Goal: Task Accomplishment & Management: Manage account settings

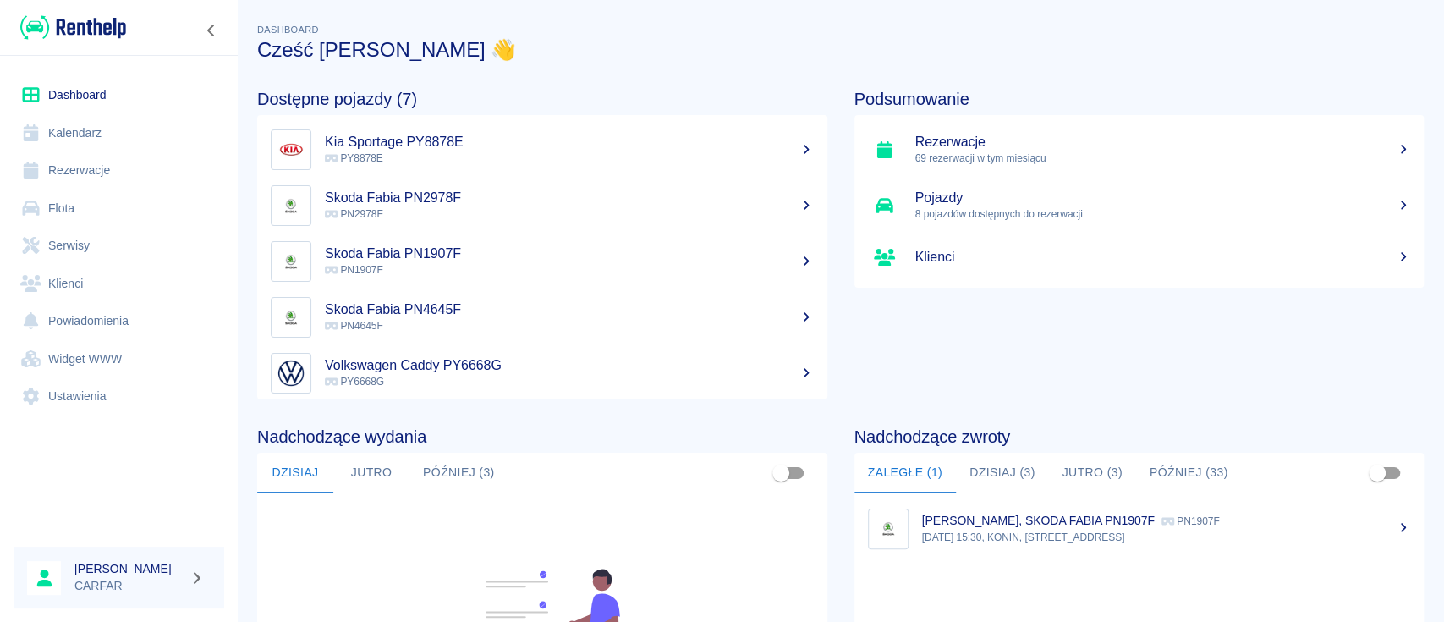
click at [94, 282] on link "Klienci" at bounding box center [119, 284] width 211 height 38
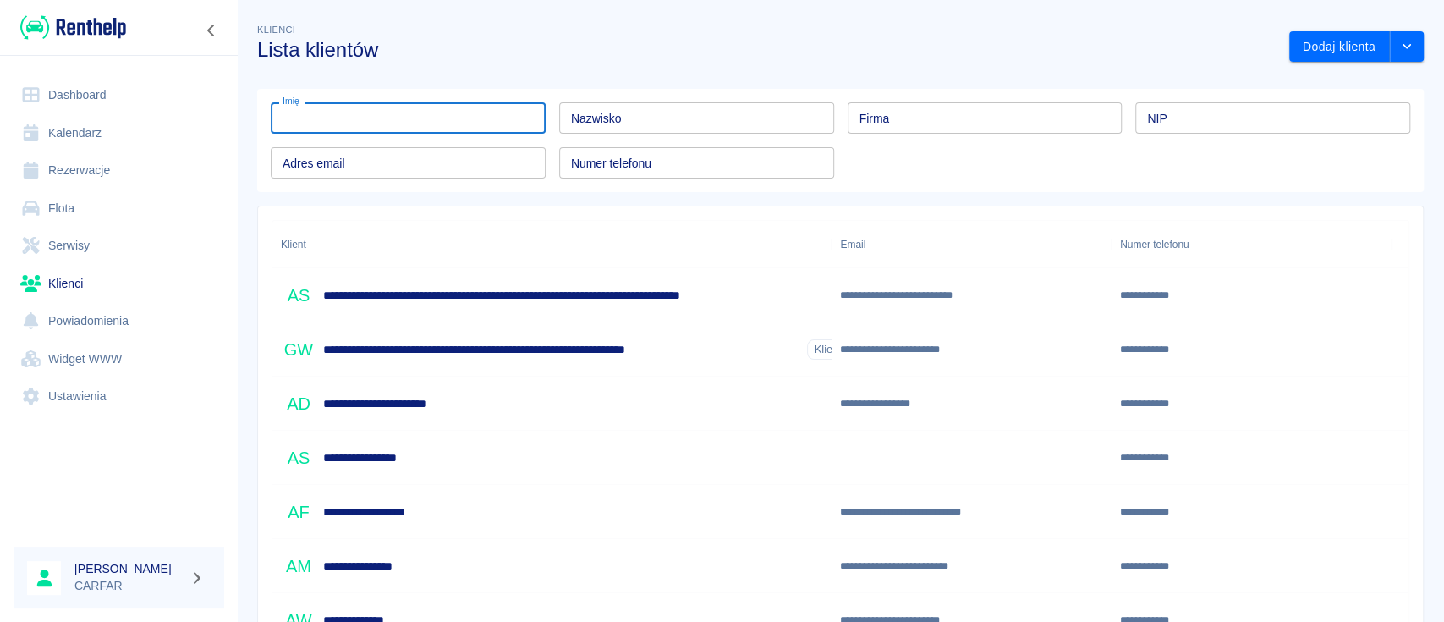
click at [453, 120] on input "Imię" at bounding box center [408, 117] width 275 height 31
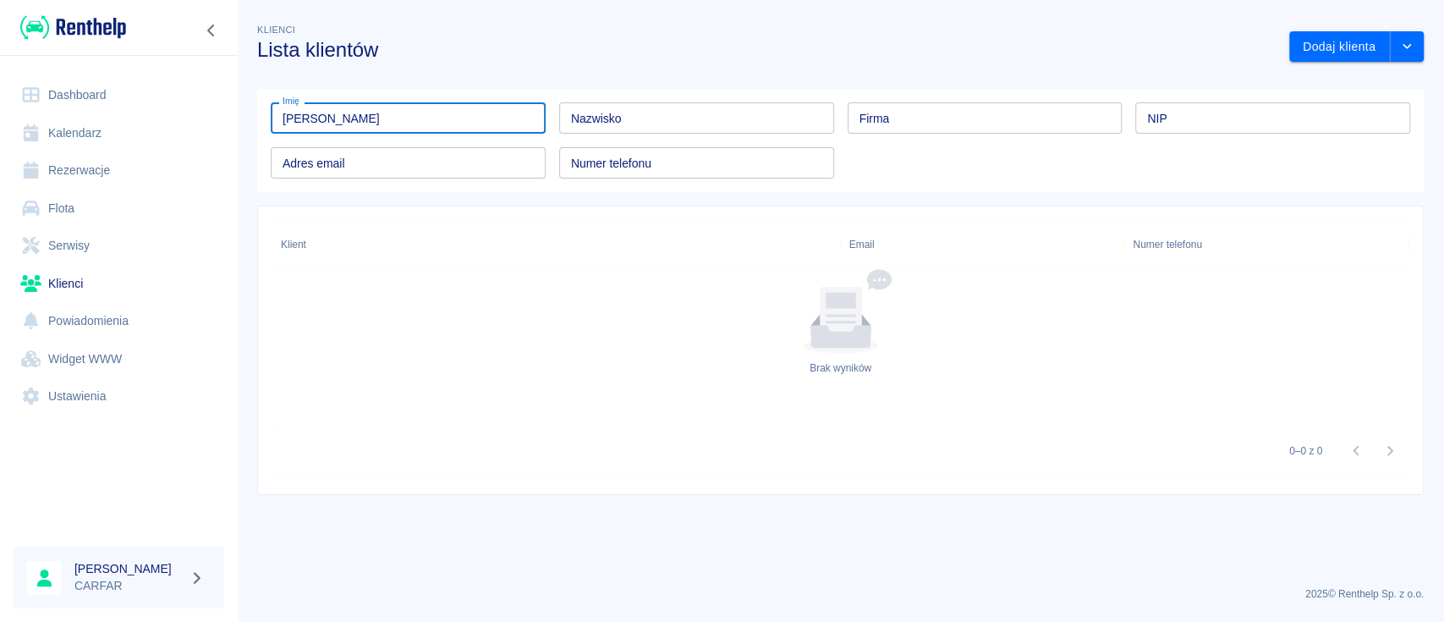
drag, startPoint x: 442, startPoint y: 124, endPoint x: 318, endPoint y: 122, distance: 124.4
click at [318, 122] on input "Beata Erber" at bounding box center [408, 117] width 275 height 31
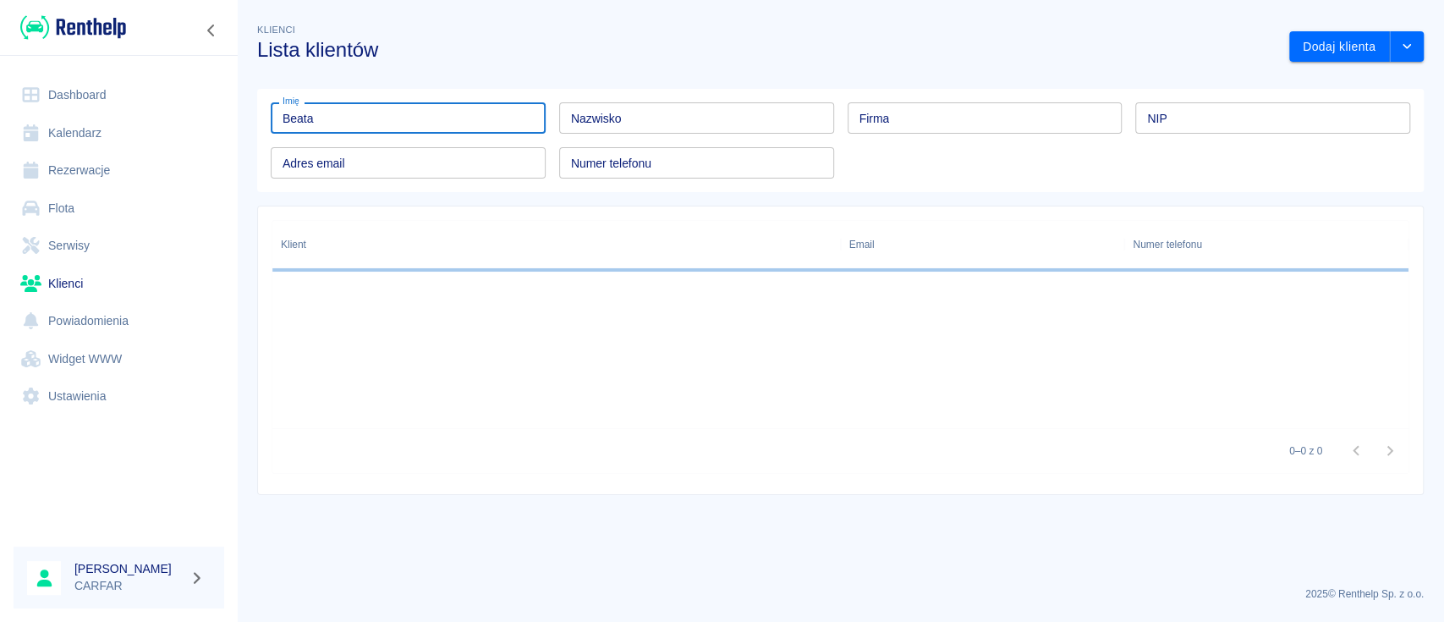
type input "Beata"
click at [714, 117] on input "Nazwisko" at bounding box center [696, 117] width 275 height 31
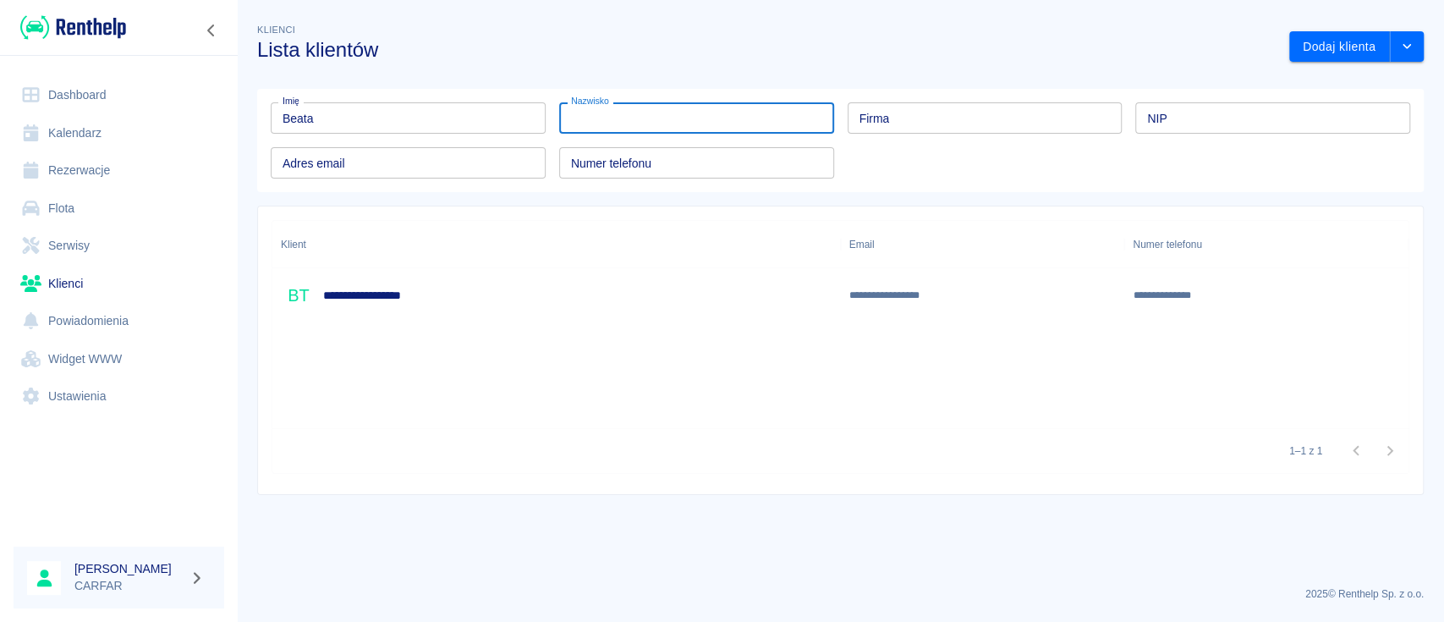
click at [443, 292] on h6 "**********" at bounding box center [387, 295] width 129 height 17
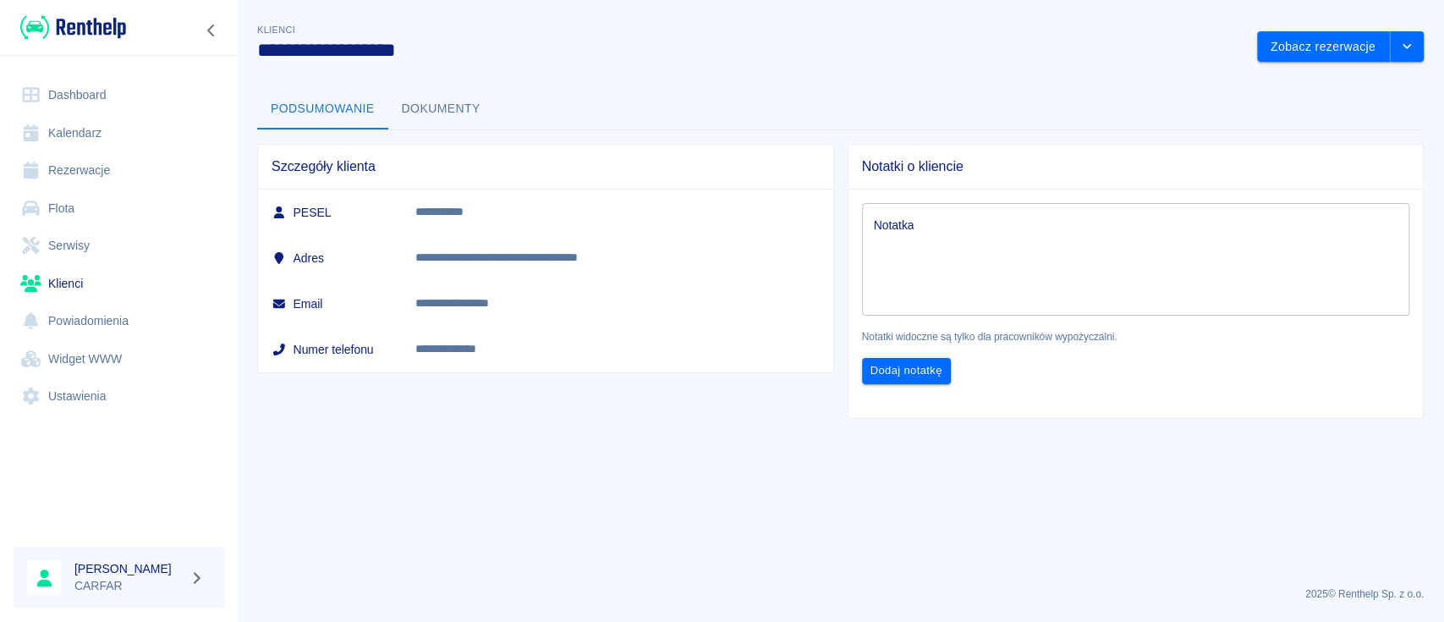
click at [427, 43] on h3 "**********" at bounding box center [750, 50] width 986 height 24
copy h3 "*****"
click at [95, 172] on link "Rezerwacje" at bounding box center [119, 170] width 211 height 38
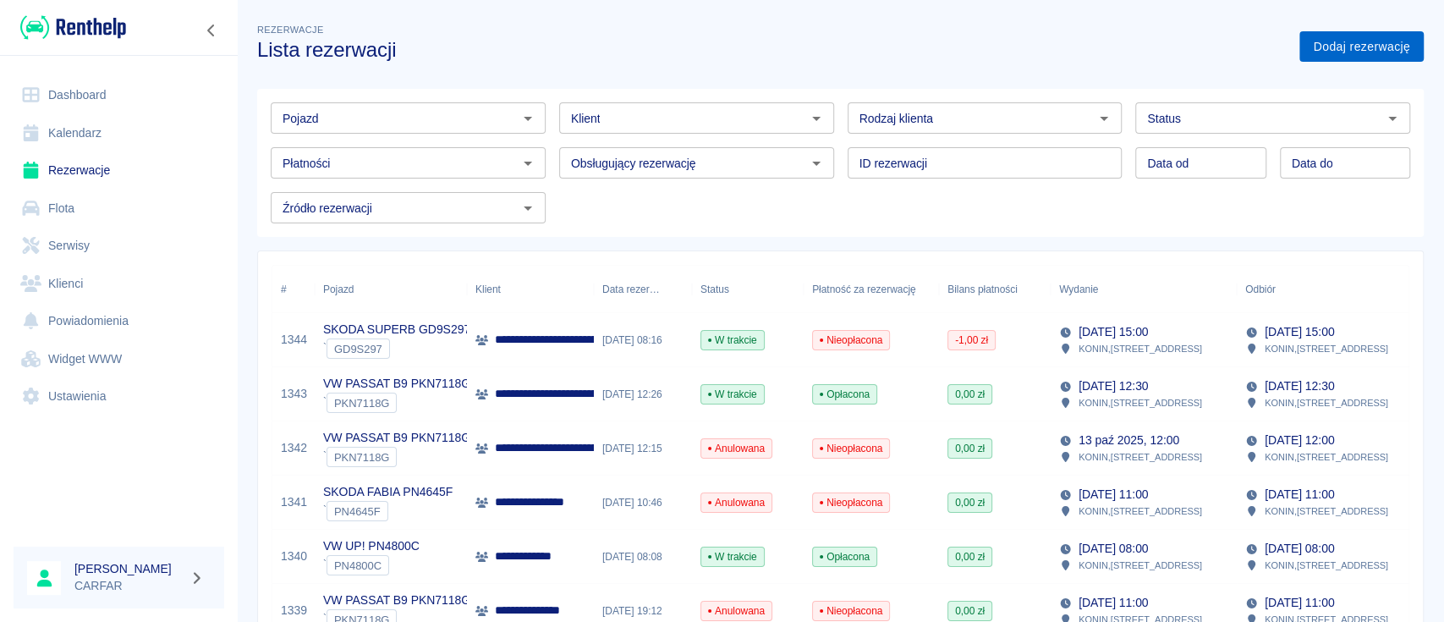
click at [1338, 50] on link "Dodaj rezerwację" at bounding box center [1362, 46] width 124 height 31
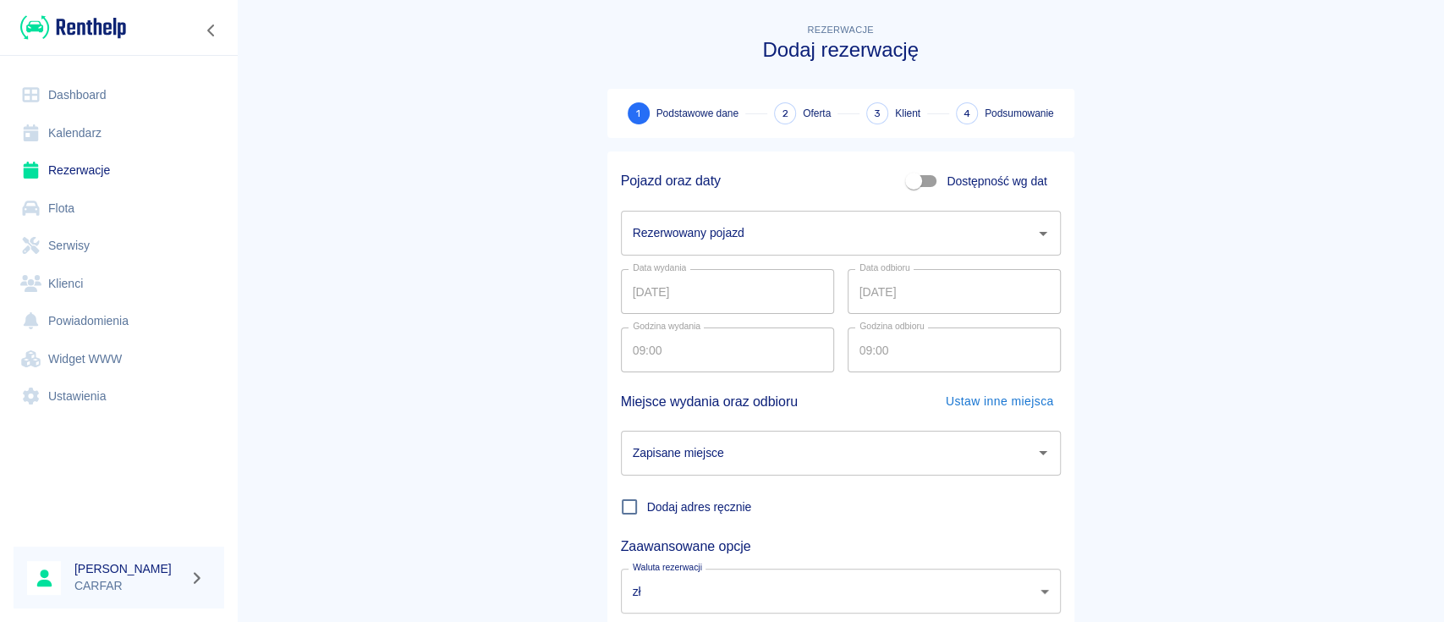
click at [947, 173] on span "Dostępność wg dat" at bounding box center [997, 182] width 100 height 18
click at [942, 173] on input "Dostępność wg dat" at bounding box center [913, 181] width 96 height 32
checkbox input "true"
click at [760, 229] on input "15.10.2025" at bounding box center [727, 233] width 213 height 45
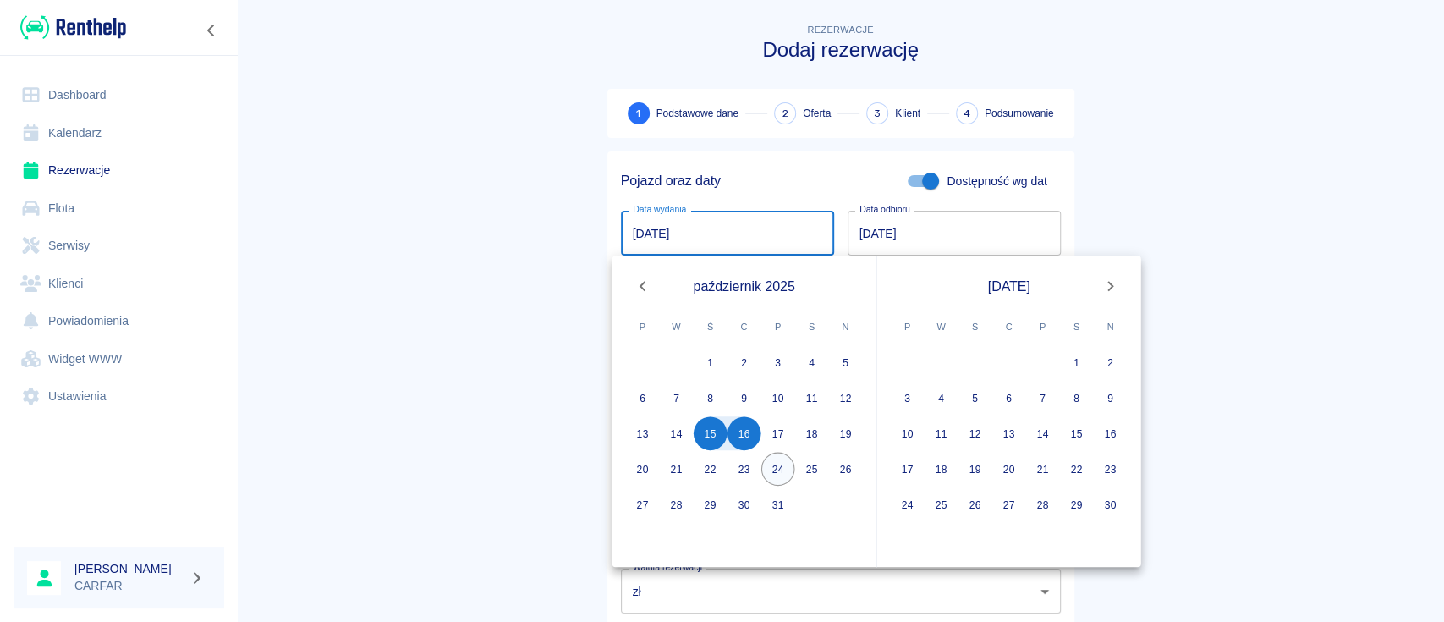
click at [785, 467] on button "24" at bounding box center [778, 469] width 34 height 34
type input "24.10.2025"
type input "DD.MM.YYYY"
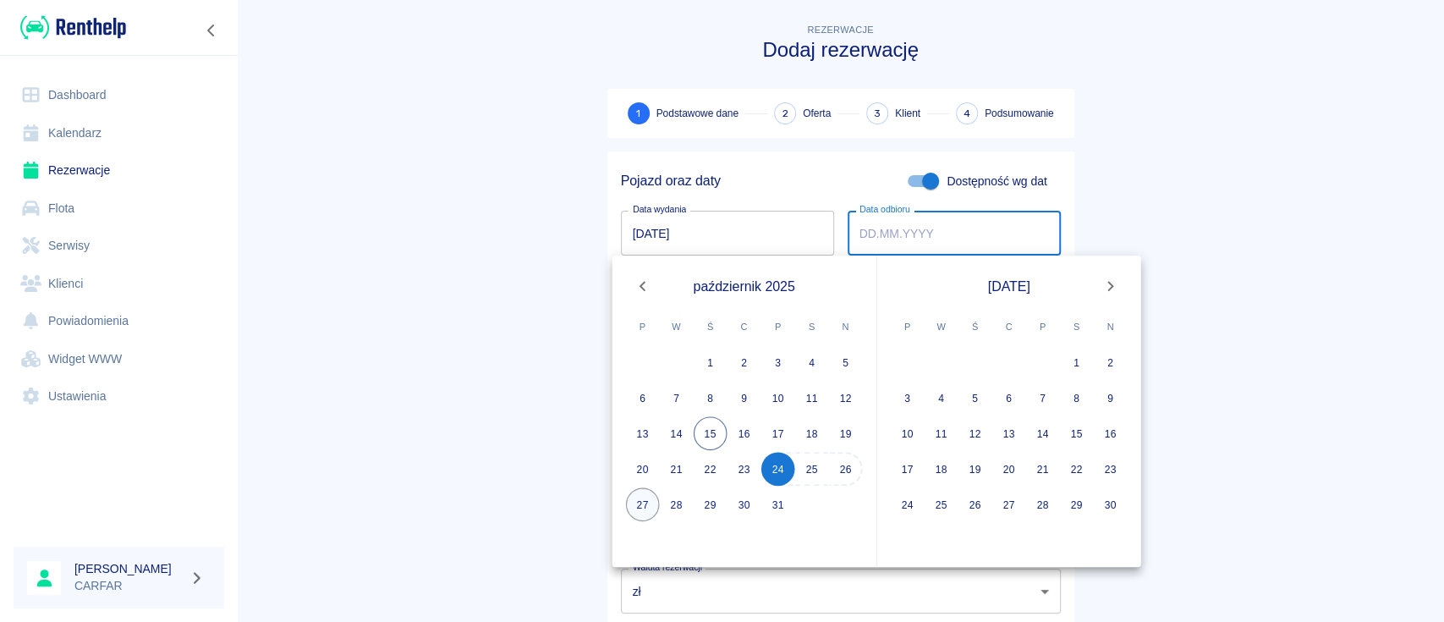
click at [646, 504] on button "27" at bounding box center [643, 504] width 34 height 34
type input "27.10.2025"
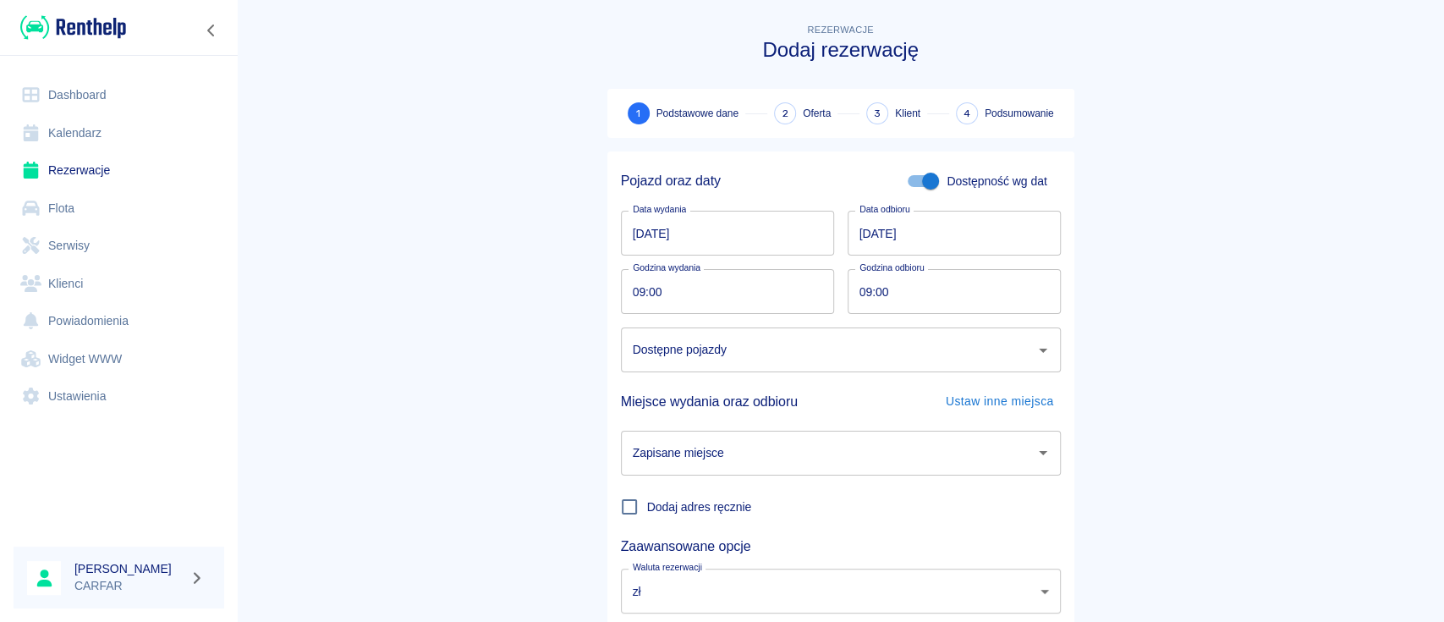
click at [717, 284] on input "09:00" at bounding box center [721, 291] width 201 height 45
type input "10:00"
click at [941, 289] on input "09:00" at bounding box center [948, 291] width 201 height 45
type input "10:00"
click at [1110, 308] on main "Rezerwacje Dodaj rezerwację 1 Podstawowe dane 2 Oferta 3 Klient 4 Podsumowanie …" at bounding box center [840, 352] width 1207 height 665
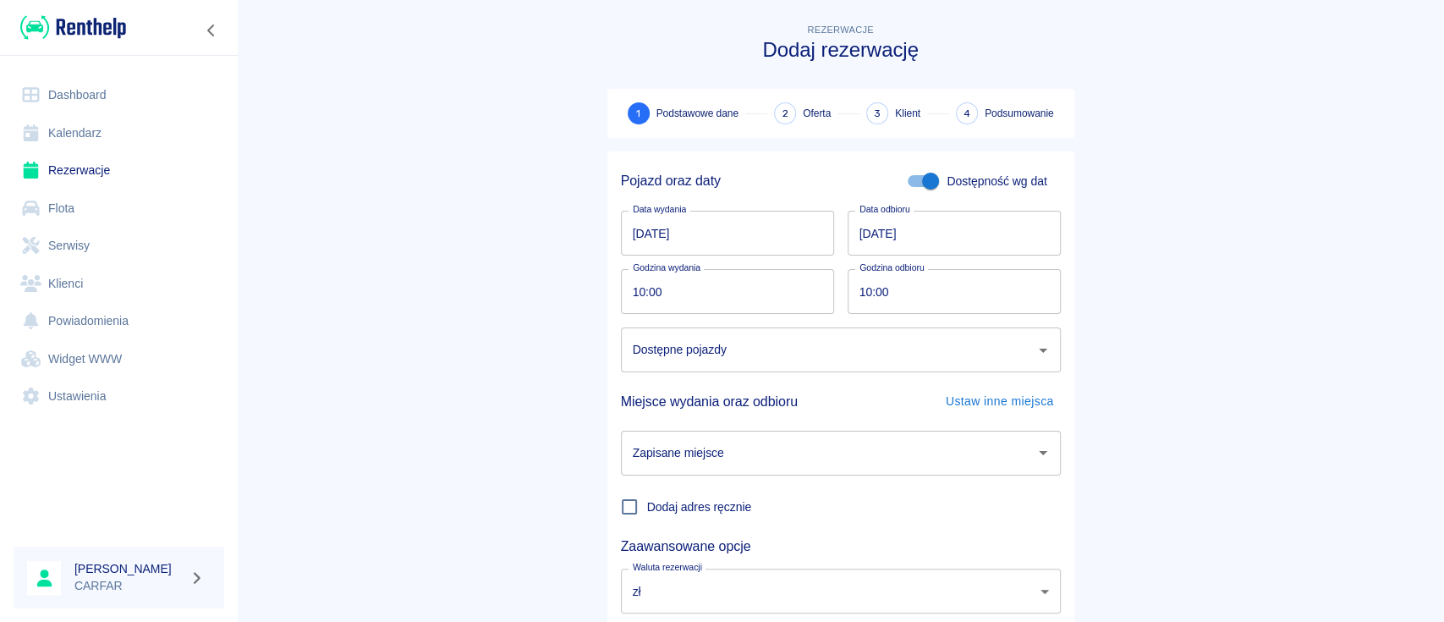
click at [797, 354] on input "Dostępne pojazdy" at bounding box center [828, 350] width 399 height 30
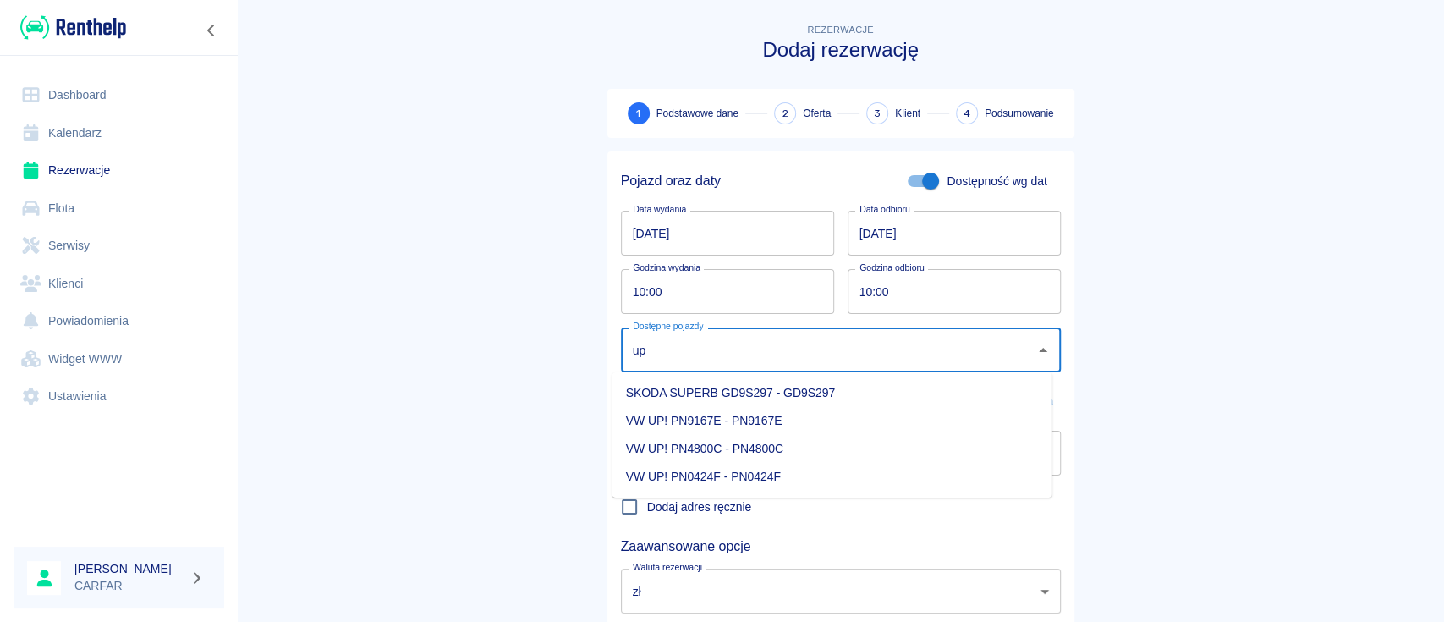
click at [783, 459] on li "VW UP! PN4800C - PN4800C" at bounding box center [833, 449] width 440 height 28
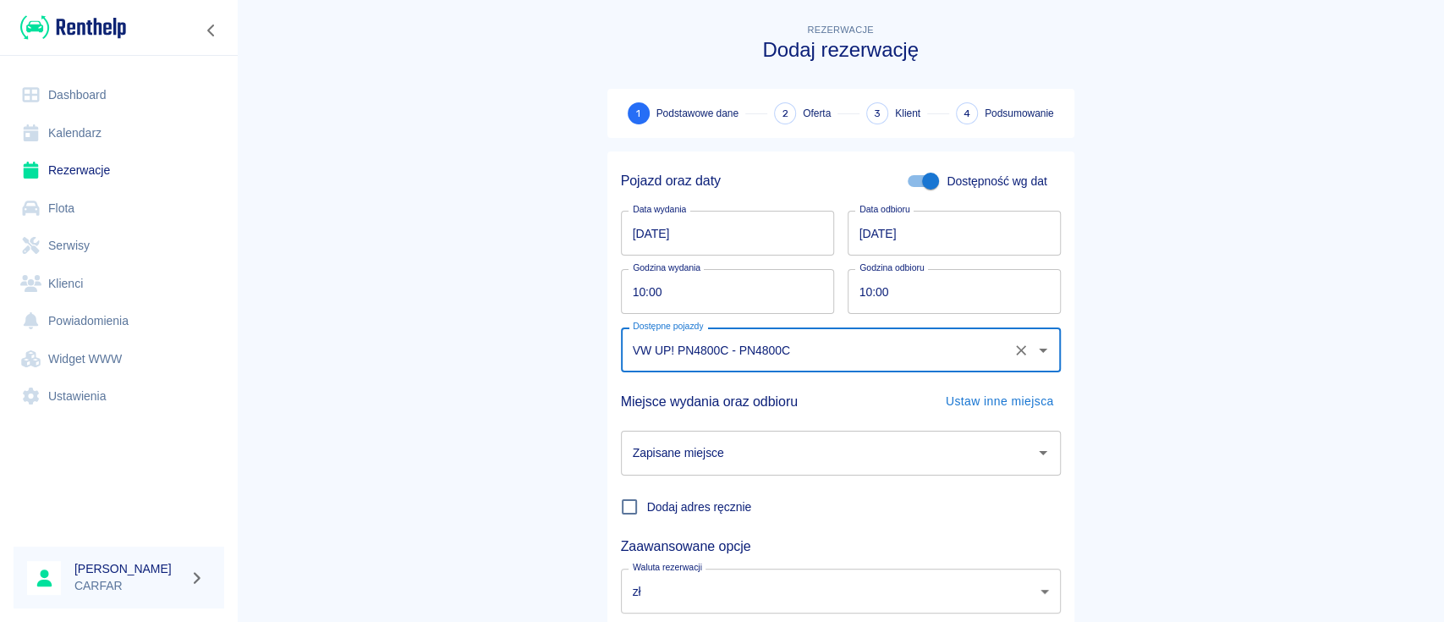
type input "VW UP! PN4800C - PN4800C"
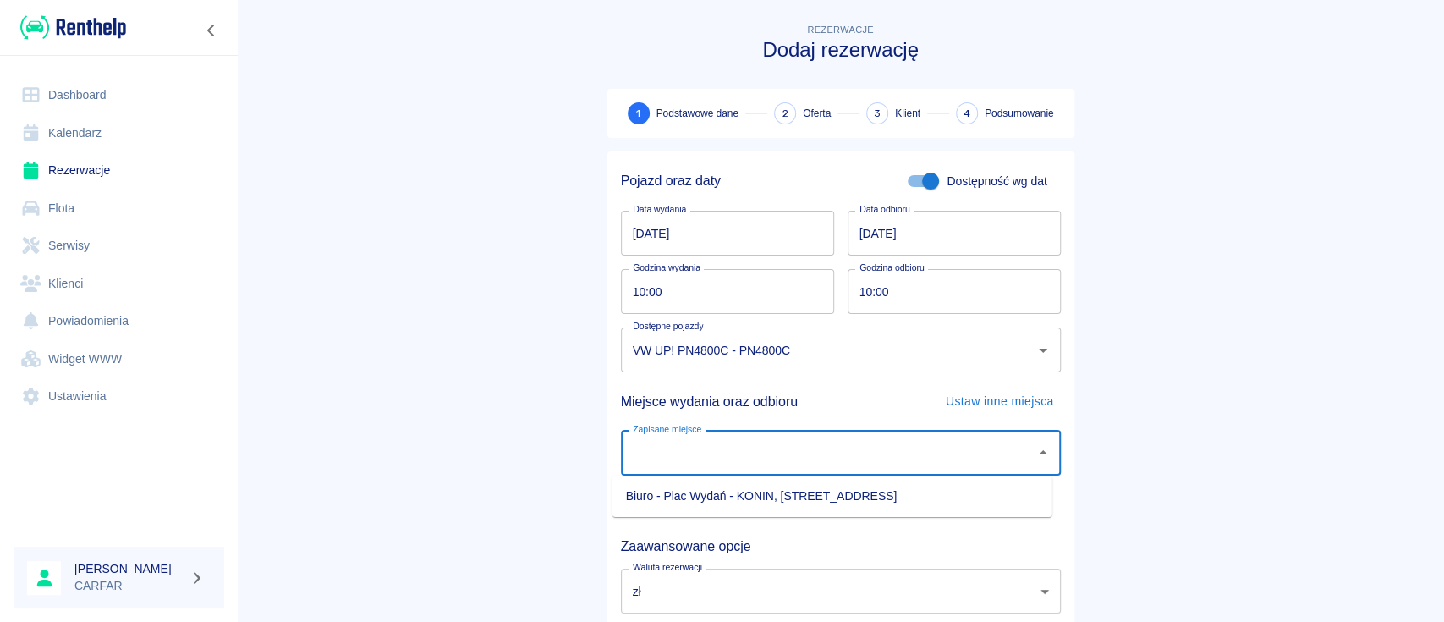
click at [873, 454] on input "Zapisane miejsce" at bounding box center [828, 453] width 399 height 30
click at [887, 493] on li "Biuro - Plac Wydań - KONIN, Kolejowa 1C" at bounding box center [833, 496] width 440 height 28
type input "Biuro - Plac Wydań - KONIN, Kolejowa 1C"
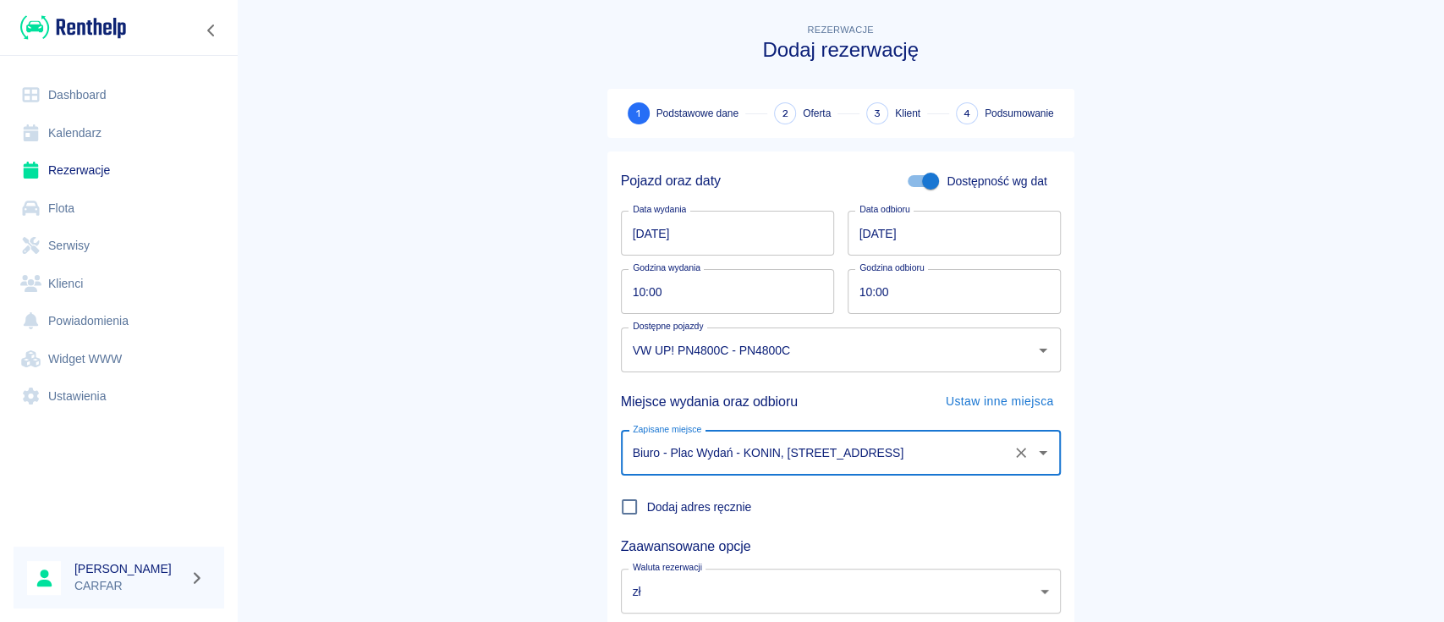
scroll to position [112, 0]
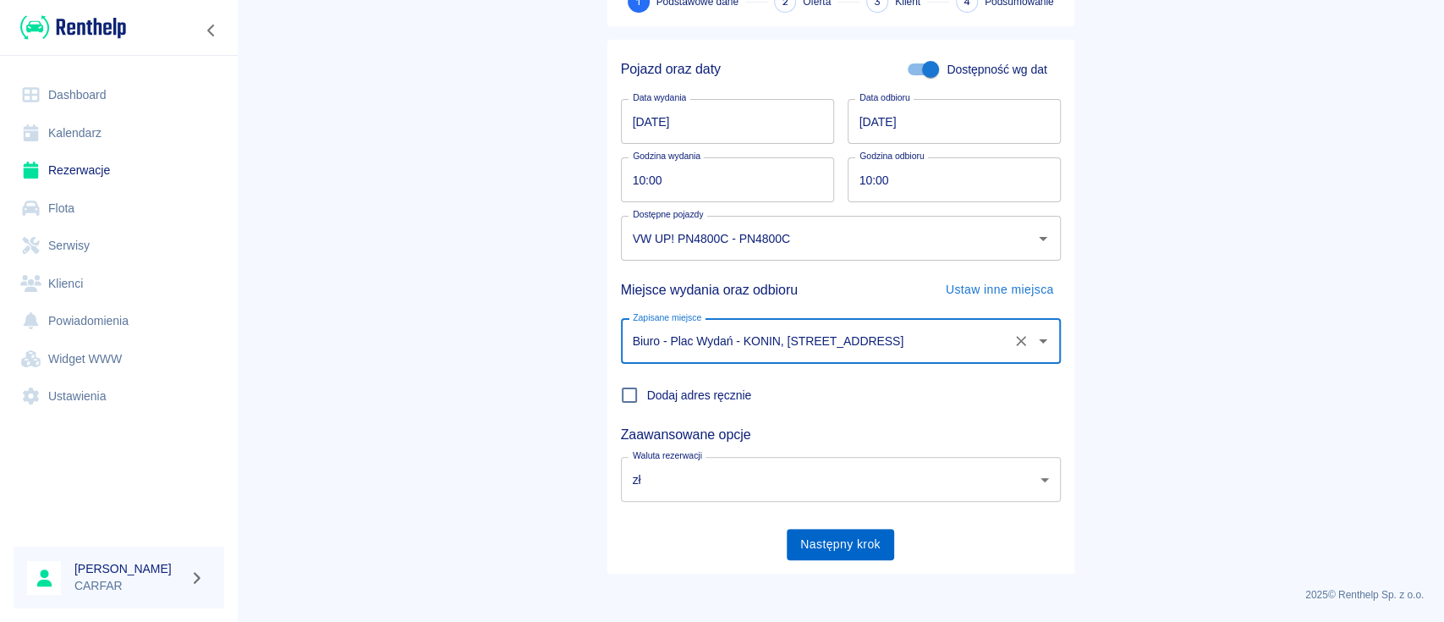
click at [842, 536] on button "Następny krok" at bounding box center [840, 544] width 107 height 31
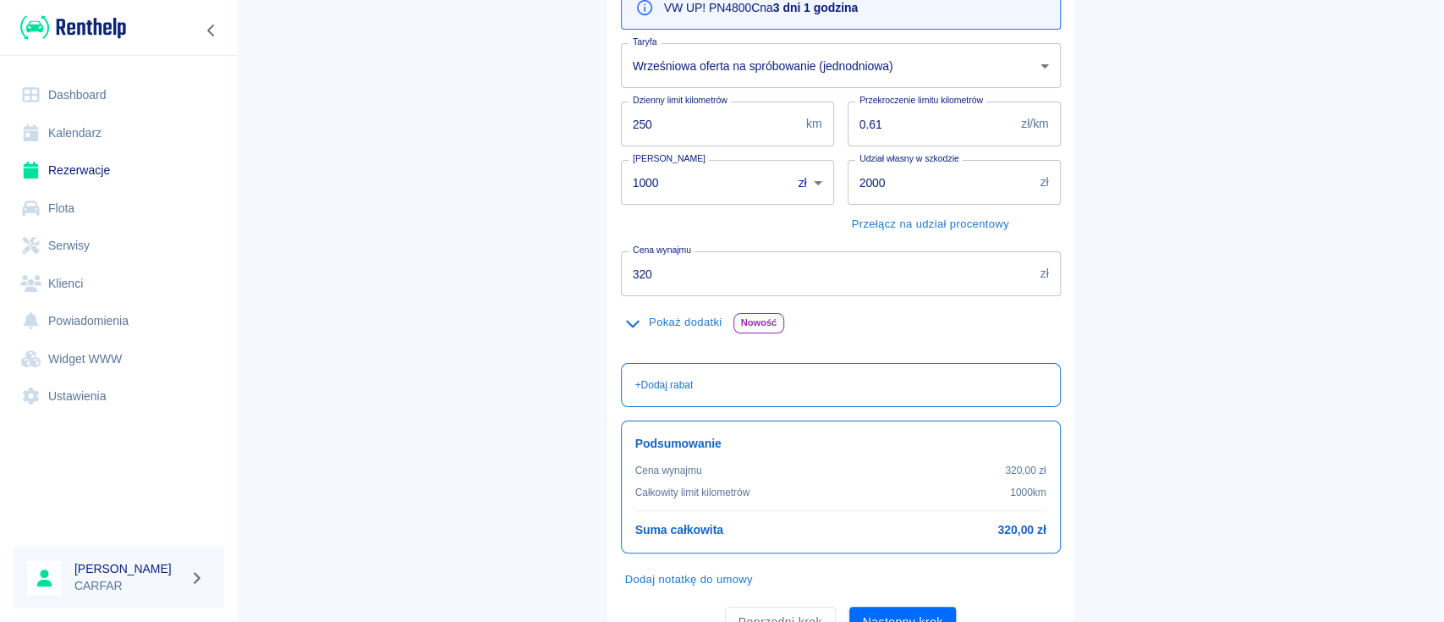
scroll to position [225, 0]
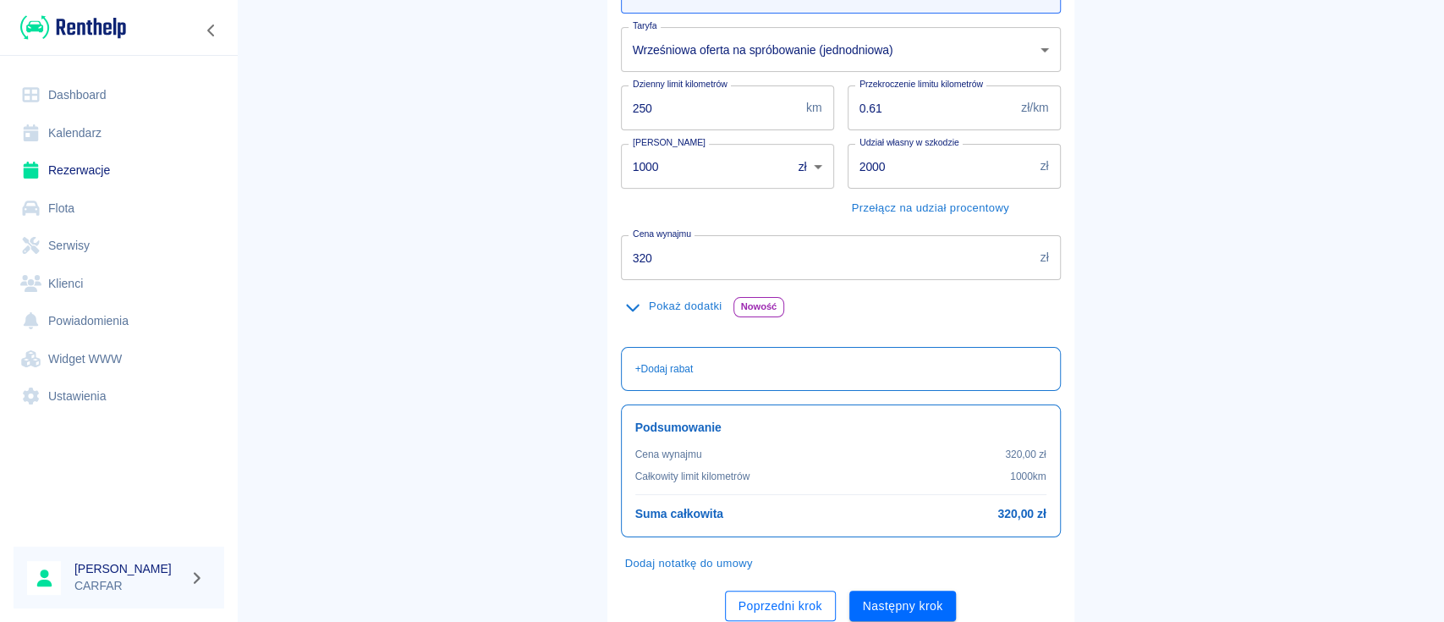
click at [794, 591] on button "Poprzedni krok" at bounding box center [780, 606] width 111 height 31
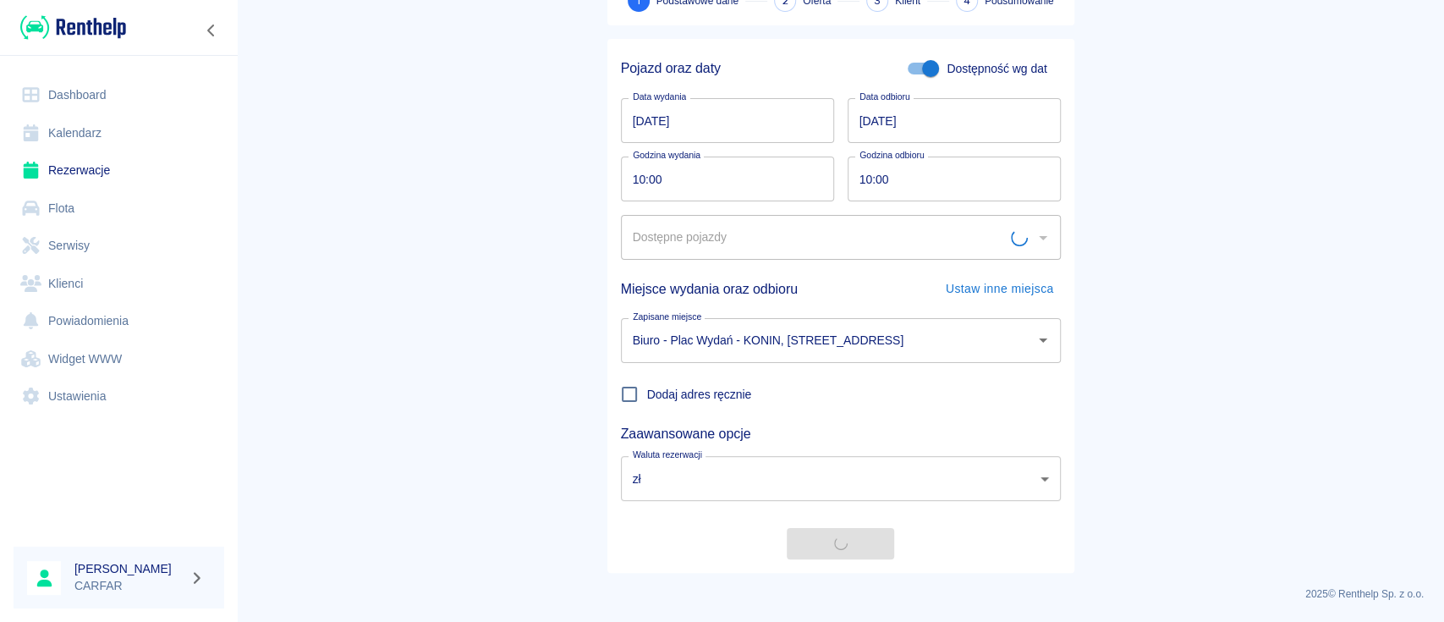
scroll to position [112, 0]
type input "VW UP! PN4800C - PN4800C"
click at [933, 172] on input "10:00" at bounding box center [948, 179] width 201 height 45
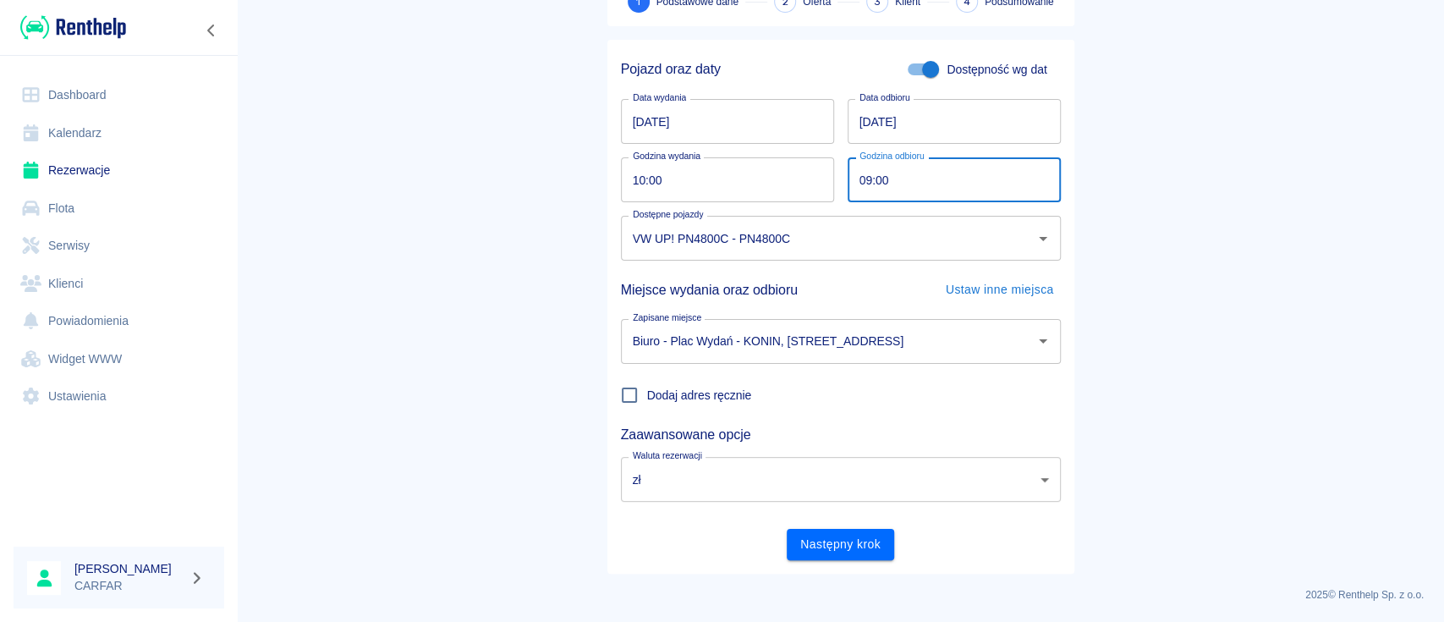
type input "09:00"
click at [1151, 393] on main "Rezerwacje Dodaj rezerwację 1 Podstawowe dane 2 Oferta 3 Klient 4 Podsumowanie …" at bounding box center [840, 241] width 1207 height 665
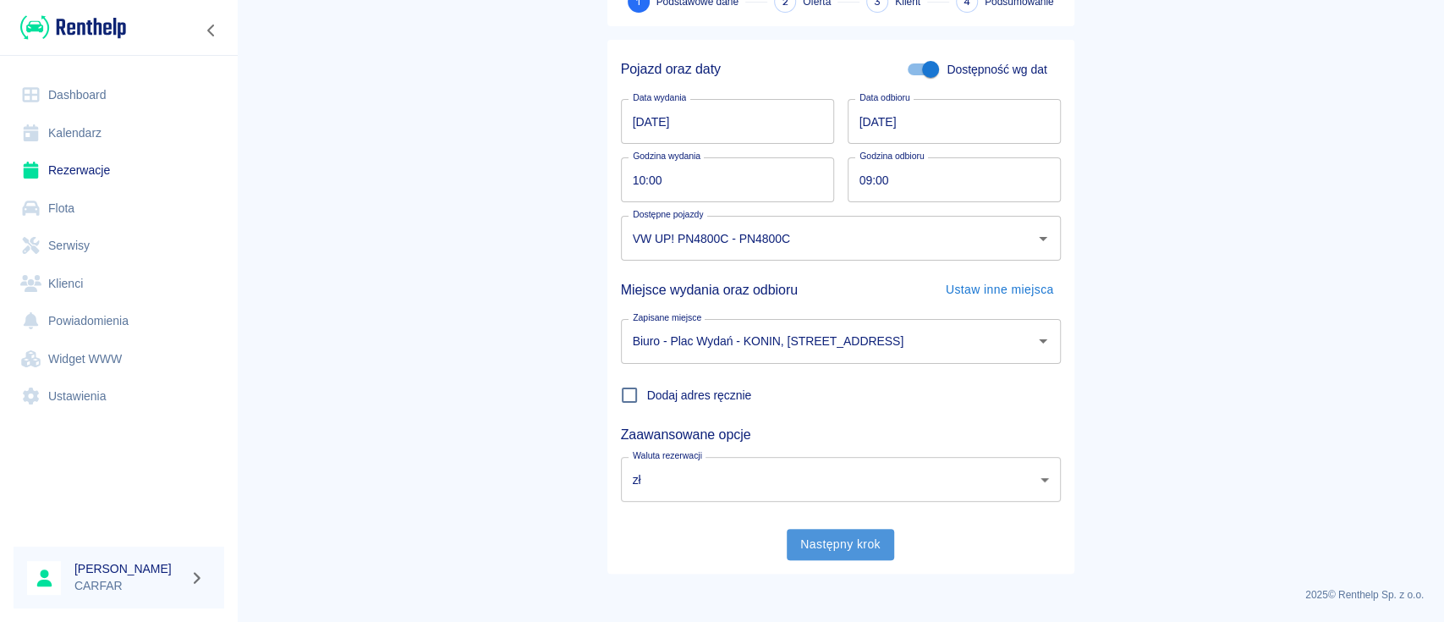
click at [851, 552] on button "Następny krok" at bounding box center [840, 544] width 107 height 31
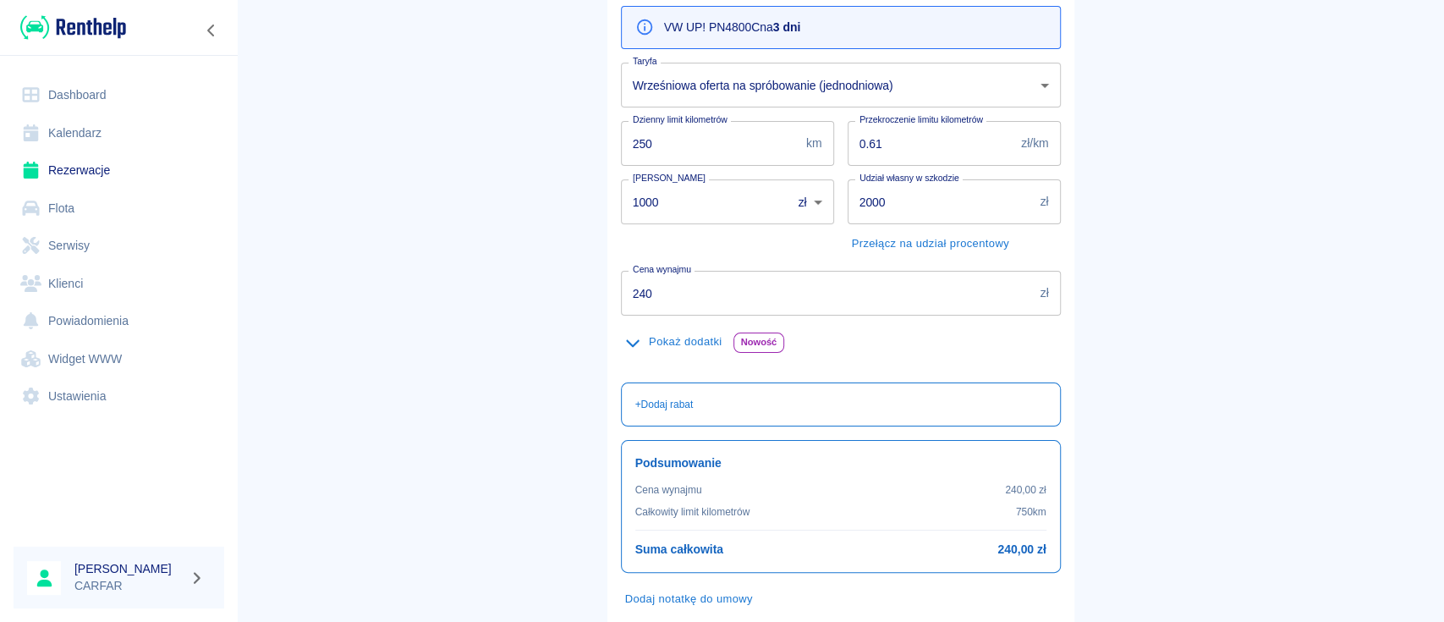
scroll to position [225, 0]
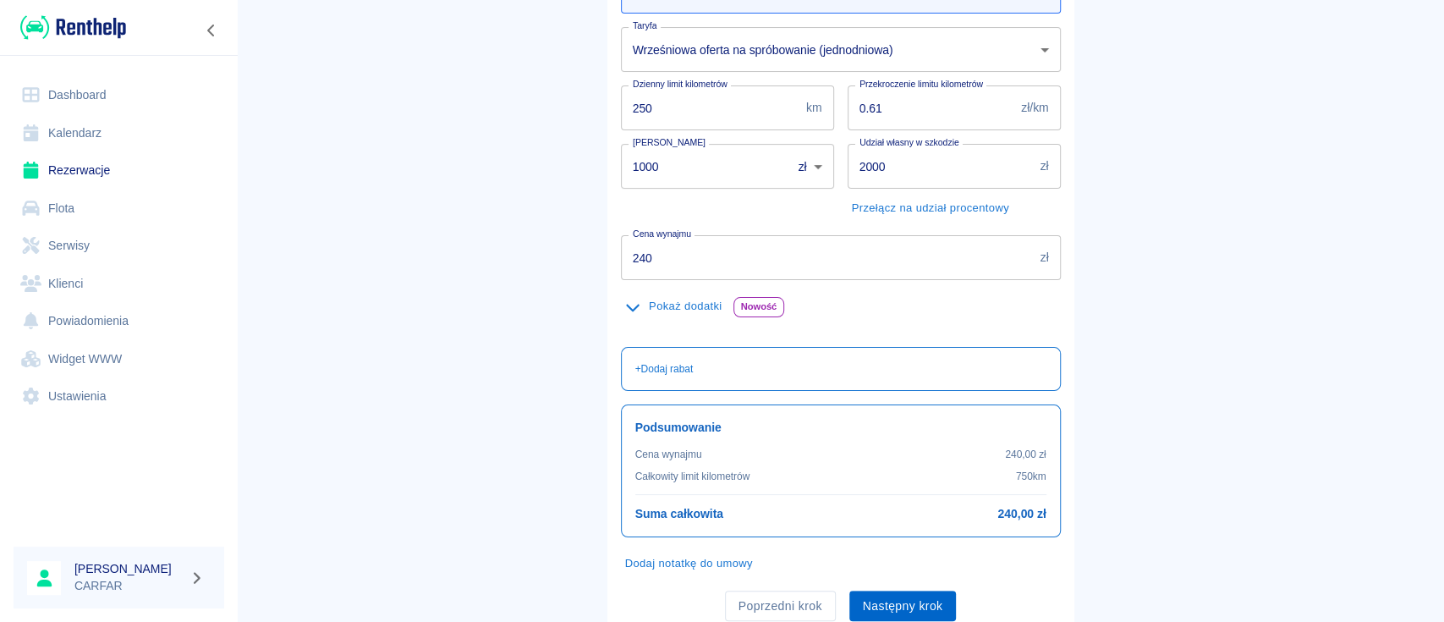
click at [921, 600] on button "Następny krok" at bounding box center [902, 606] width 107 height 31
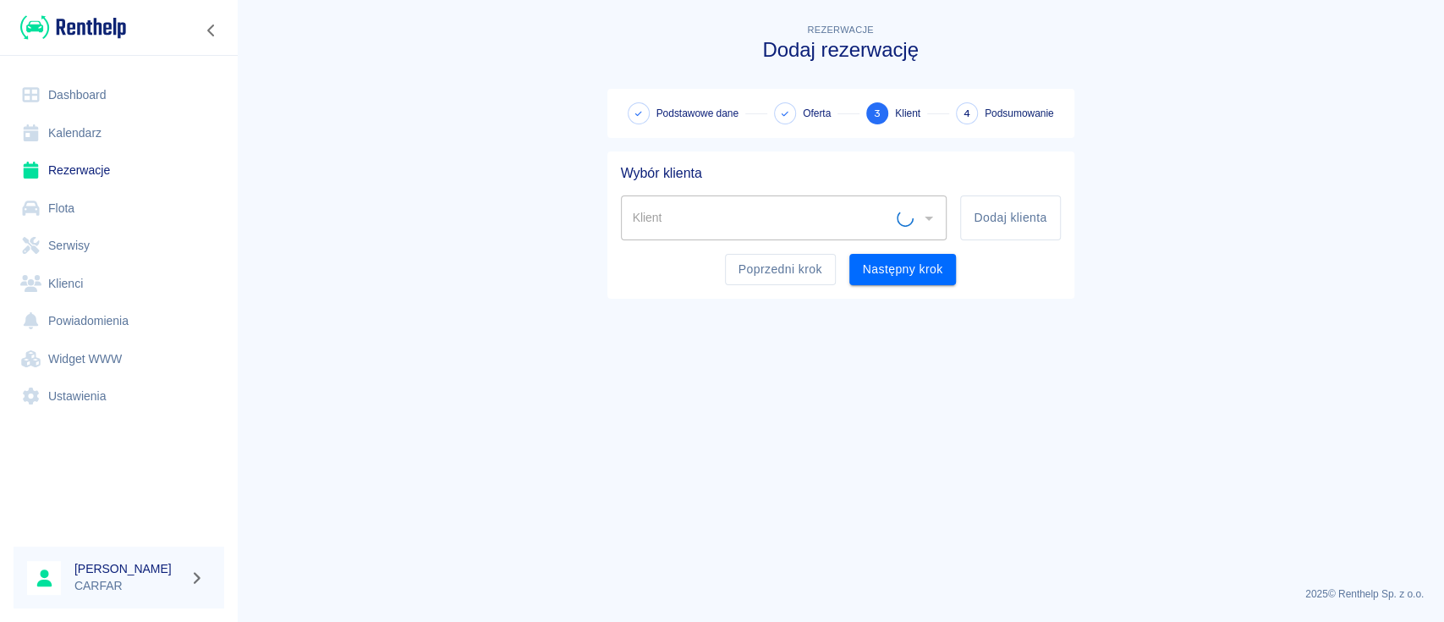
scroll to position [0, 0]
click at [853, 228] on input "Klient" at bounding box center [772, 218] width 286 height 30
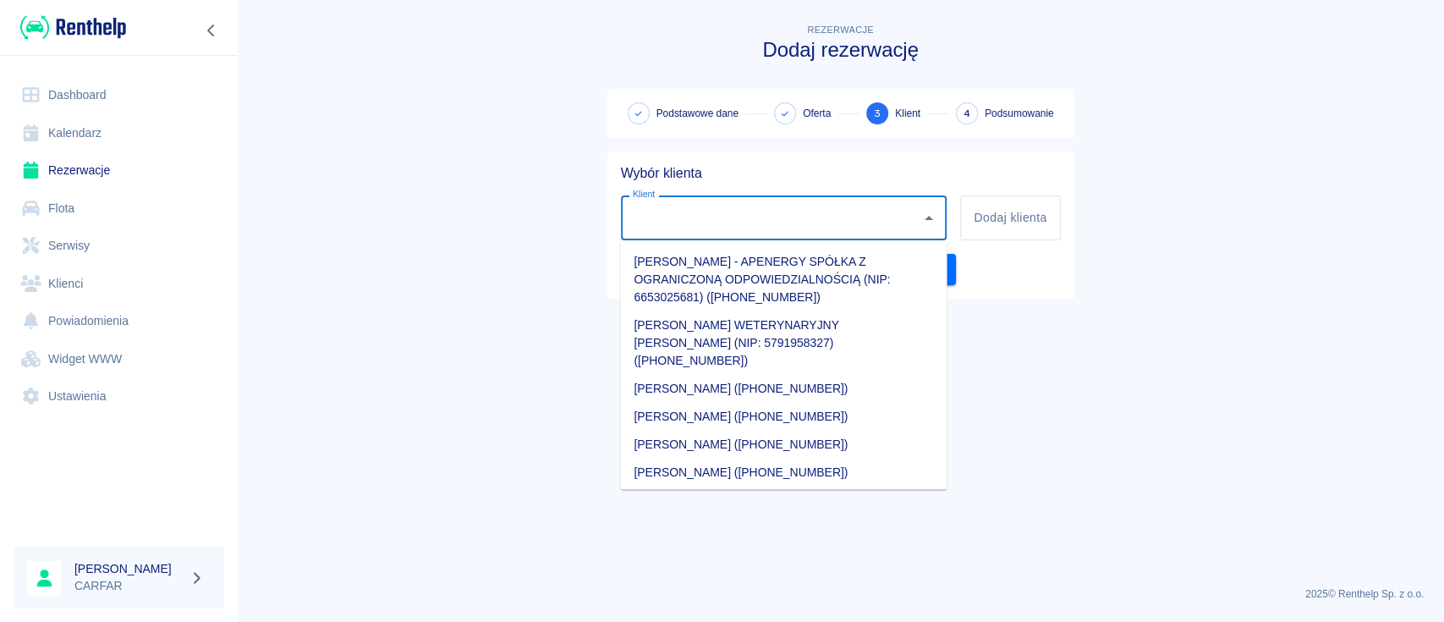
paste input "ERBER"
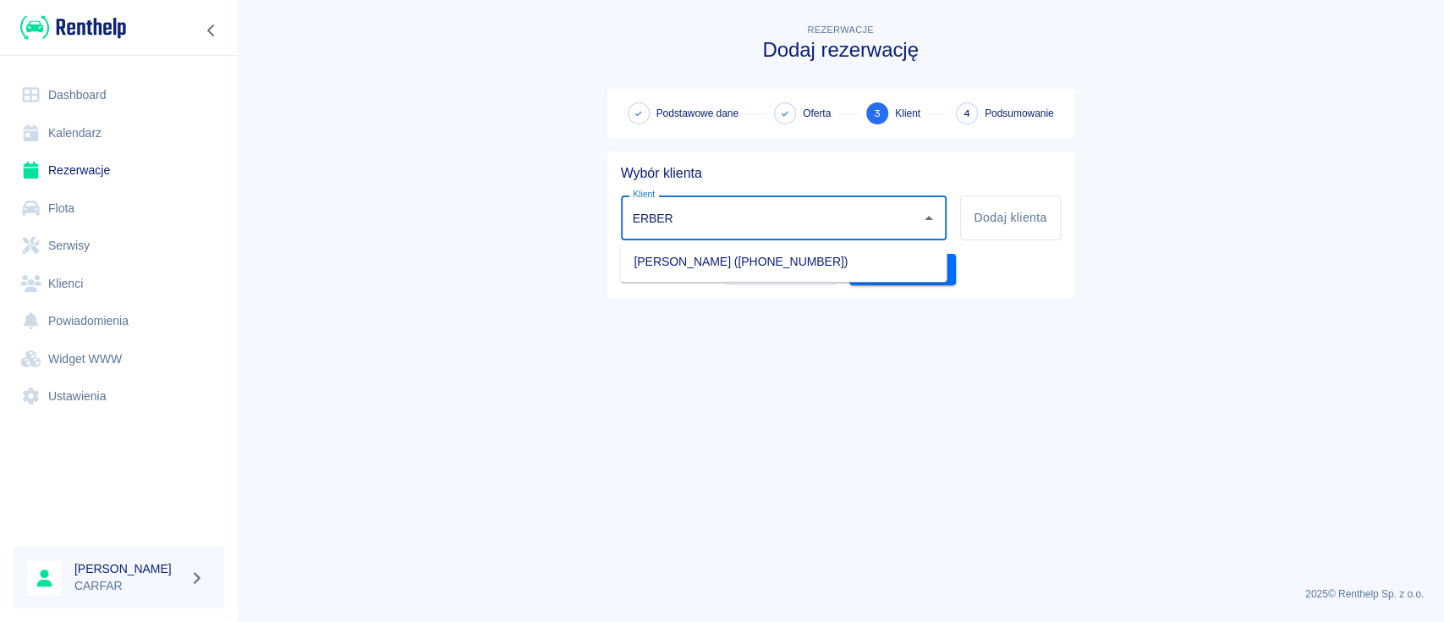
click at [789, 266] on li "BEATA TERESA ERBER (+4915253074306)" at bounding box center [783, 261] width 327 height 28
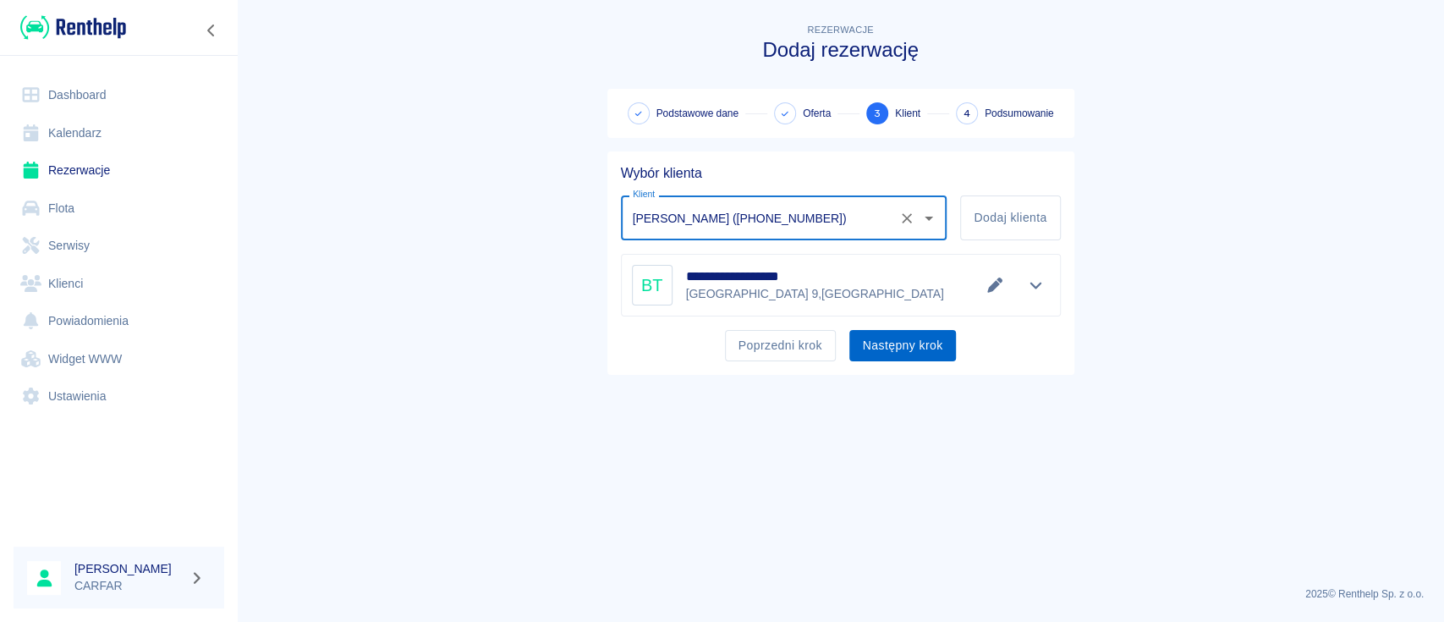
type input "BEATA TERESA ERBER (+4915253074306)"
click at [904, 349] on button "Następny krok" at bounding box center [902, 345] width 107 height 31
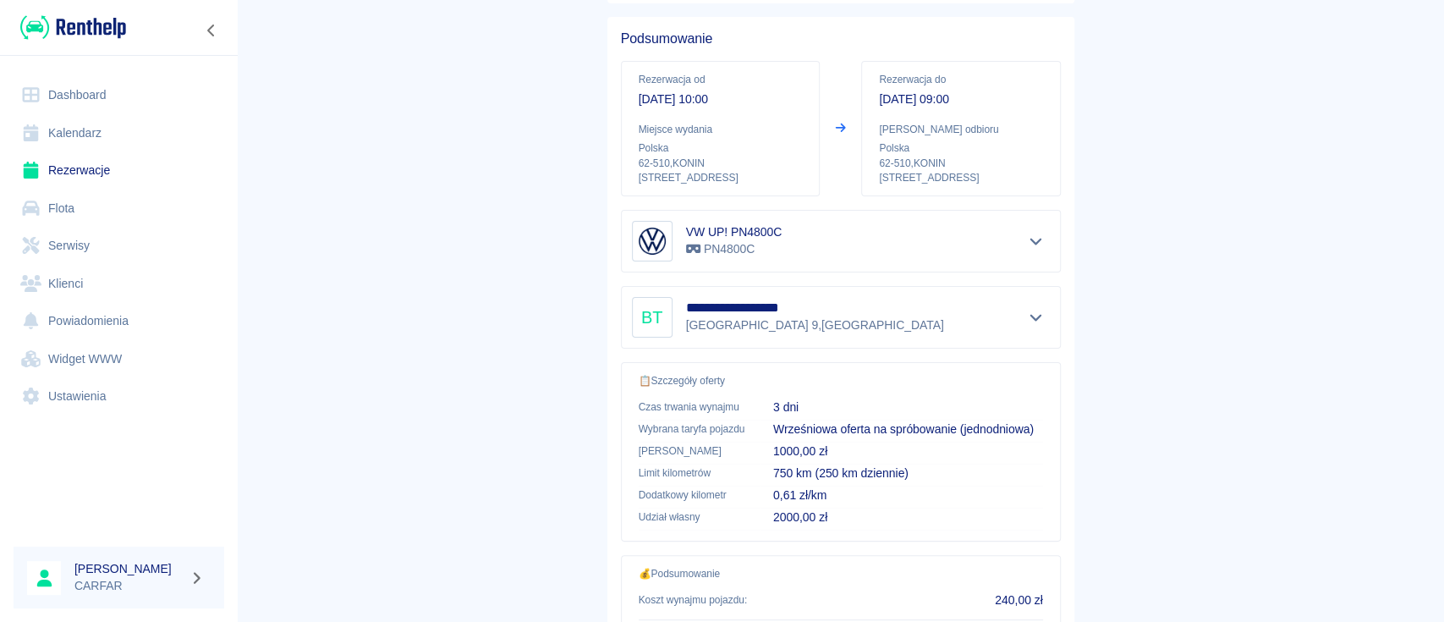
scroll to position [289, 0]
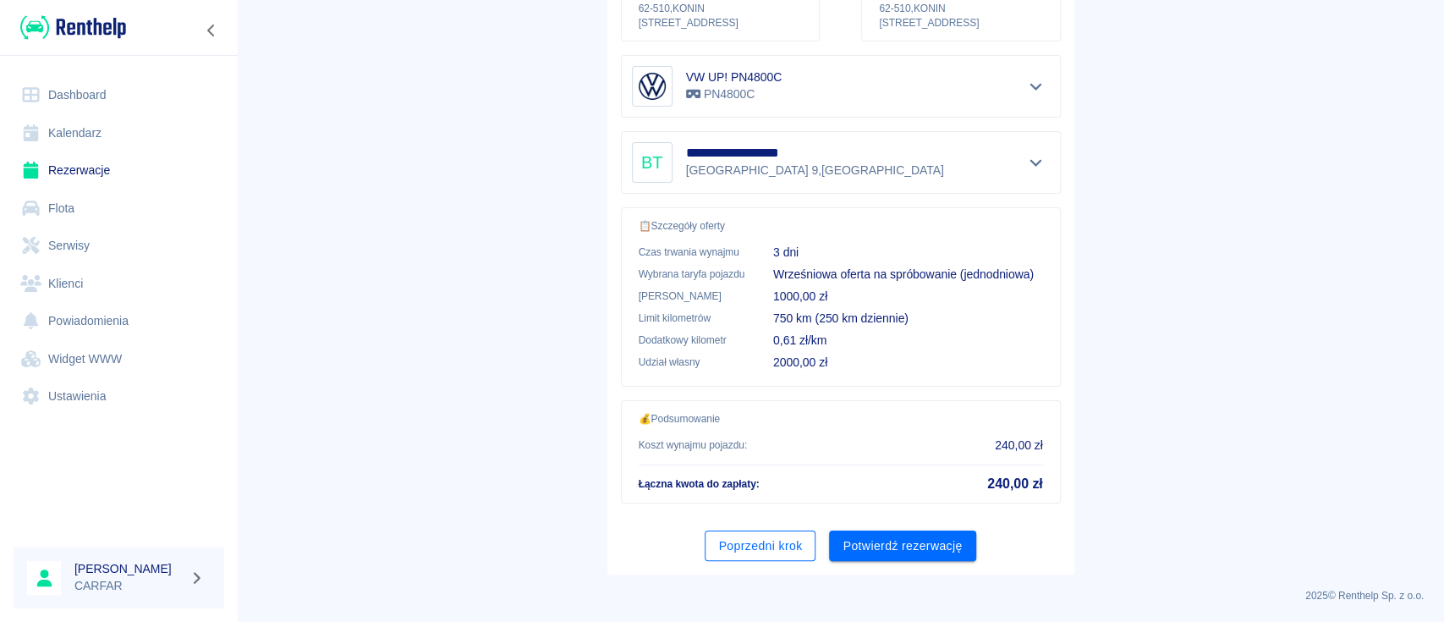
click at [773, 551] on button "Poprzedni krok" at bounding box center [760, 545] width 111 height 31
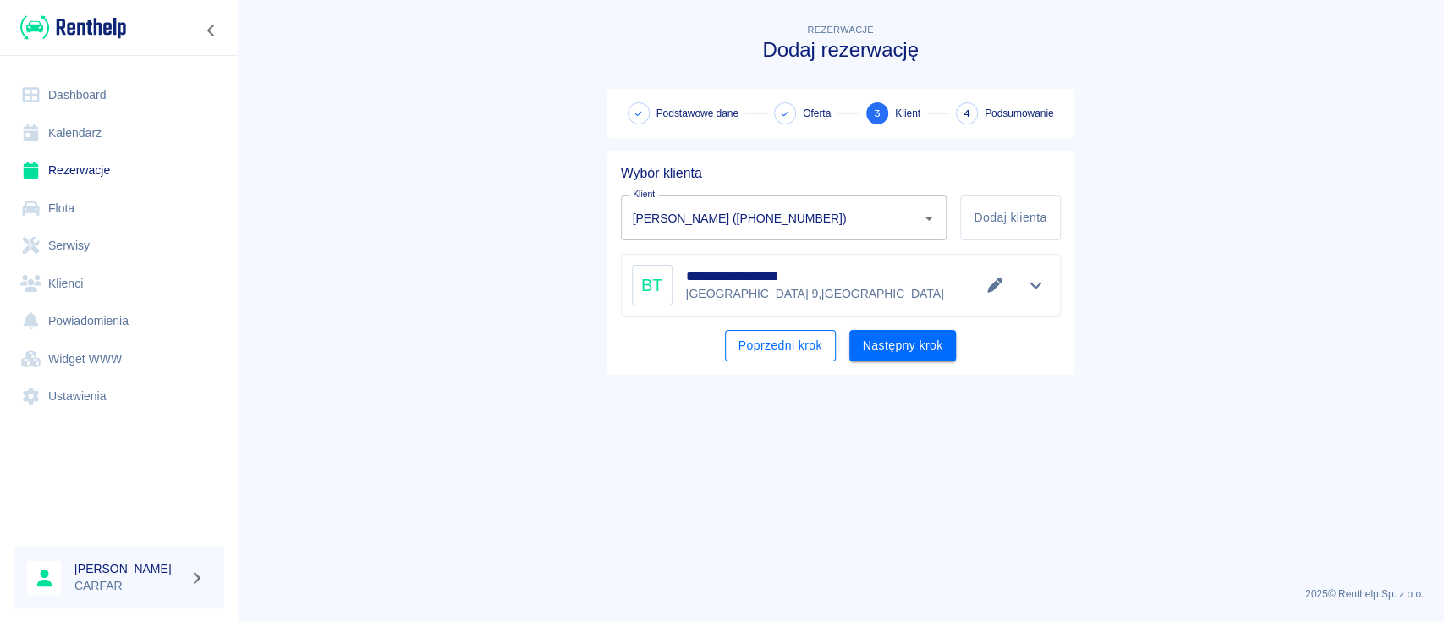
click at [781, 353] on button "Poprzedni krok" at bounding box center [780, 345] width 111 height 31
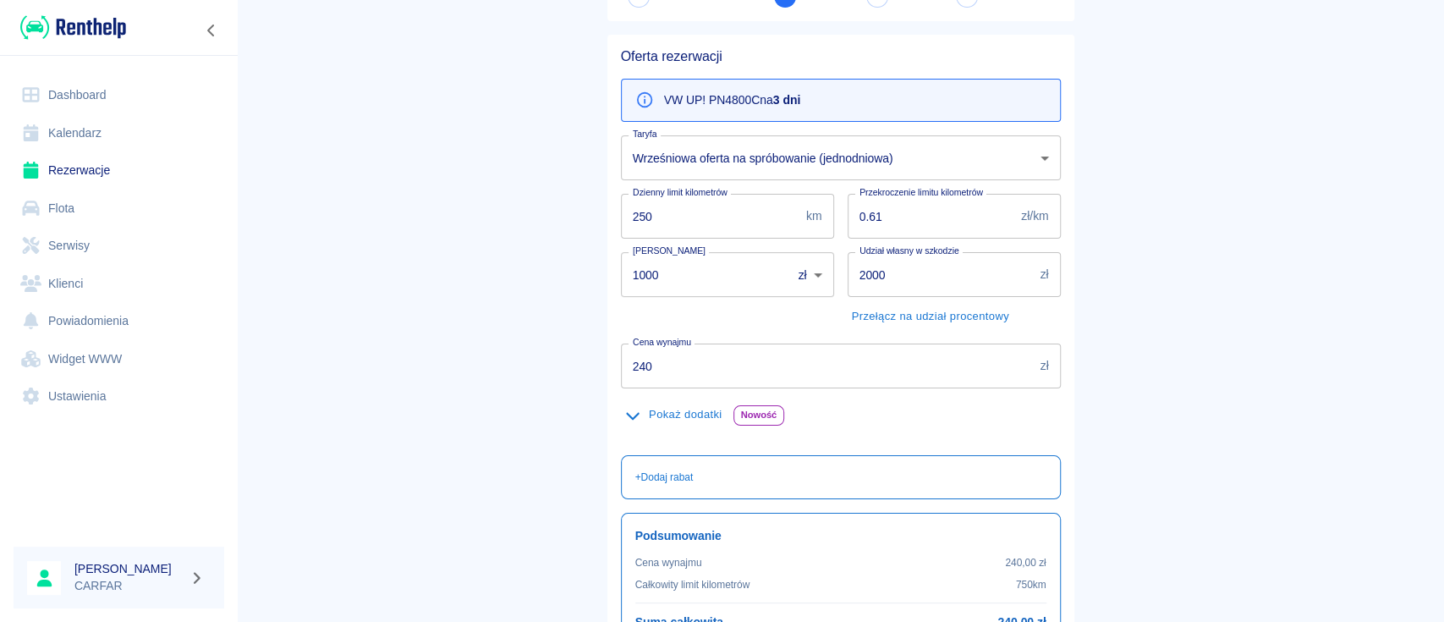
scroll to position [286, 0]
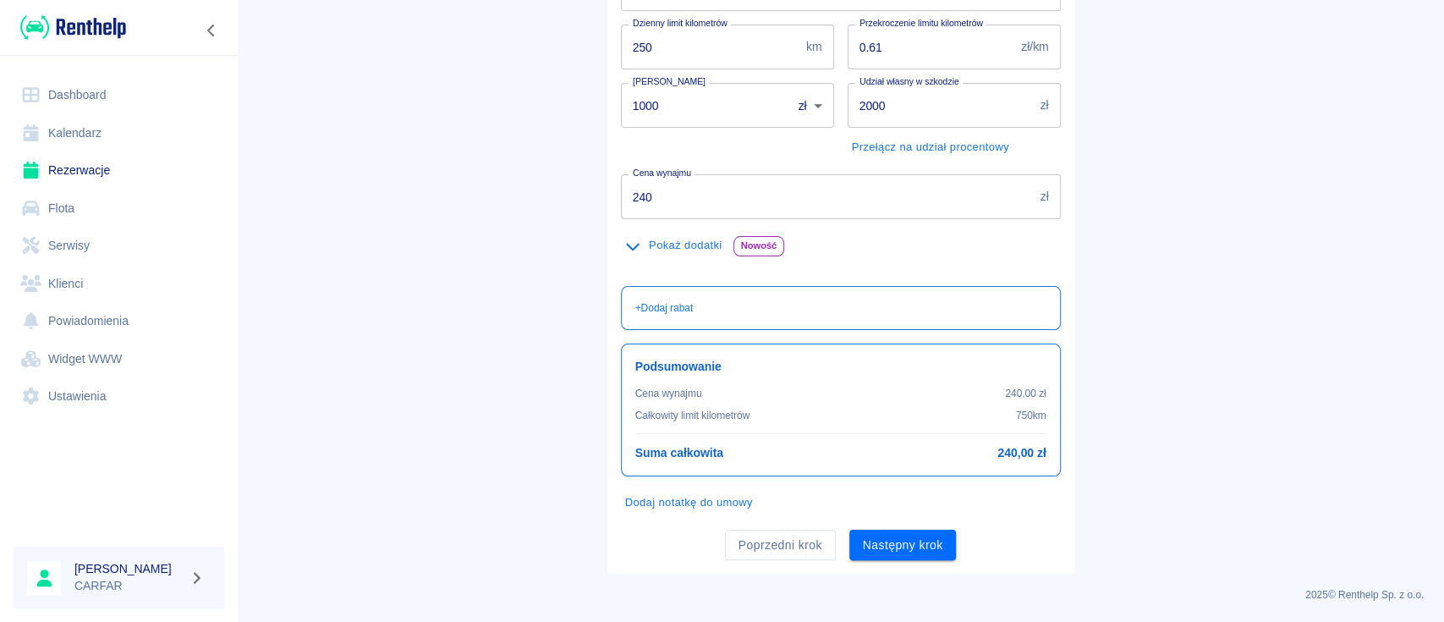
click at [698, 496] on button "Dodaj notatkę do umowy" at bounding box center [689, 503] width 136 height 26
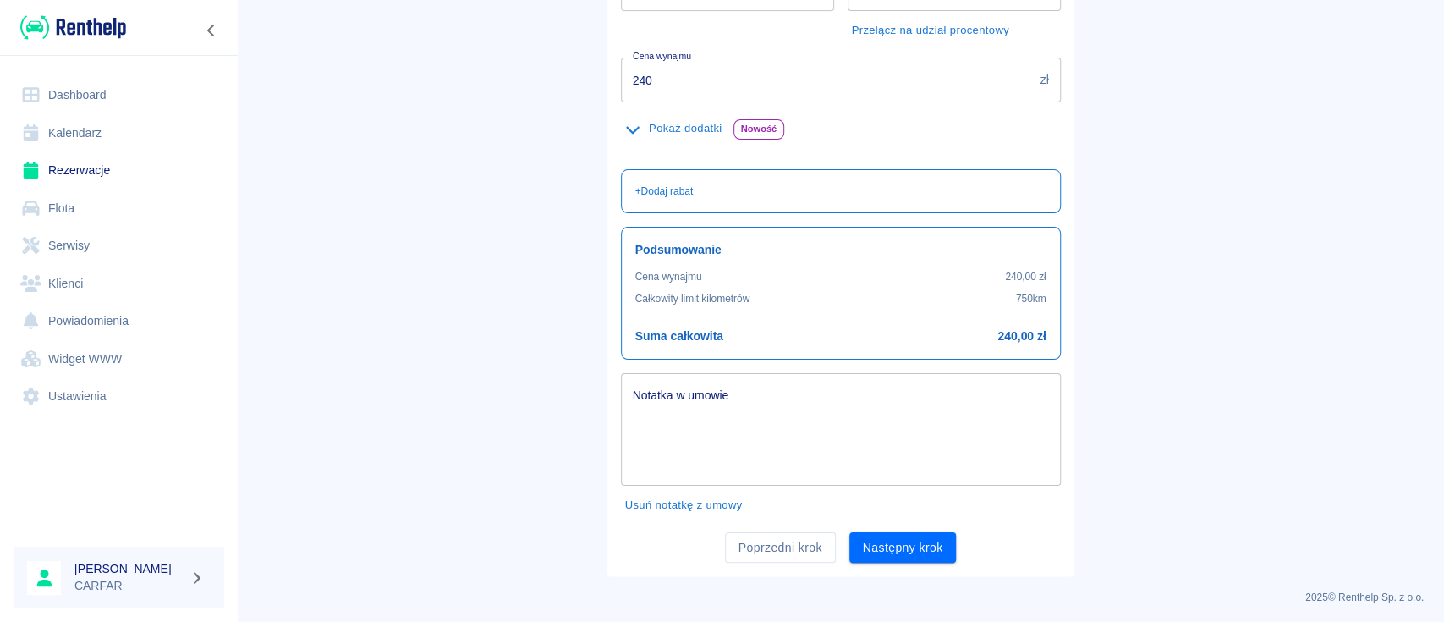
scroll to position [405, 0]
click at [924, 536] on button "Następny krok" at bounding box center [902, 545] width 107 height 31
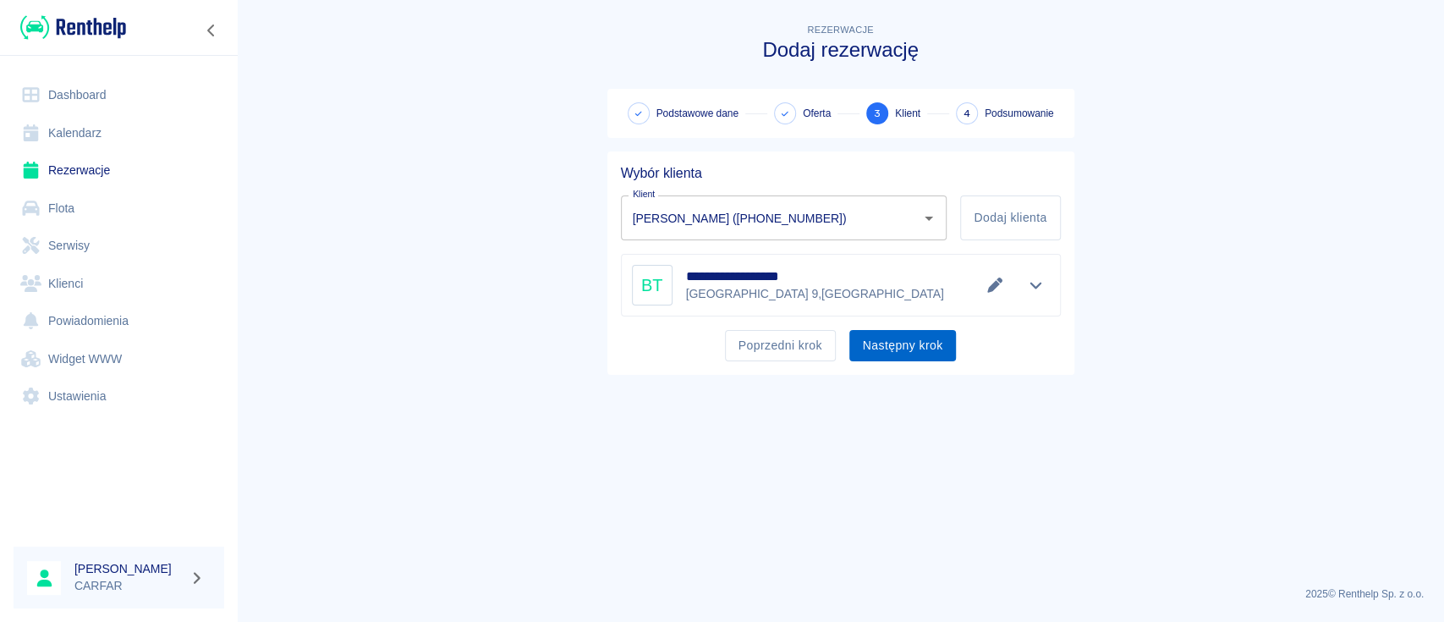
click at [924, 338] on button "Następny krok" at bounding box center [902, 345] width 107 height 31
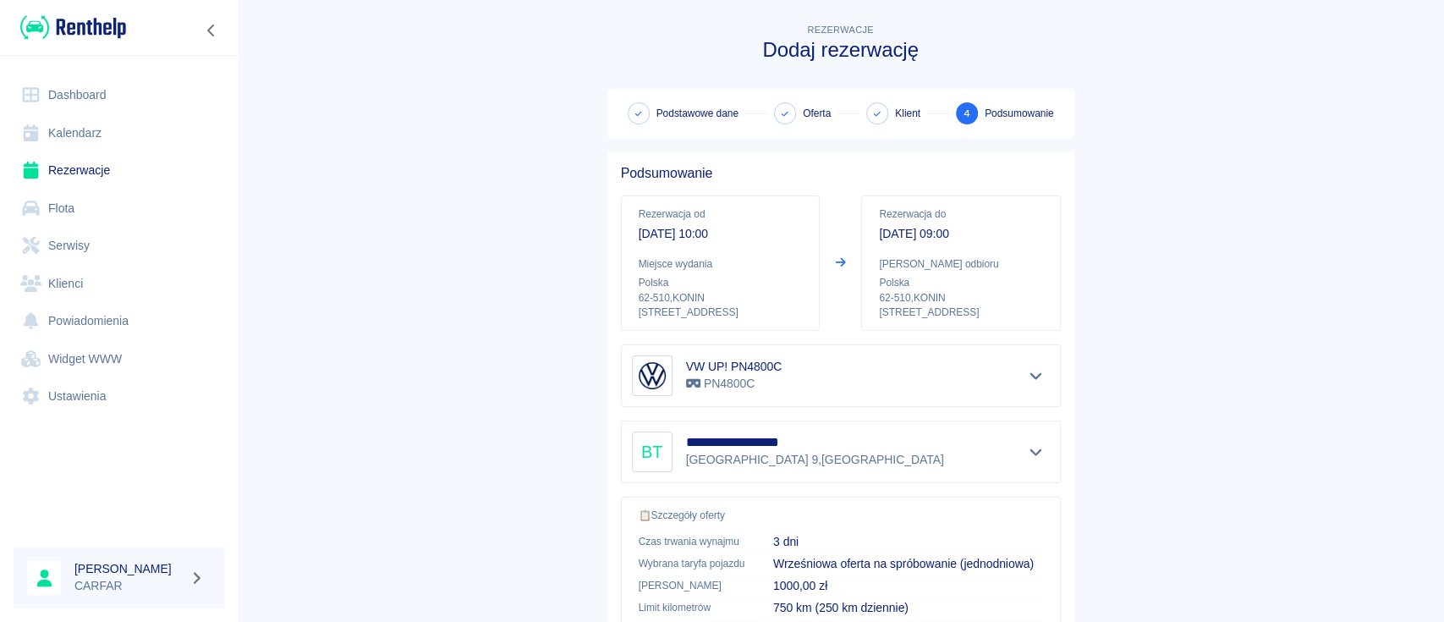
scroll to position [289, 0]
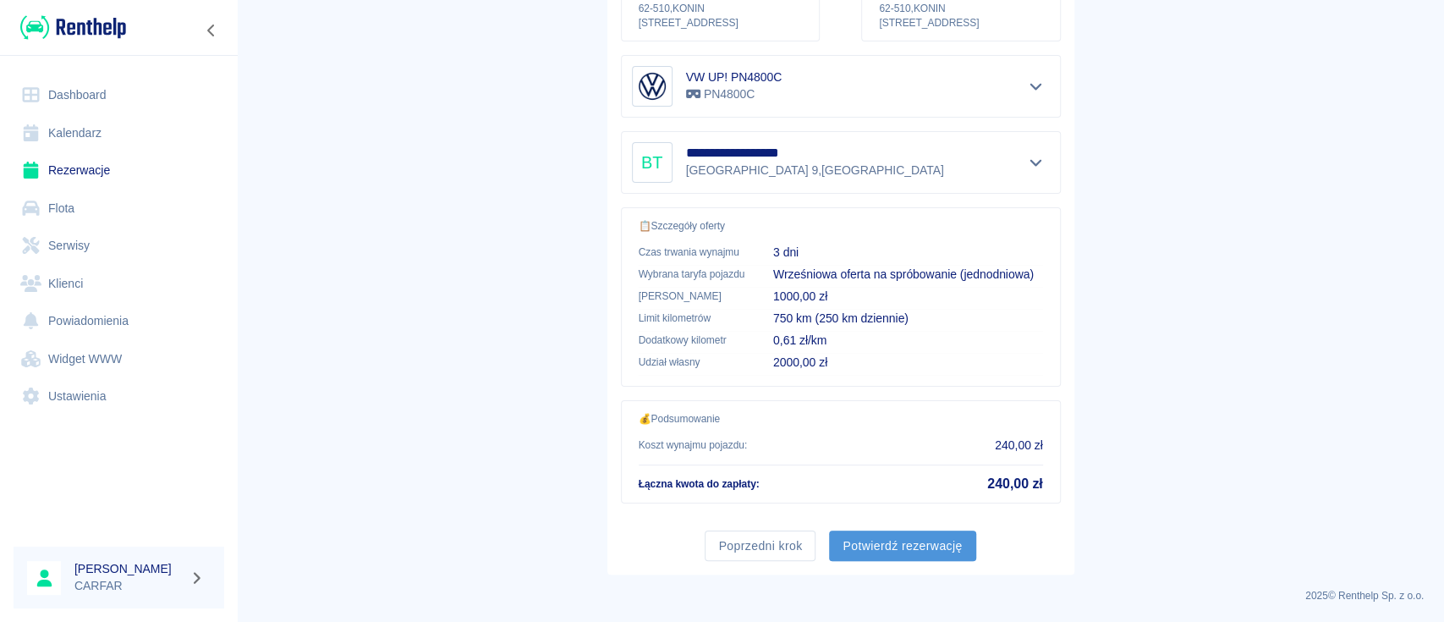
click at [904, 550] on button "Potwierdź rezerwację" at bounding box center [902, 545] width 146 height 31
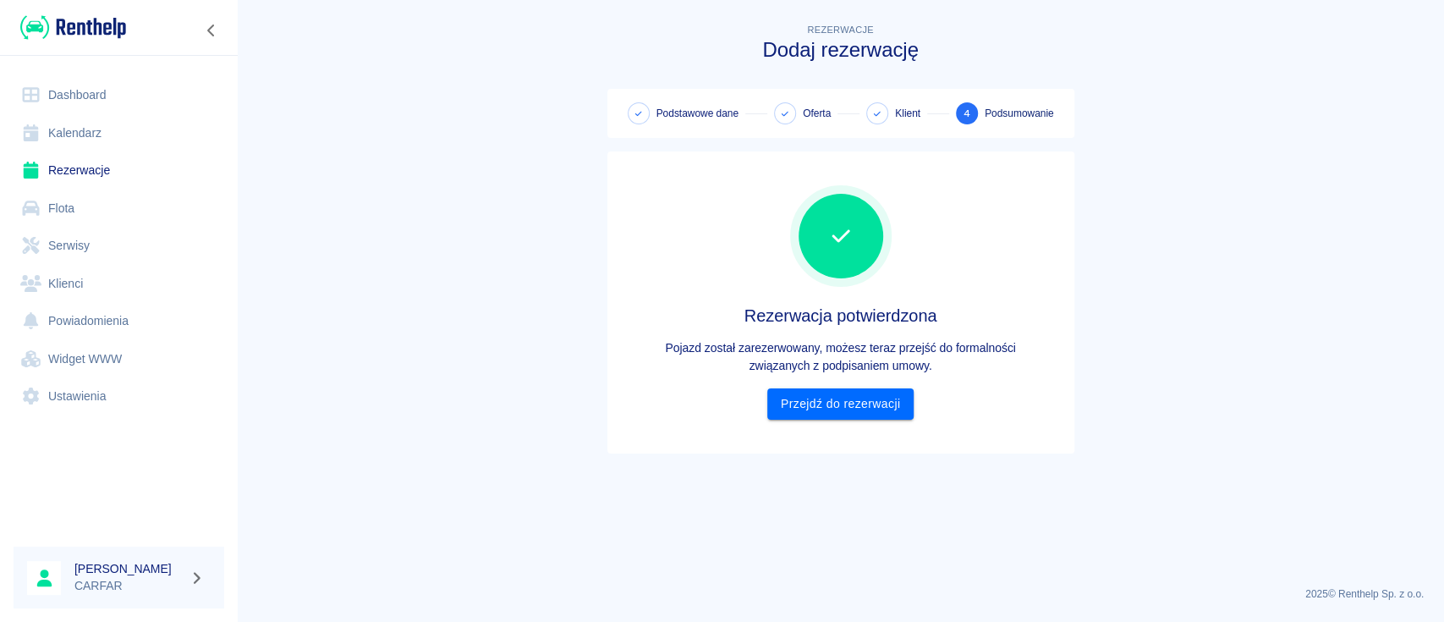
scroll to position [0, 0]
click at [843, 404] on link "Przejdź do rezerwacji" at bounding box center [840, 403] width 146 height 31
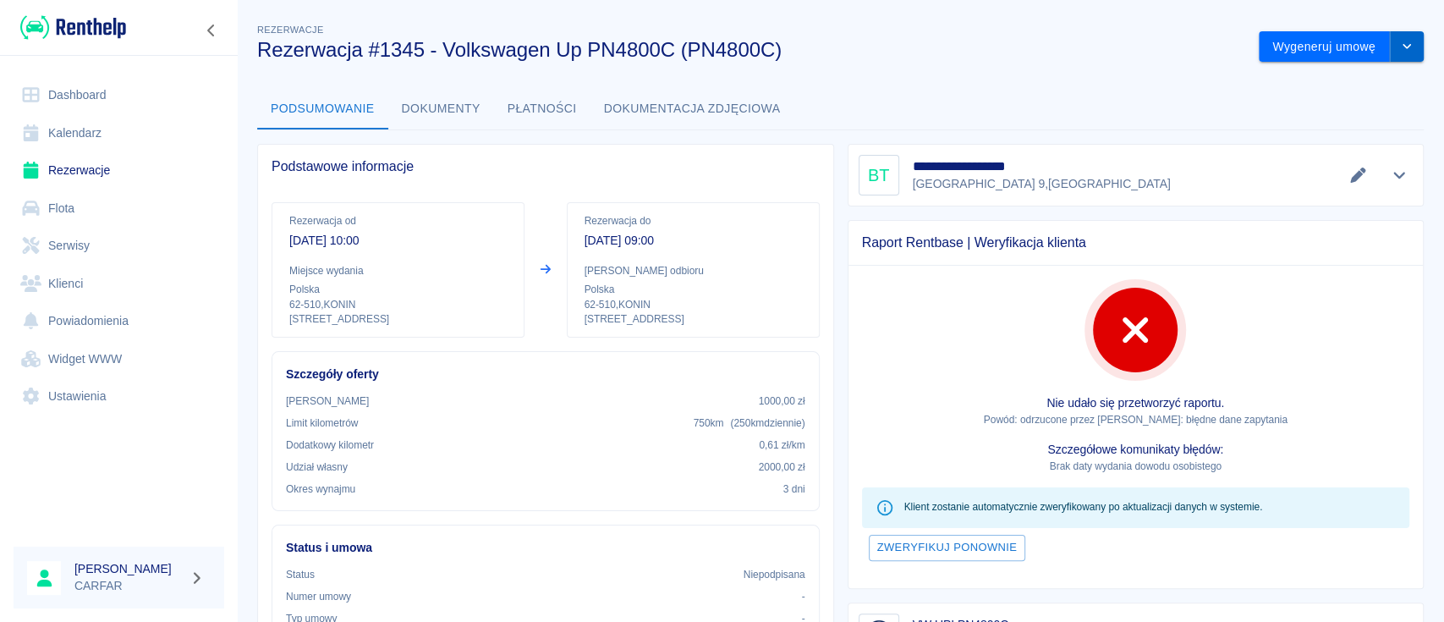
click at [1400, 51] on icon "drop-down" at bounding box center [1407, 46] width 14 height 11
click at [1346, 105] on li "Podgląd umowy" at bounding box center [1324, 110] width 137 height 28
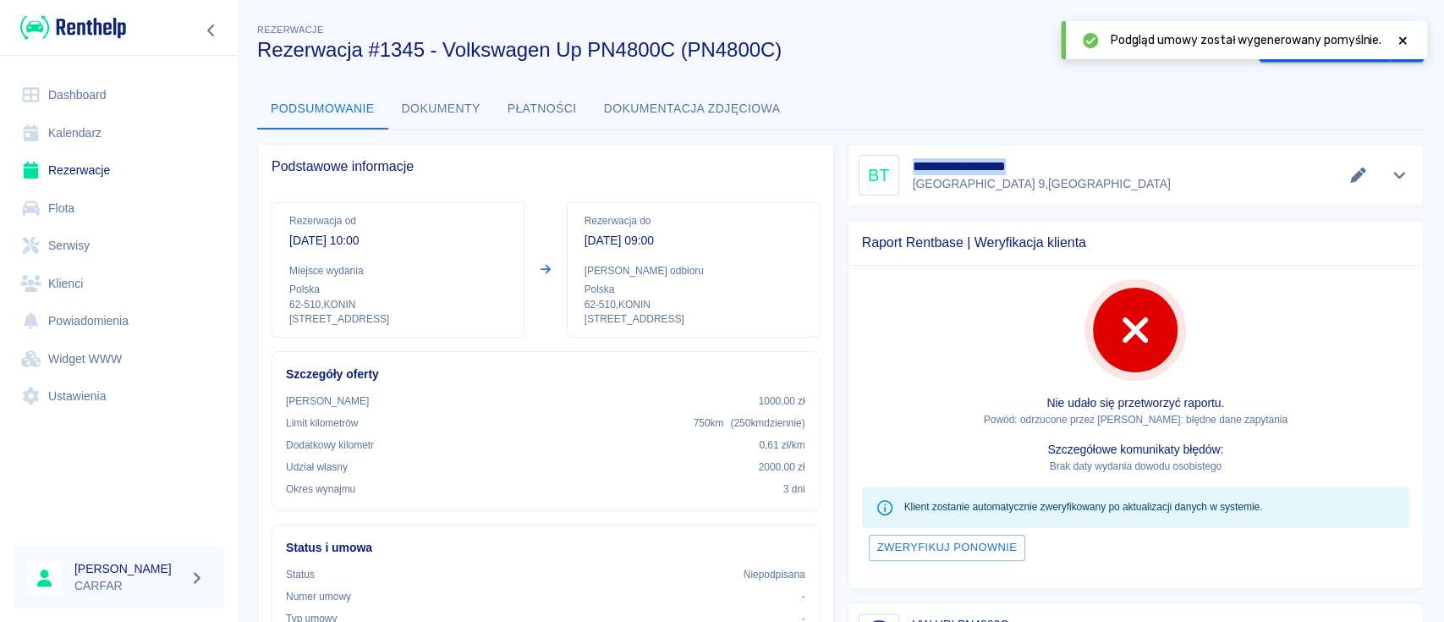
drag, startPoint x: 1059, startPoint y: 169, endPoint x: 907, endPoint y: 165, distance: 152.3
click at [907, 165] on div "**********" at bounding box center [1136, 175] width 555 height 41
copy h5 "**********"
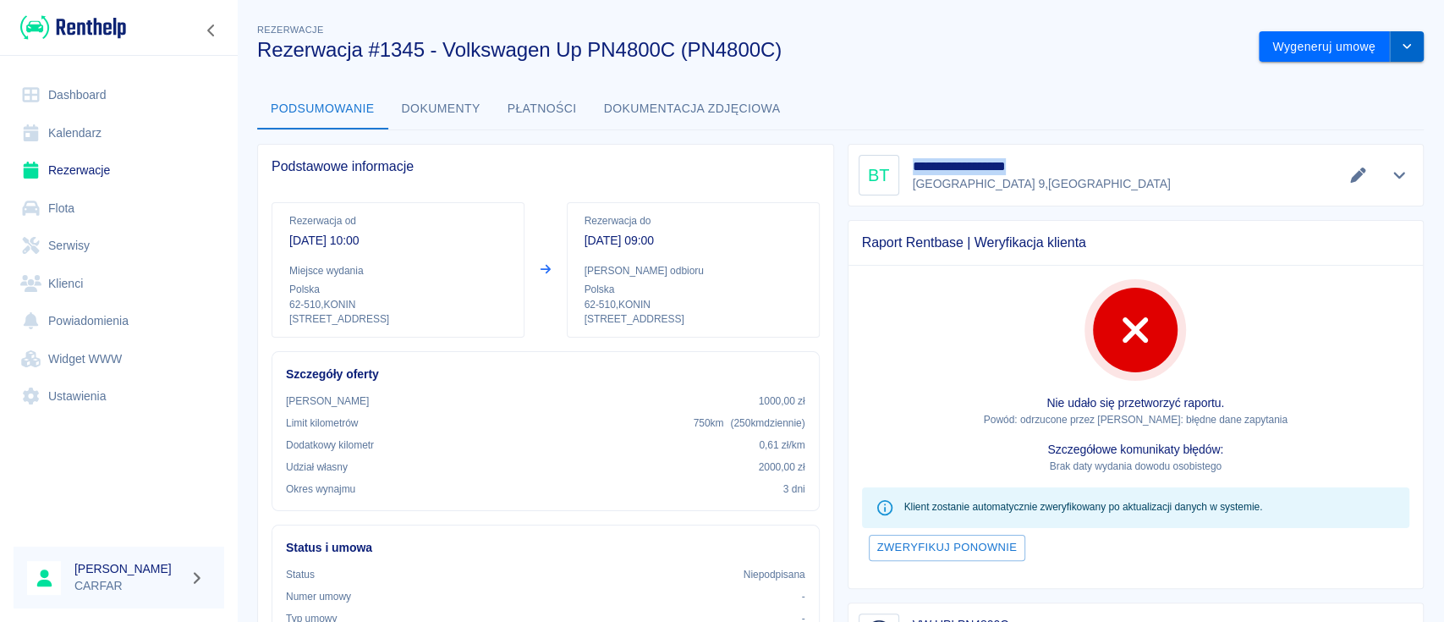
click at [1391, 54] on button "drop-down" at bounding box center [1407, 46] width 34 height 31
click at [1354, 109] on li "Podgląd umowy" at bounding box center [1324, 110] width 137 height 28
click at [94, 30] on img at bounding box center [73, 28] width 106 height 28
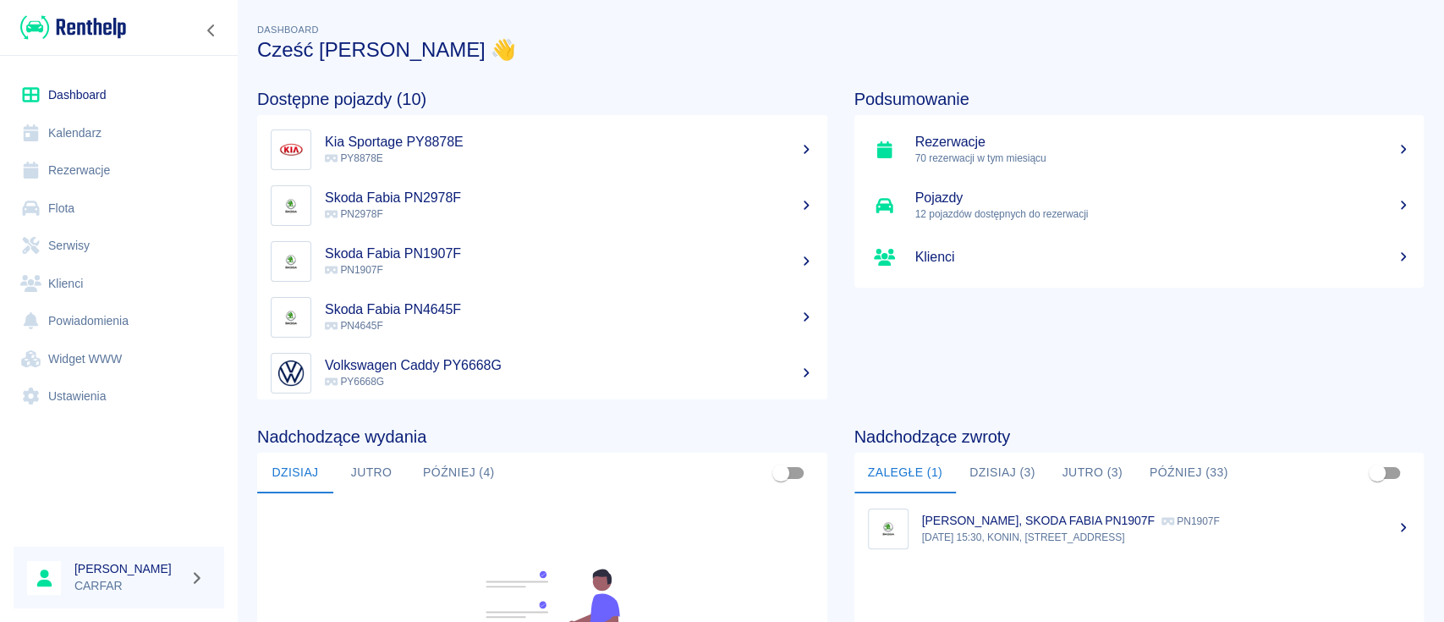
click at [98, 205] on link "Flota" at bounding box center [119, 209] width 211 height 38
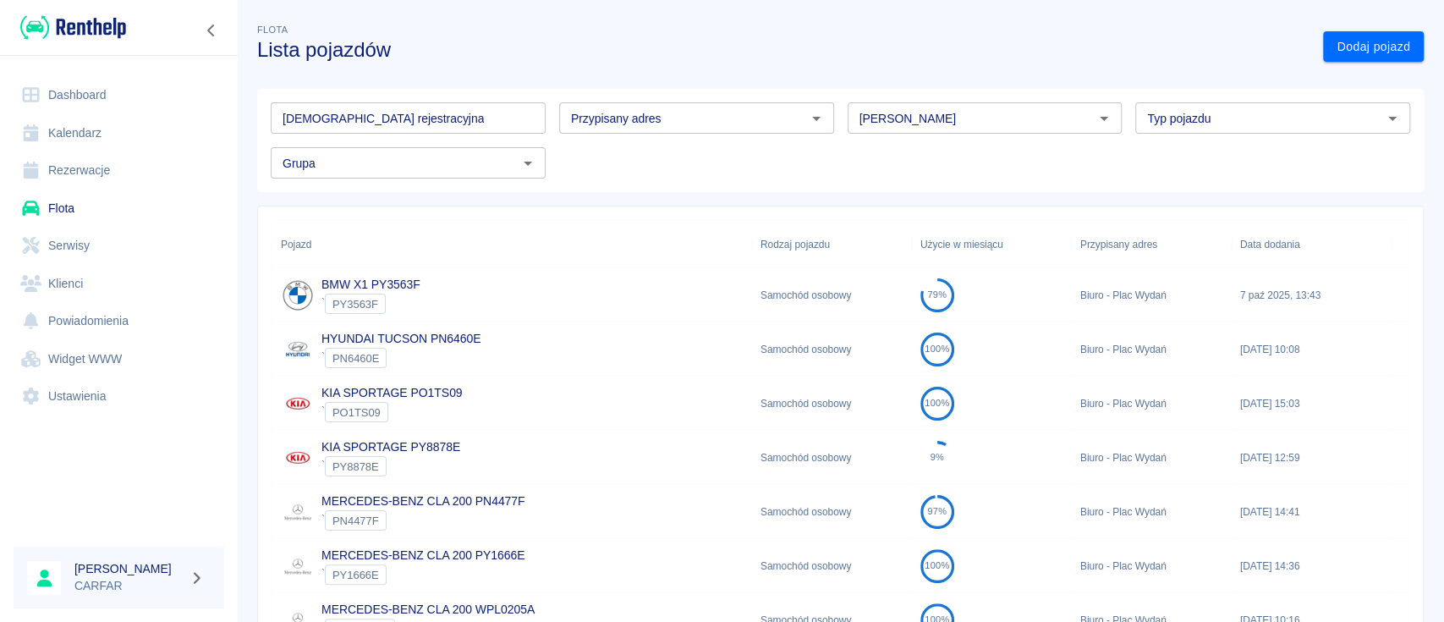
click at [976, 118] on input "Marka" at bounding box center [971, 117] width 237 height 21
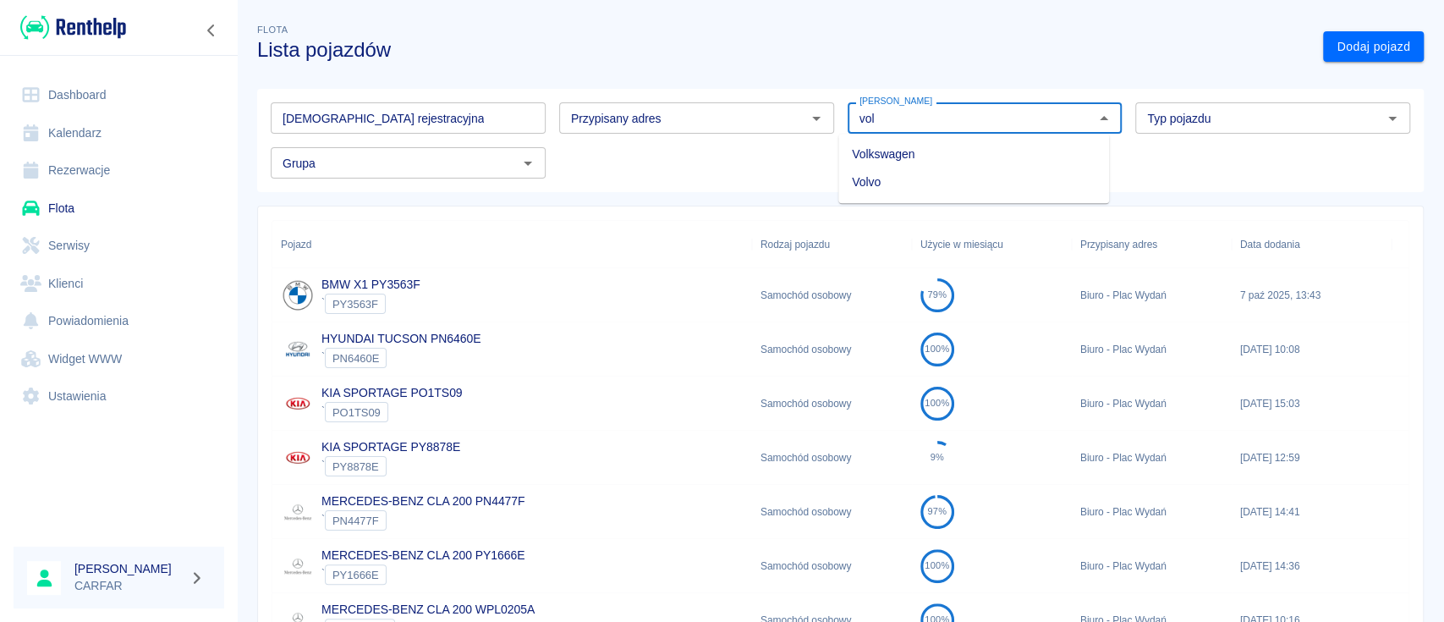
click at [988, 149] on li "Volkswagen" at bounding box center [973, 154] width 271 height 28
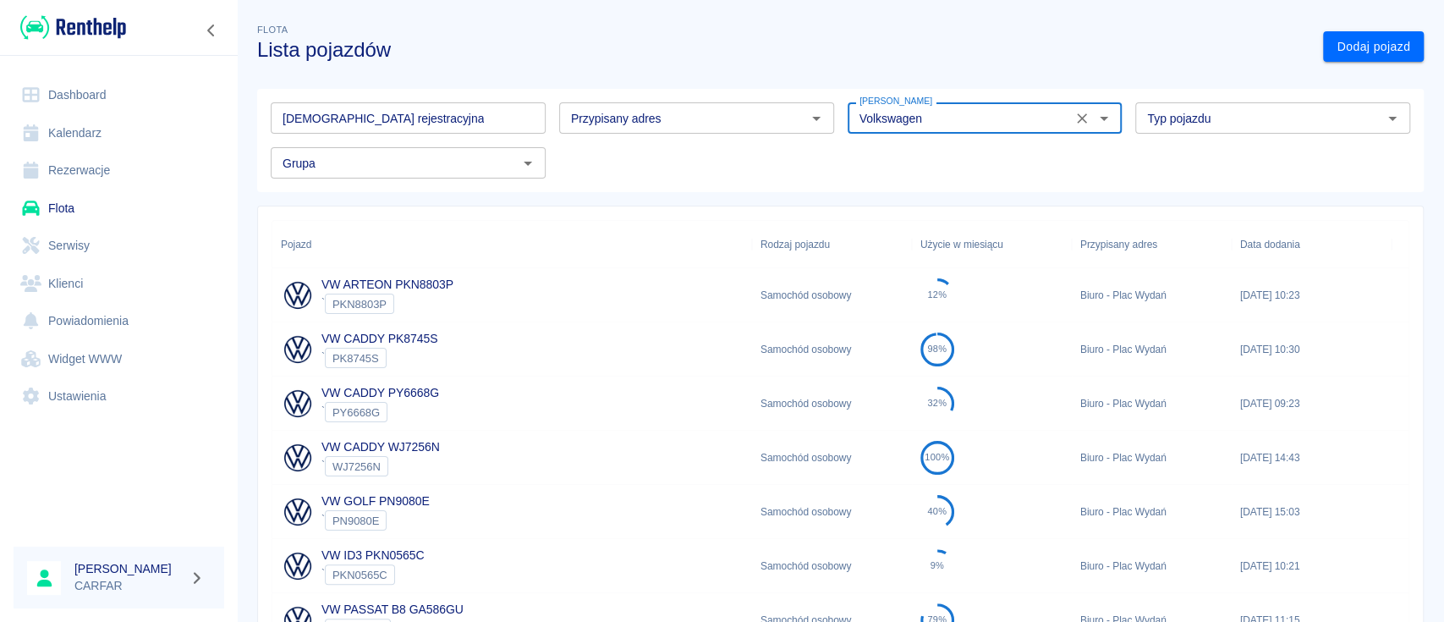
type input "Volkswagen"
click at [1206, 123] on input "Typ pojazdu" at bounding box center [1258, 117] width 237 height 21
click at [1222, 55] on h3 "Lista pojazdów" at bounding box center [783, 50] width 1052 height 24
click at [494, 171] on input "Grupa" at bounding box center [394, 162] width 237 height 21
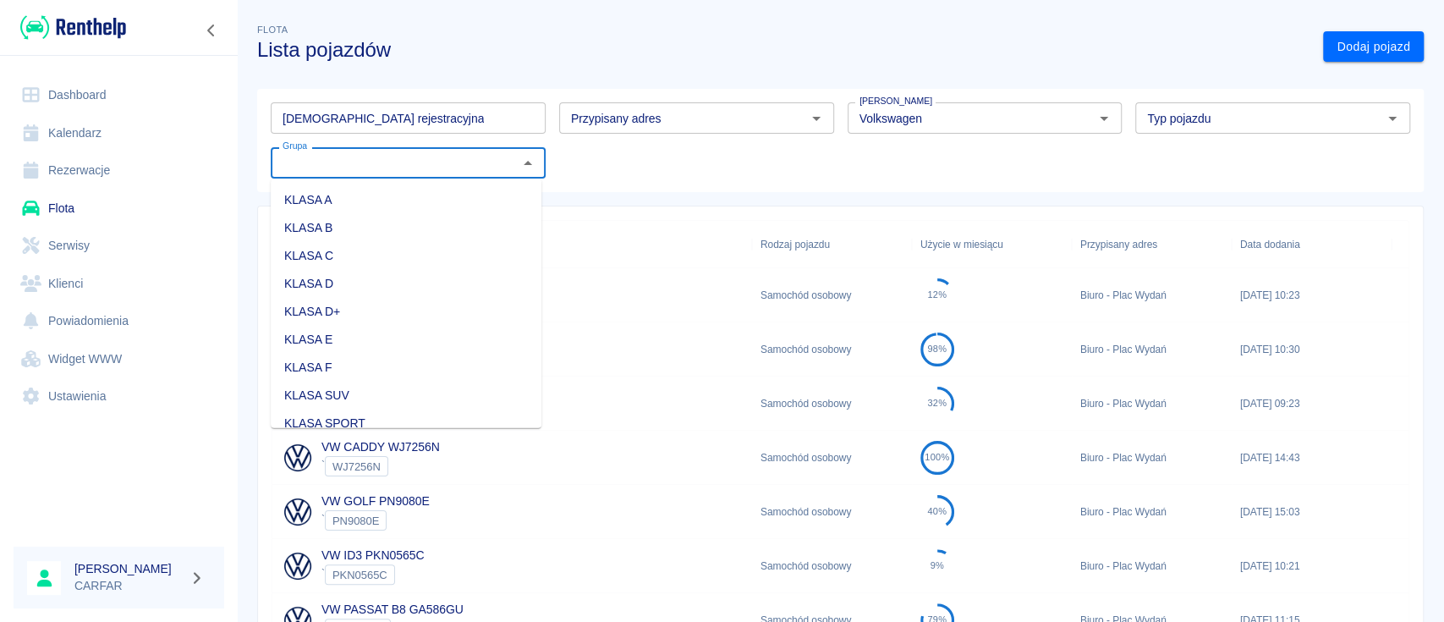
click at [438, 255] on li "KLASA C" at bounding box center [406, 256] width 271 height 28
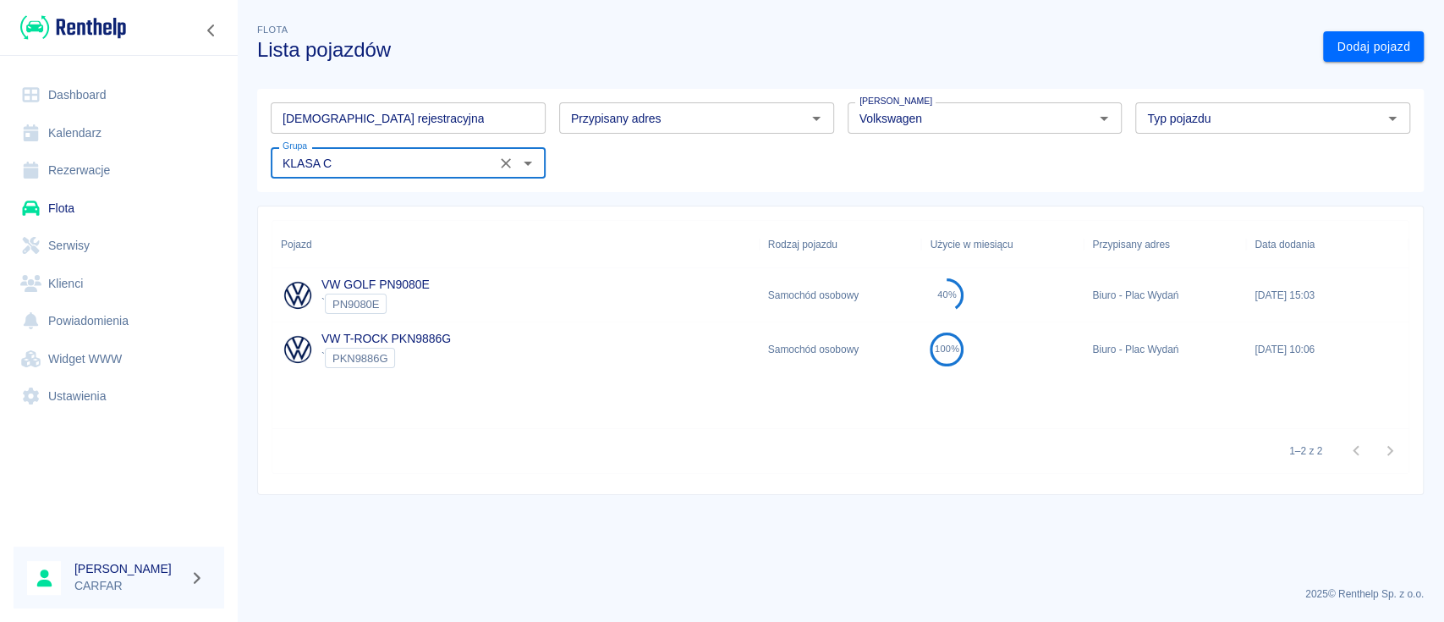
click at [471, 168] on input "KLASA C" at bounding box center [383, 162] width 215 height 21
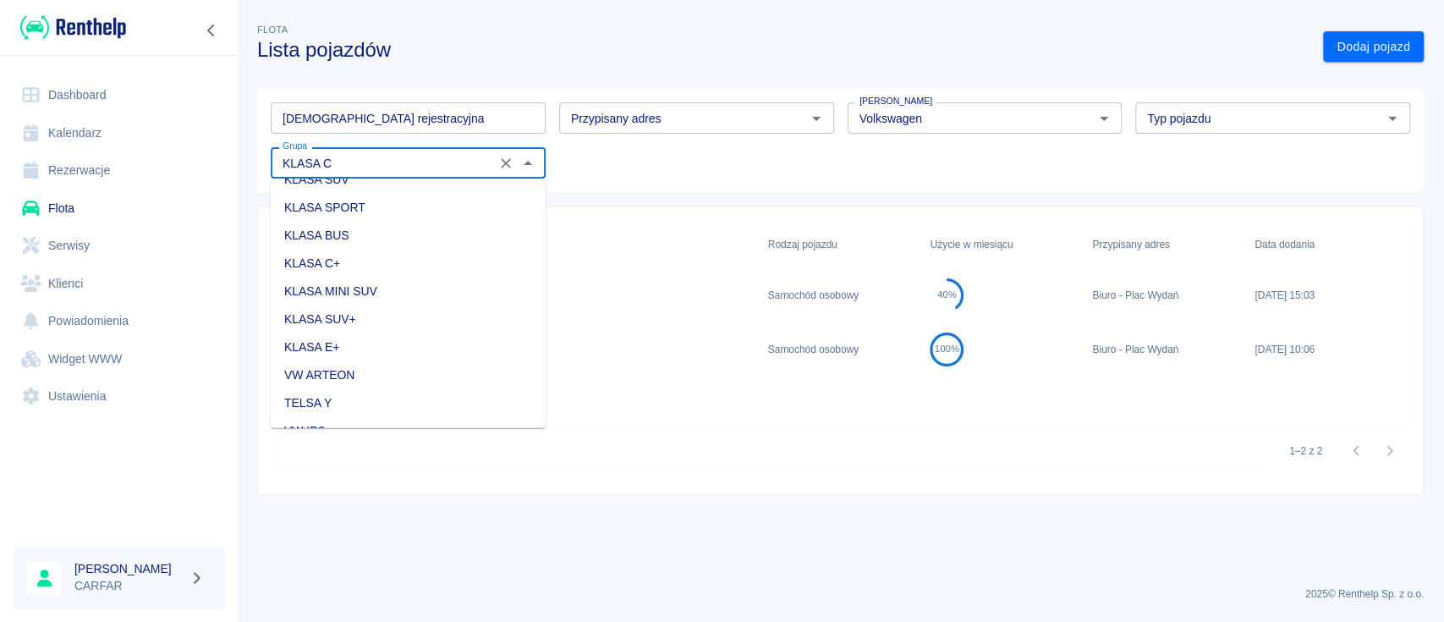
scroll to position [225, 0]
click at [405, 255] on li "KLASA C+" at bounding box center [408, 254] width 275 height 28
type input "KLASA C+"
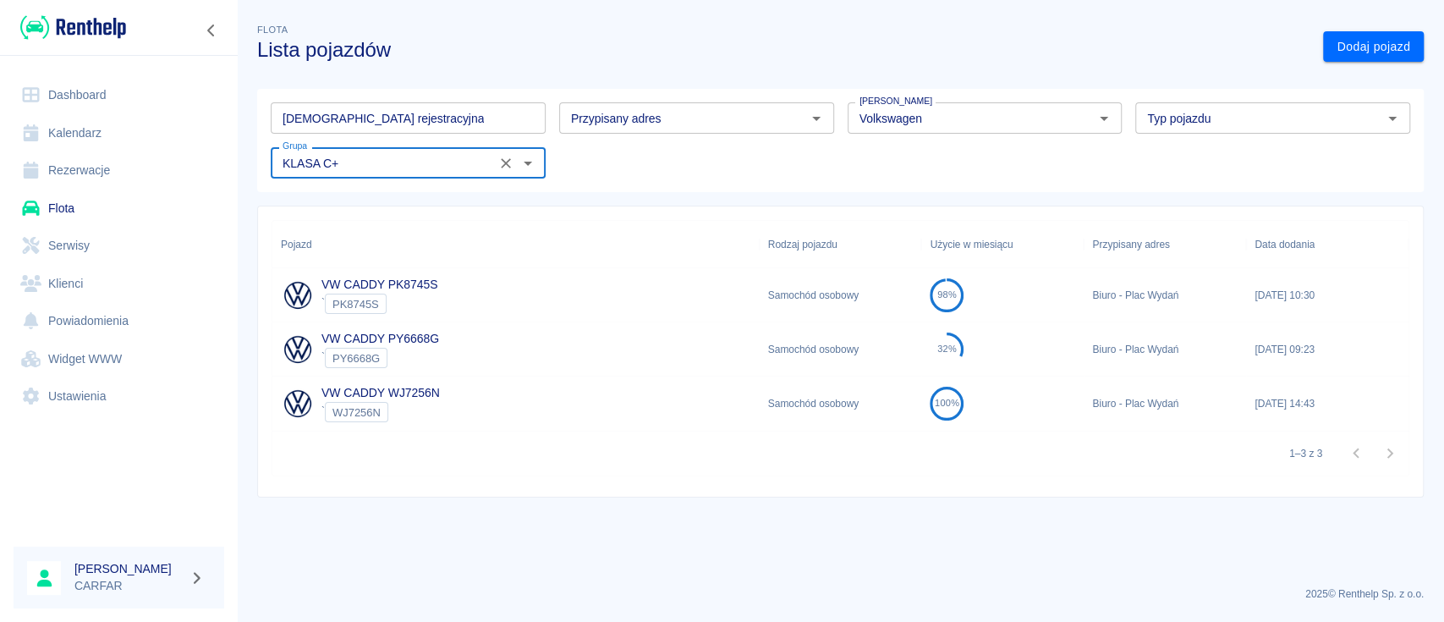
click at [467, 362] on div "VW CADDY PY6668G ` PY6668G" at bounding box center [515, 349] width 487 height 54
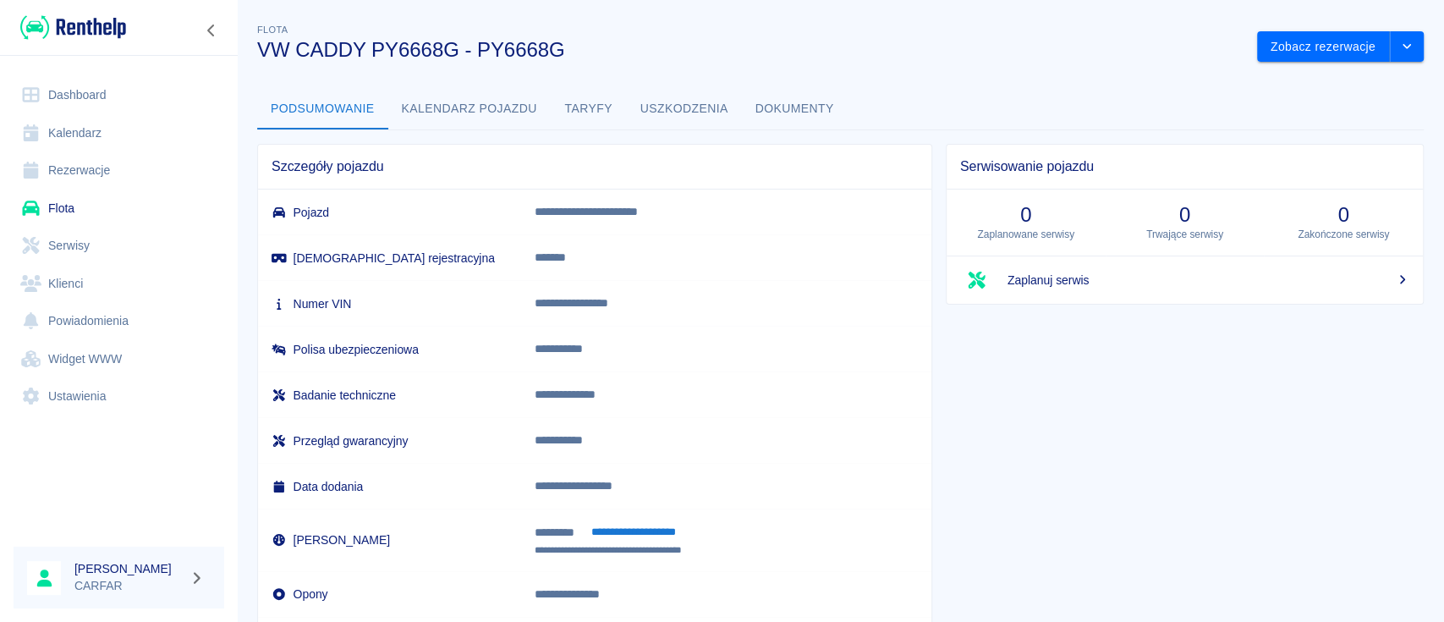
scroll to position [89, 0]
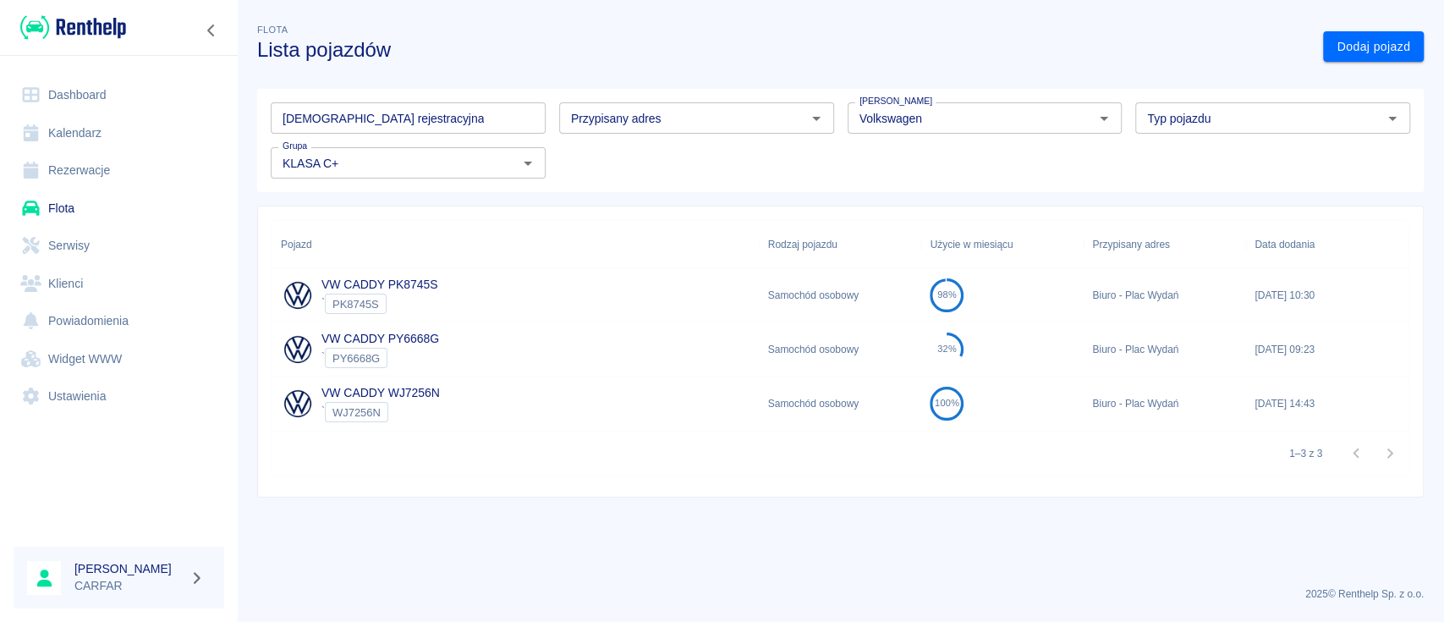
click at [405, 276] on p "VW CADDY PK8745S" at bounding box center [379, 285] width 116 height 18
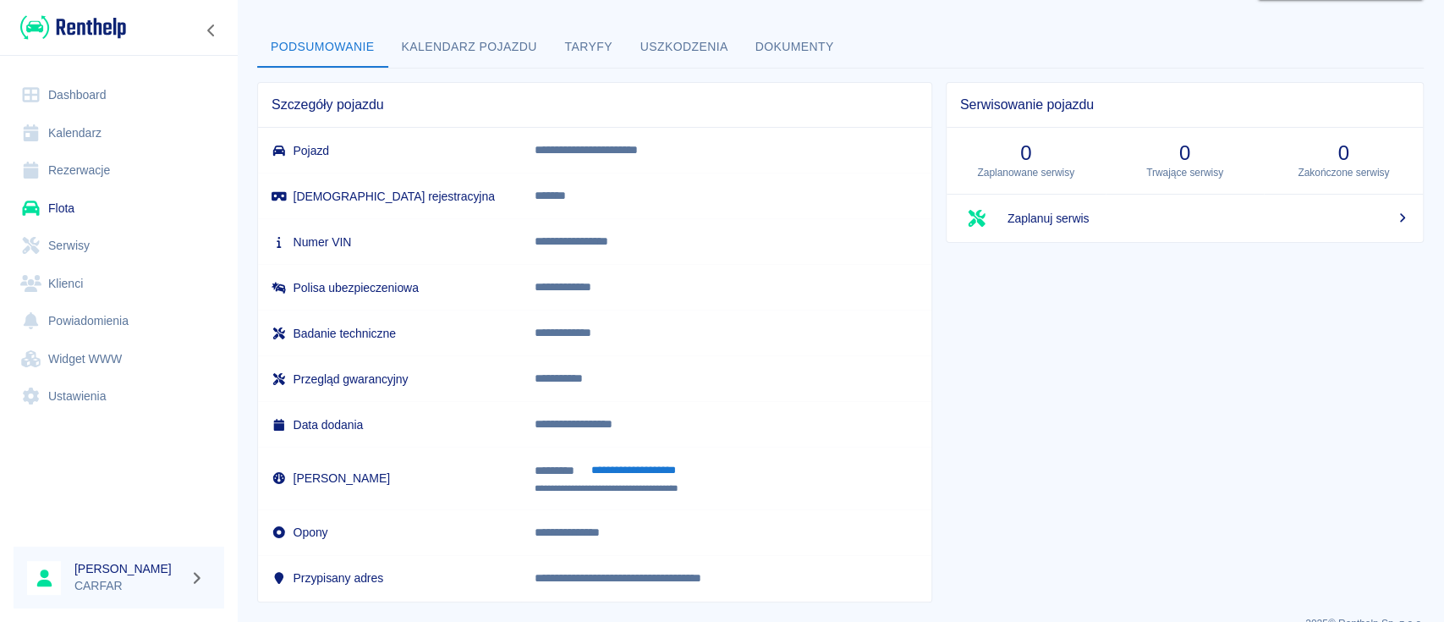
scroll to position [89, 0]
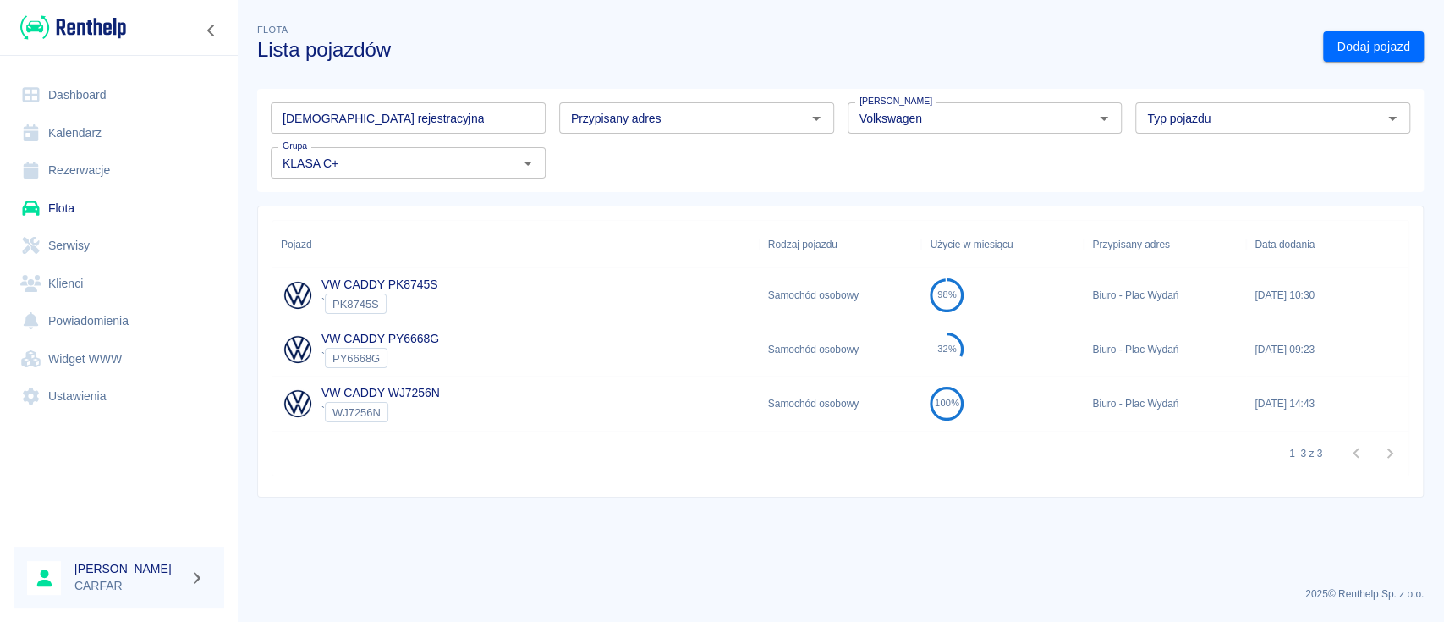
click at [444, 395] on div "VW CADDY WJ7256N ` WJ7256N" at bounding box center [515, 403] width 487 height 54
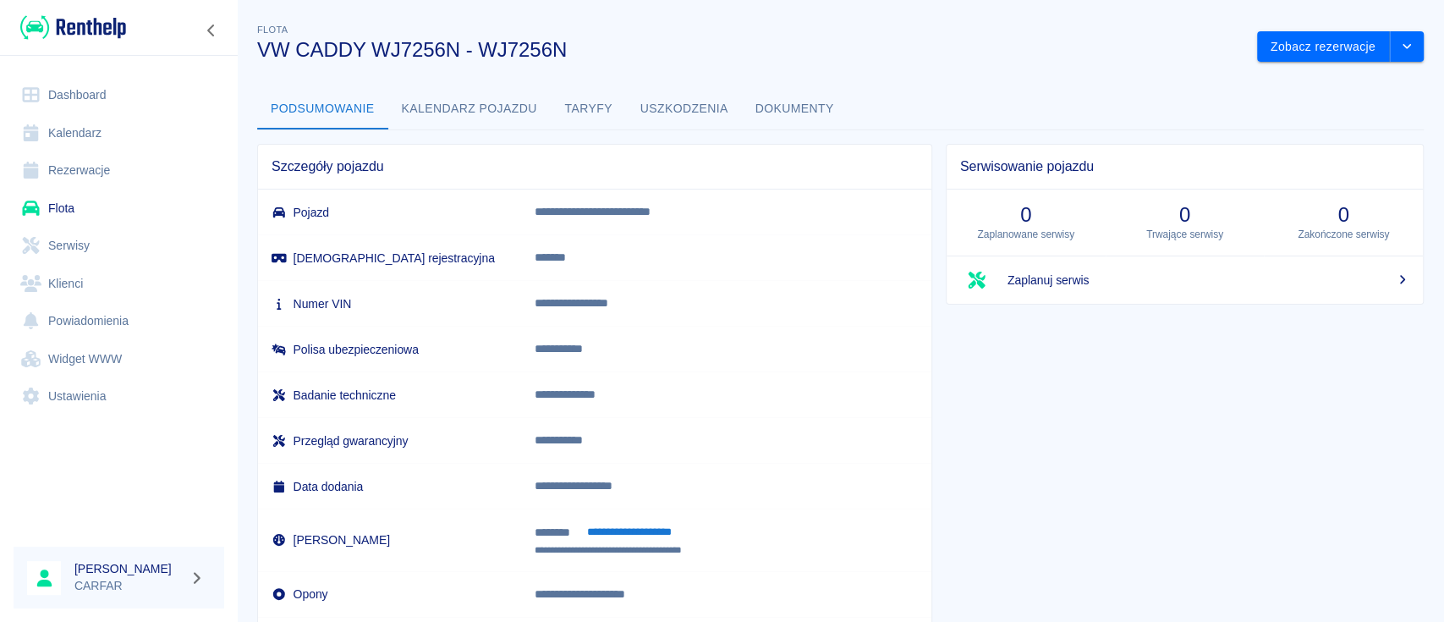
scroll to position [89, 0]
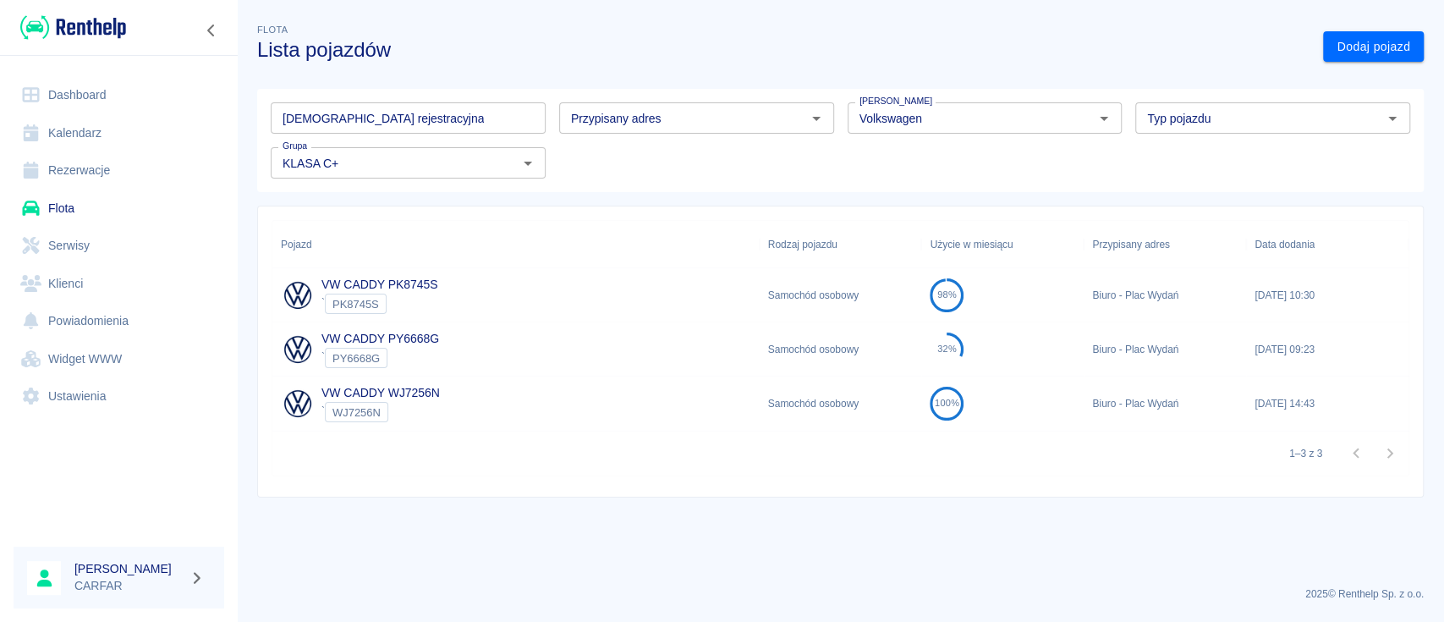
click at [109, 34] on img at bounding box center [73, 28] width 106 height 28
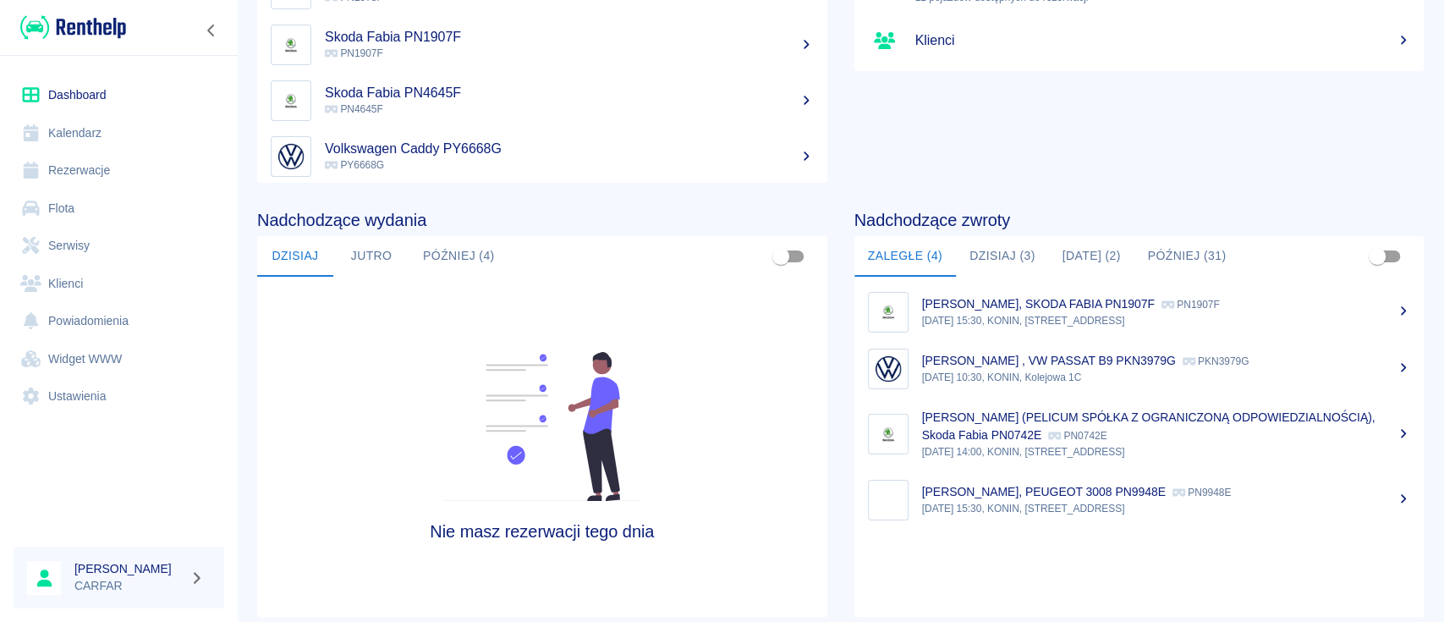
scroll to position [225, 0]
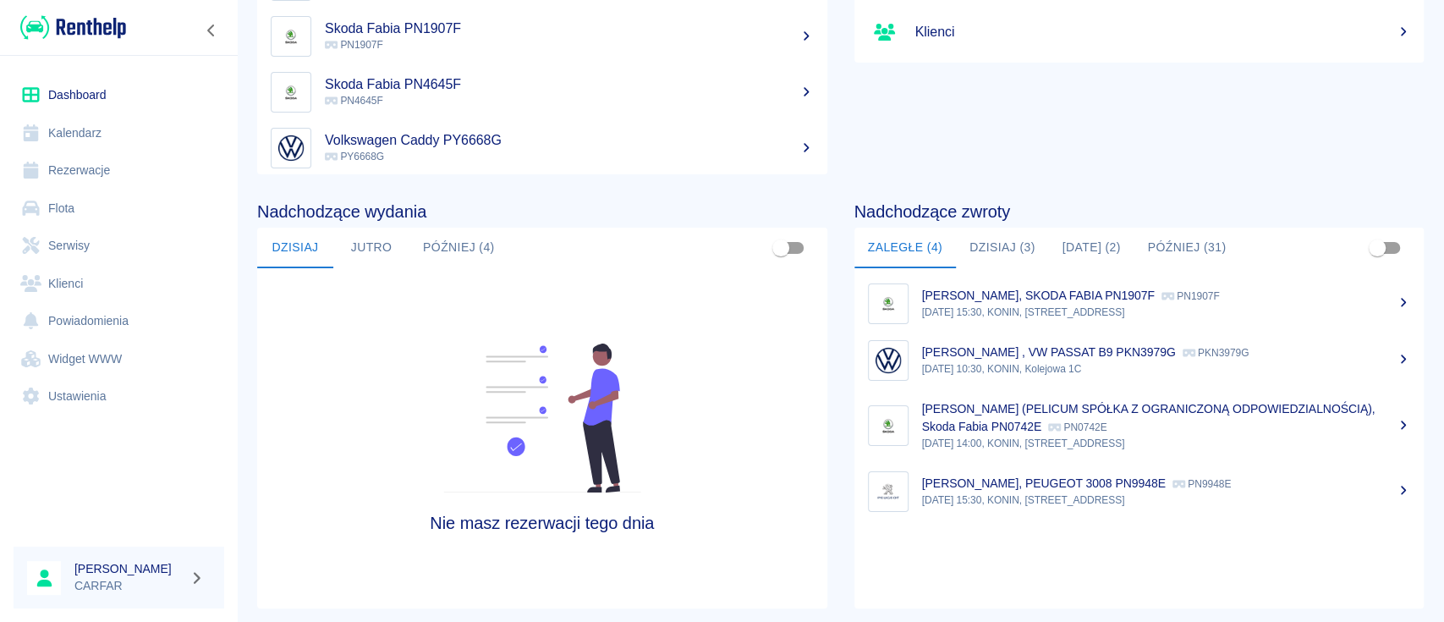
click at [1209, 69] on div "Podsumowanie Rezerwacje 70 rezerwacji w tym miesiącu Pojazdy 12 pojazdów dostęp…" at bounding box center [1125, 6] width 597 height 338
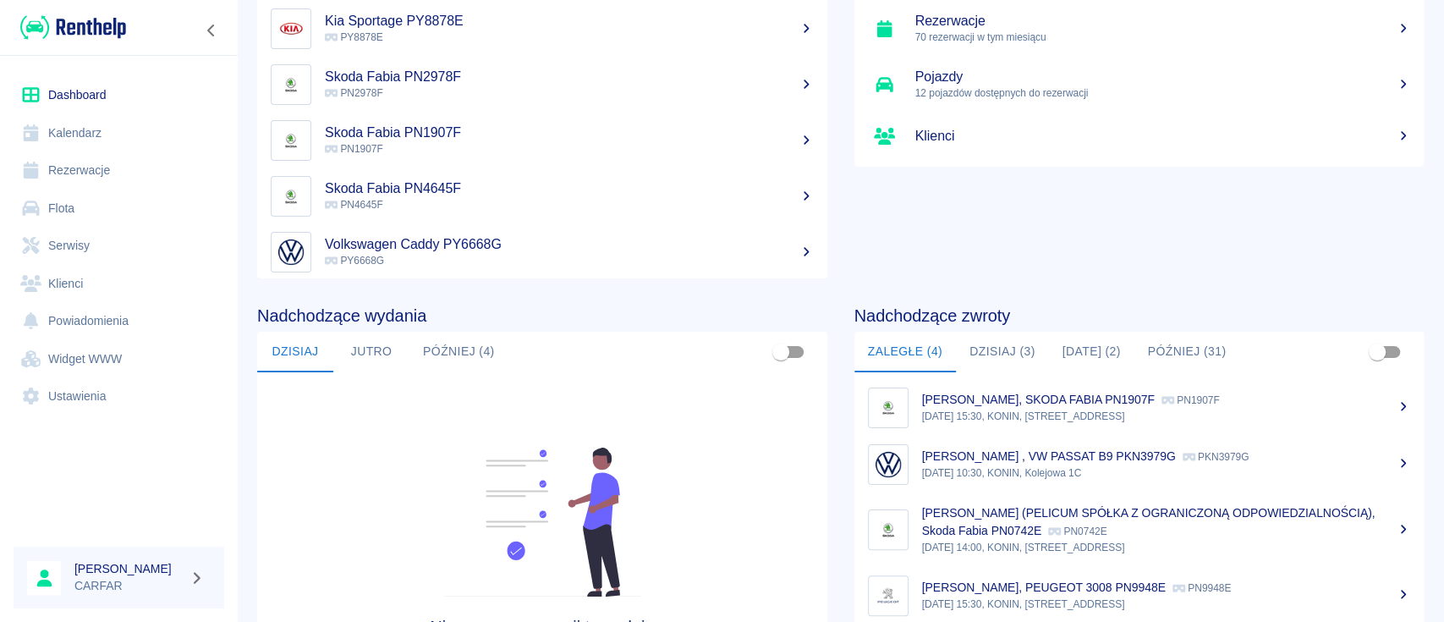
scroll to position [225, 0]
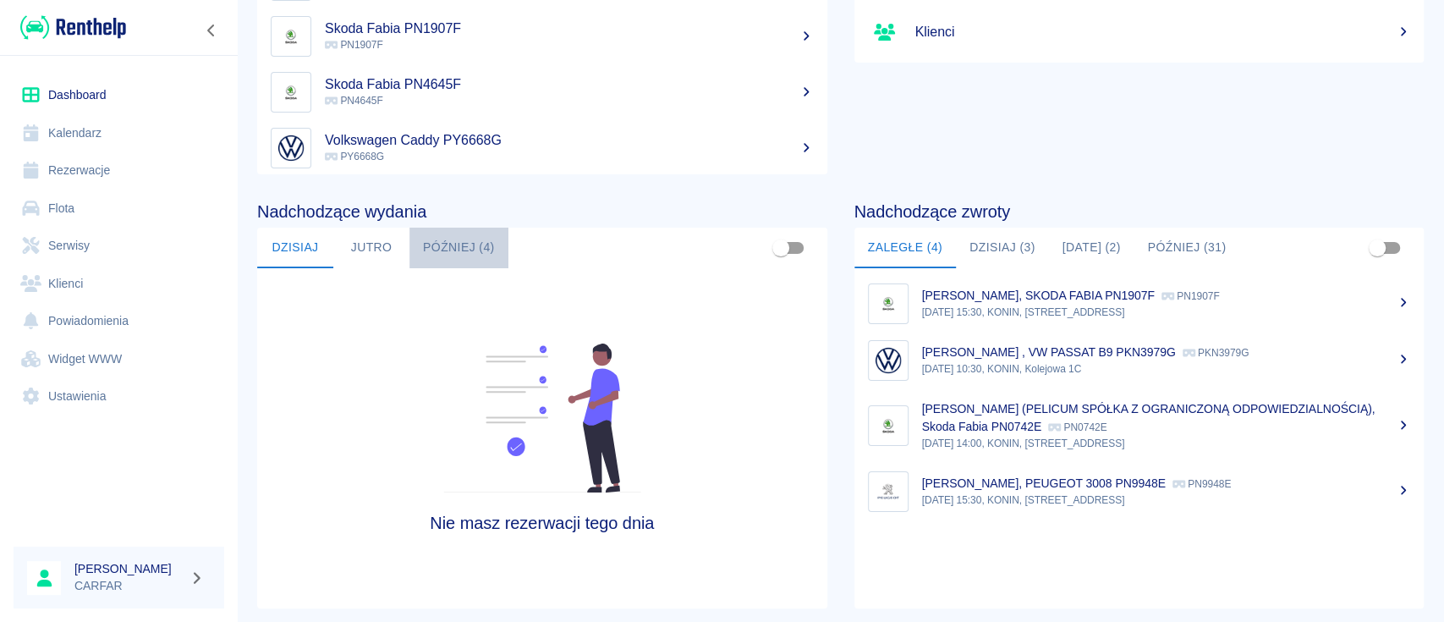
click at [445, 247] on button "Później (4)" at bounding box center [458, 248] width 99 height 41
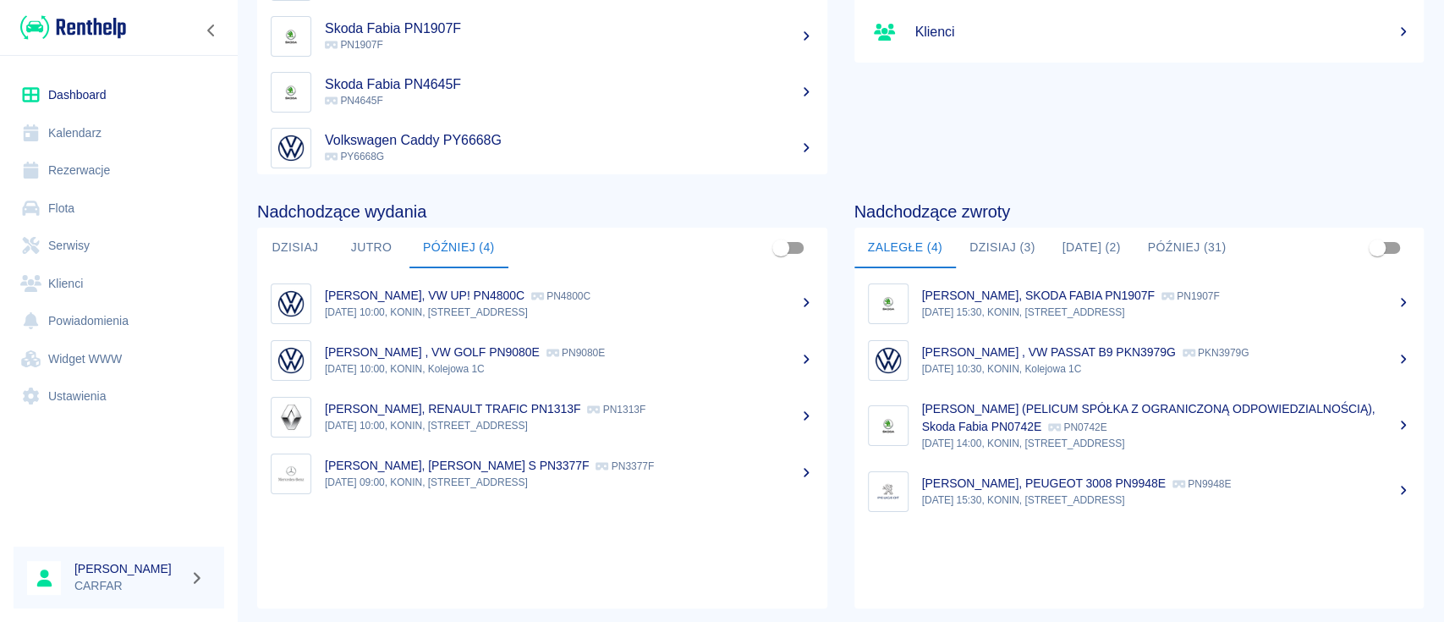
click at [481, 300] on p "BEATA TERESA ERBER, VW UP! PN4800C" at bounding box center [425, 295] width 200 height 14
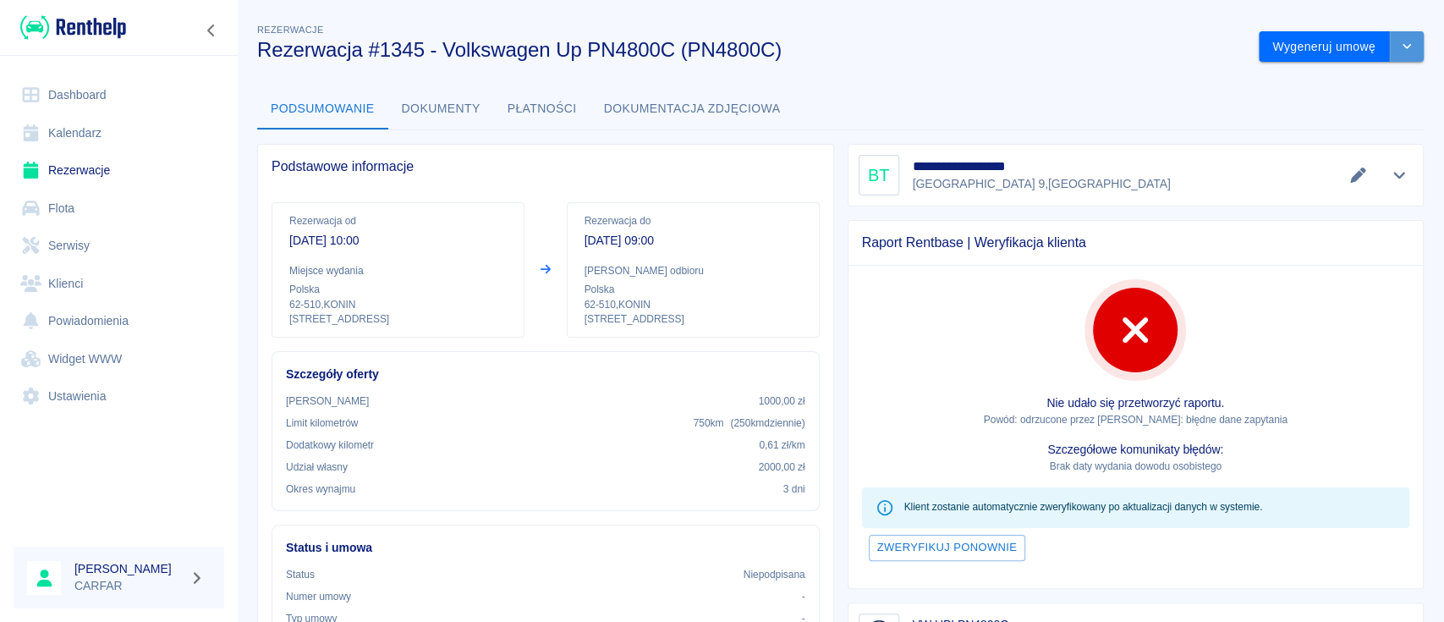
click at [1400, 58] on button "drop-down" at bounding box center [1407, 46] width 34 height 31
click at [1360, 88] on li "Modyfikuj rezerwację" at bounding box center [1324, 83] width 137 height 28
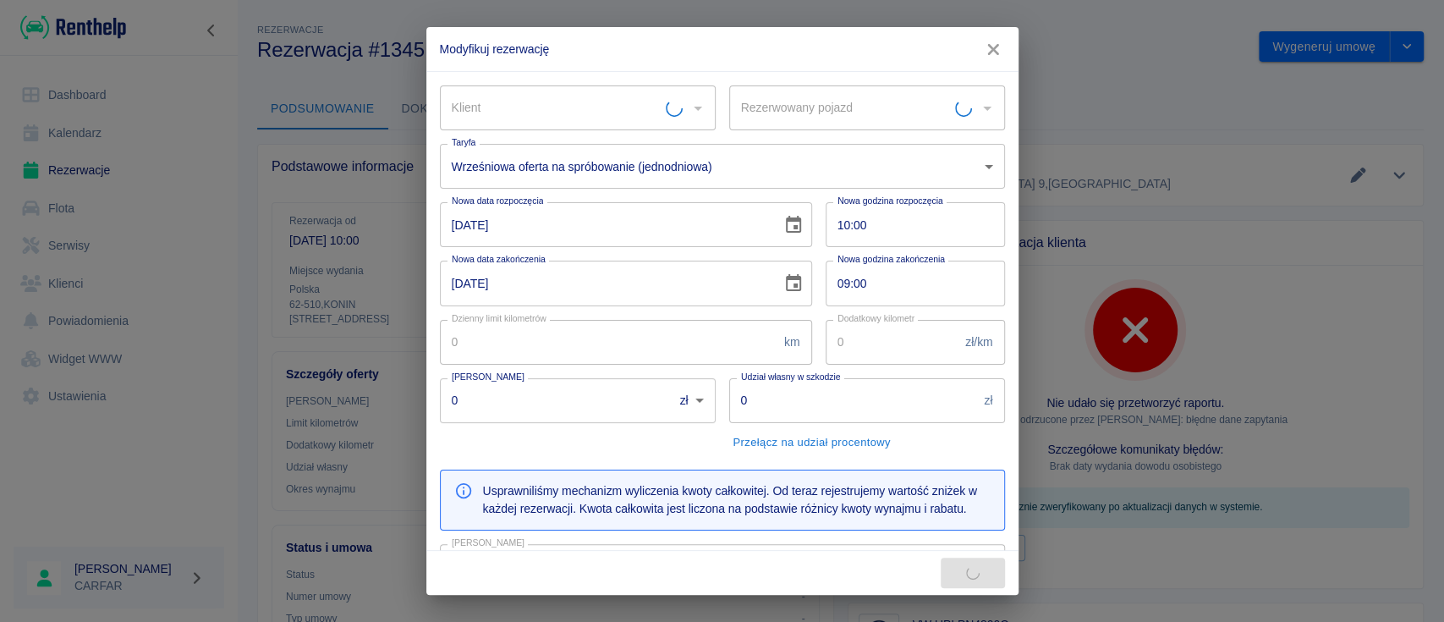
type input "VW UP! PN4800C - PN4800C"
type input "BEATA TERESA ERBER"
type input "250"
type input "0.61"
type input "1000"
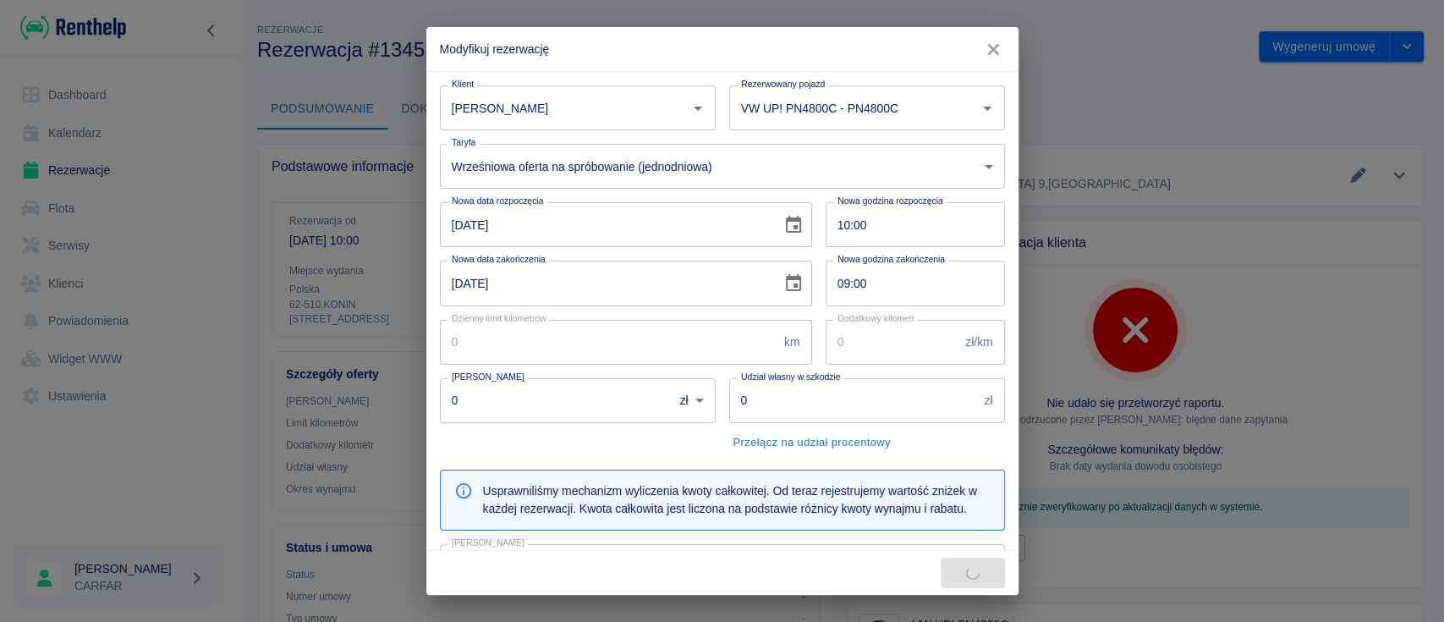
type input "2000"
type input "240"
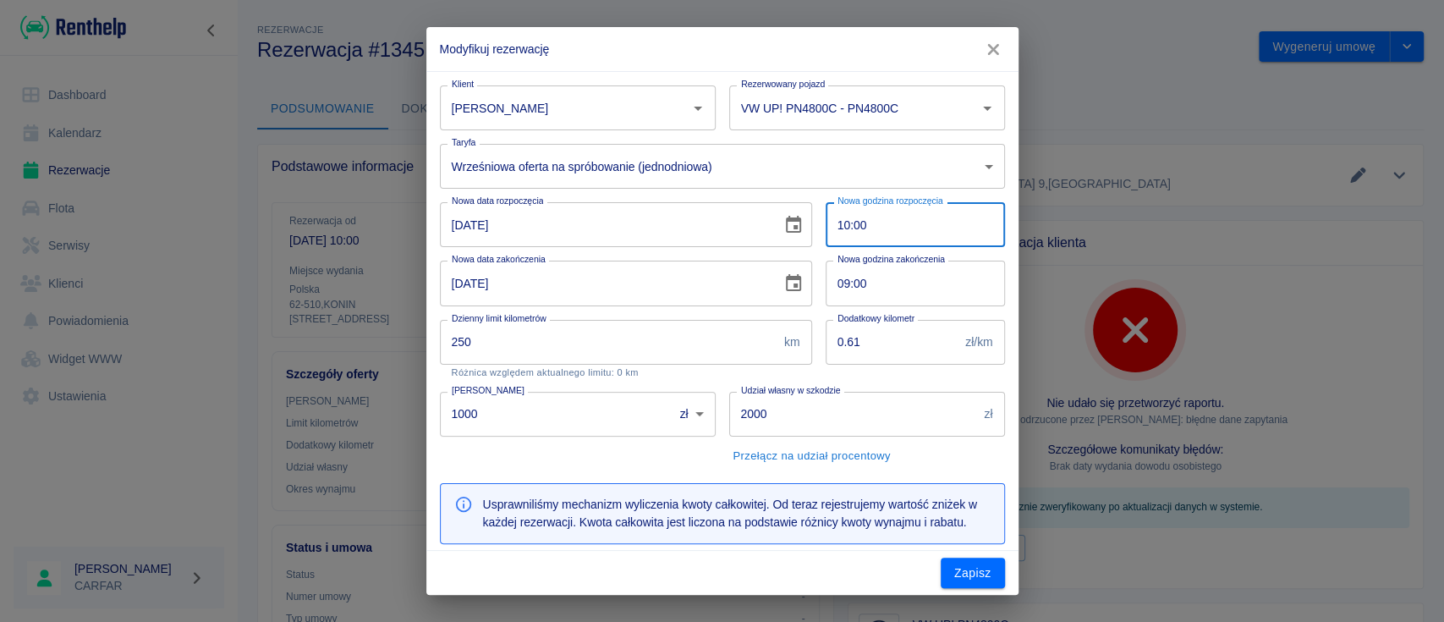
click at [913, 222] on input "10:00" at bounding box center [910, 224] width 168 height 45
type input "00:00"
type input "320"
type input "09:00"
click at [908, 273] on input "09:00" at bounding box center [910, 283] width 168 height 45
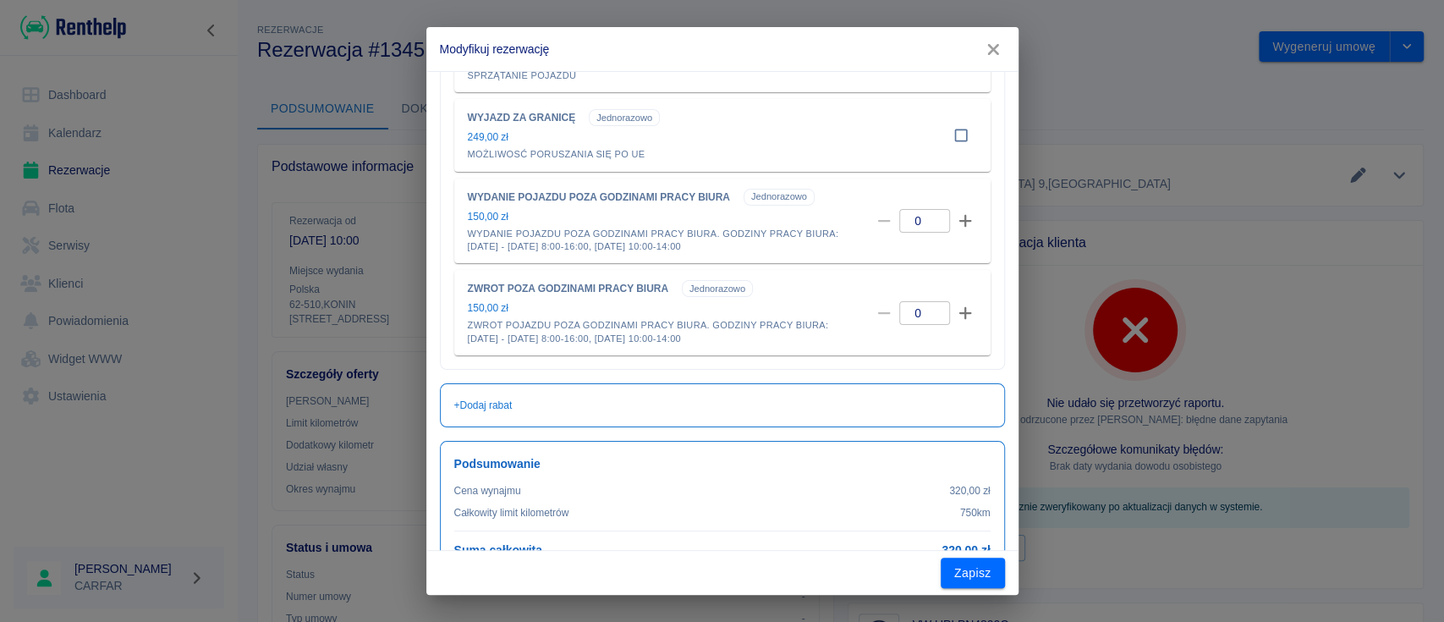
scroll to position [796, 0]
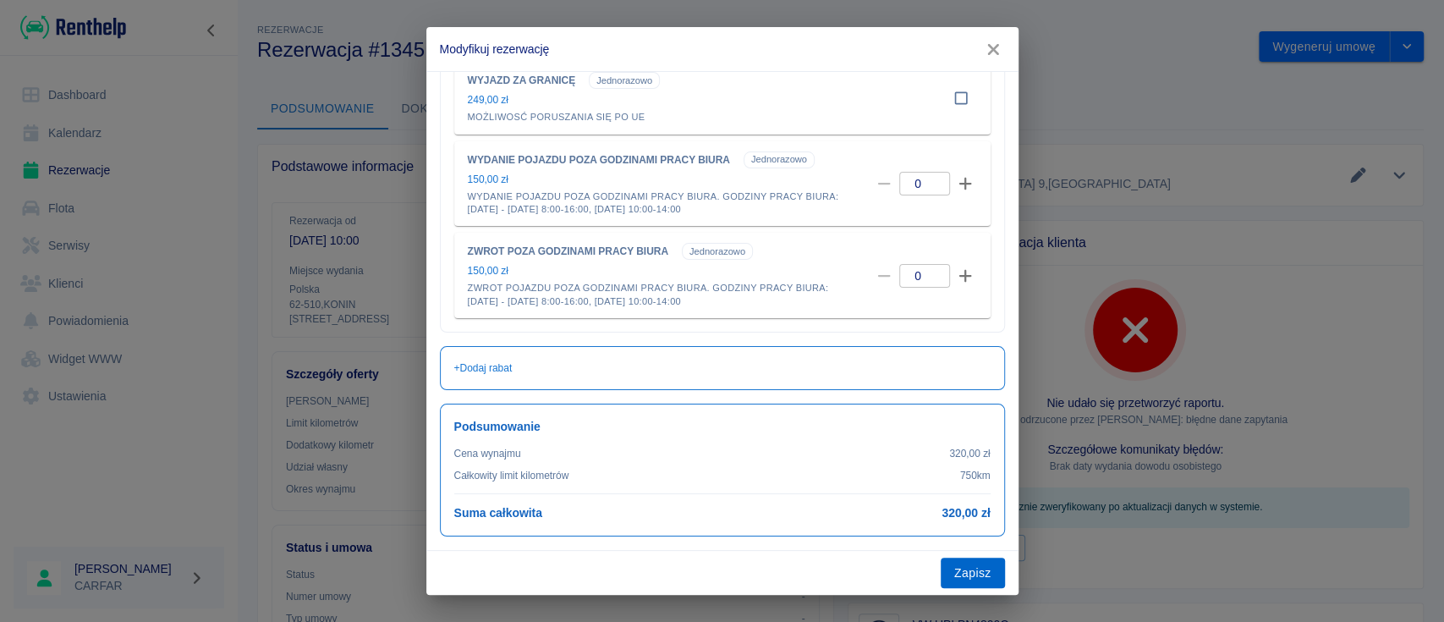
type input "15:30"
click at [976, 574] on button "Zapisz" at bounding box center [973, 573] width 64 height 31
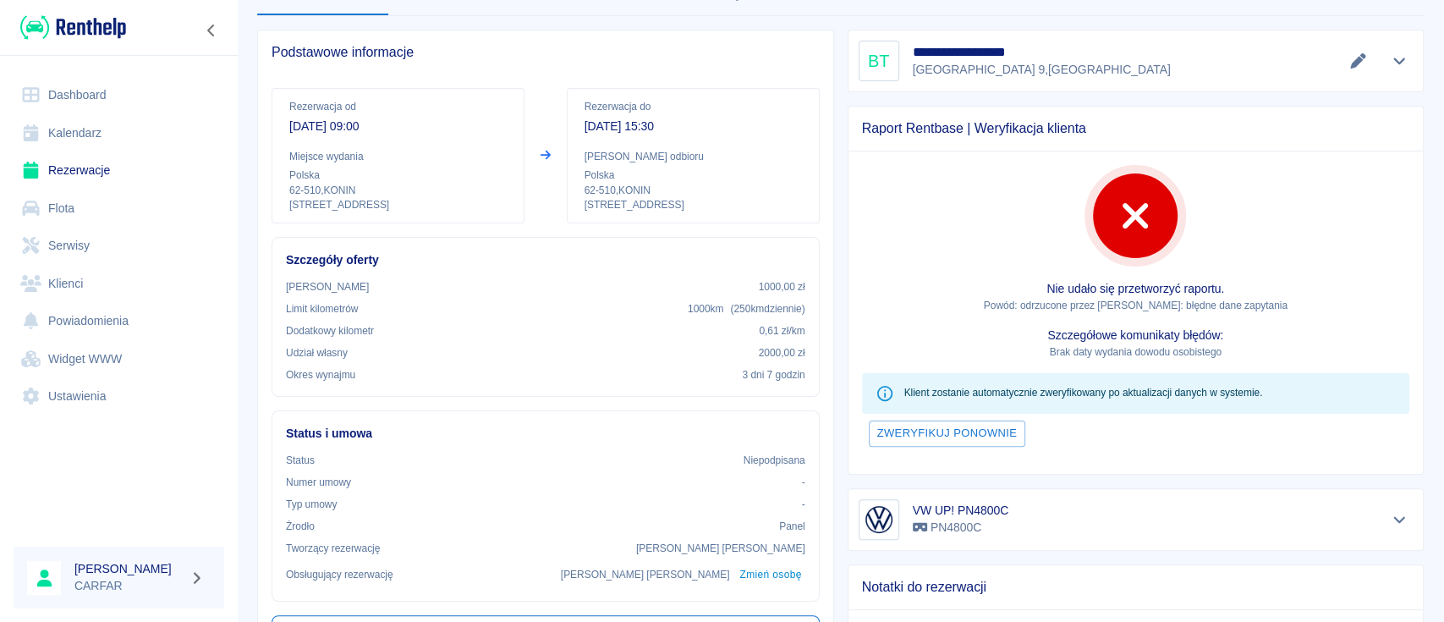
scroll to position [487, 0]
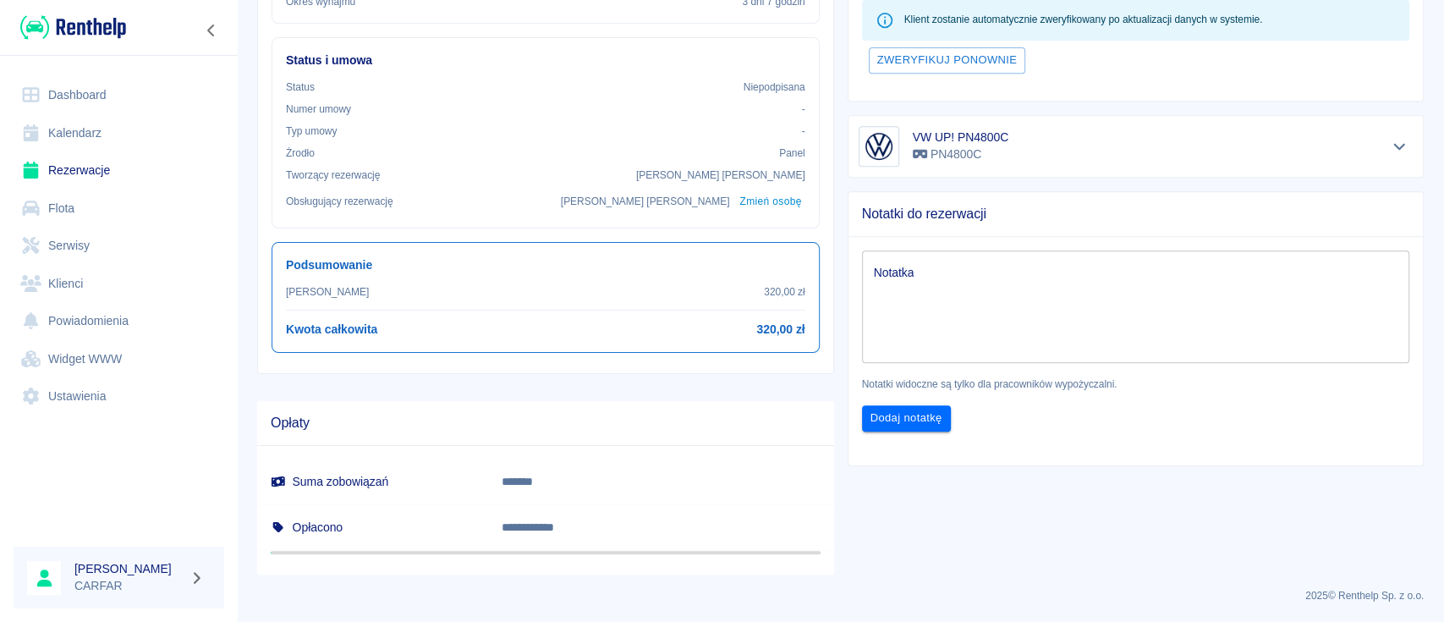
click at [90, 23] on img at bounding box center [73, 28] width 106 height 28
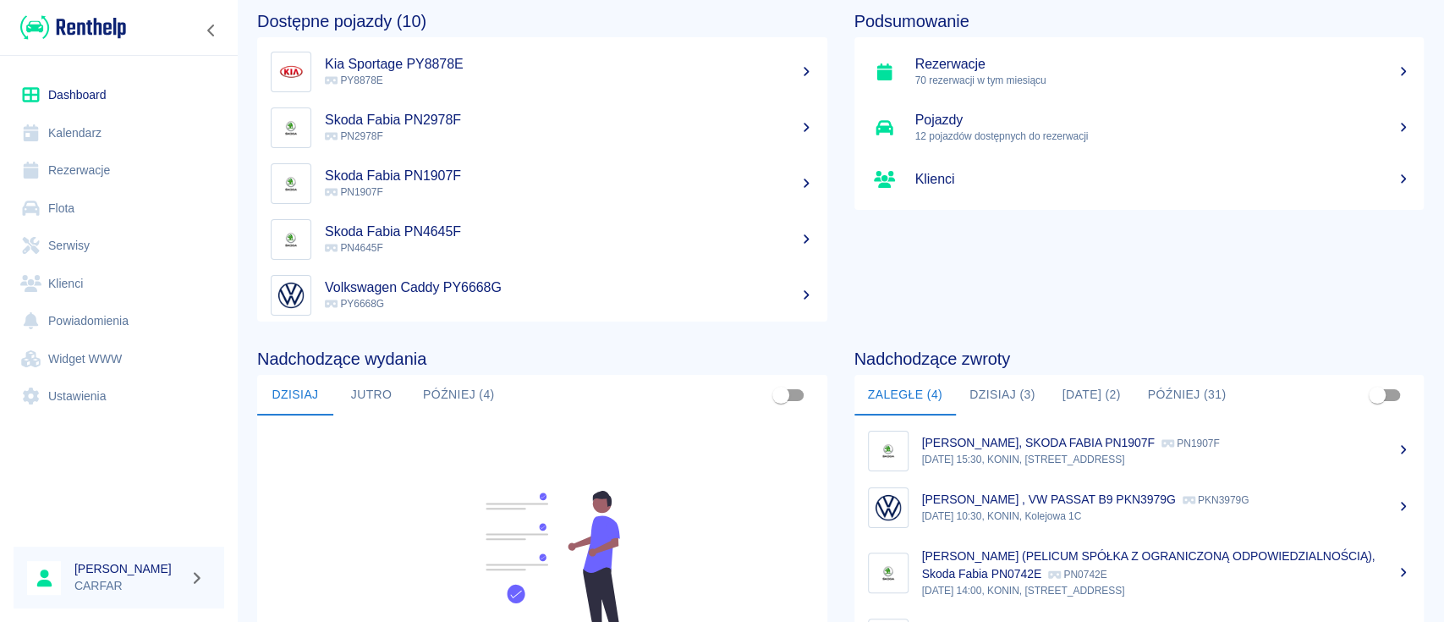
scroll to position [113, 0]
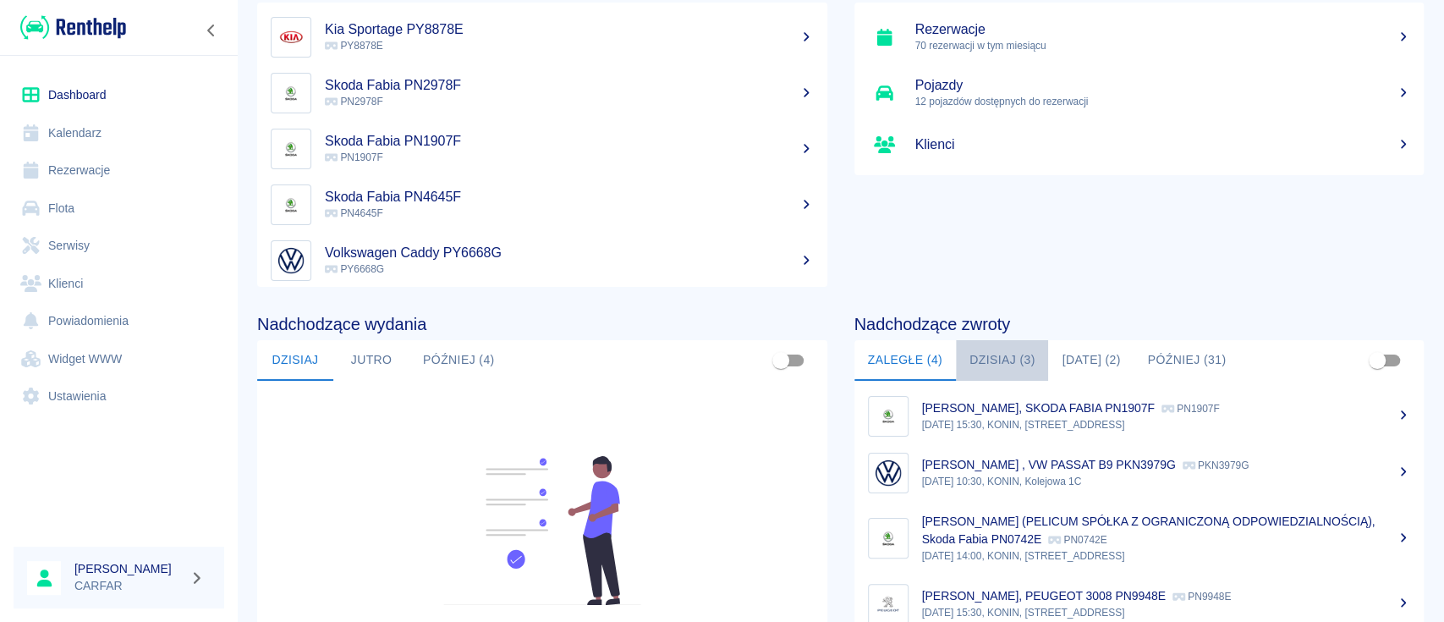
click at [1006, 349] on button "Dzisiaj (3)" at bounding box center [1002, 360] width 93 height 41
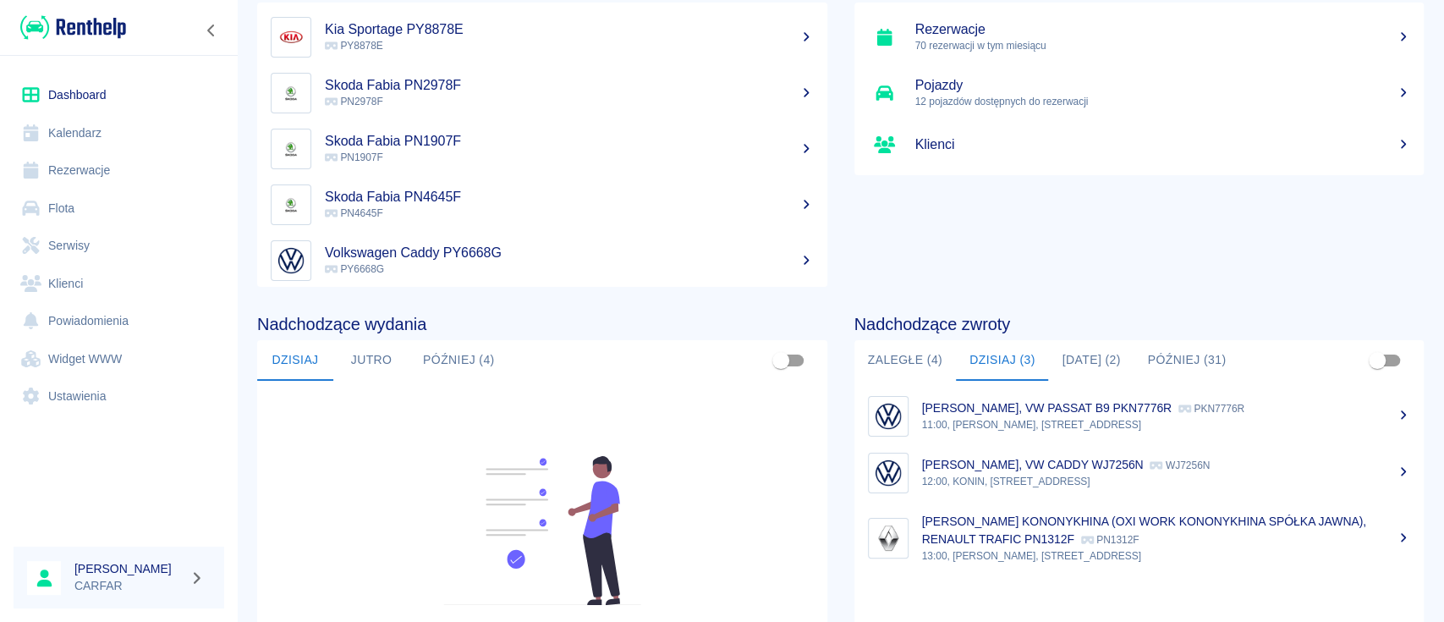
click at [1074, 362] on button "[DATE] (2)" at bounding box center [1090, 360] width 85 height 41
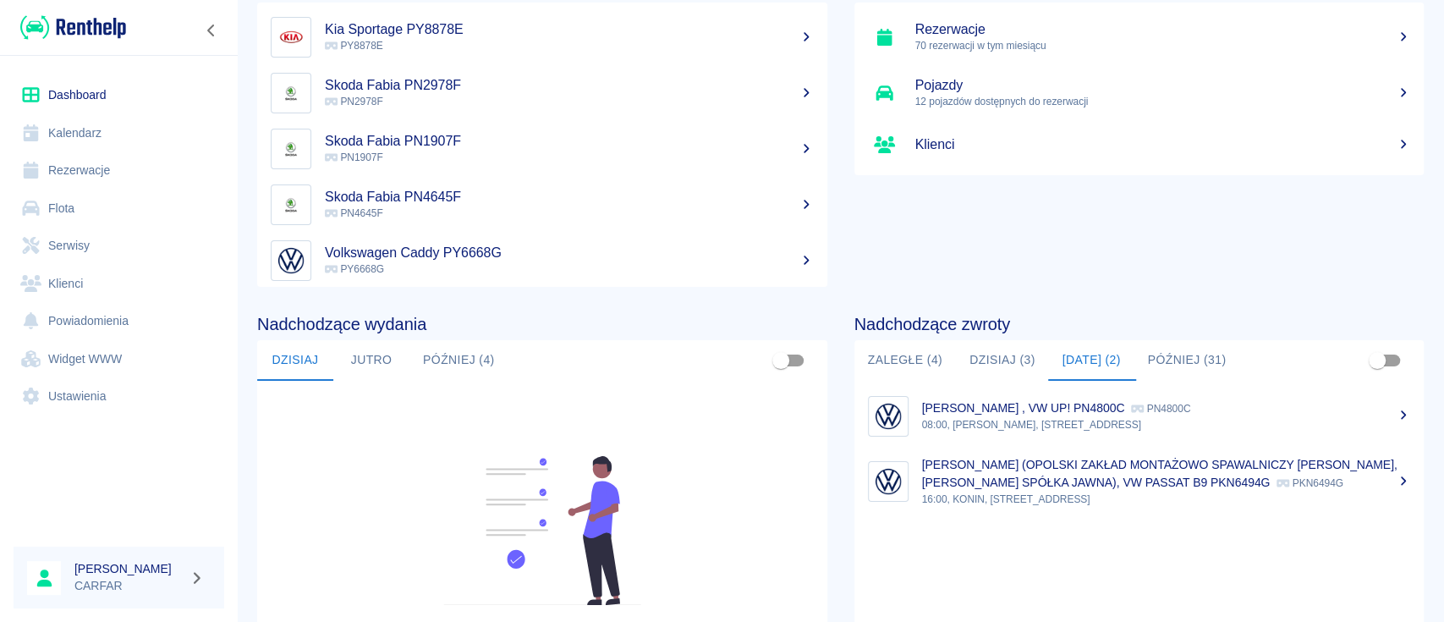
click at [1016, 263] on div "Podsumowanie Rezerwacje 70 rezerwacji w tym miesiącu Pojazdy 12 pojazdów dostęp…" at bounding box center [1125, 118] width 597 height 338
click at [107, 173] on link "Rezerwacje" at bounding box center [119, 170] width 211 height 38
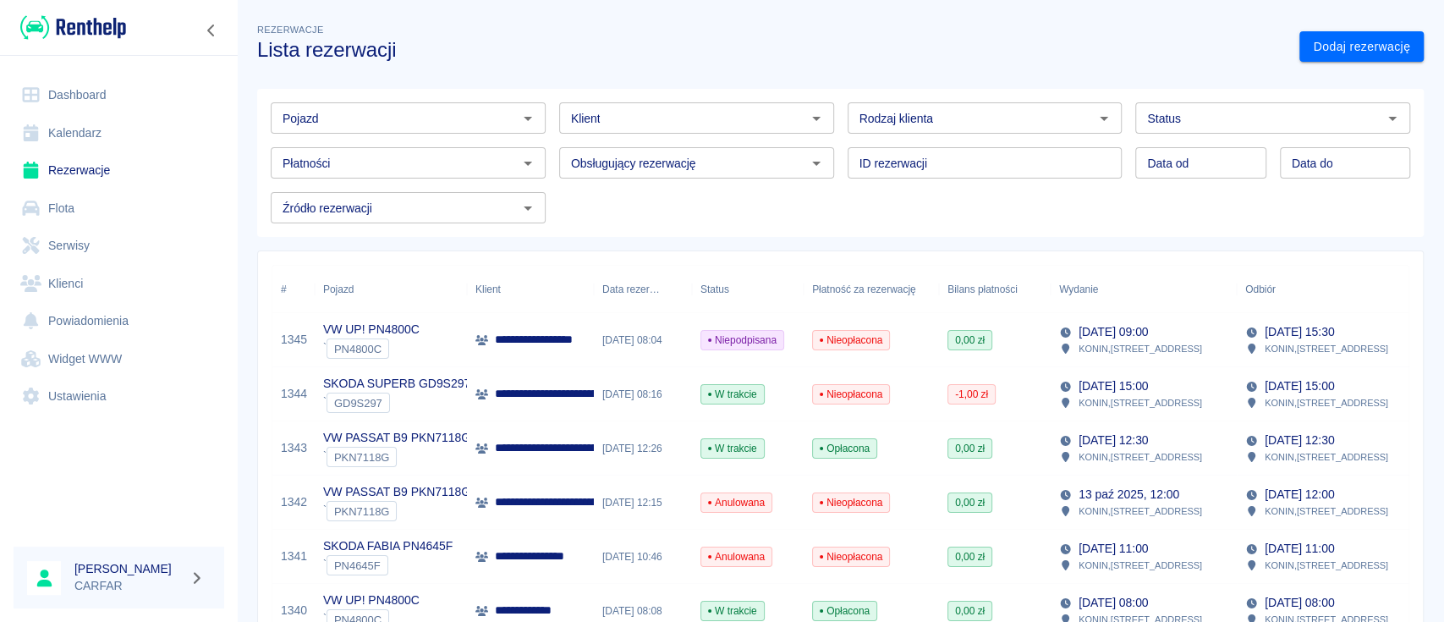
click at [382, 112] on input "Pojazd" at bounding box center [394, 117] width 237 height 21
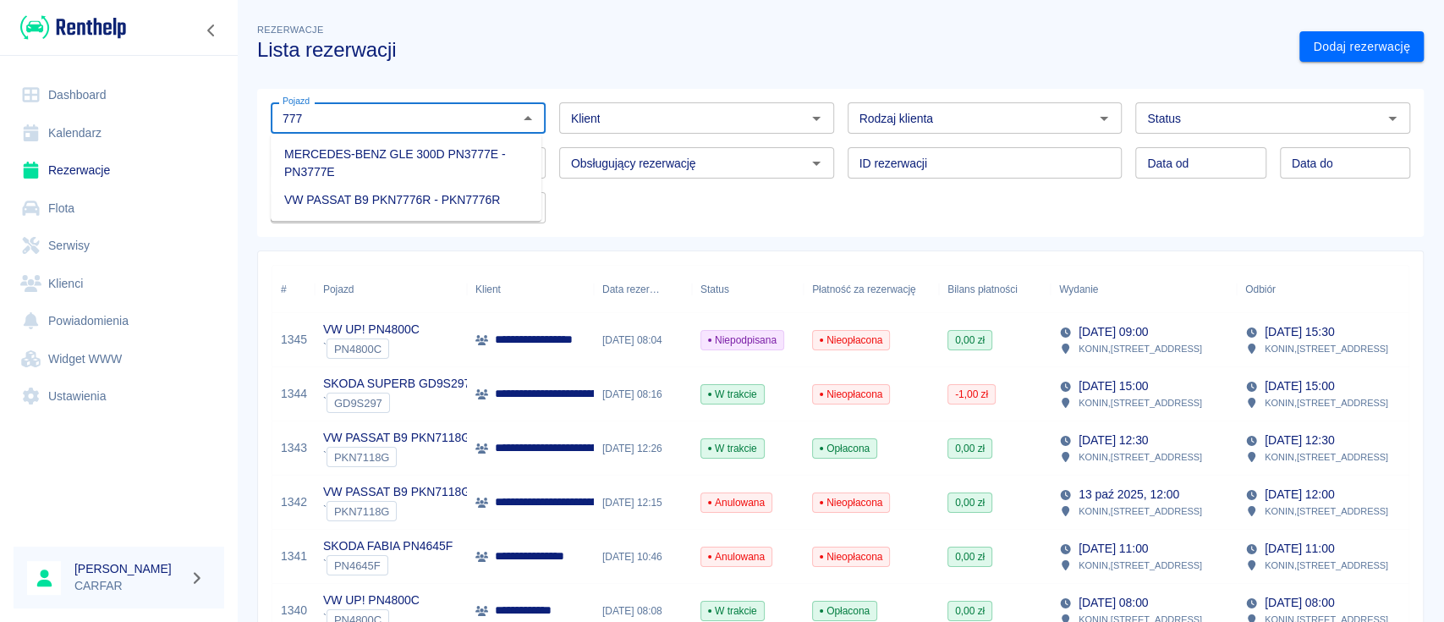
click at [426, 195] on li "VW PASSAT B9 PKN7776R - PKN7776R" at bounding box center [406, 200] width 271 height 28
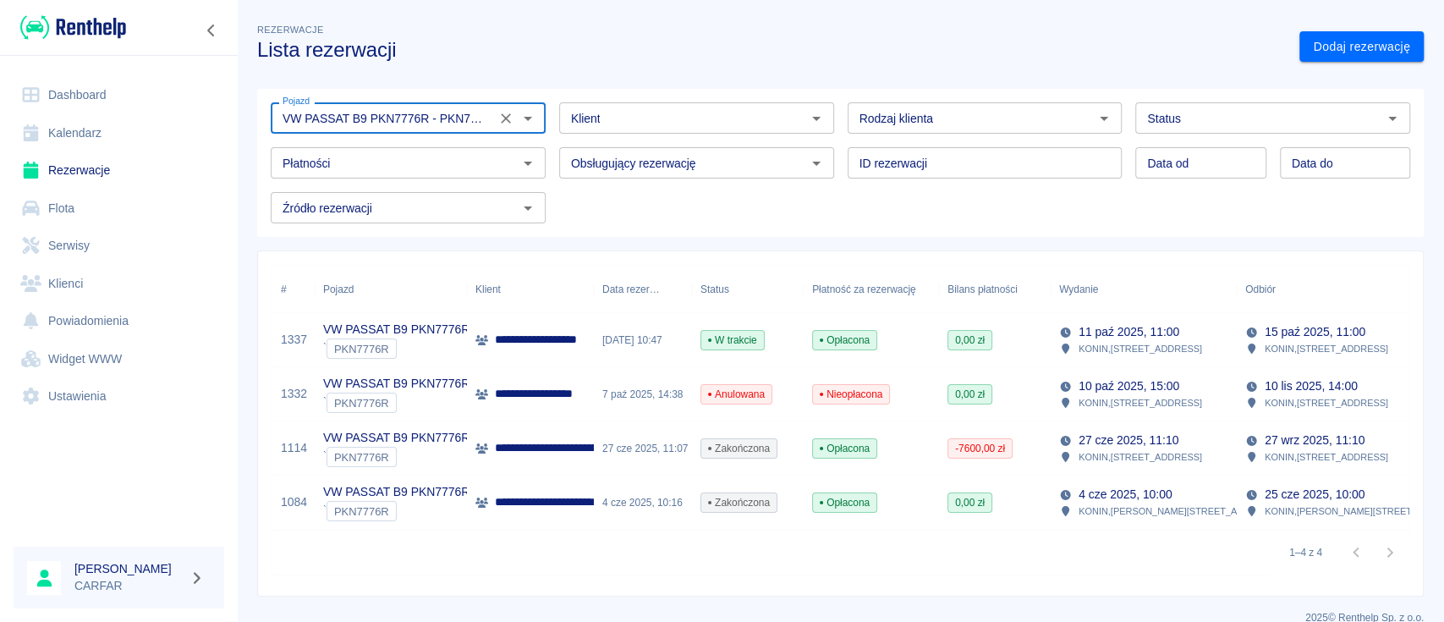
type input "VW PASSAT B9 PKN7776R - PKN7776R"
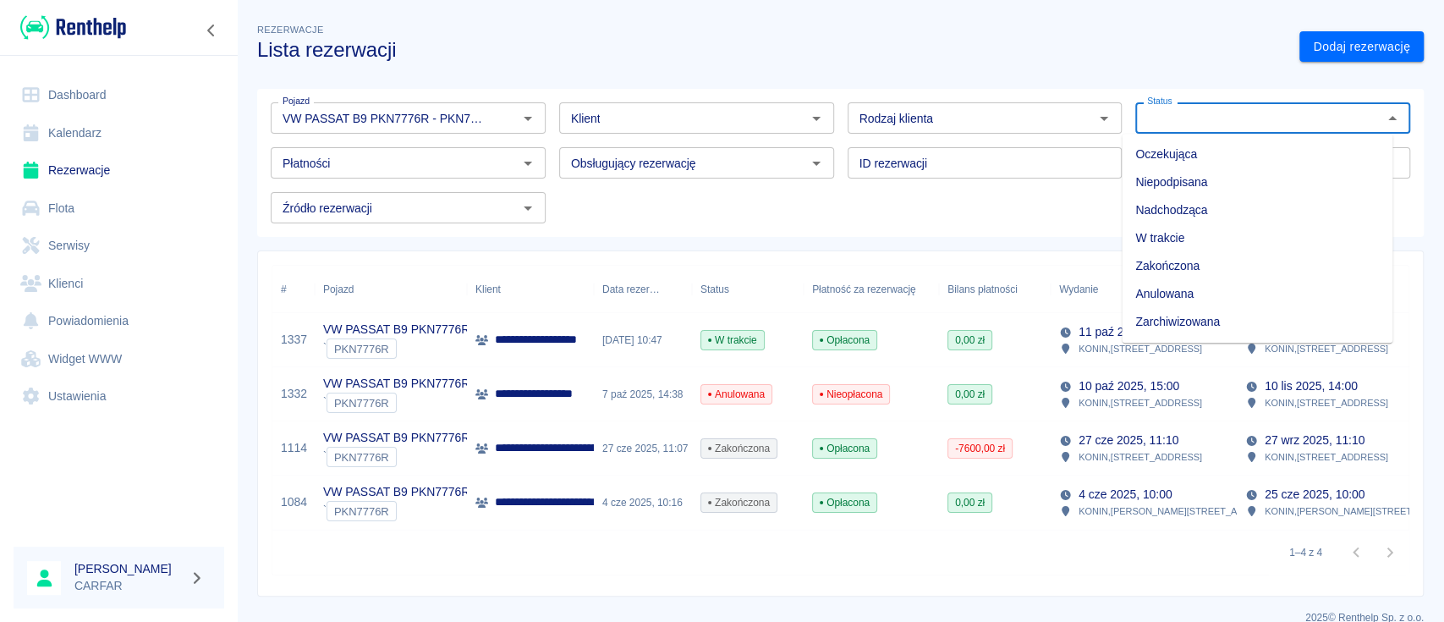
click at [1260, 121] on input "Status" at bounding box center [1258, 117] width 237 height 21
click at [739, 225] on div "Pojazd VW PASSAT B9 PKN7776R - PKN7776R Pojazd Klient Klient Rodzaj klienta Rod…" at bounding box center [840, 163] width 1167 height 148
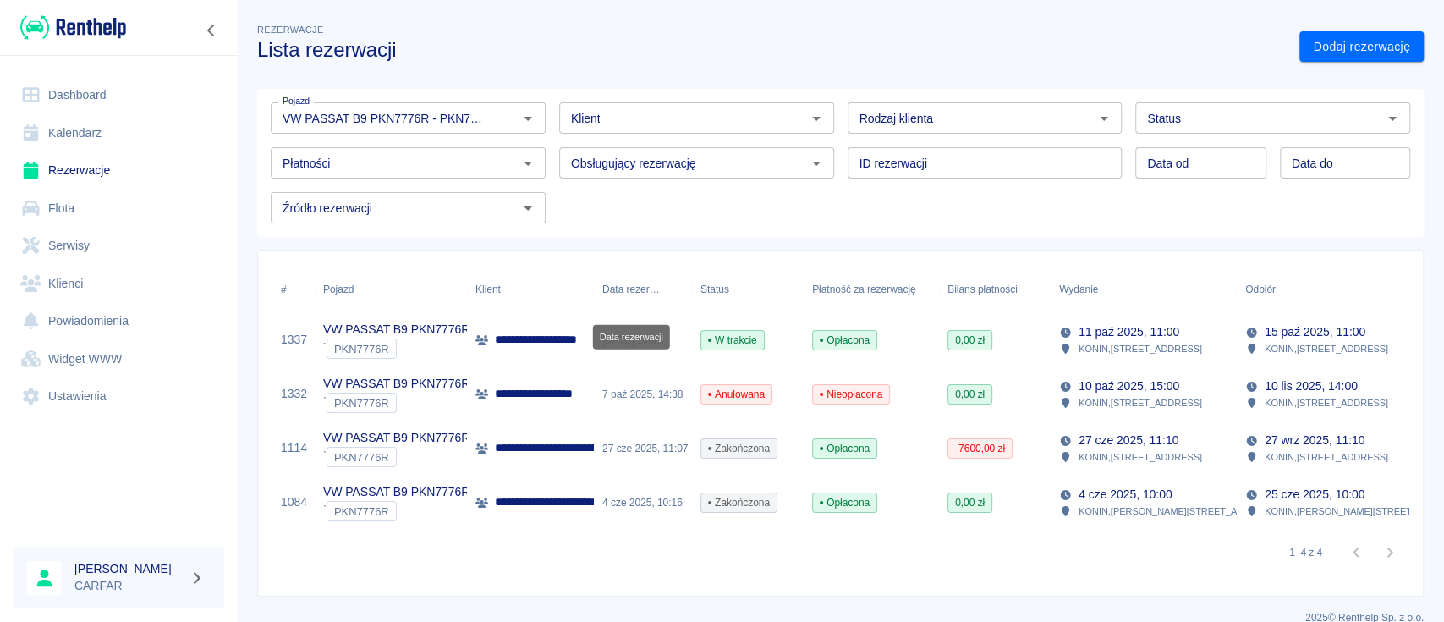
click at [635, 289] on div "Data rezerwacji" at bounding box center [631, 289] width 58 height 47
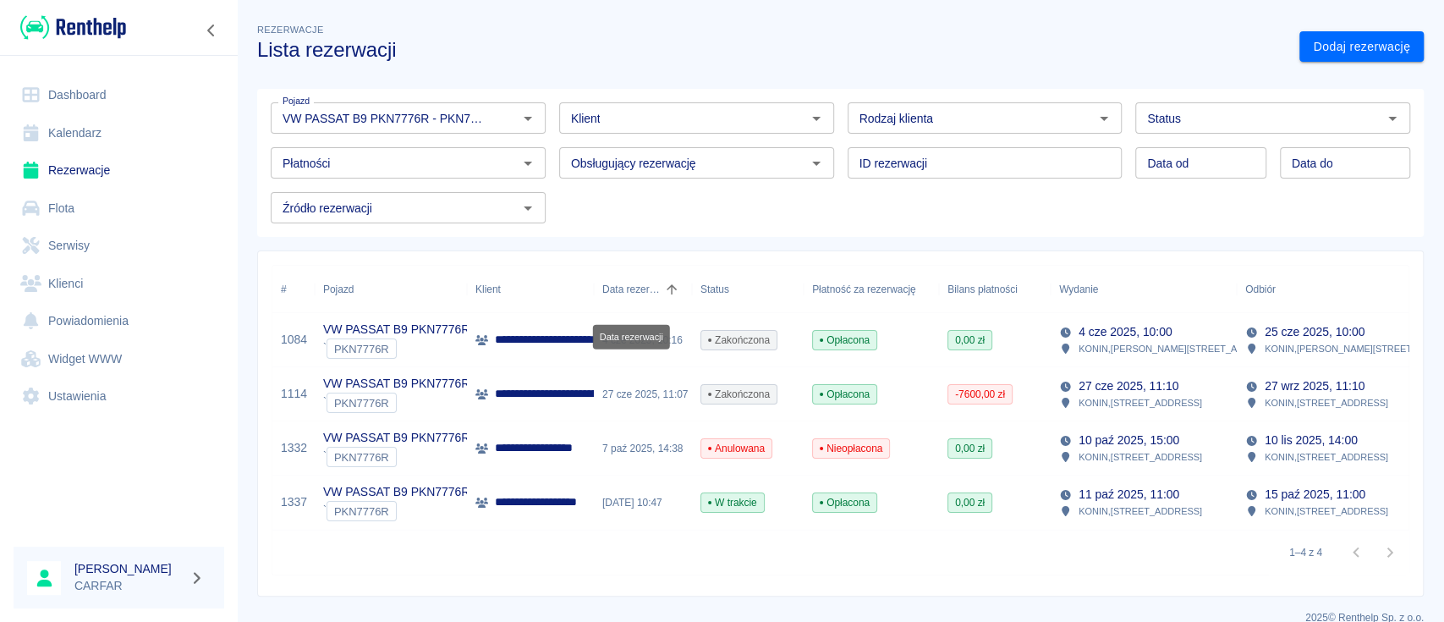
click at [635, 288] on div "Data rezerwacji" at bounding box center [631, 289] width 58 height 47
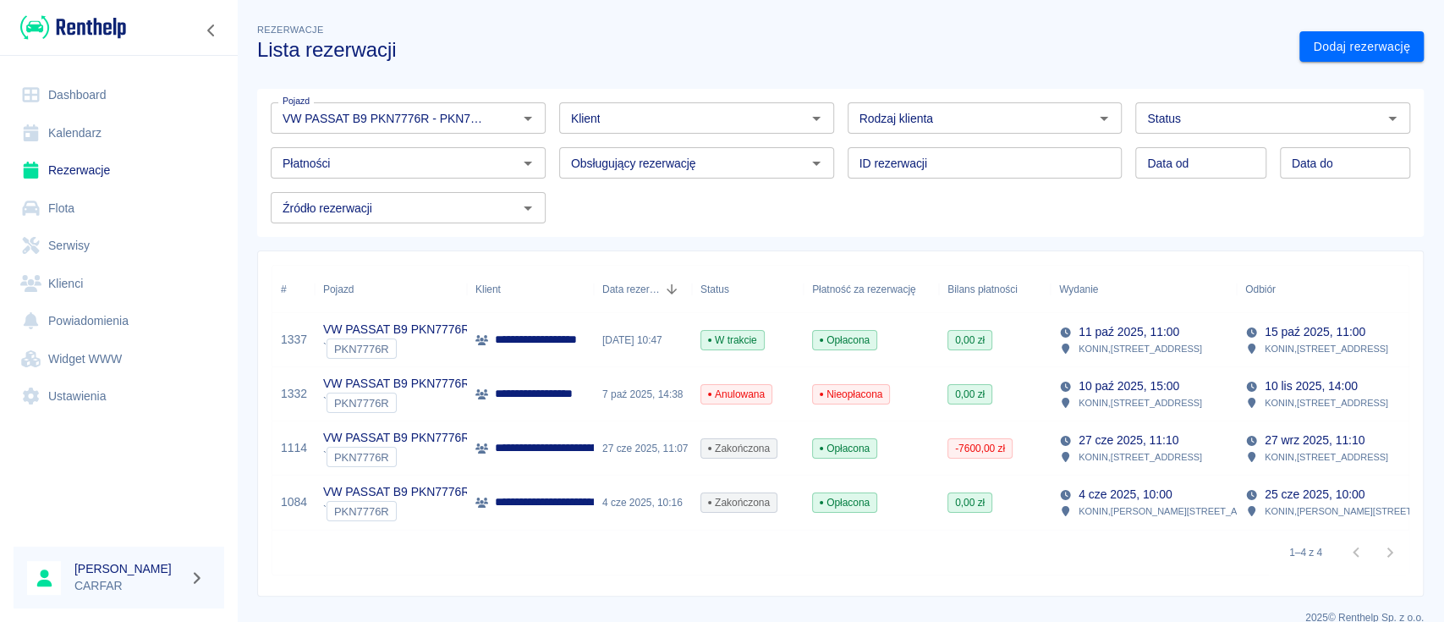
click at [1198, 121] on input "Status" at bounding box center [1258, 117] width 237 height 21
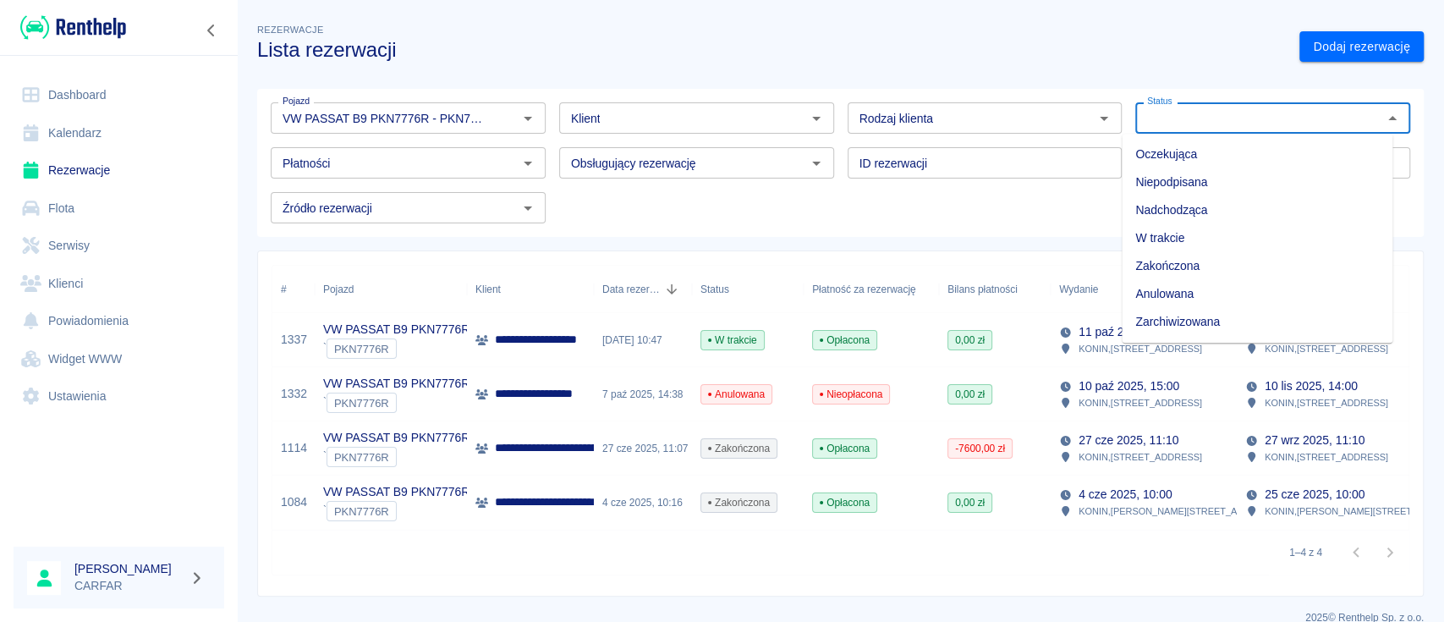
click at [1252, 327] on li "Zarchiwizowana" at bounding box center [1257, 322] width 271 height 28
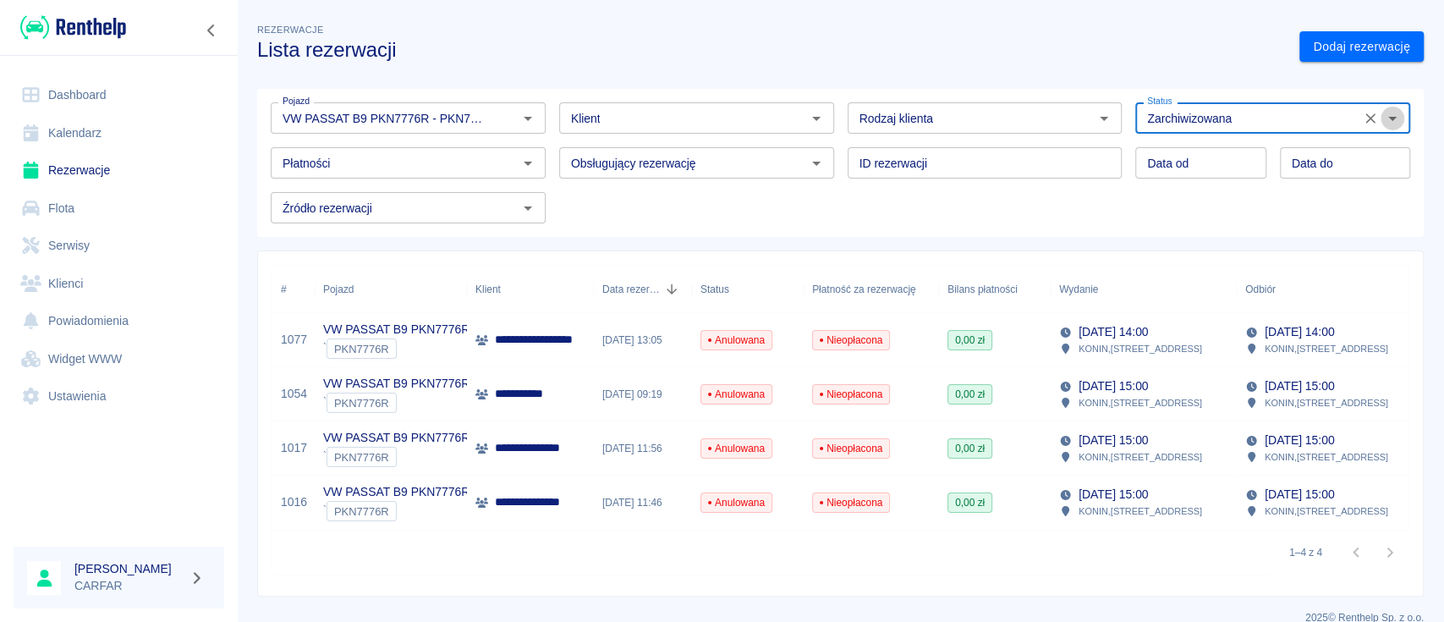
click at [1382, 118] on icon "Otwórz" at bounding box center [1392, 118] width 20 height 20
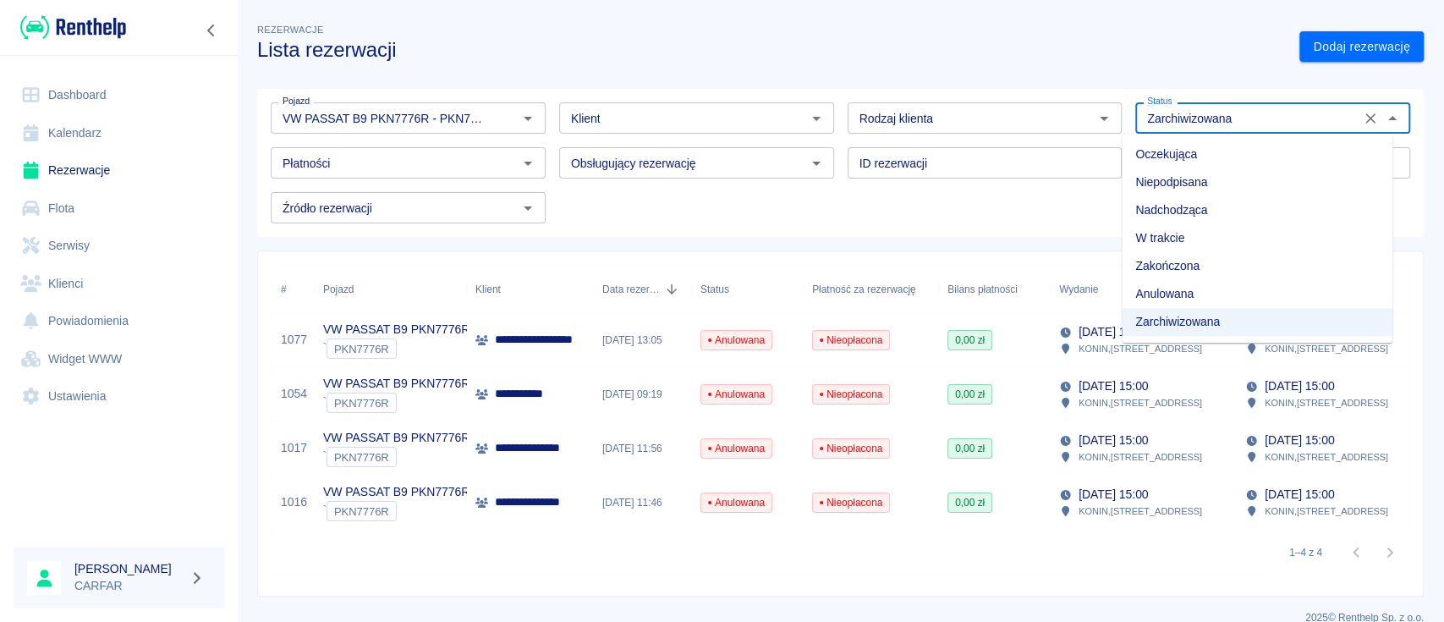
click at [1254, 272] on li "Zakończona" at bounding box center [1257, 266] width 271 height 28
type input "Zakończona"
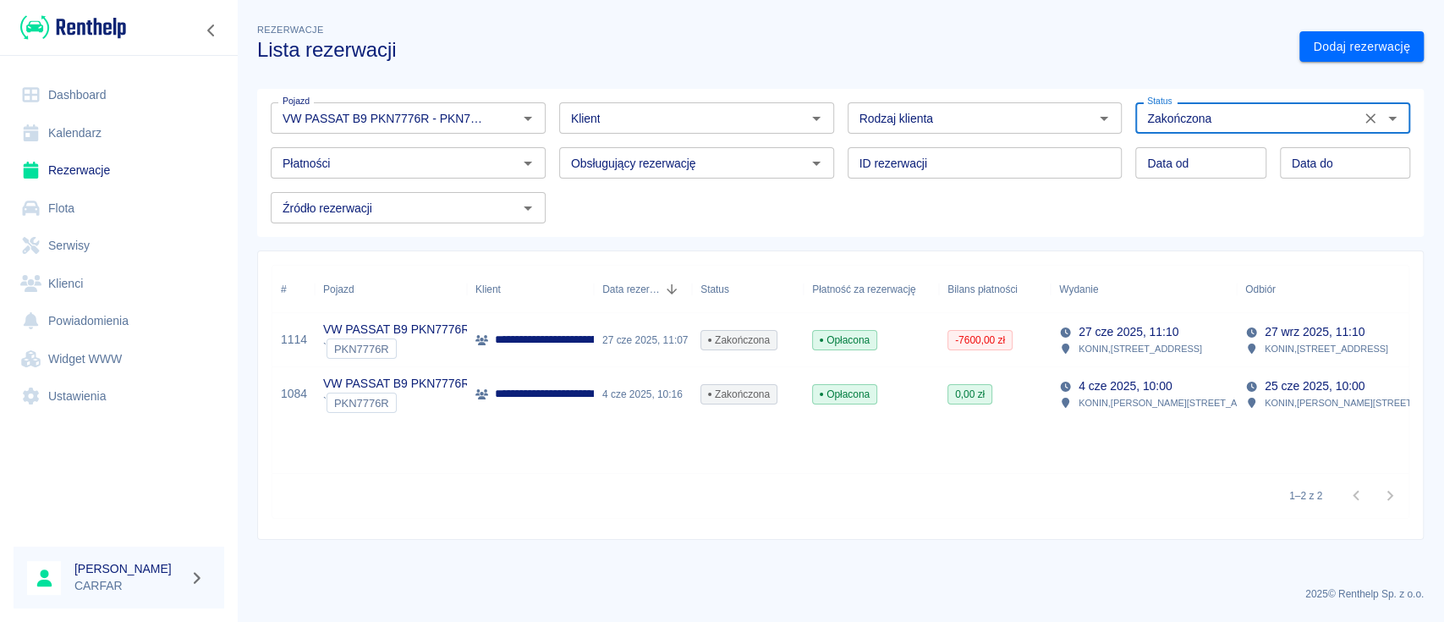
click at [540, 332] on p "**********" at bounding box center [727, 340] width 464 height 18
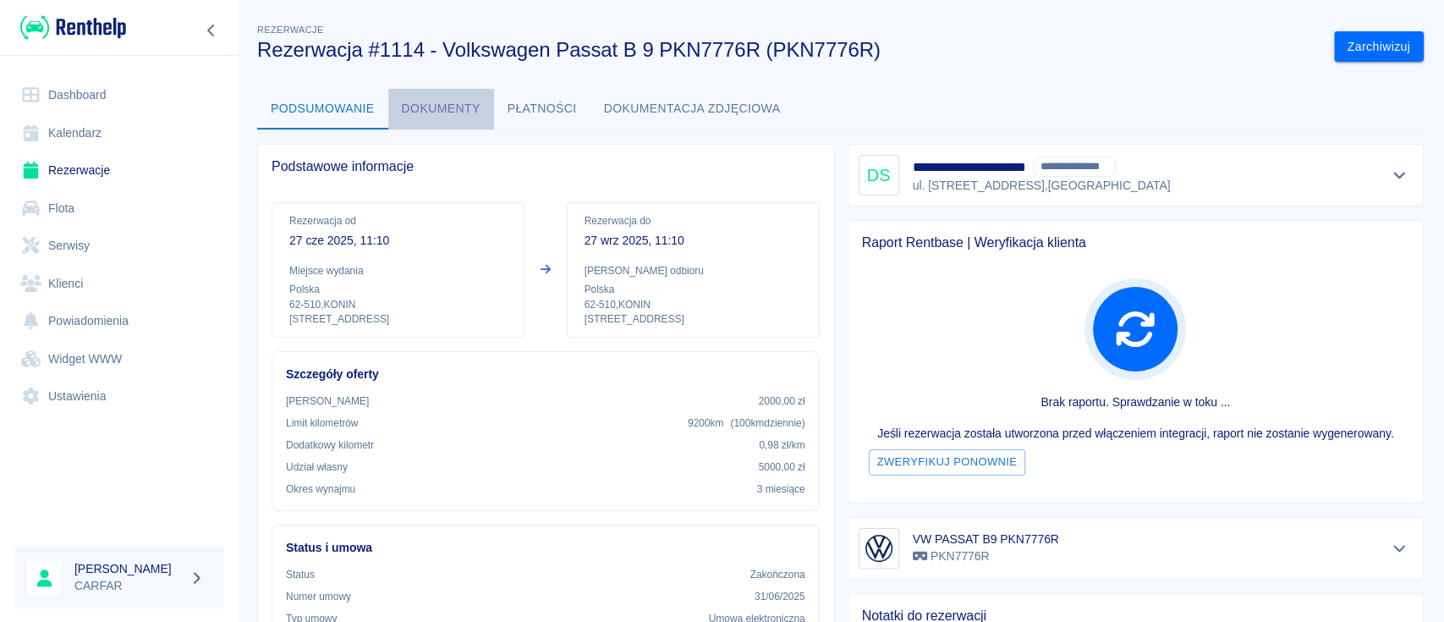
click at [432, 100] on button "Dokumenty" at bounding box center [441, 109] width 106 height 41
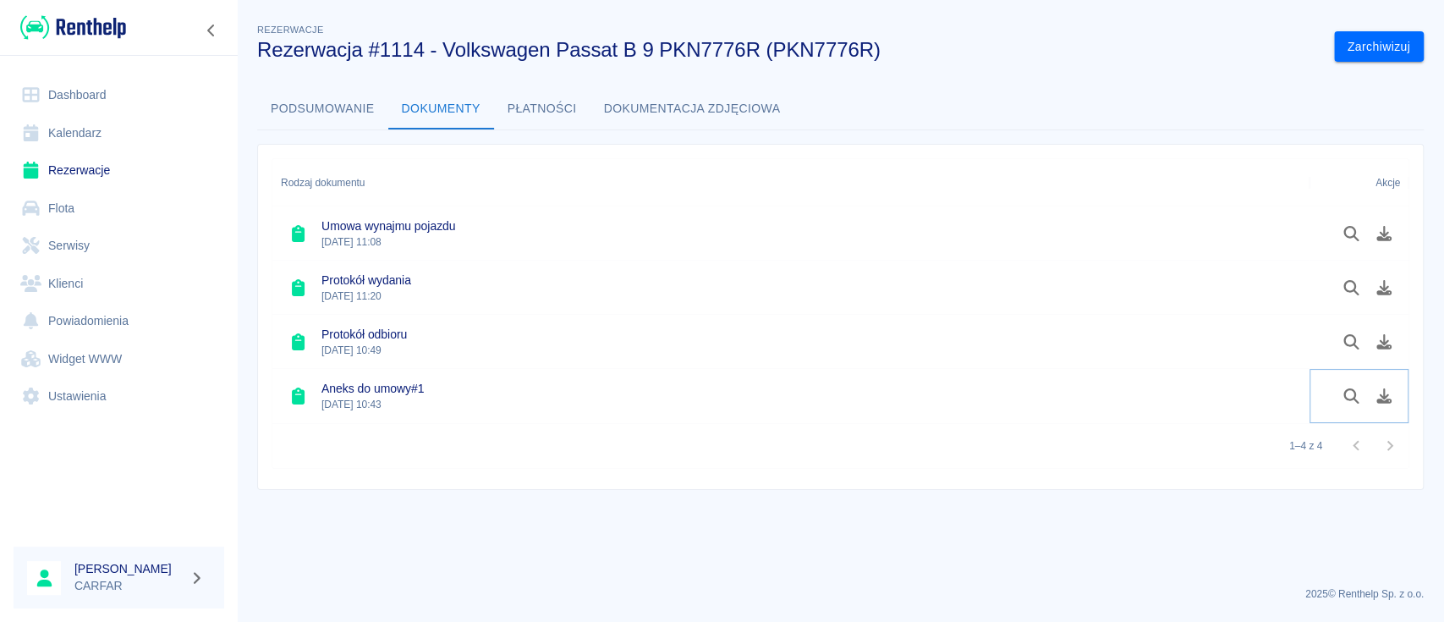
click at [1352, 388] on icon "Podgląd dokumentu" at bounding box center [1351, 395] width 15 height 15
click at [1349, 234] on icon "Podgląd dokumentu" at bounding box center [1351, 233] width 19 height 15
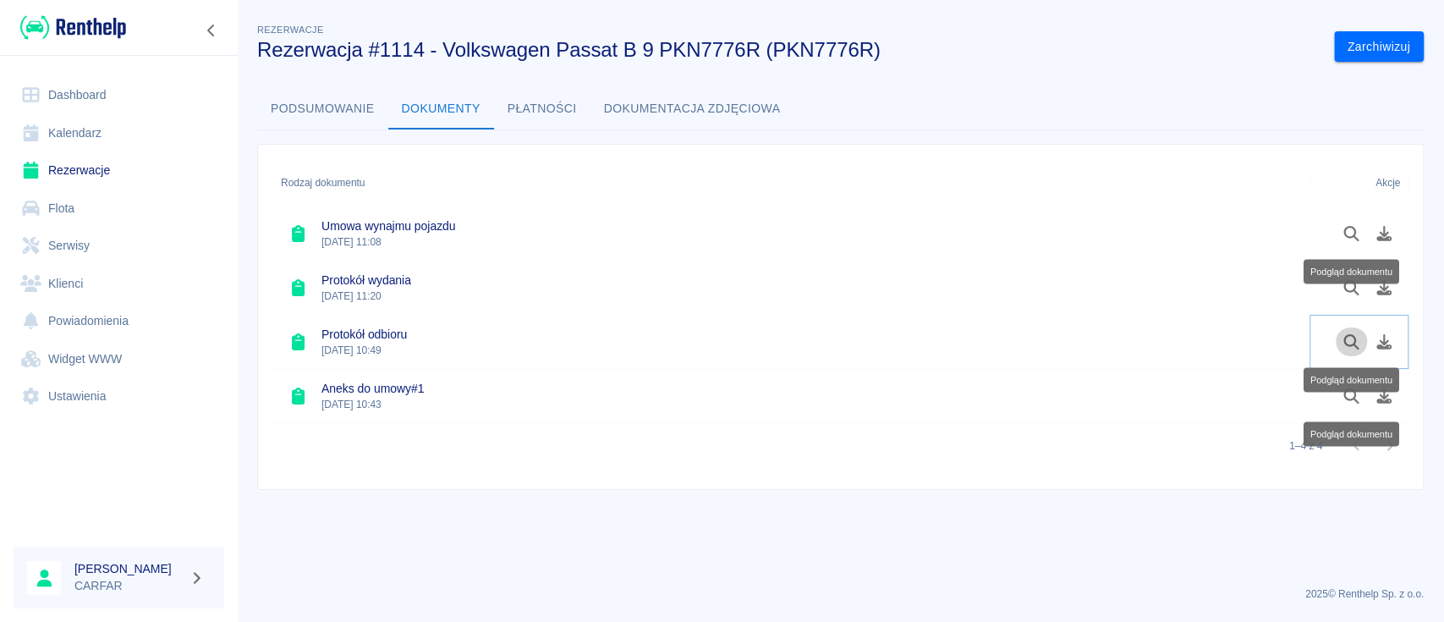
click at [1347, 340] on icon "Podgląd dokumentu" at bounding box center [1351, 341] width 19 height 15
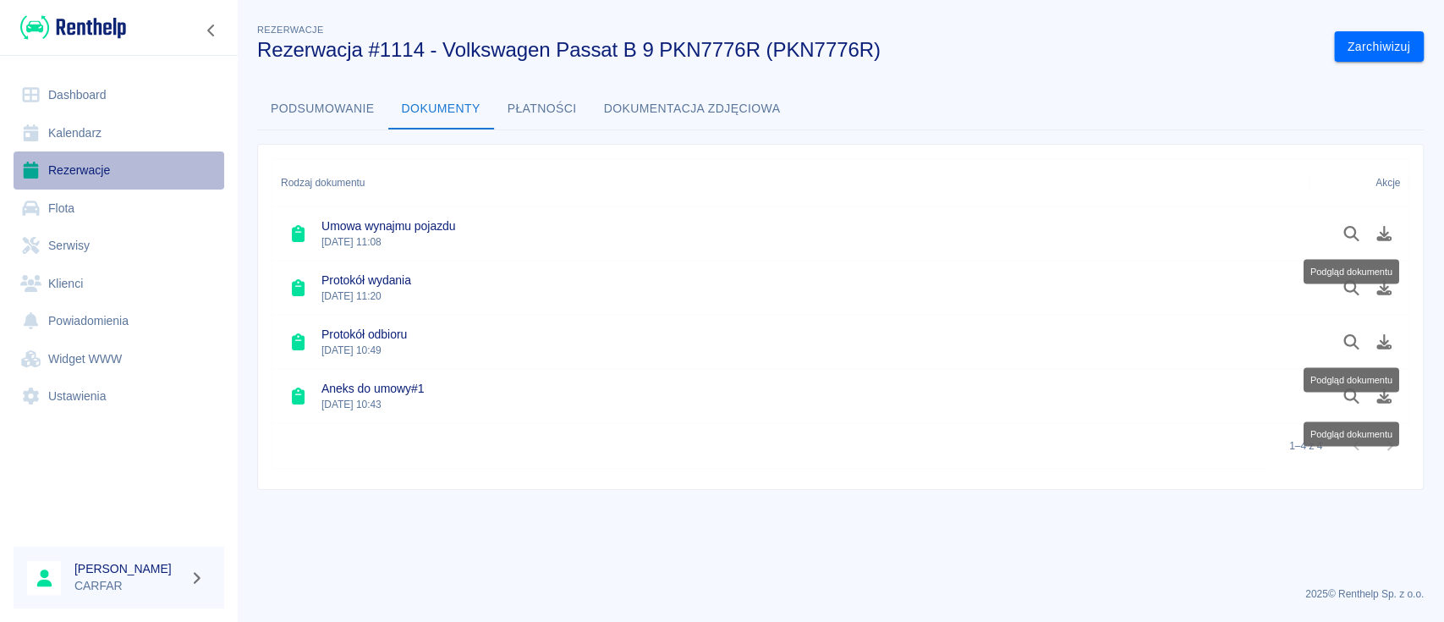
click at [85, 168] on link "Rezerwacje" at bounding box center [119, 170] width 211 height 38
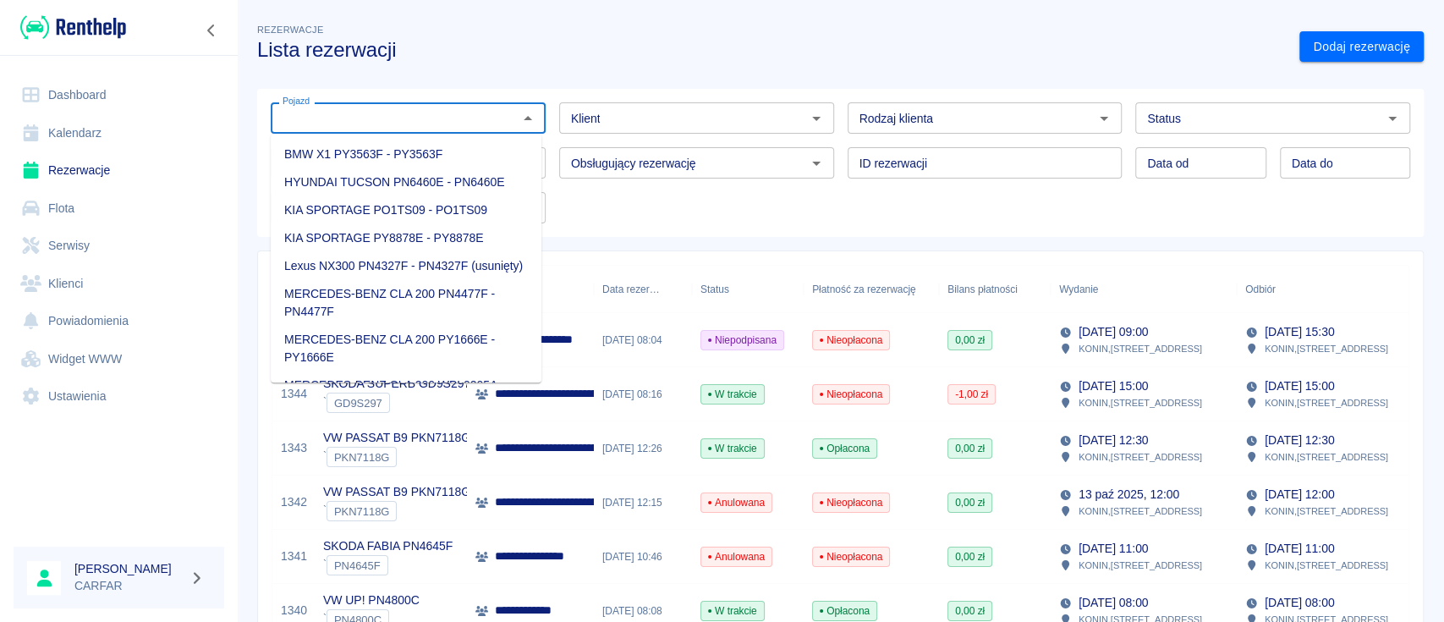
click at [376, 127] on input "Pojazd" at bounding box center [394, 117] width 237 height 21
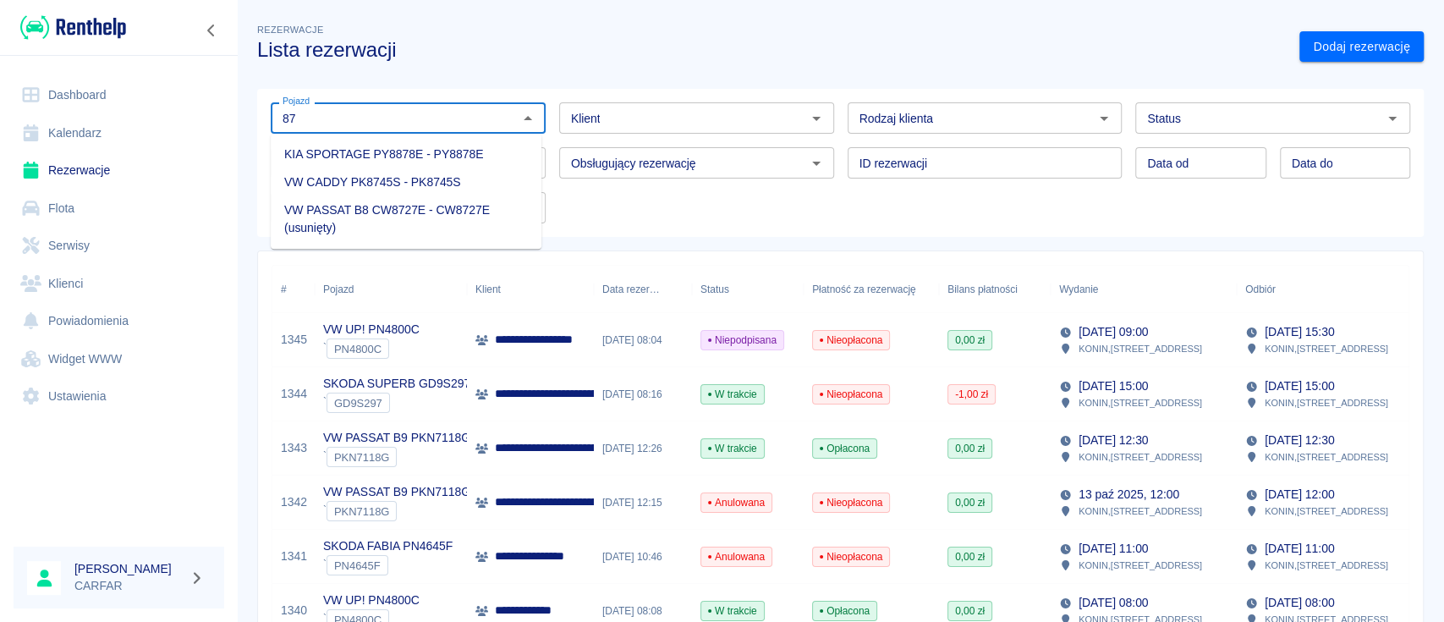
click at [404, 173] on li "VW CADDY PK8745S - PK8745S" at bounding box center [406, 182] width 271 height 28
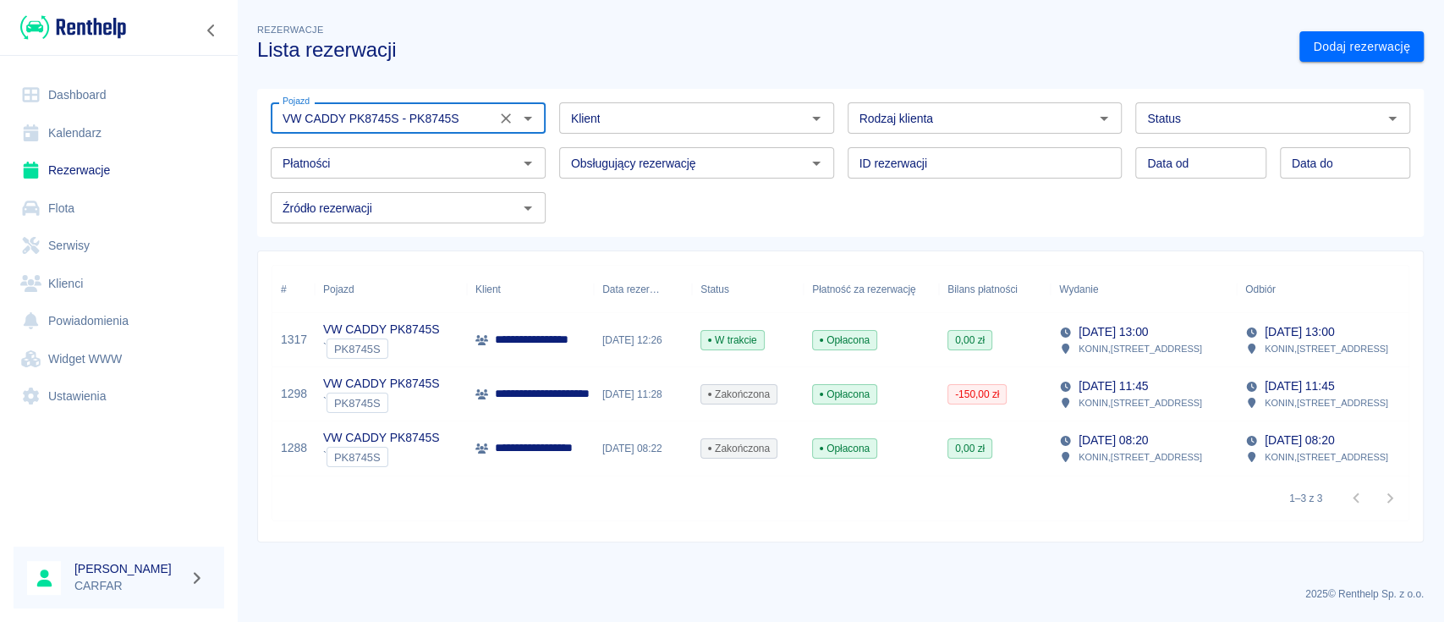
click at [1273, 103] on div "Status" at bounding box center [1272, 117] width 275 height 31
type input "VW CADDY PK8745S - PK8745S"
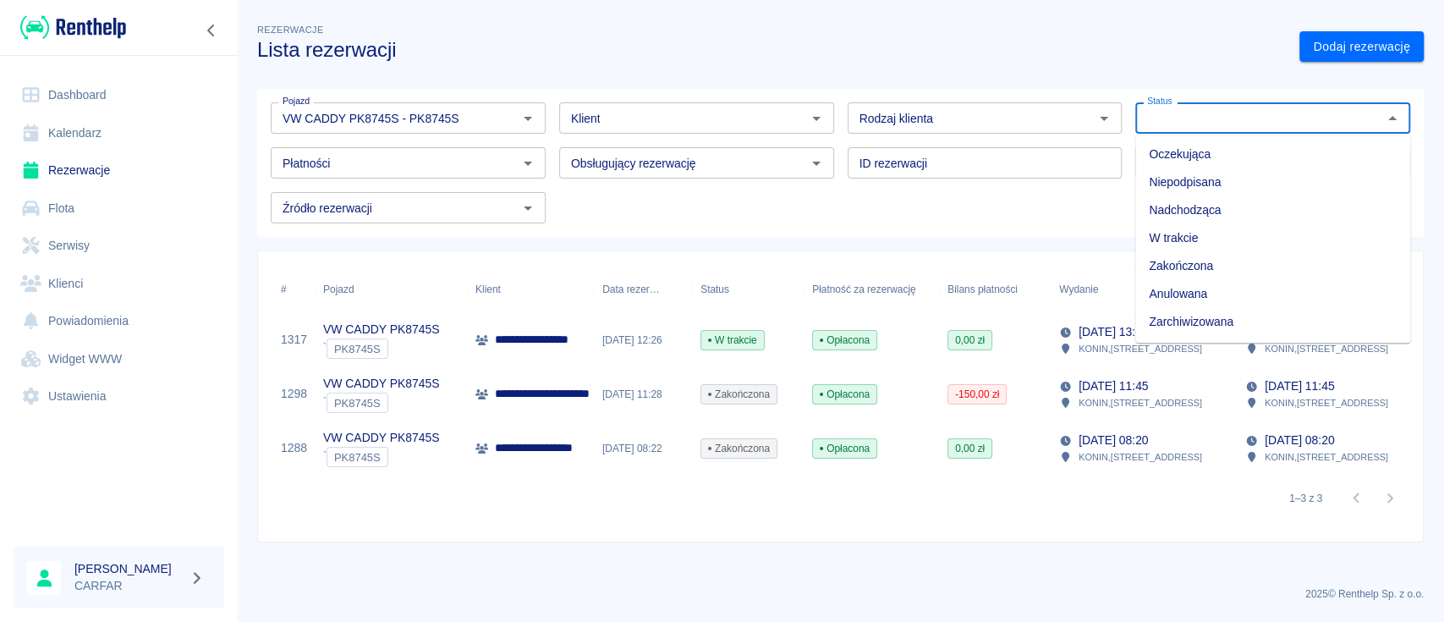
click at [1227, 265] on li "Zakończona" at bounding box center [1272, 266] width 275 height 28
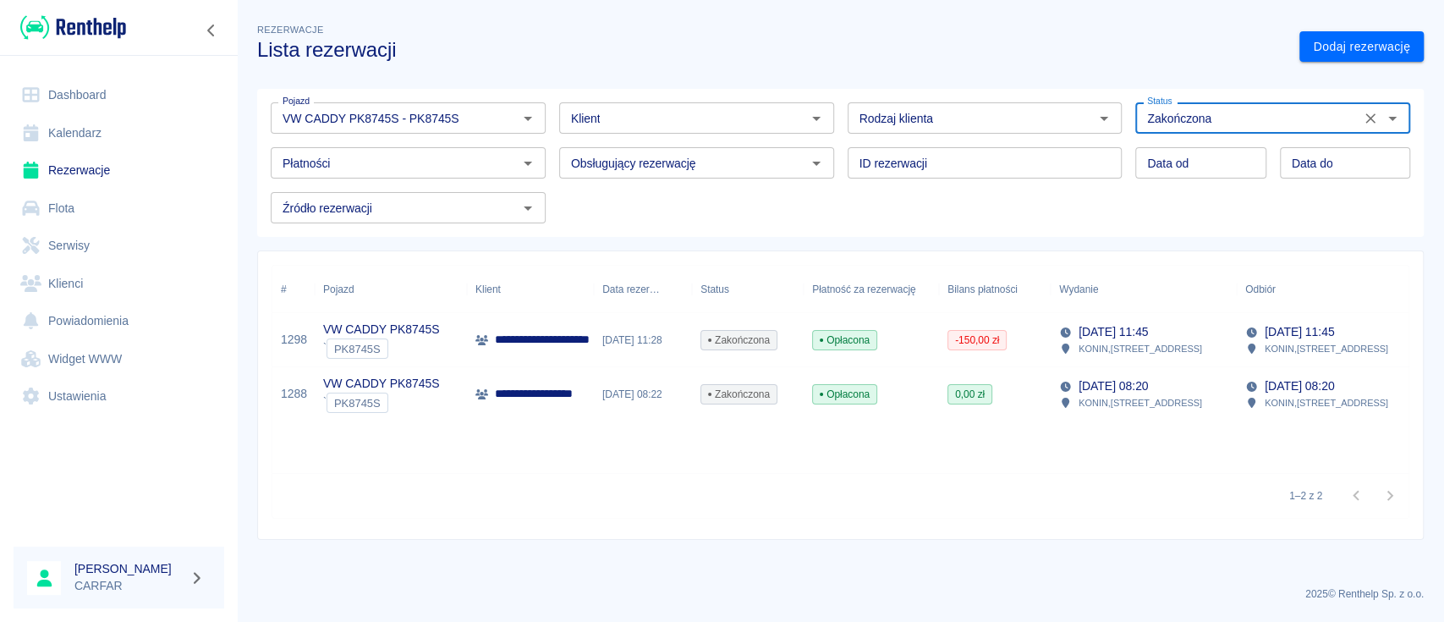
click at [1393, 116] on icon "Otwórz" at bounding box center [1392, 118] width 20 height 20
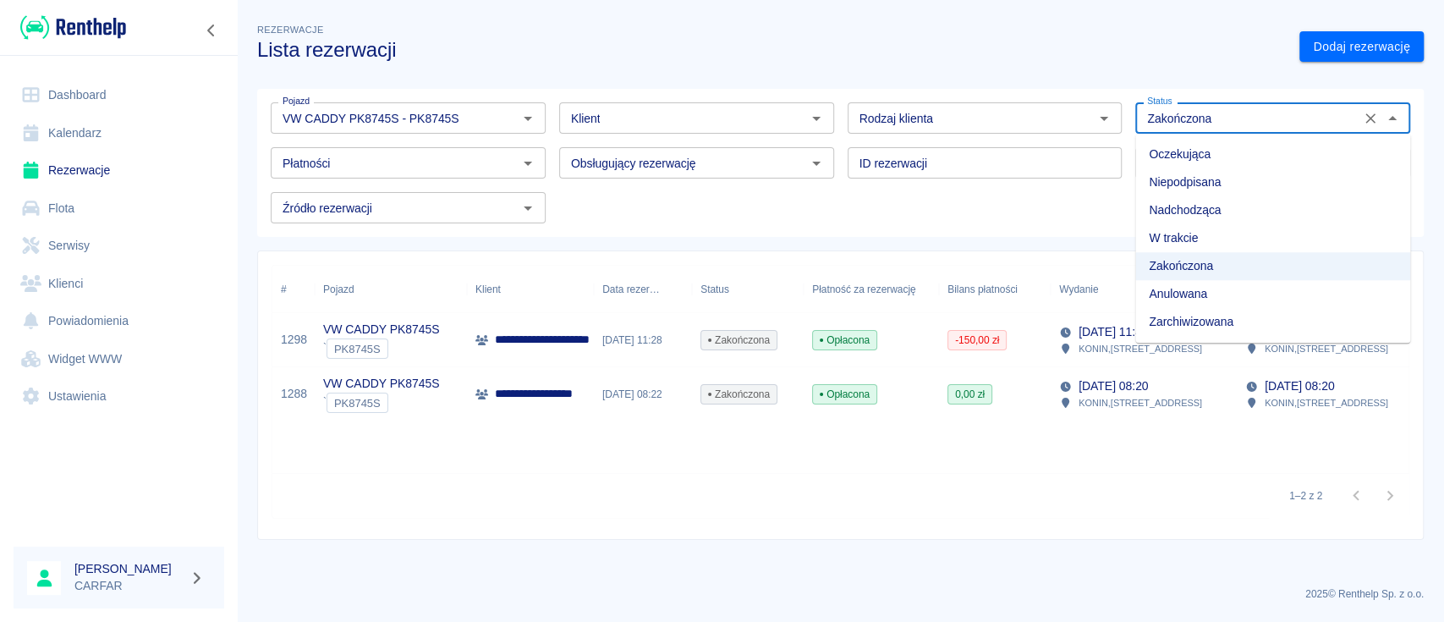
click at [1261, 320] on li "Zarchiwizowana" at bounding box center [1272, 322] width 275 height 28
type input "Zarchiwizowana"
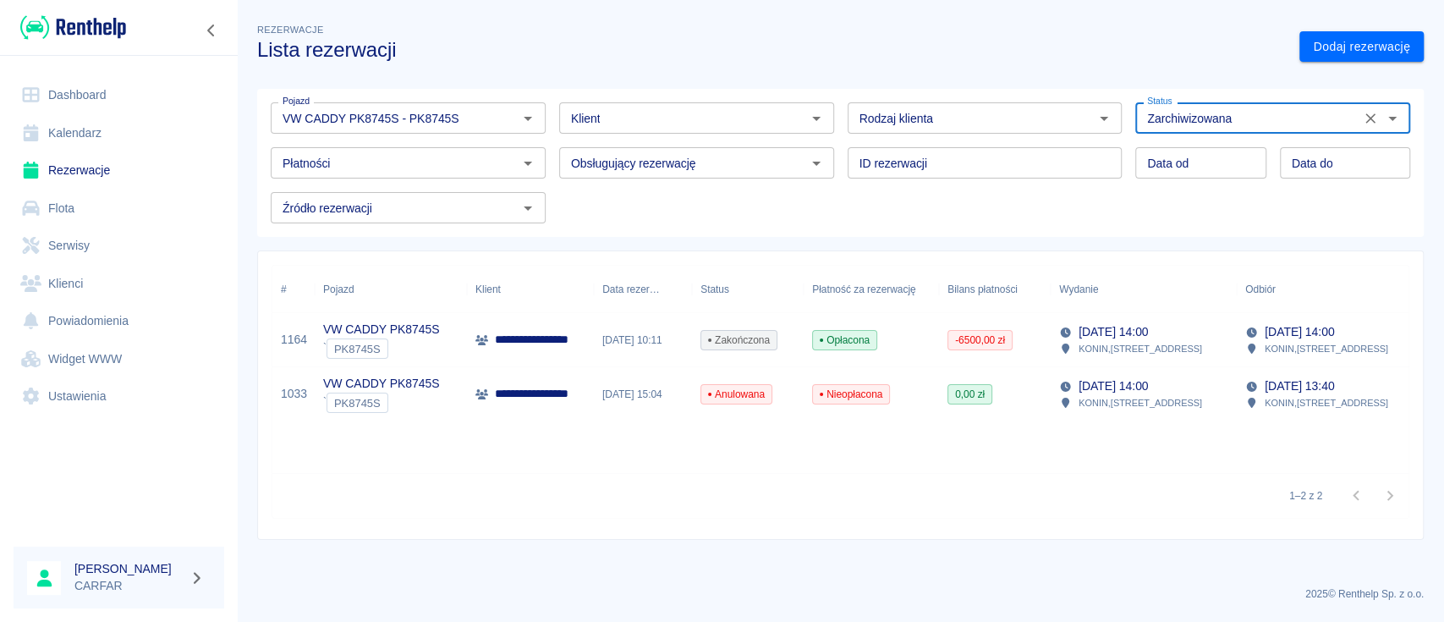
click at [574, 333] on p "**********" at bounding box center [556, 340] width 123 height 18
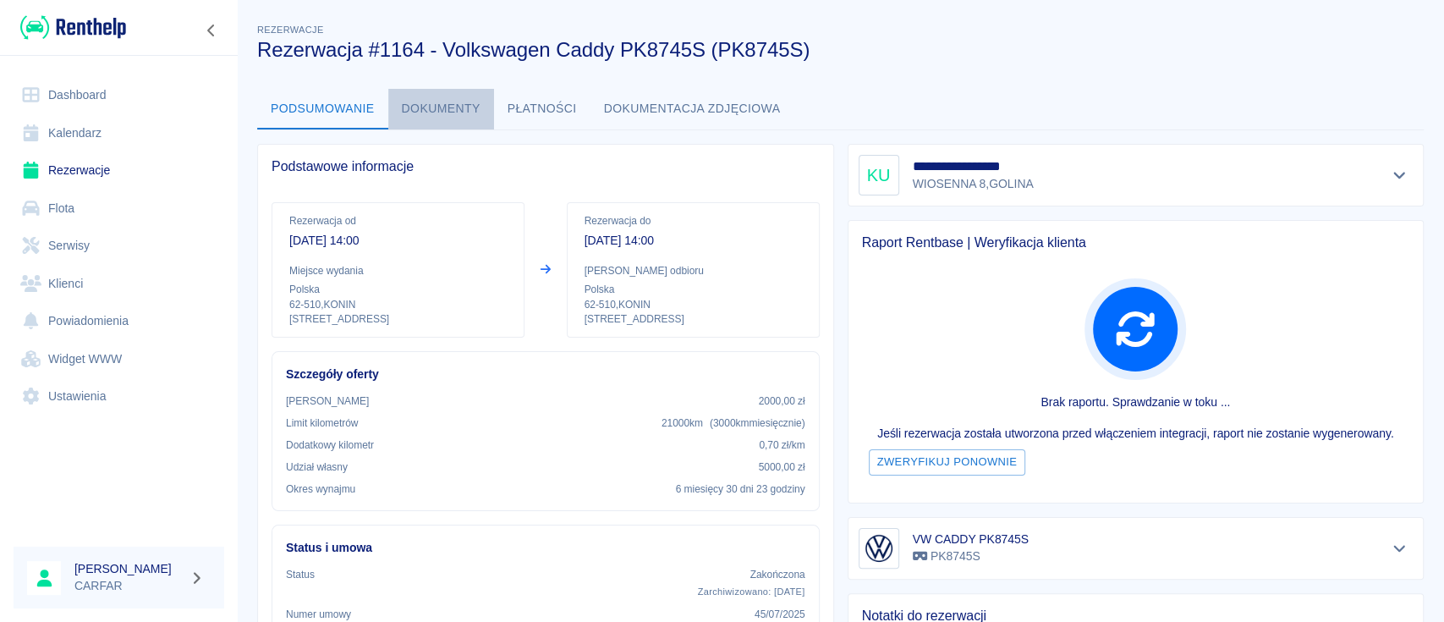
click at [459, 107] on button "Dokumenty" at bounding box center [441, 109] width 106 height 41
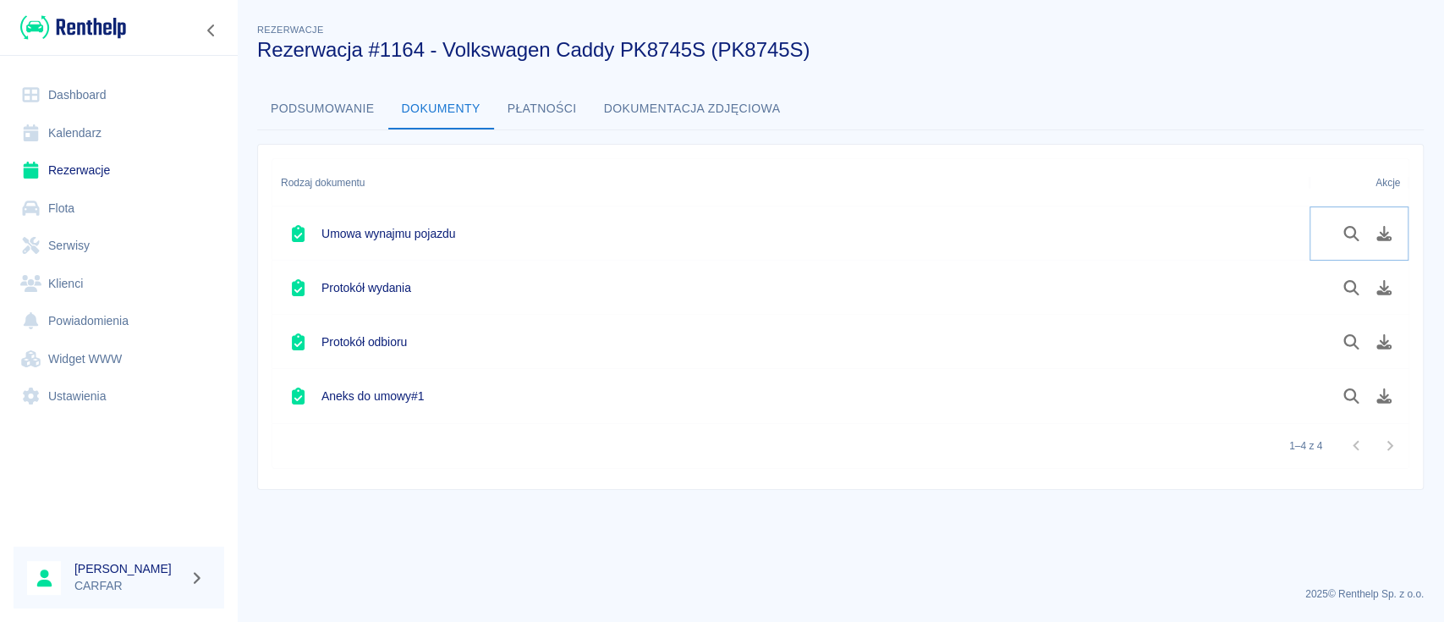
click at [1345, 223] on button "Podgląd dokumentu" at bounding box center [1351, 233] width 33 height 29
click at [1348, 400] on icon "Podgląd dokumentu" at bounding box center [1351, 395] width 19 height 15
click at [108, 19] on img at bounding box center [73, 28] width 106 height 28
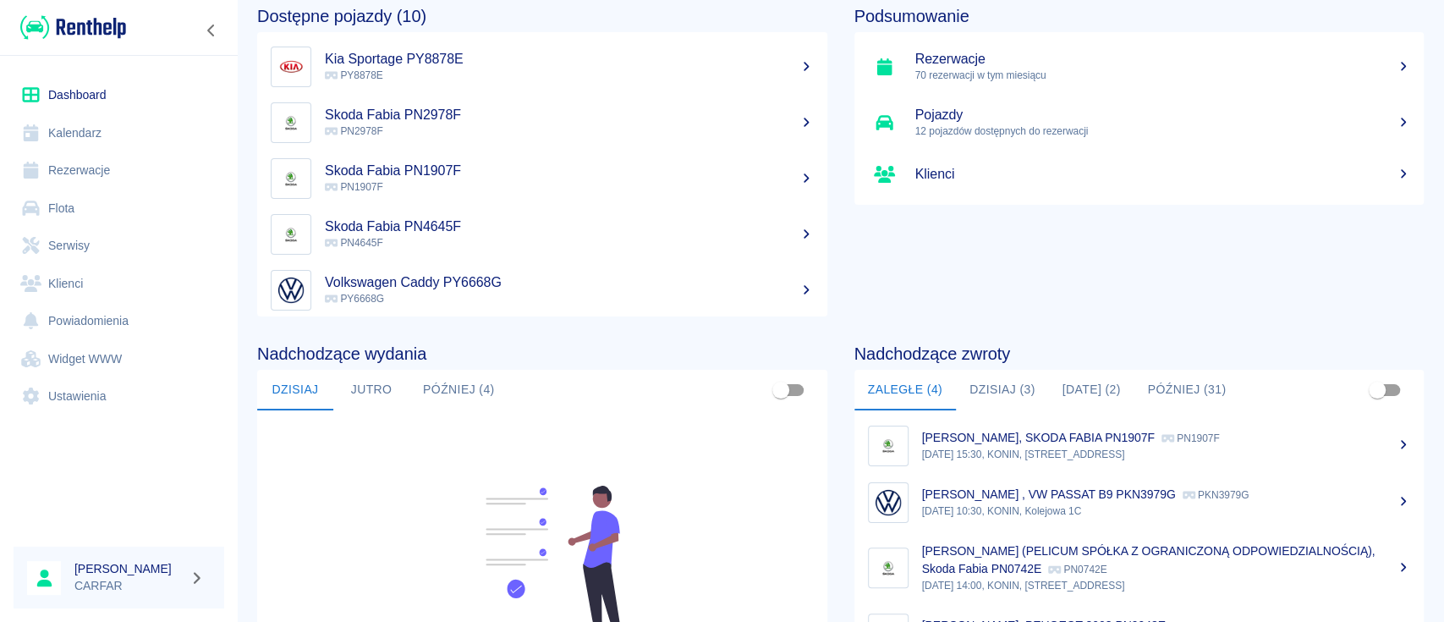
scroll to position [225, 0]
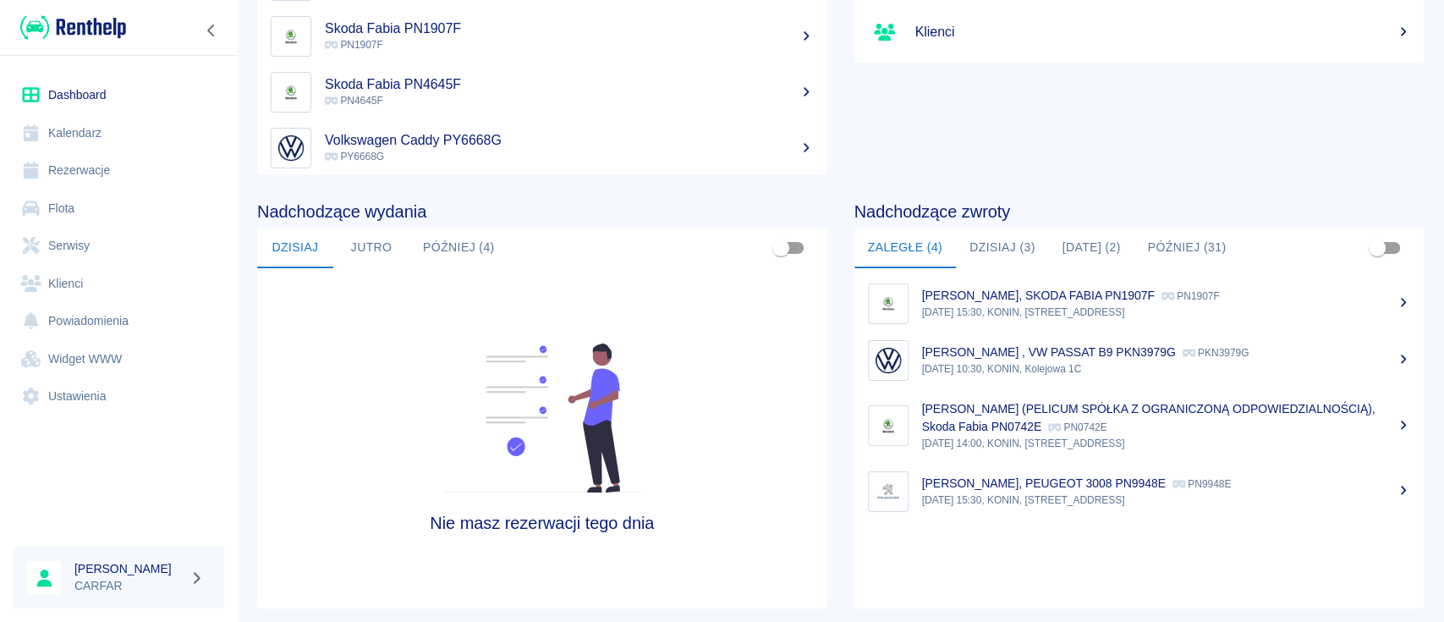
click at [1093, 504] on p "14 paź 2025, 15:30, KONIN, Kolejowa 1C" at bounding box center [1166, 499] width 489 height 15
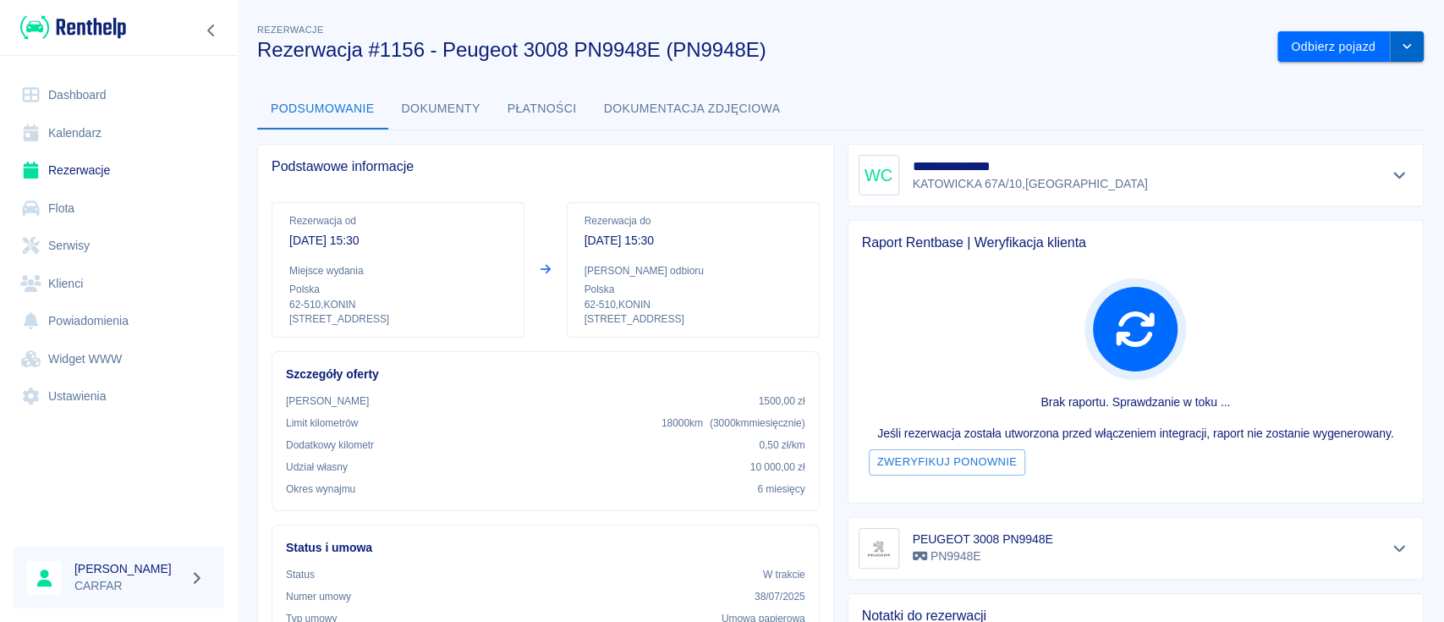
click at [1400, 46] on icon "drop-down" at bounding box center [1407, 46] width 14 height 11
click at [1373, 77] on li "Przedłuż rezerwację" at bounding box center [1333, 83] width 133 height 28
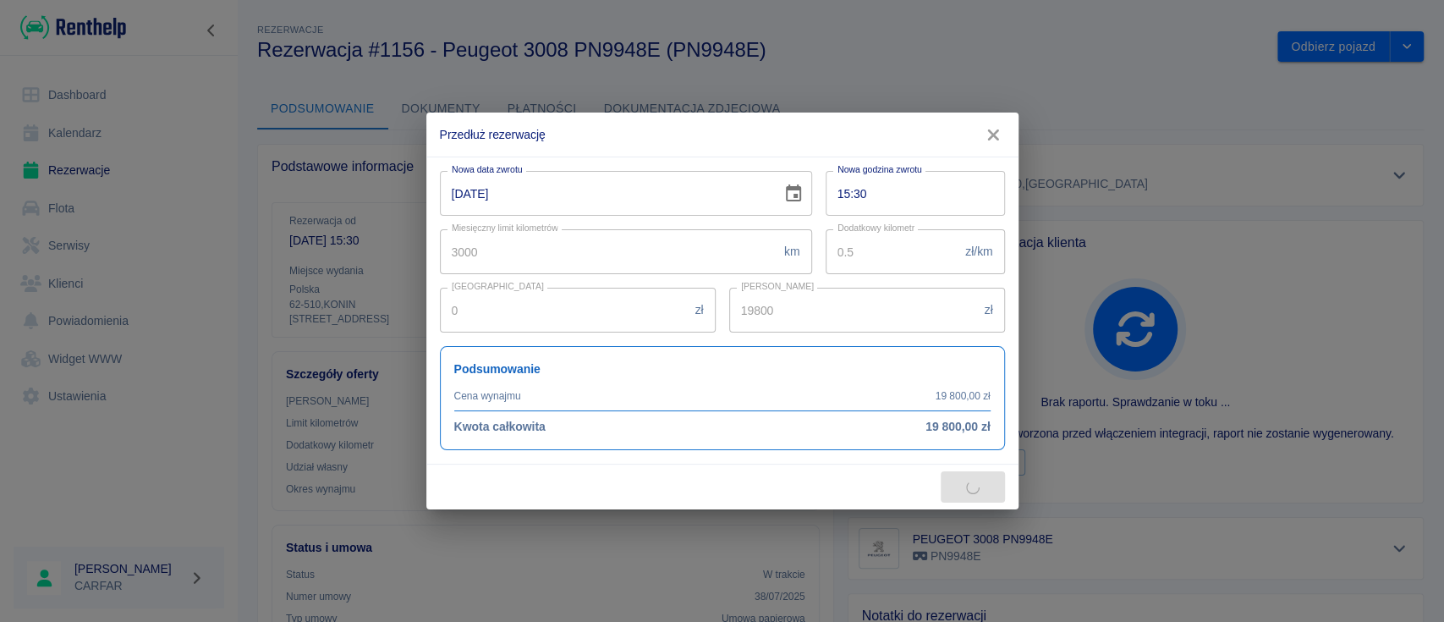
type input "22800"
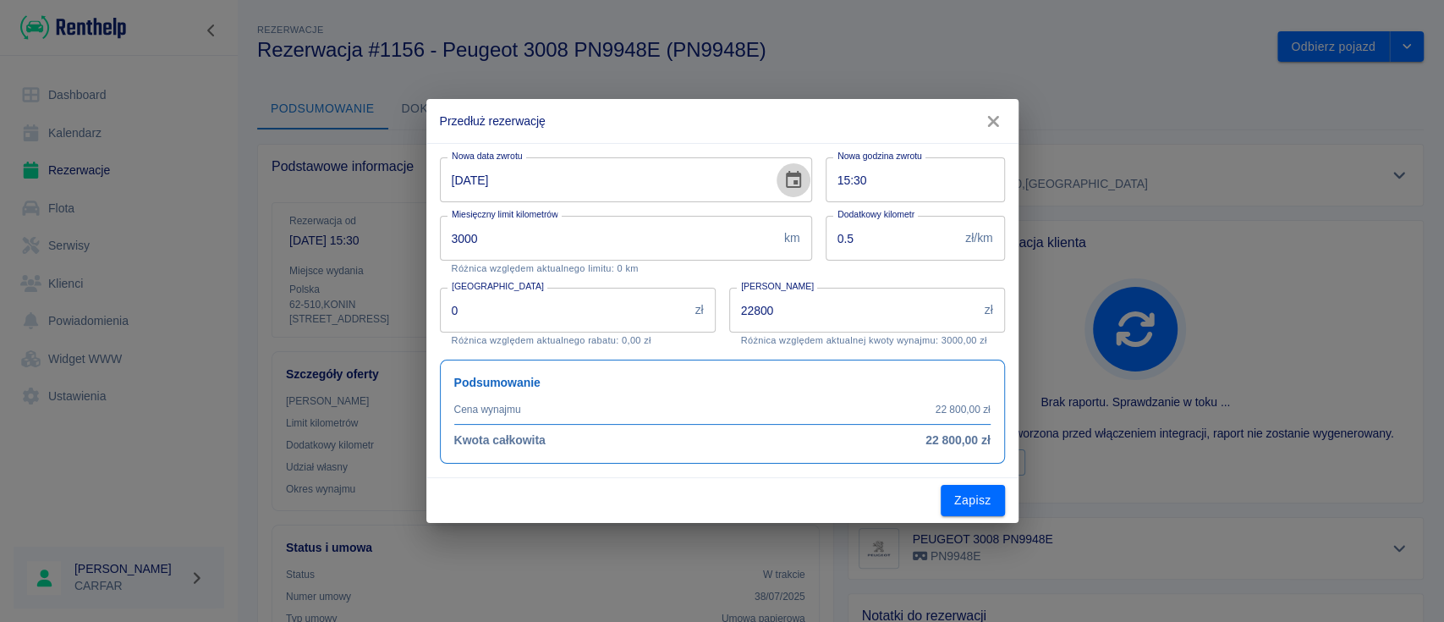
click at [795, 178] on icon "Choose date, selected date is 14 paź 2025" at bounding box center [793, 180] width 20 height 20
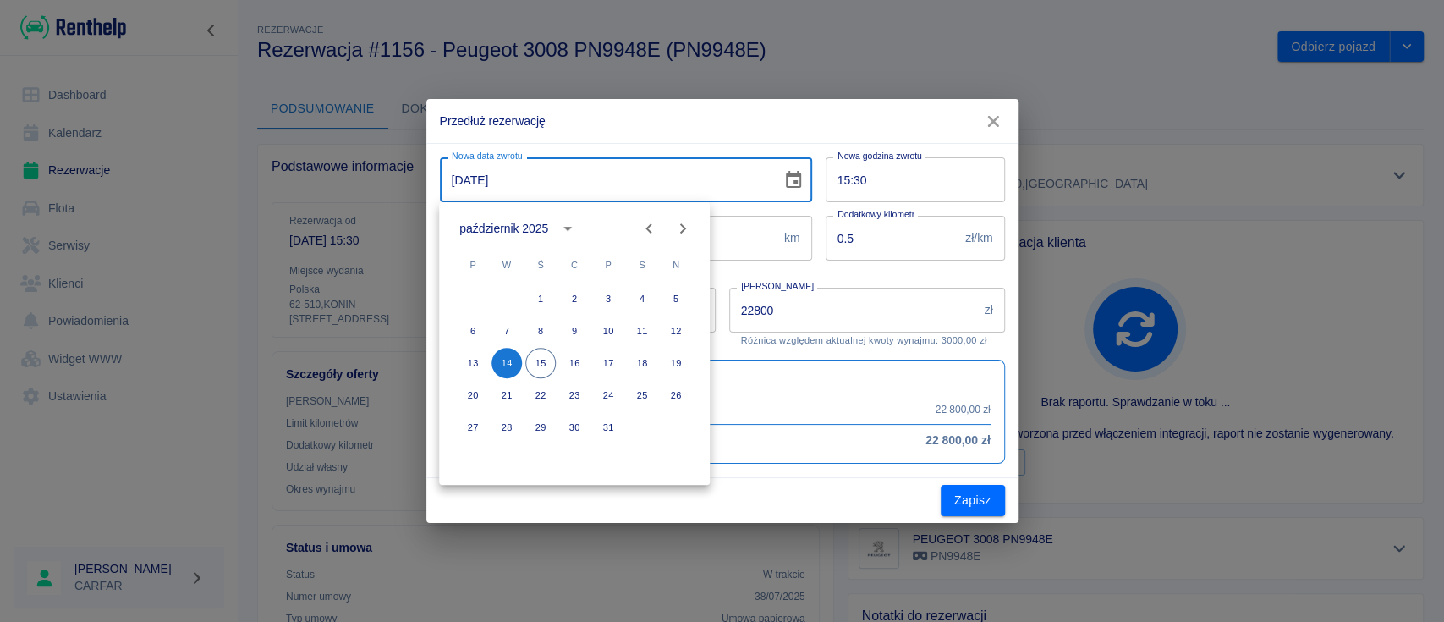
click at [685, 223] on icon "Next month" at bounding box center [683, 228] width 20 height 20
click at [609, 359] on button "14" at bounding box center [608, 363] width 30 height 30
type input "14-11-2025"
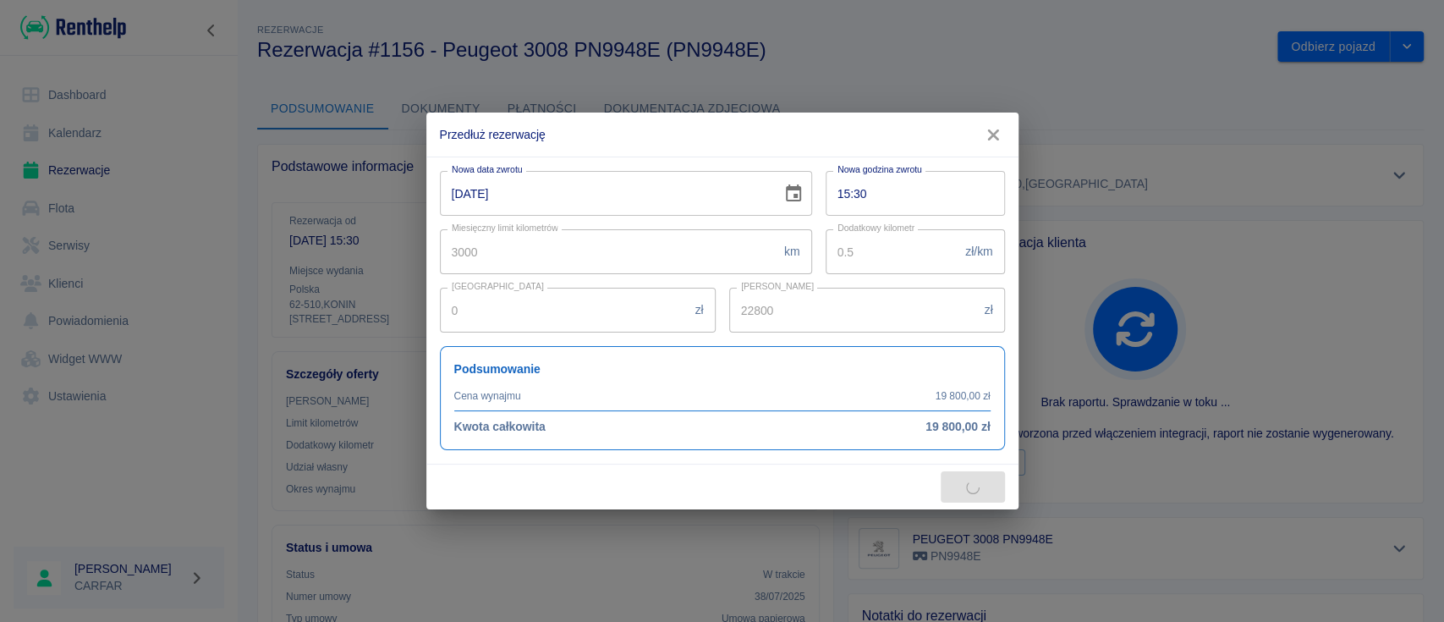
type input "30400"
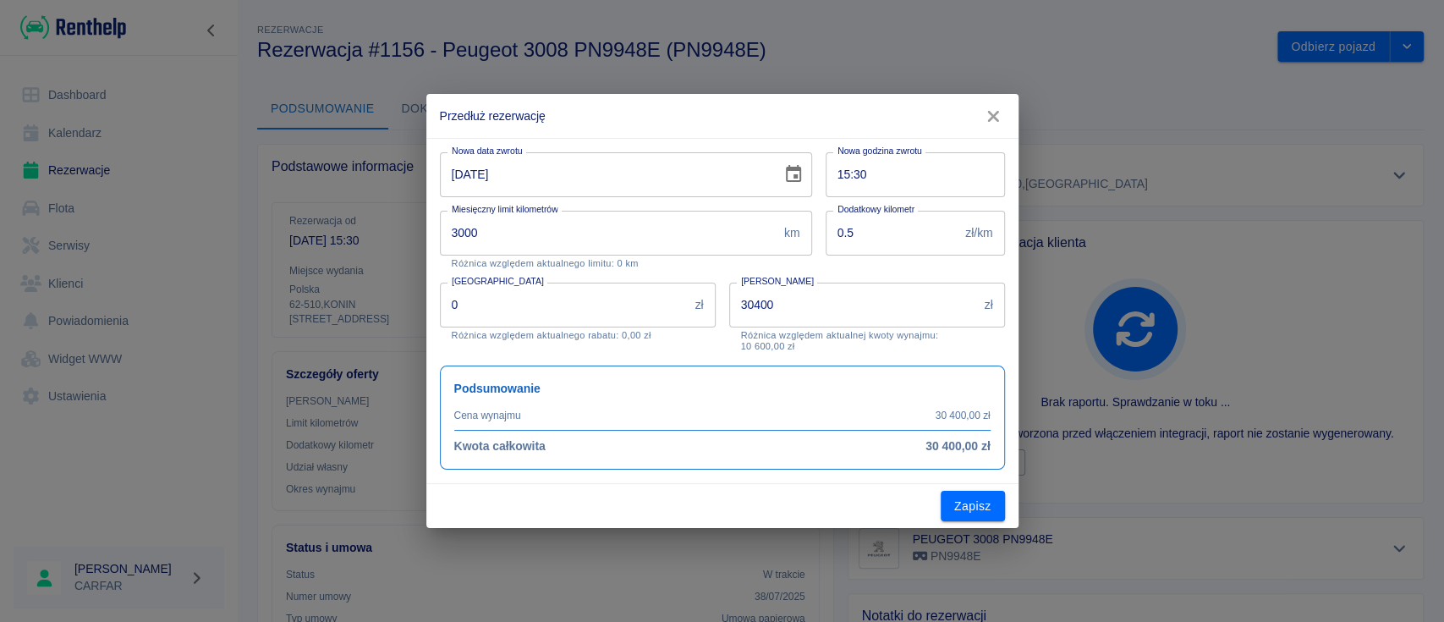
drag, startPoint x: 717, startPoint y: 118, endPoint x: 850, endPoint y: 130, distance: 134.2
click at [837, 129] on h2 "Przedłuż rezerwację" at bounding box center [722, 116] width 592 height 44
click at [985, 122] on icon "button" at bounding box center [993, 116] width 22 height 18
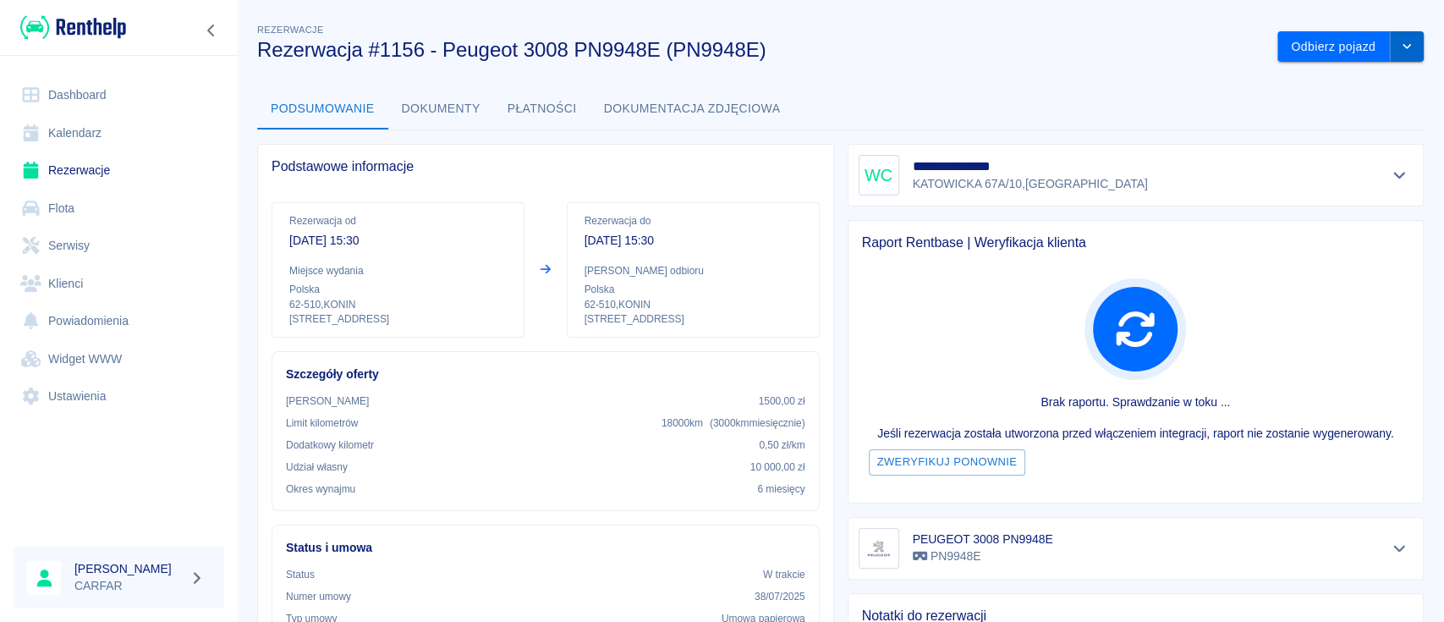
click at [1393, 58] on button "drop-down" at bounding box center [1407, 46] width 34 height 31
click at [1344, 82] on li "Przedłuż rezerwację" at bounding box center [1333, 83] width 133 height 28
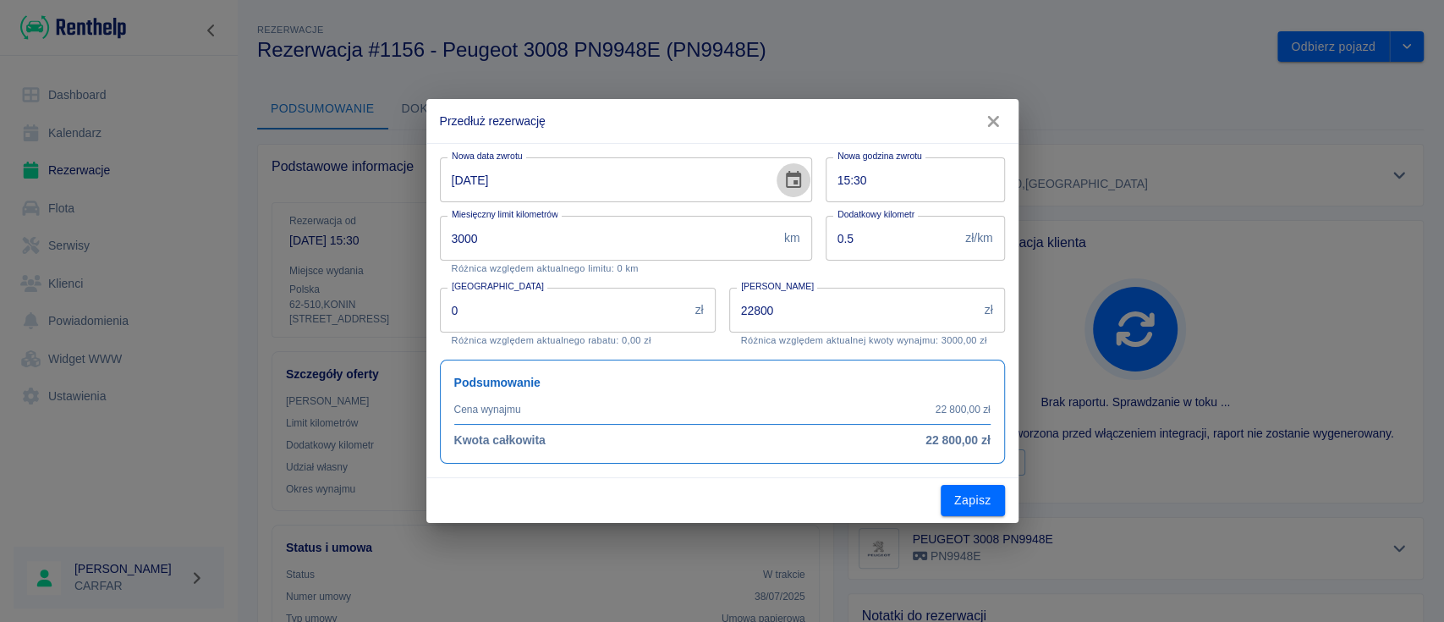
click at [785, 174] on icon "Choose date, selected date is 14 paź 2025" at bounding box center [793, 180] width 20 height 20
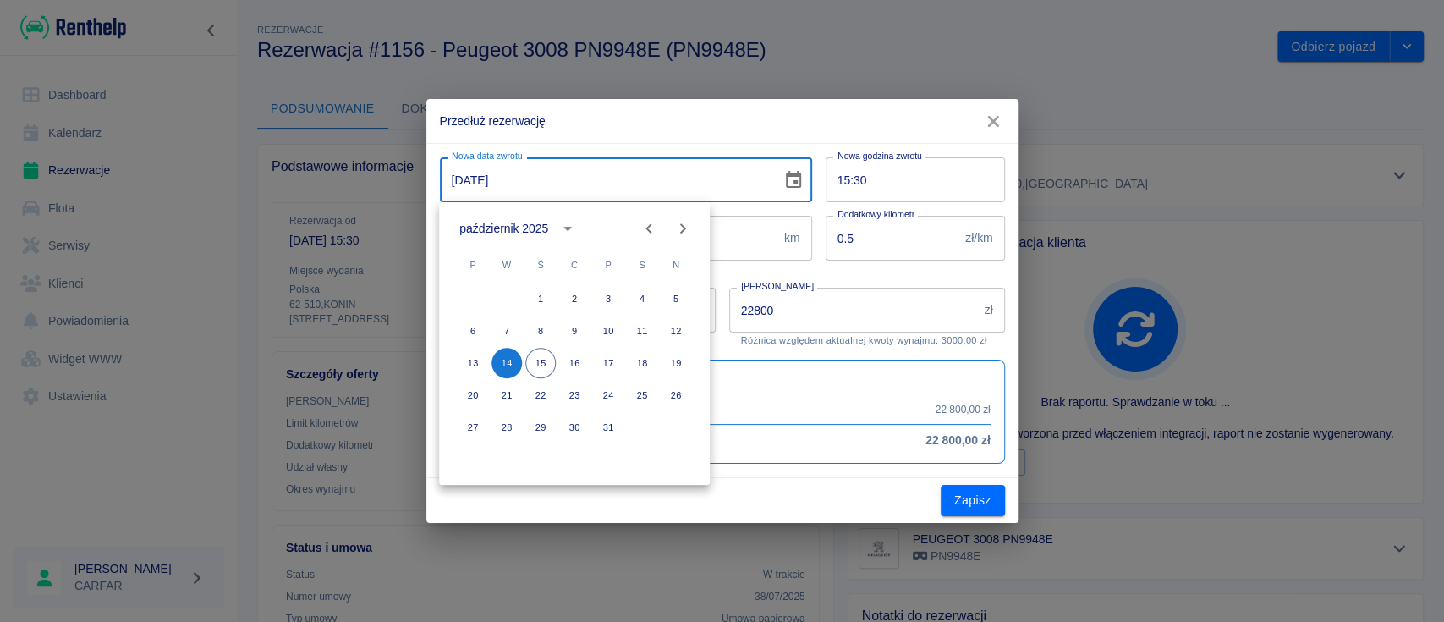
click at [683, 218] on icon "Next month" at bounding box center [683, 228] width 20 height 20
click at [617, 357] on button "14" at bounding box center [608, 363] width 30 height 30
type input "14-11-2025"
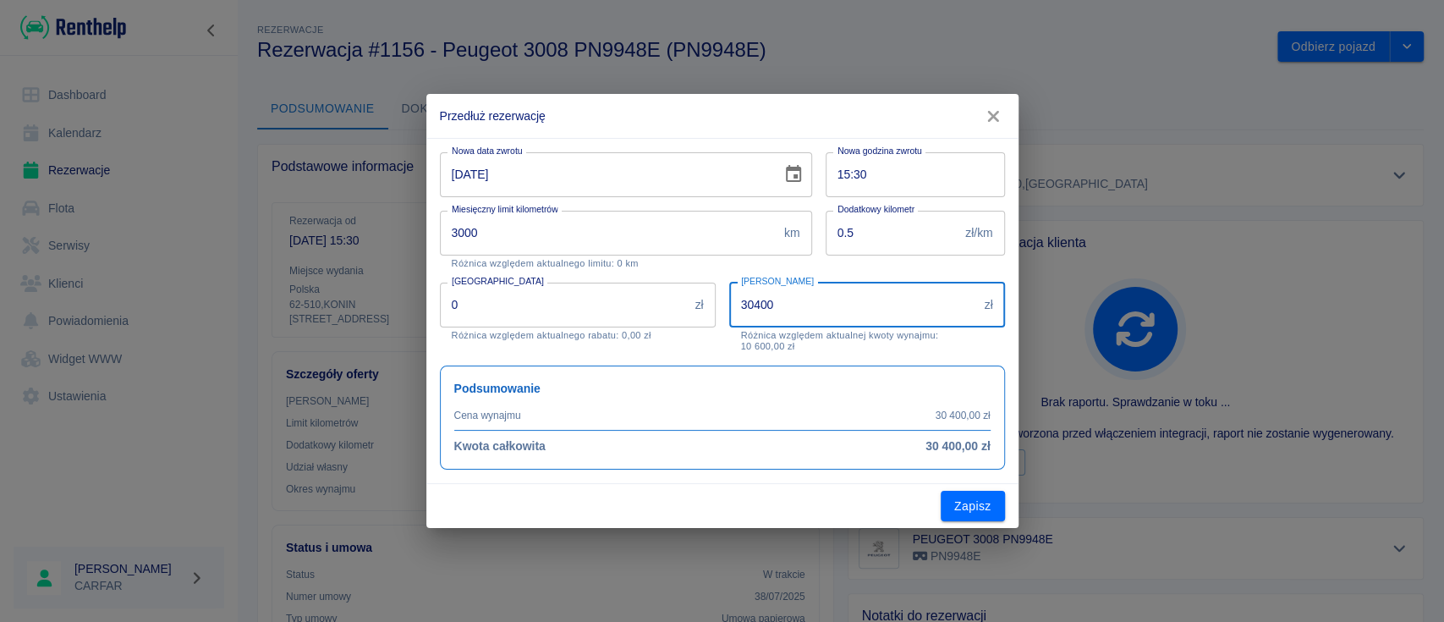
drag, startPoint x: 833, startPoint y: 309, endPoint x: 677, endPoint y: 288, distance: 157.0
click at [756, 299] on input "30400" at bounding box center [853, 305] width 249 height 45
type input "3"
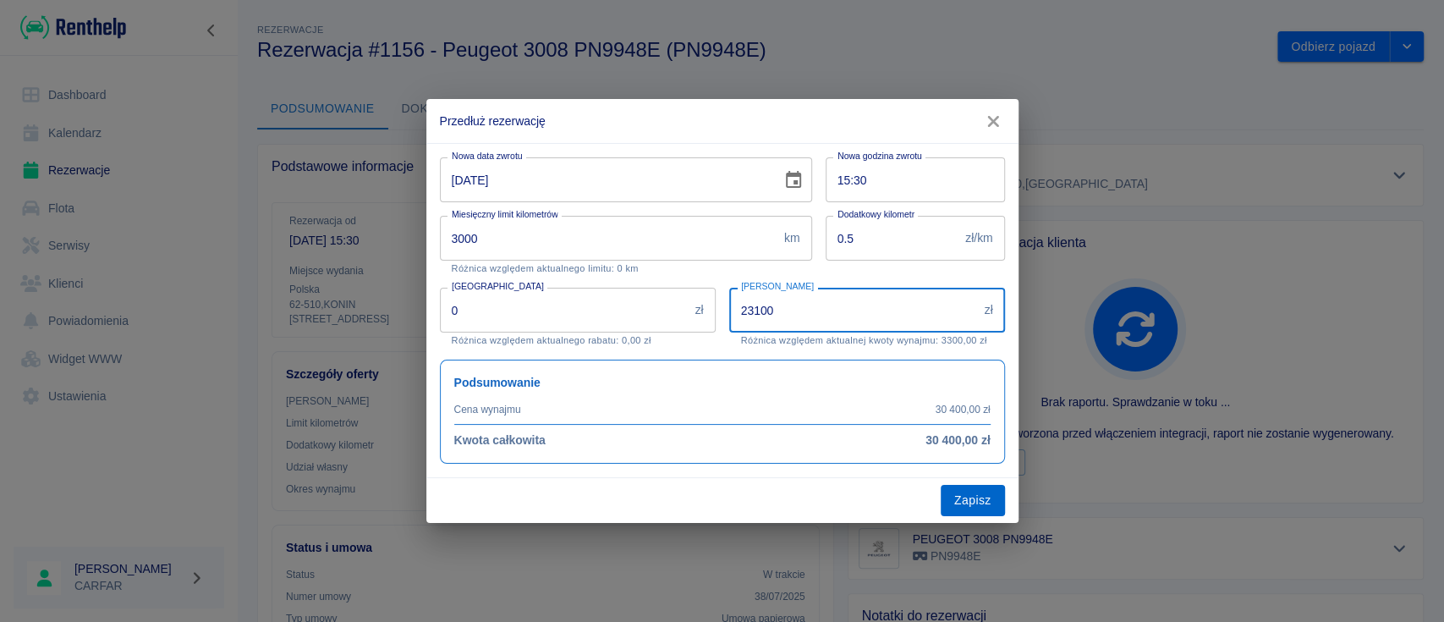
type input "23100"
click at [981, 499] on button "Zapisz" at bounding box center [973, 500] width 64 height 31
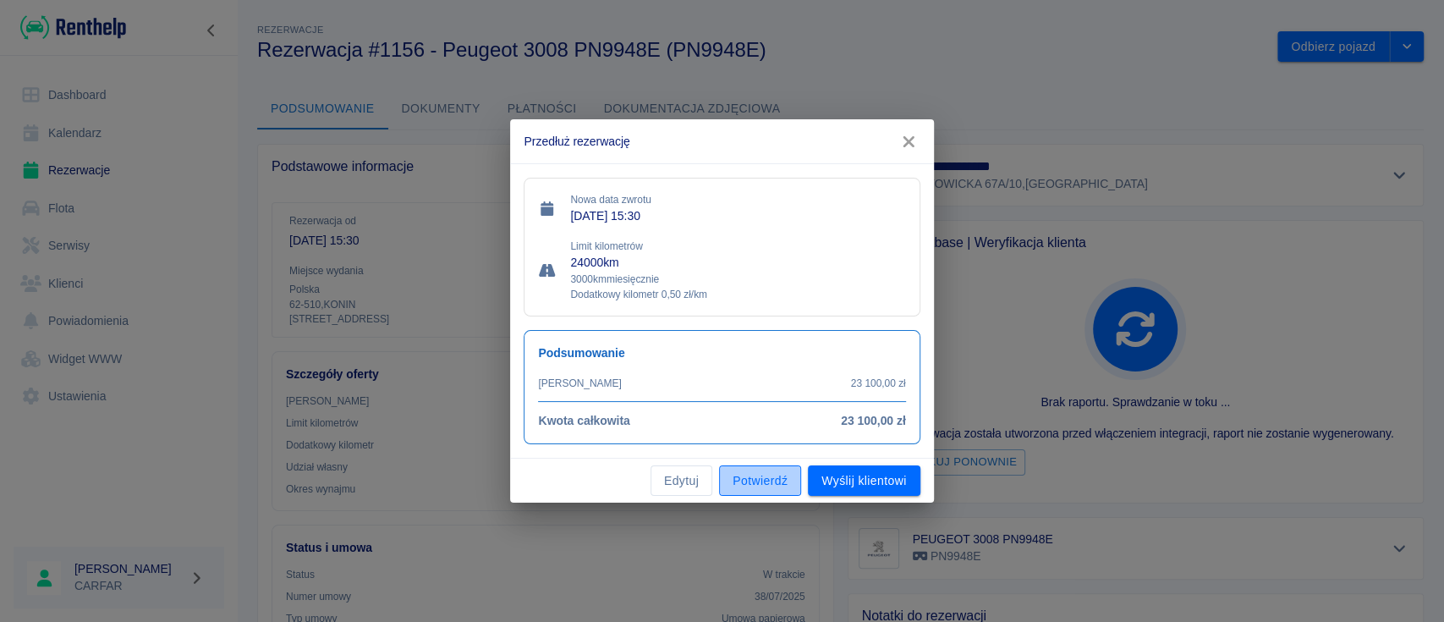
click at [774, 477] on button "Potwierdź" at bounding box center [760, 480] width 82 height 31
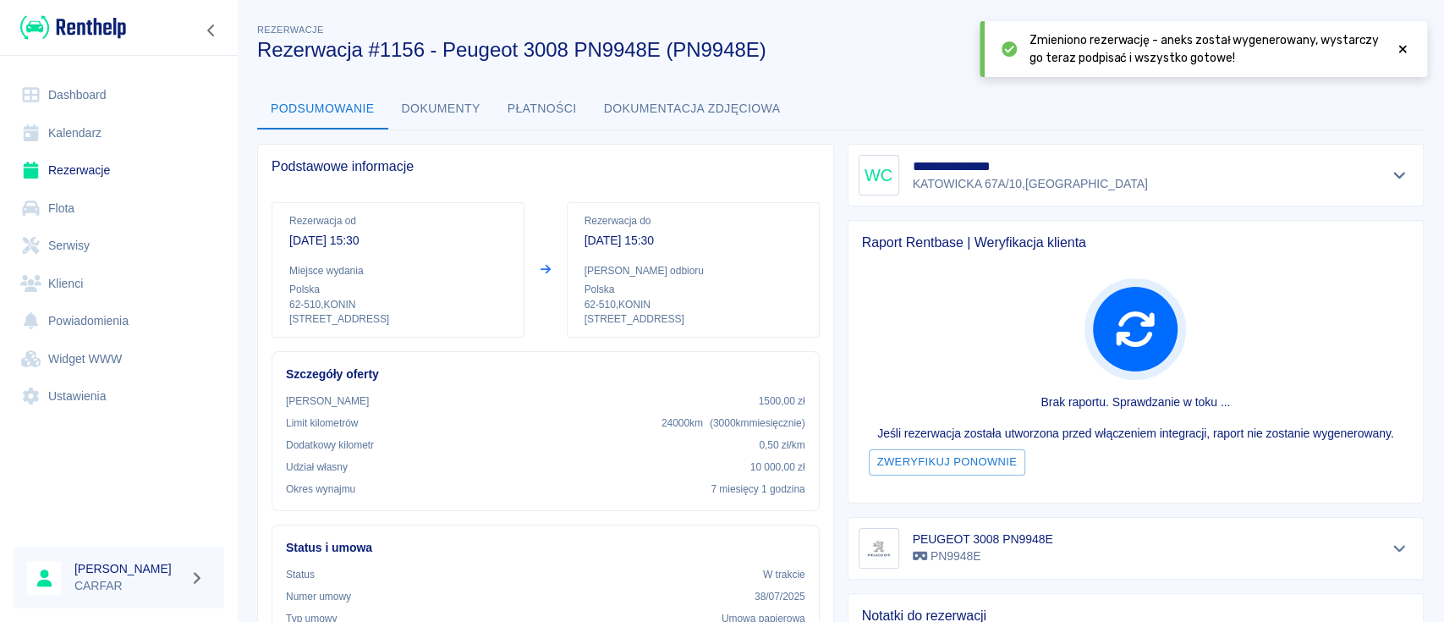
click at [62, 17] on img at bounding box center [73, 28] width 106 height 28
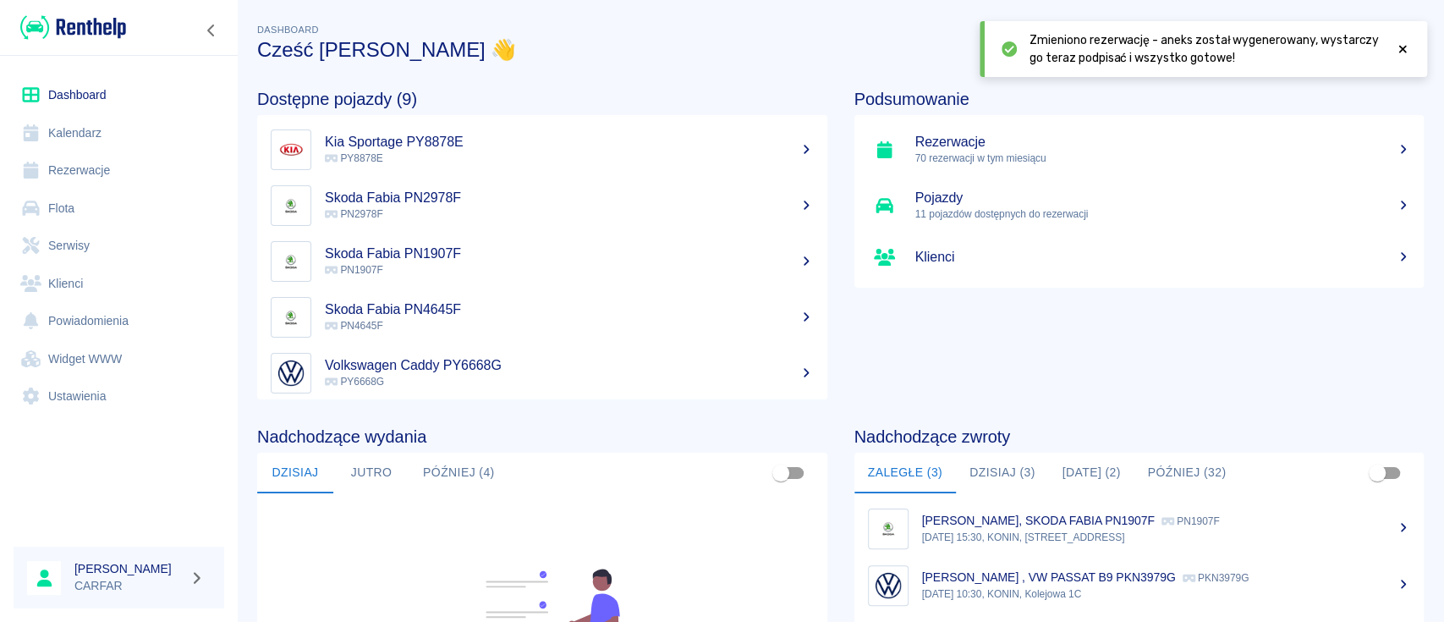
scroll to position [260, 0]
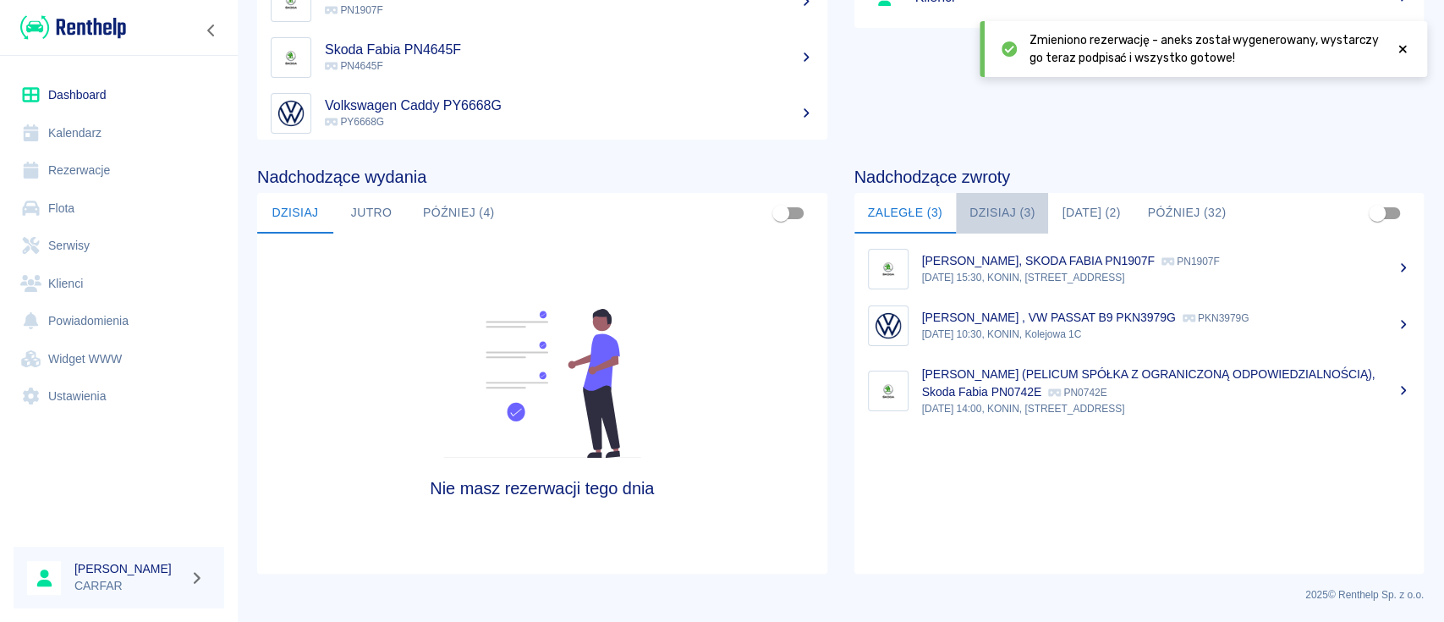
click at [981, 200] on button "Dzisiaj (3)" at bounding box center [1002, 213] width 93 height 41
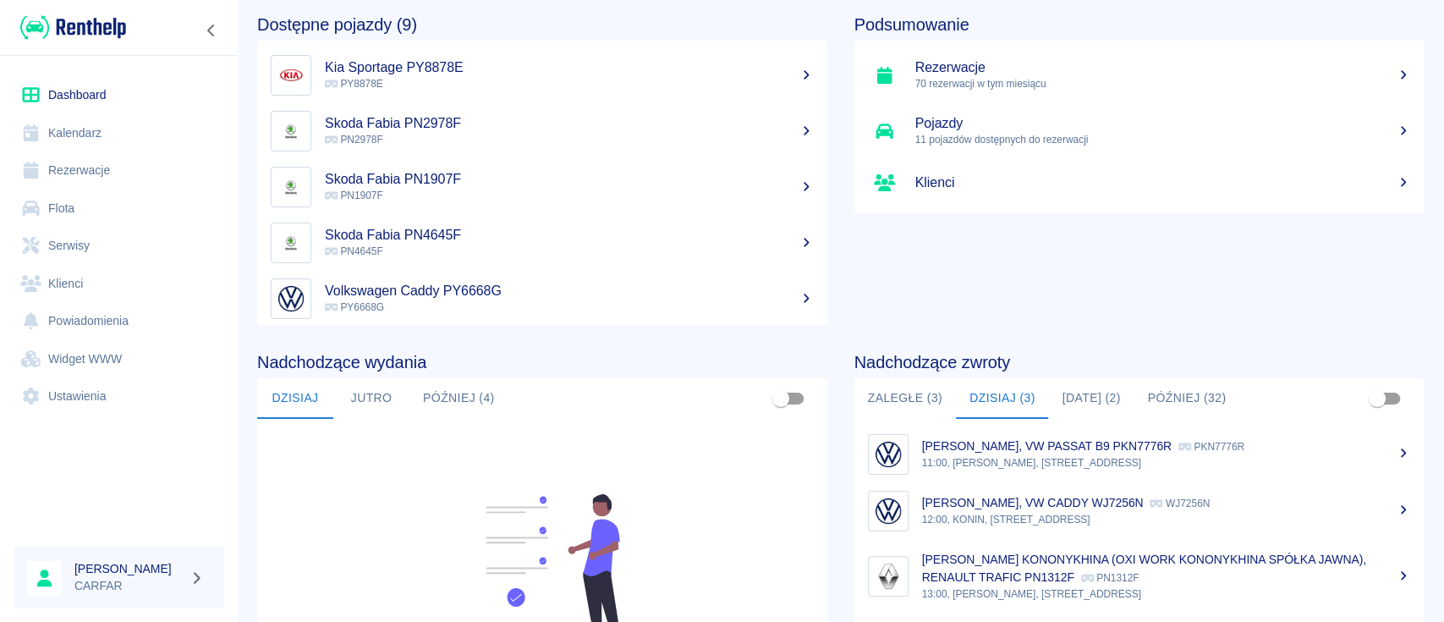
scroll to position [0, 0]
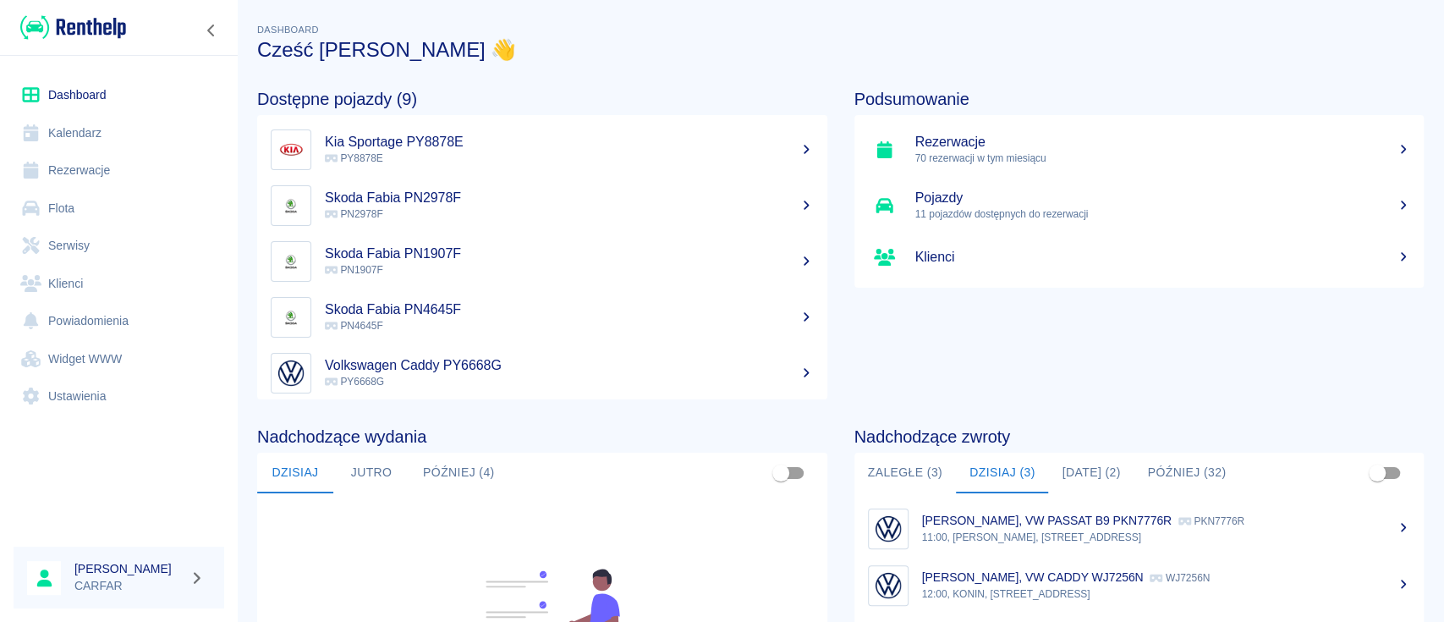
click at [84, 203] on link "Flota" at bounding box center [119, 209] width 211 height 38
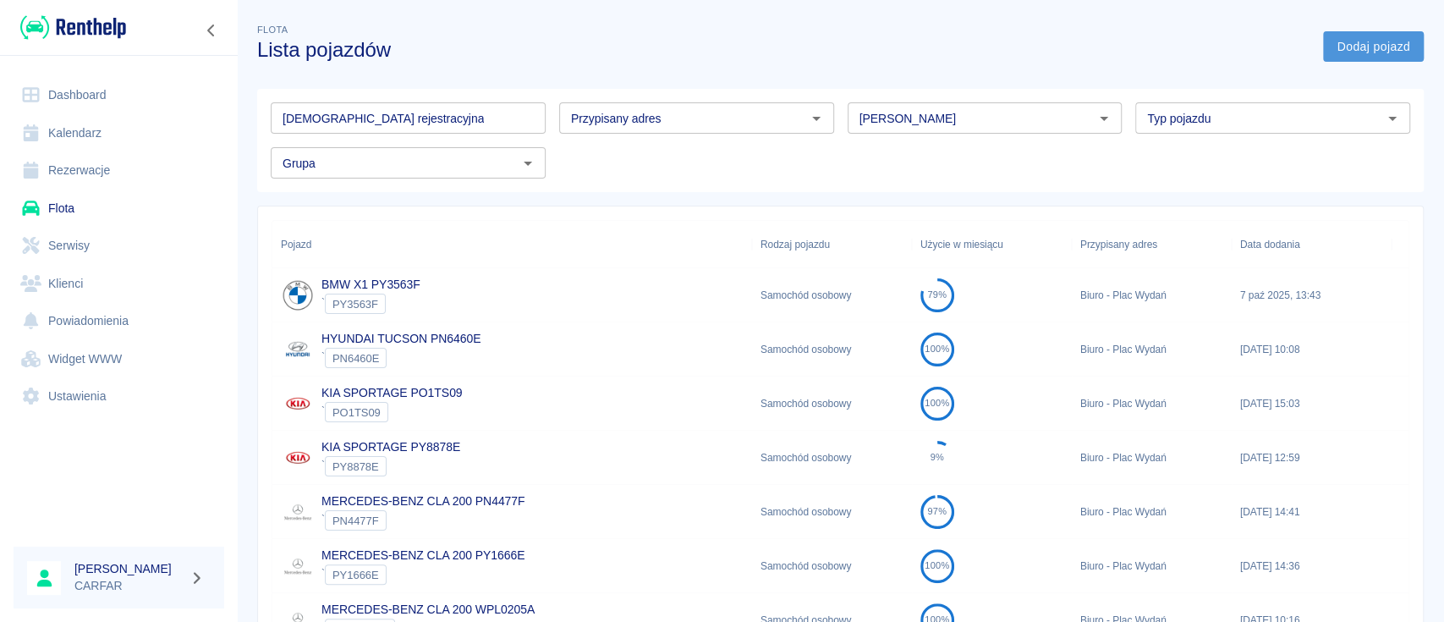
click at [1354, 50] on link "Dodaj pojazd" at bounding box center [1373, 46] width 101 height 31
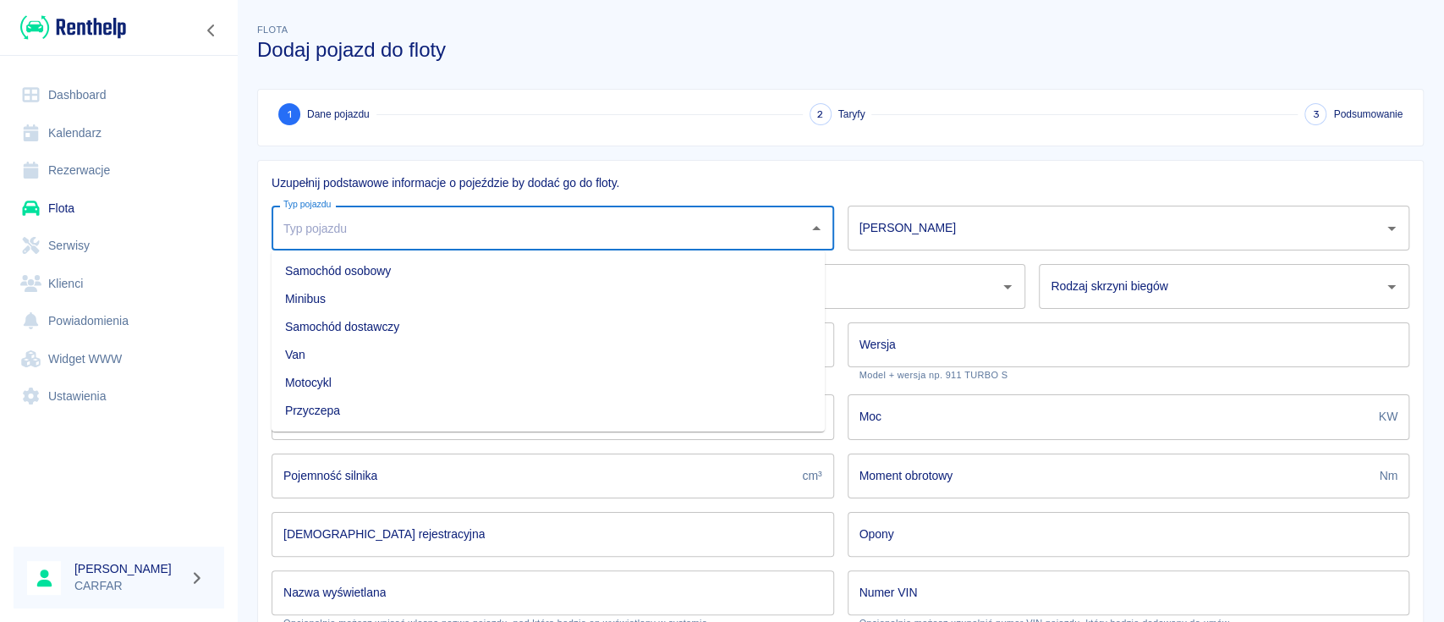
click at [553, 228] on input "Typ pojazdu" at bounding box center [540, 228] width 522 height 30
click at [502, 261] on li "Samochód osobowy" at bounding box center [548, 271] width 553 height 28
type input "Samochód osobowy"
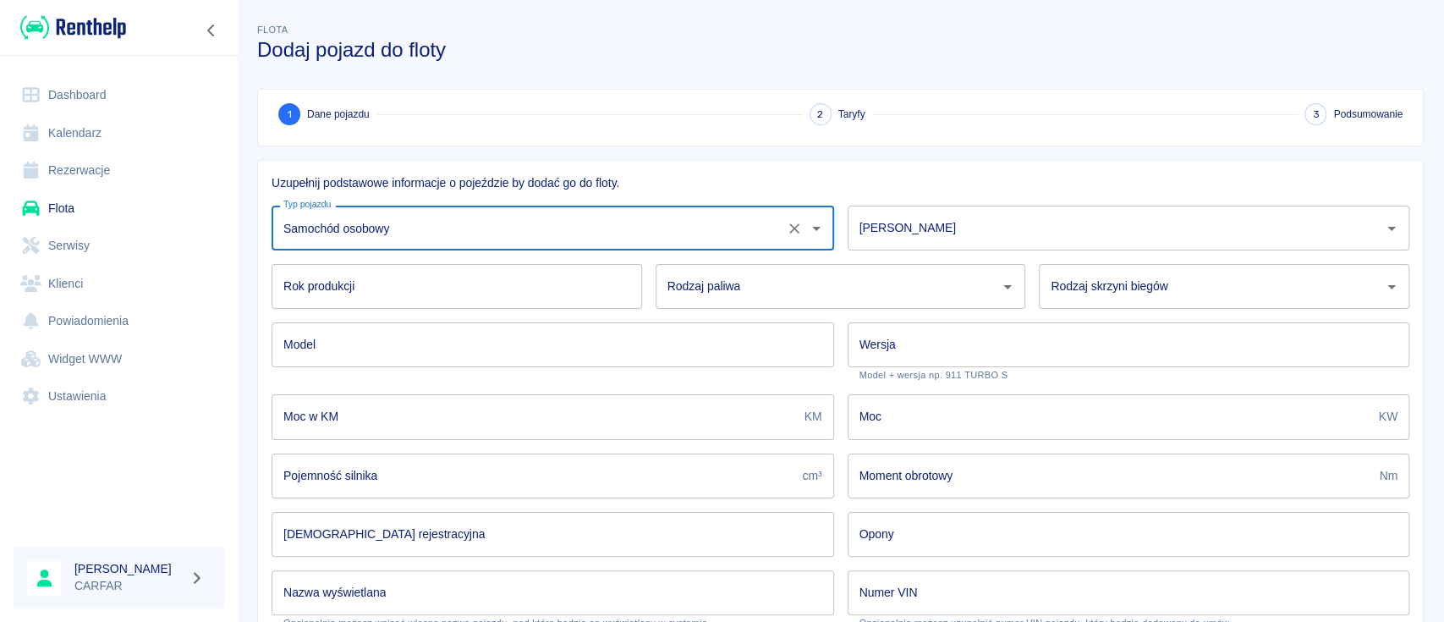
click at [1080, 244] on div "Marka" at bounding box center [1129, 228] width 563 height 45
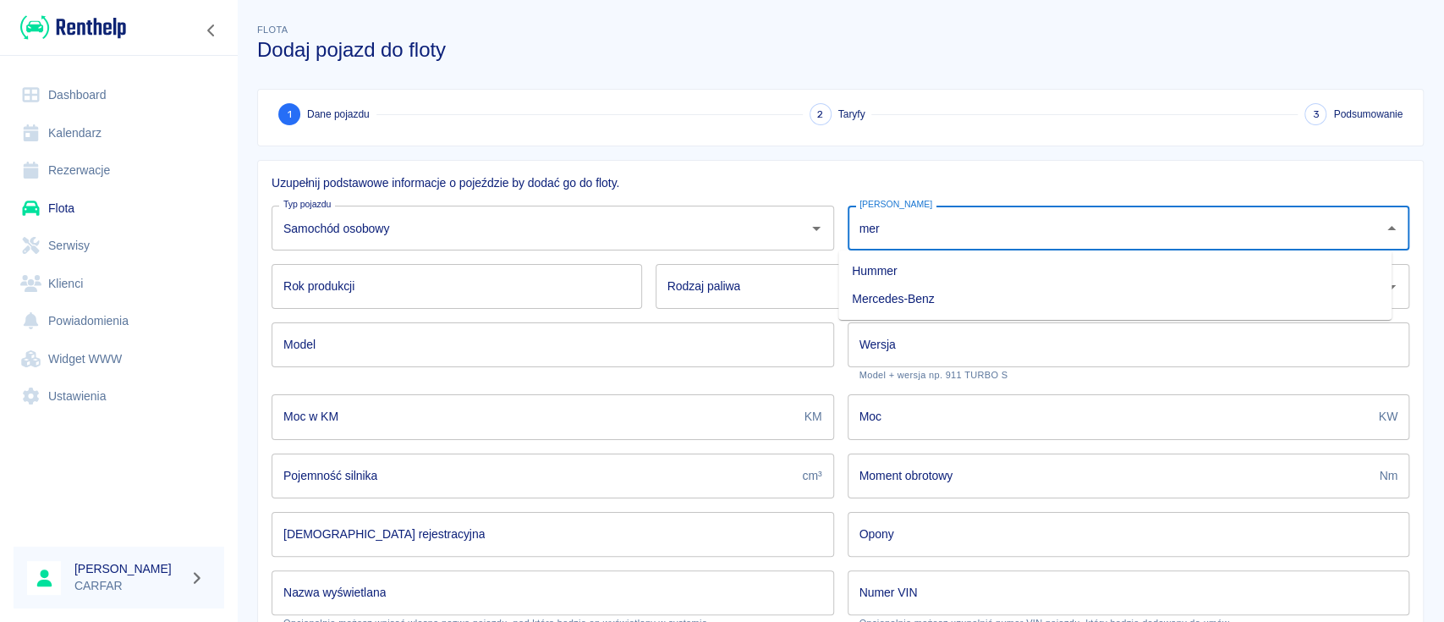
click at [1062, 301] on li "Mercedes-Benz" at bounding box center [1114, 299] width 553 height 28
type input "Mercedes-Benz"
click at [561, 296] on input "Rok produkcji" at bounding box center [457, 286] width 371 height 45
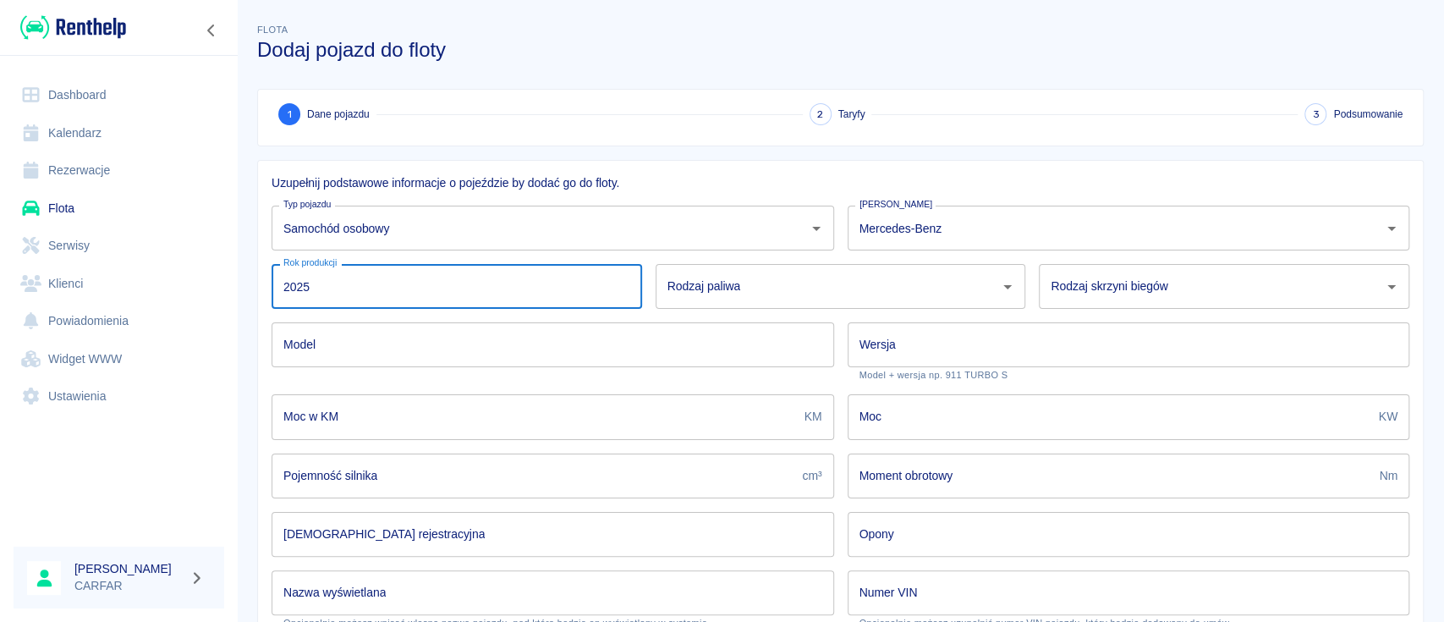
type input "2025"
click at [717, 288] on input "Rodzaj paliwa" at bounding box center [828, 287] width 330 height 30
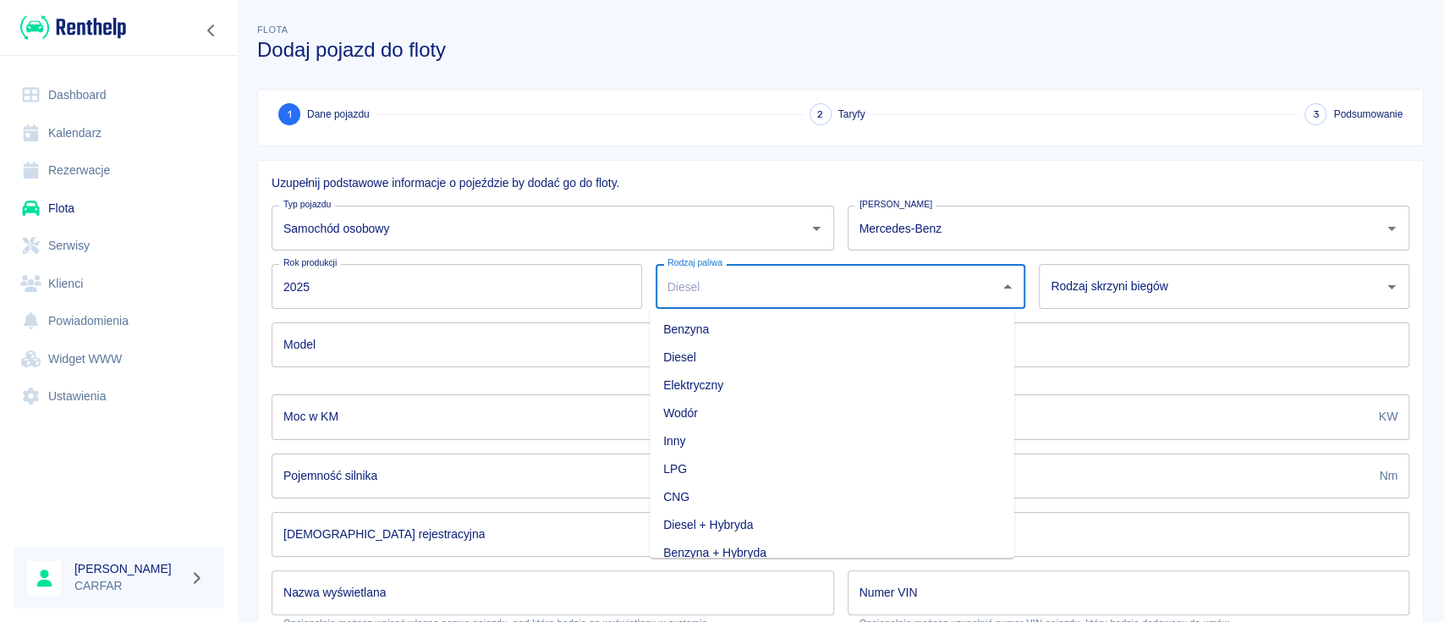
click at [695, 321] on li "Benzyna" at bounding box center [832, 330] width 365 height 28
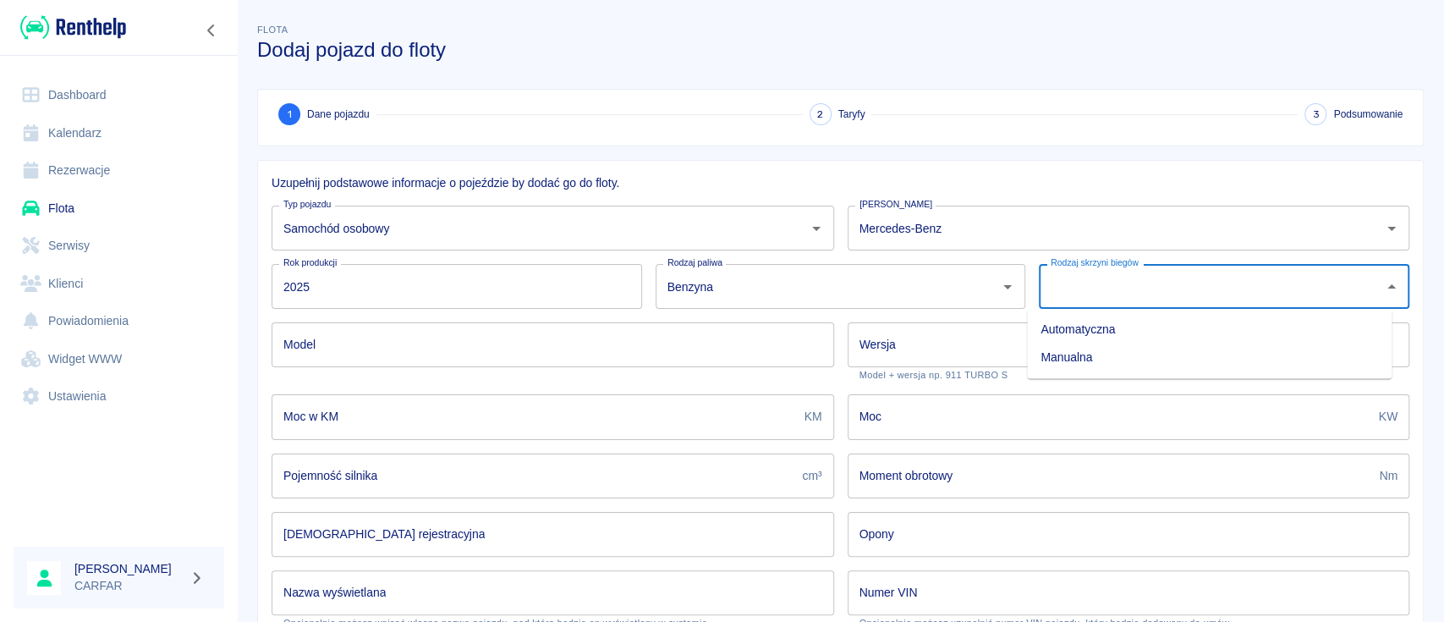
click at [1137, 289] on input "Rodzaj skrzyni biegów" at bounding box center [1212, 287] width 330 height 30
click at [805, 289] on input "Benzyna" at bounding box center [817, 287] width 308 height 30
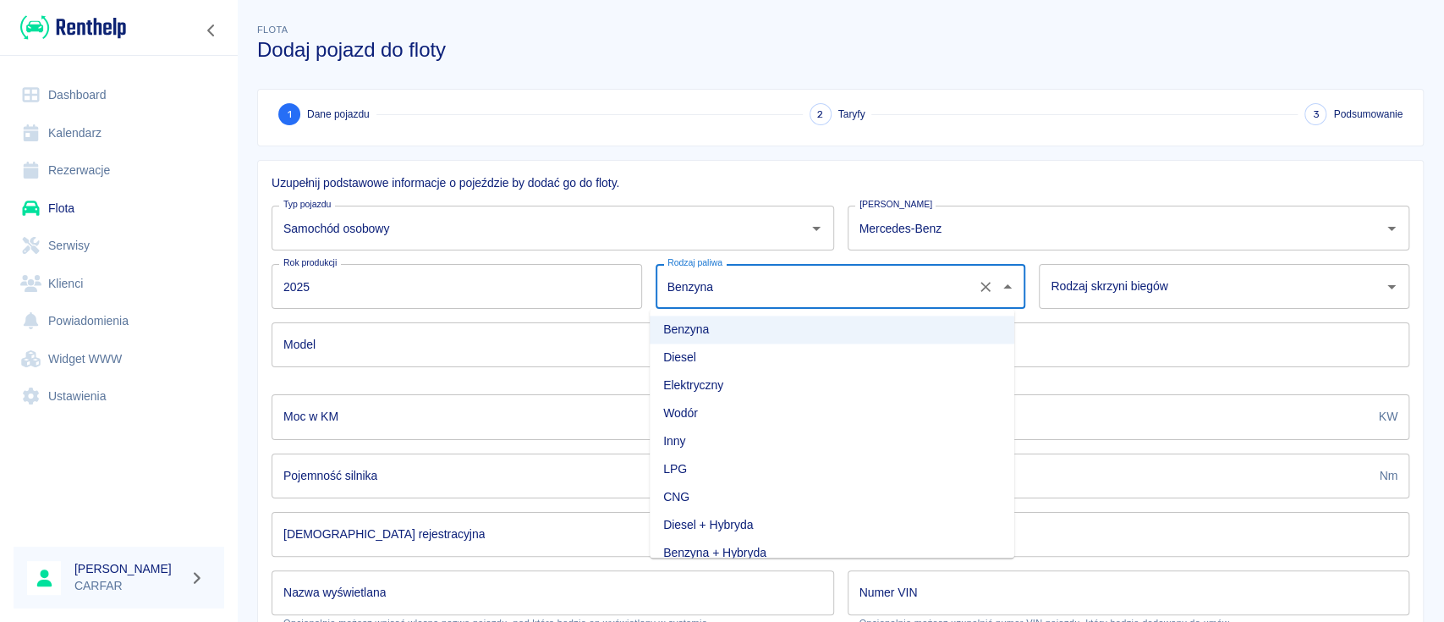
click at [798, 349] on li "Diesel" at bounding box center [832, 357] width 365 height 28
type input "Diesel"
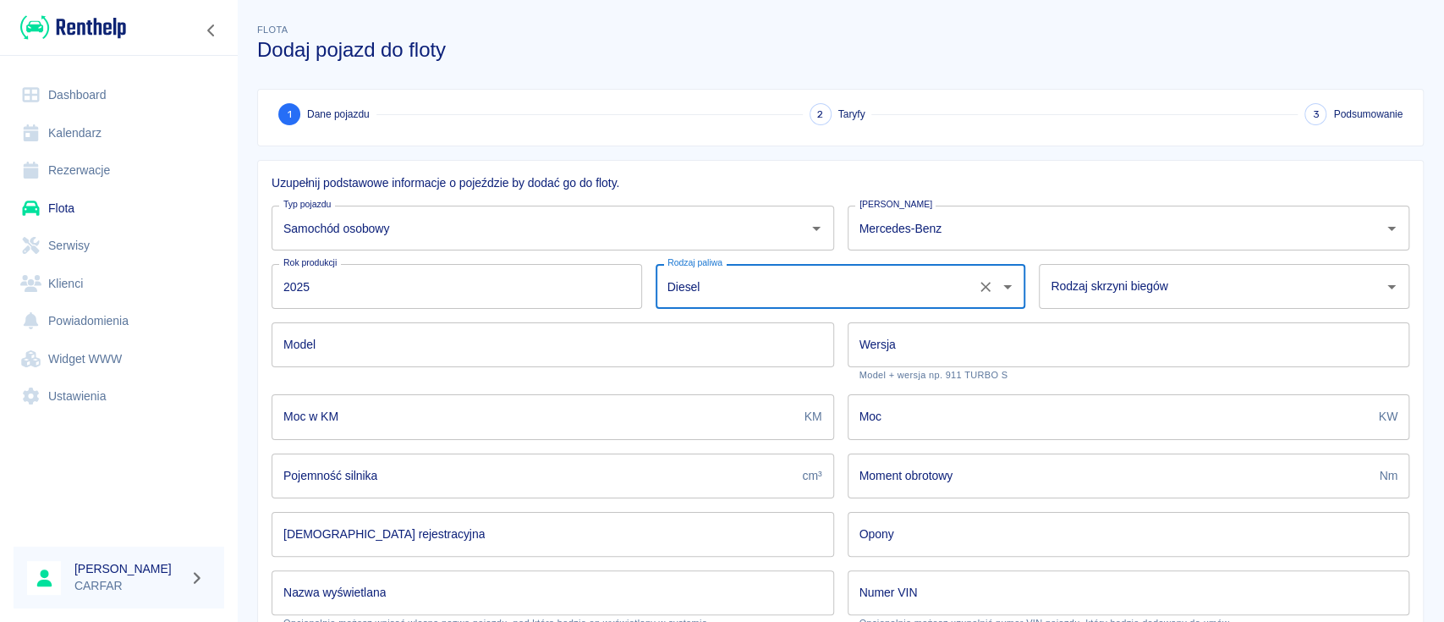
click at [1287, 306] on div "Rodzaj skrzyni biegów" at bounding box center [1224, 286] width 371 height 45
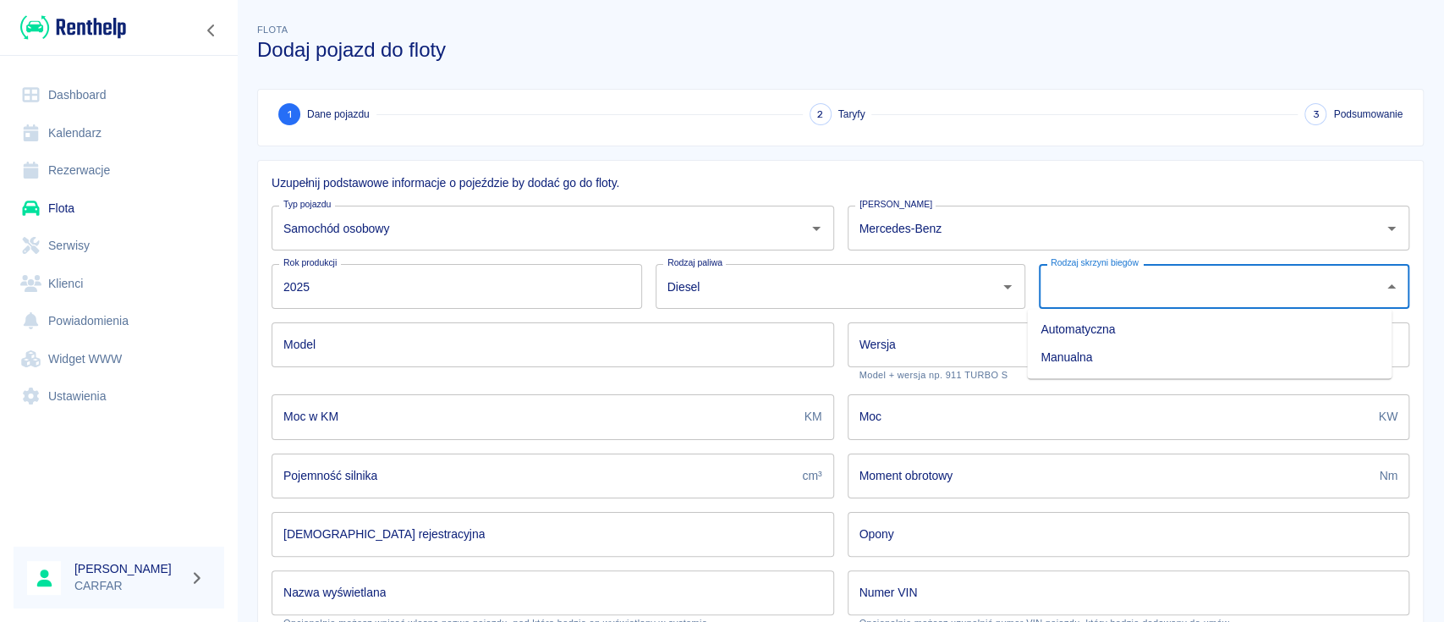
click at [1195, 332] on li "Automatyczna" at bounding box center [1209, 330] width 365 height 28
type input "Automatyczna"
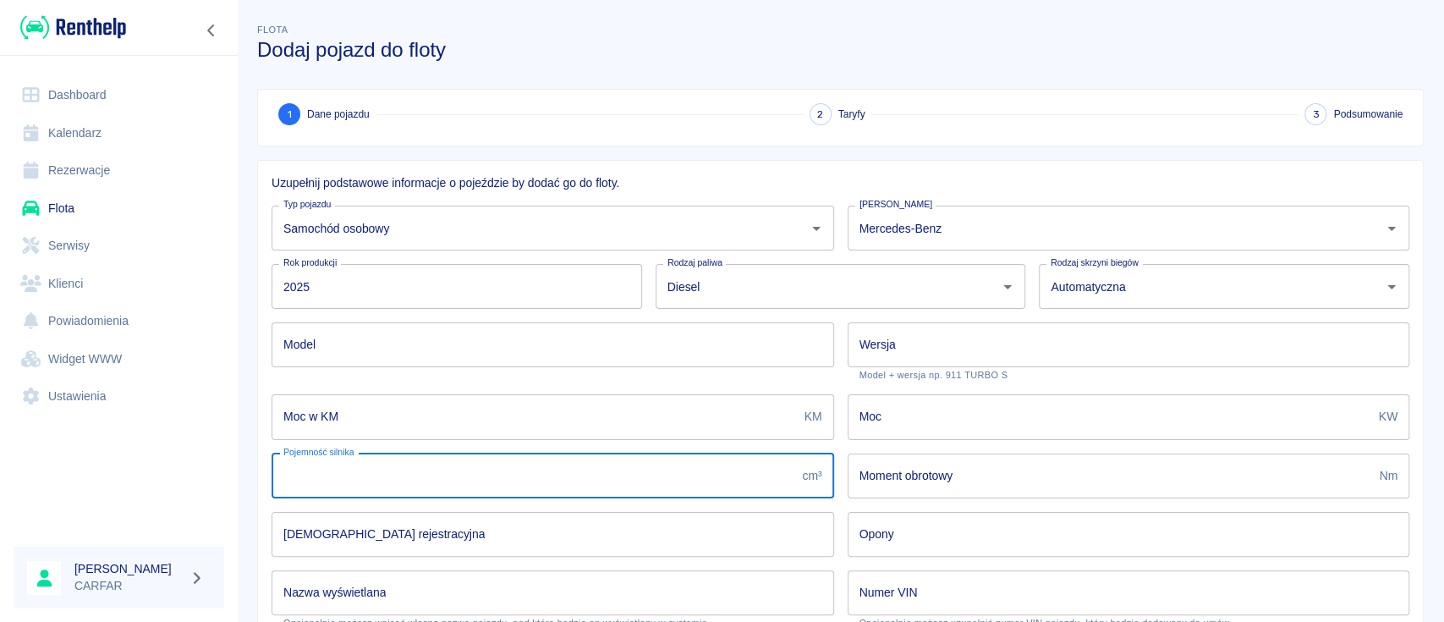
click at [519, 475] on input "Pojemność silnika" at bounding box center [534, 475] width 524 height 45
paste input "2 989"
type input "2 989"
click at [1045, 415] on input "Moc" at bounding box center [1110, 416] width 525 height 45
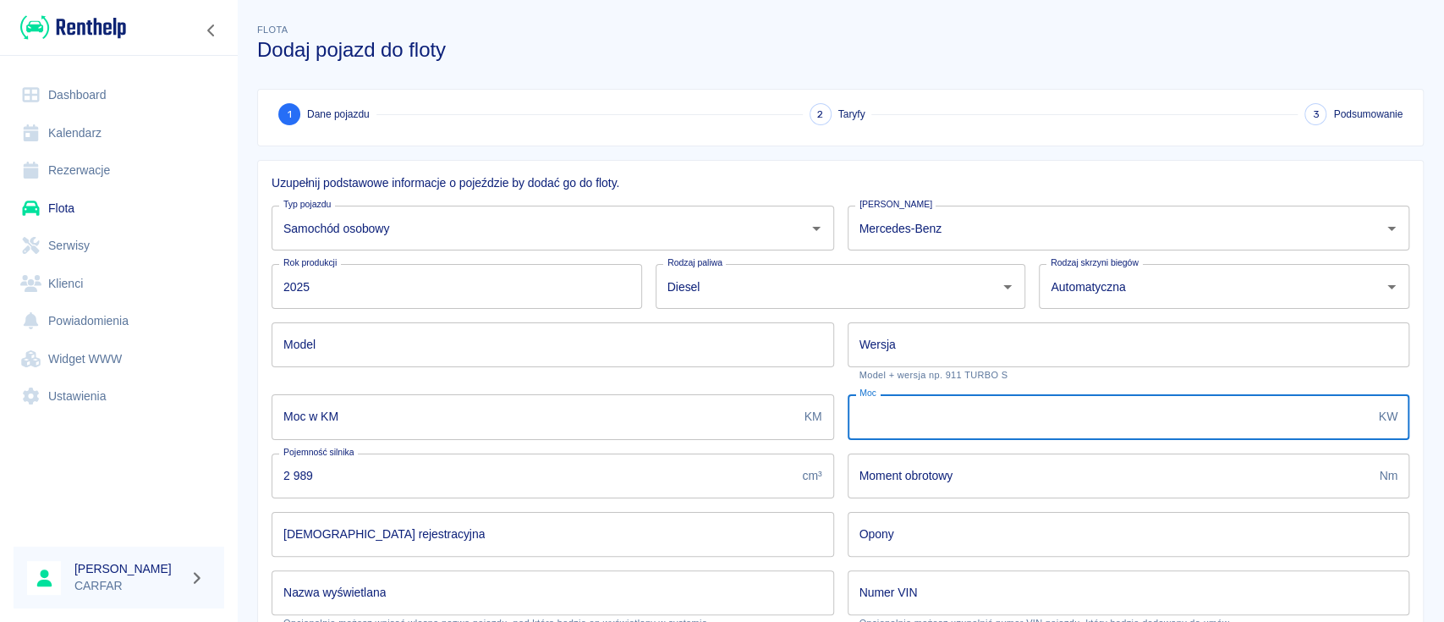
paste input "270"
type input "270"
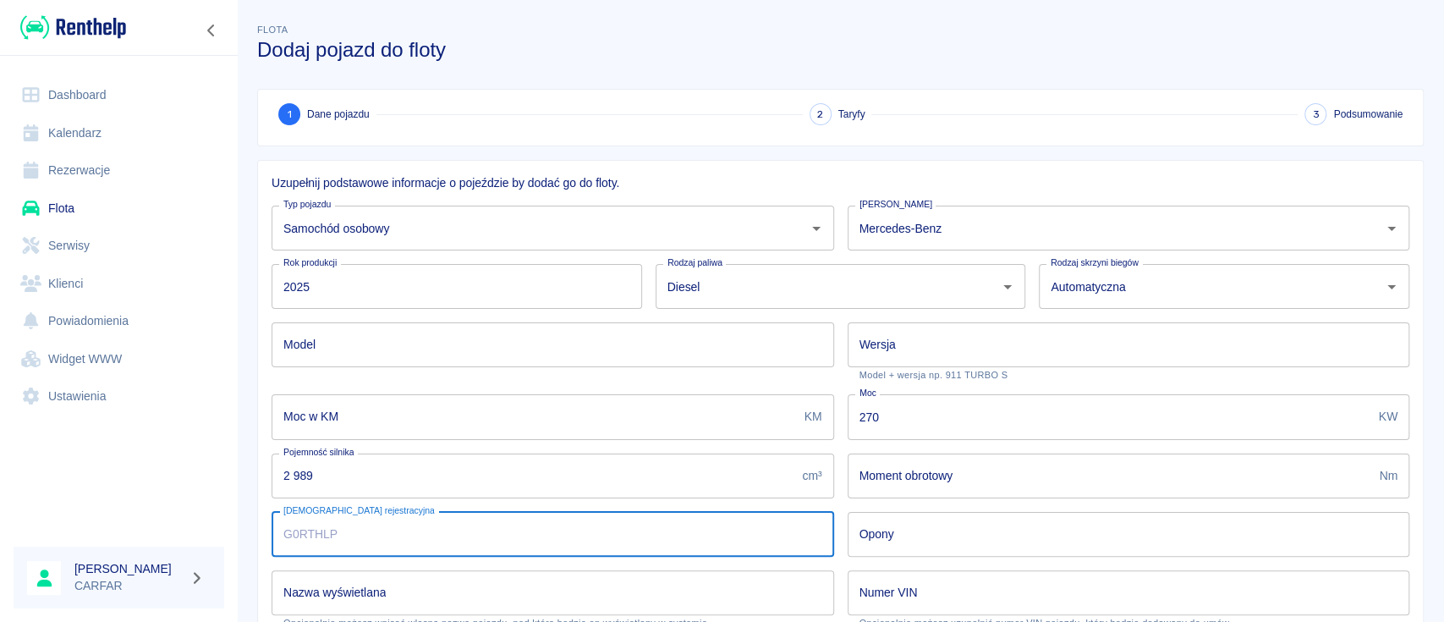
click at [637, 539] on input "Tablica rejestracyjna" at bounding box center [553, 534] width 563 height 45
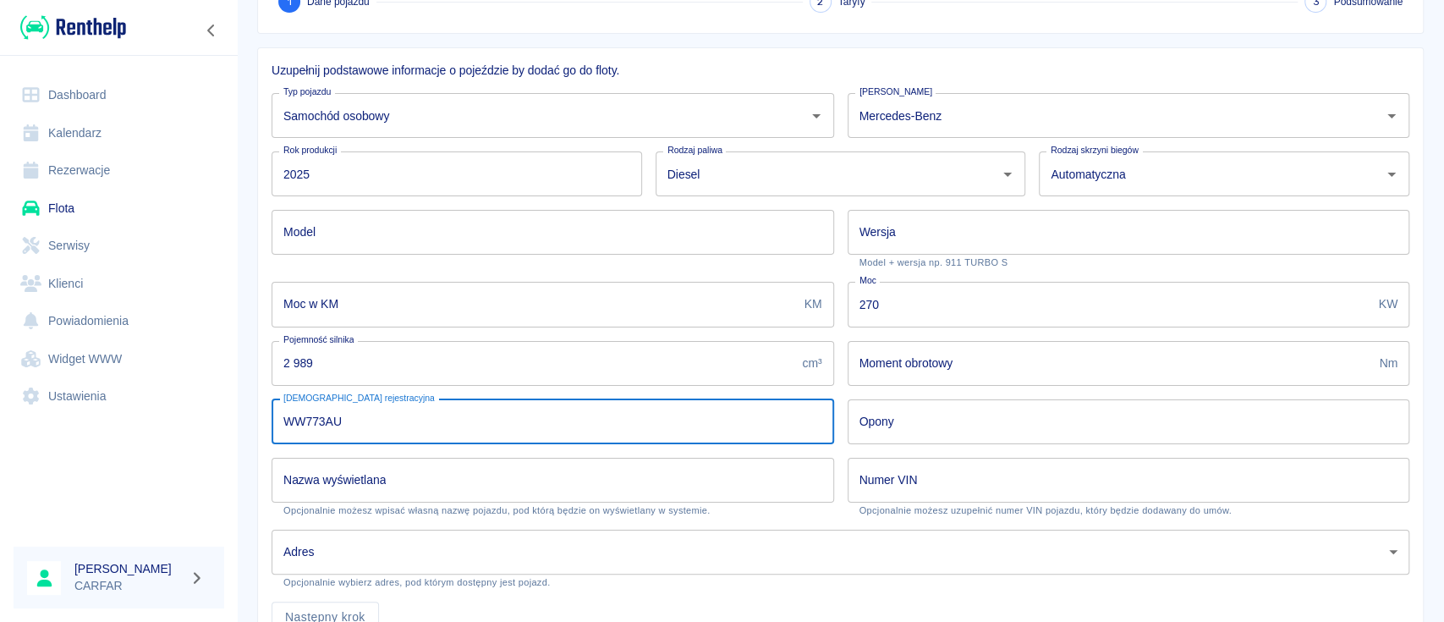
type input "WW773AU"
click at [928, 427] on input "Opony" at bounding box center [1129, 421] width 563 height 45
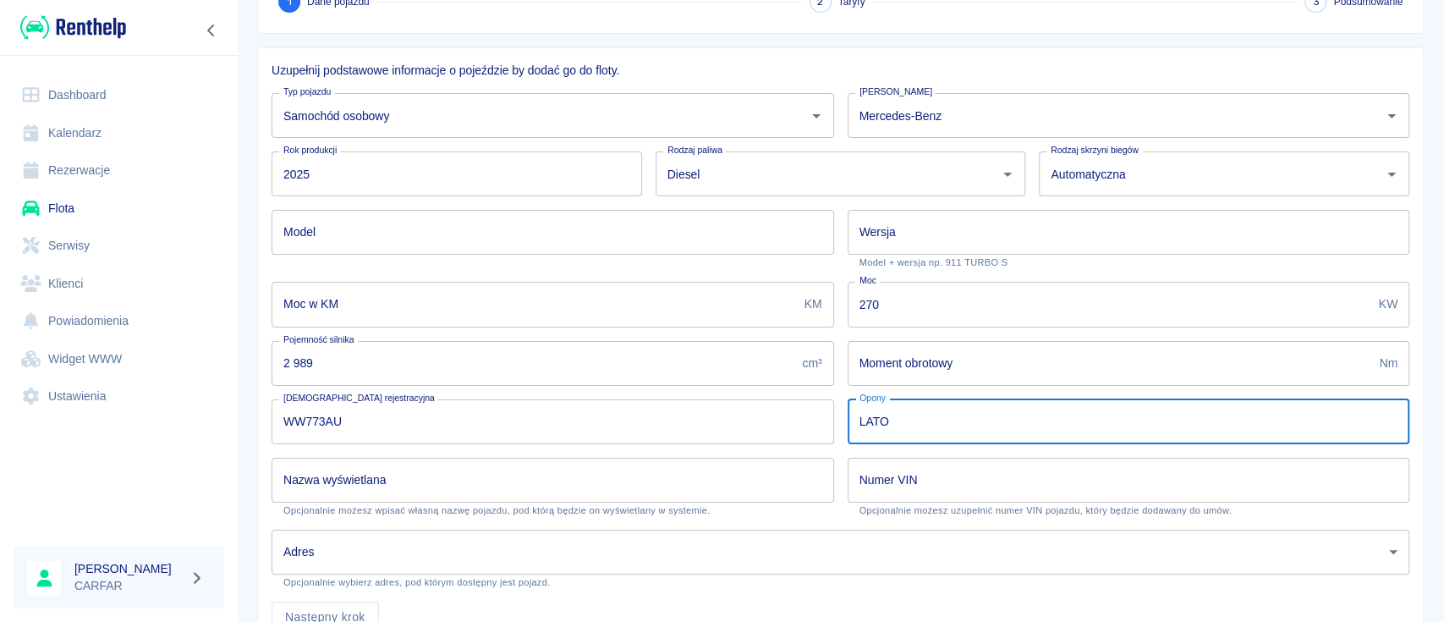
type input "LATO"
click at [1006, 485] on input "Numer VIN" at bounding box center [1129, 480] width 563 height 45
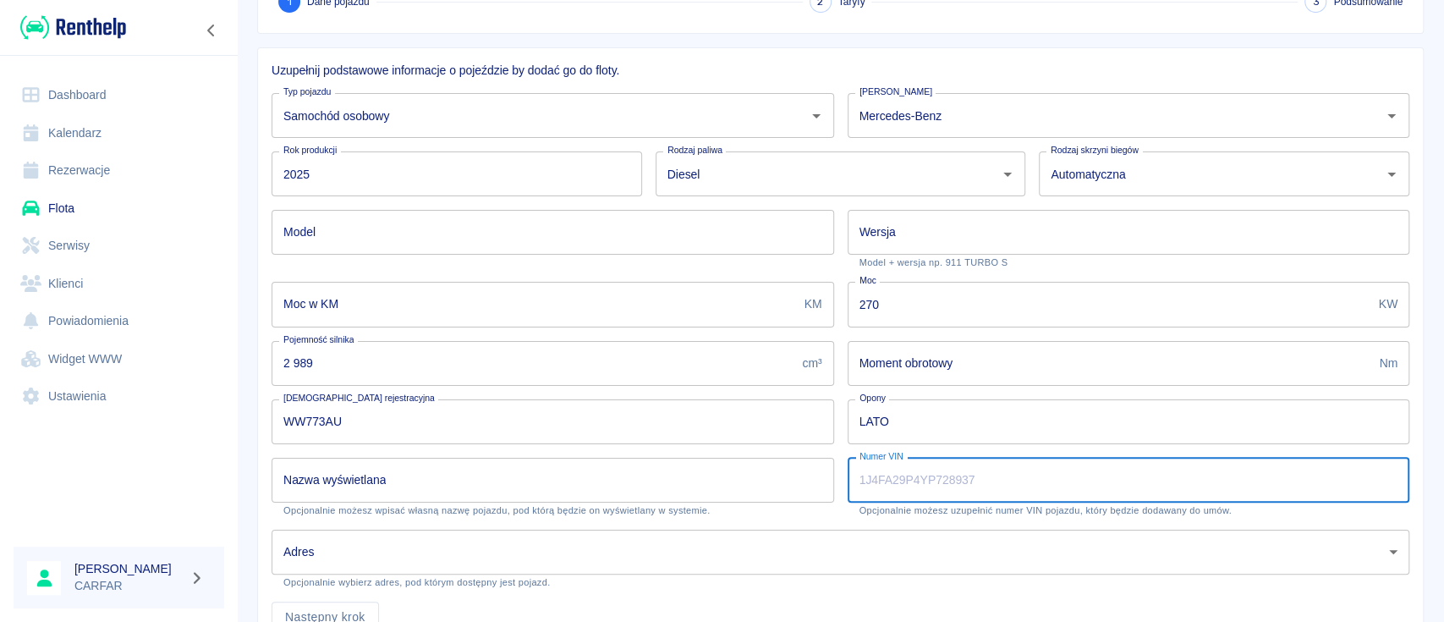
paste input "W1NFB3DE1SB489729"
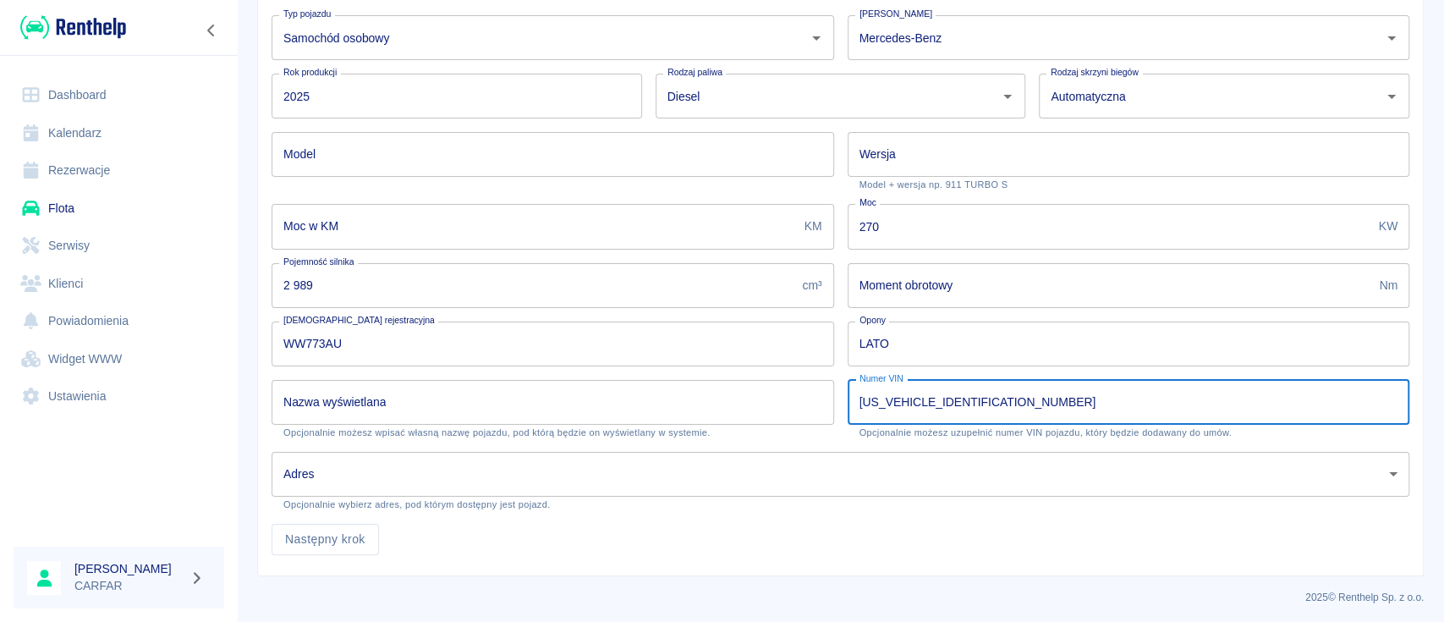
scroll to position [192, 0]
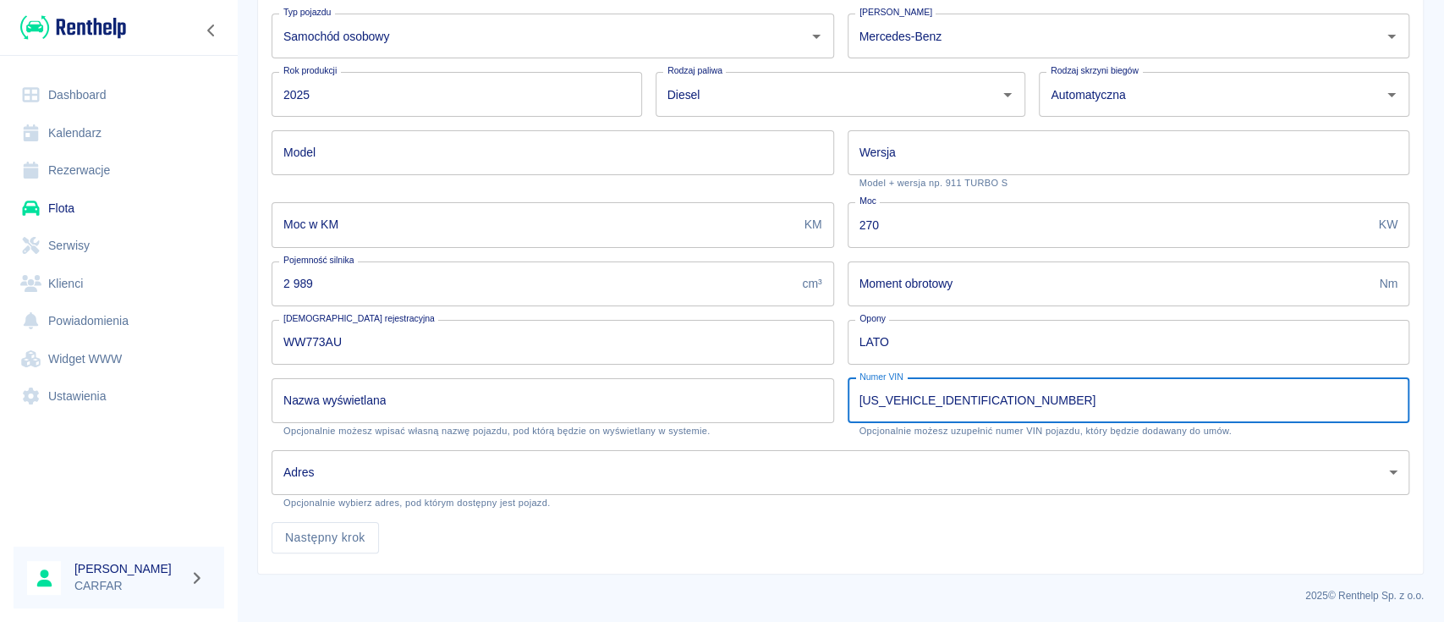
type input "W1NFB3DE1SB489729"
click at [530, 477] on body "Używamy plików Cookies, by zapewnić Ci najlepsze możliwe doświadczenie. Aby dow…" at bounding box center [722, 311] width 1444 height 622
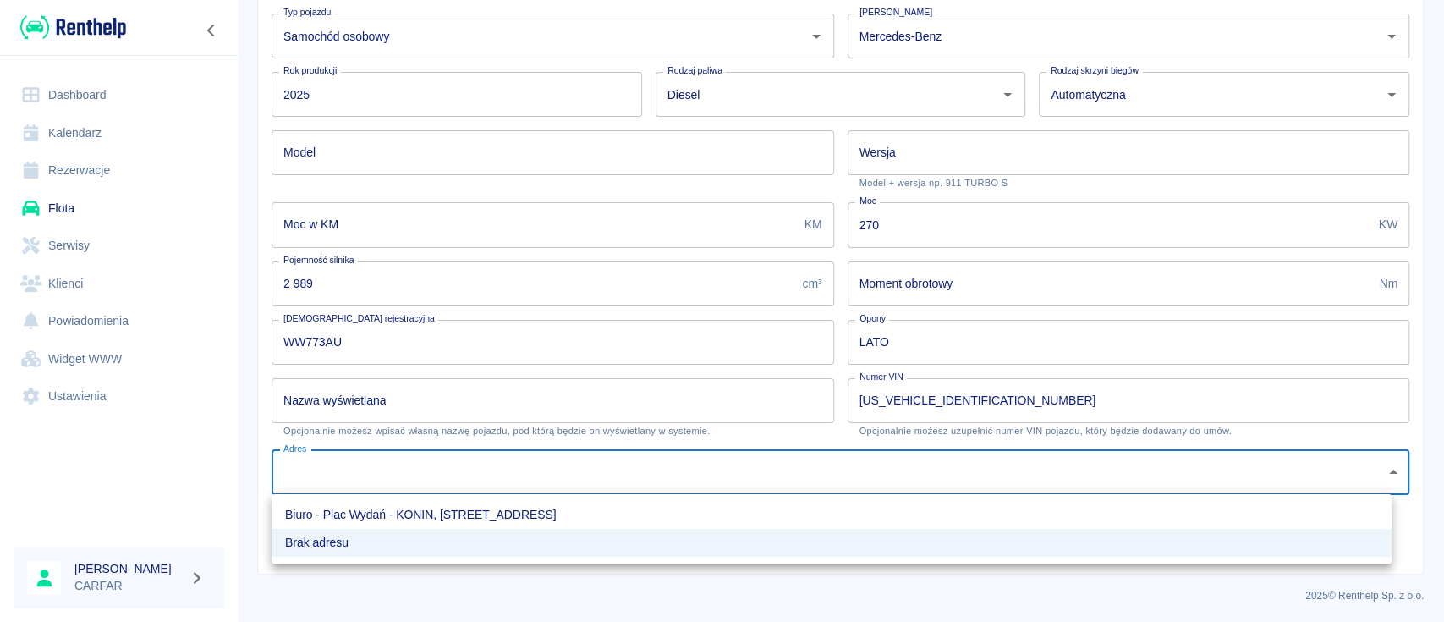
click at [508, 513] on li "Biuro - Plac Wydań - KONIN, Kolejowa 1C" at bounding box center [832, 515] width 1120 height 28
type input "4da8187f-ea22-480b-9d61-5a4c2726c5ee"
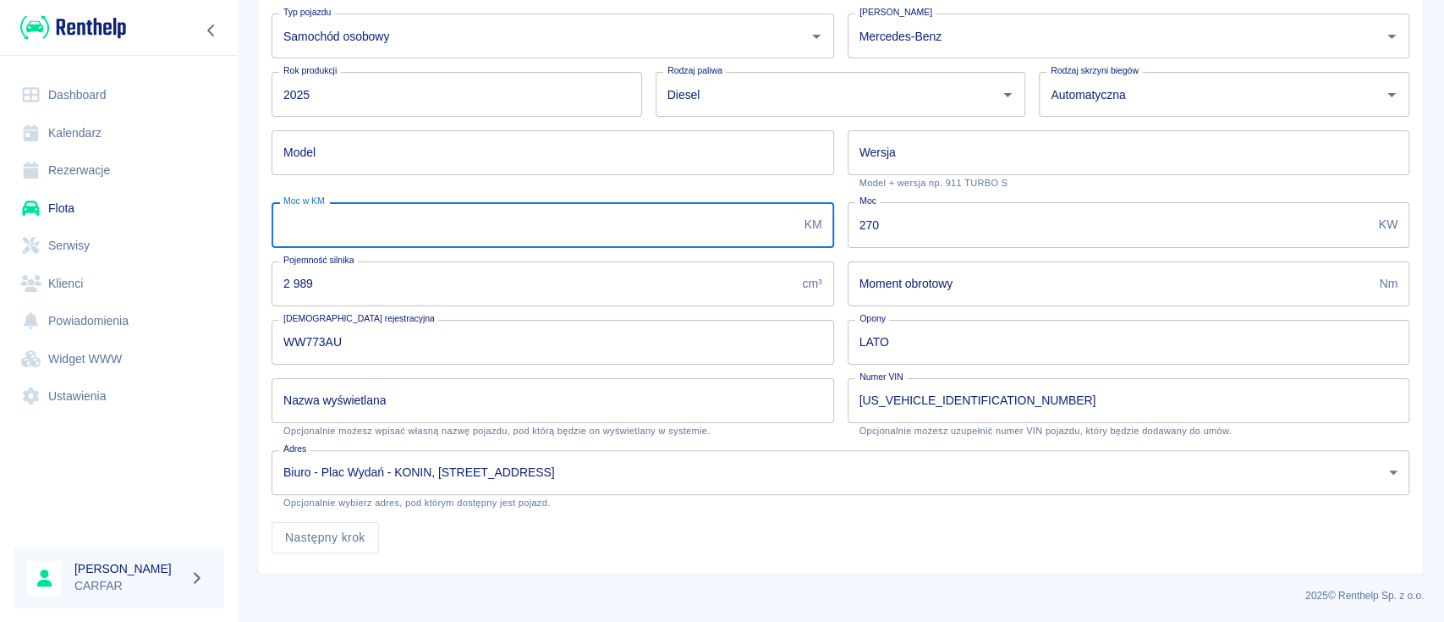
click at [427, 217] on input "Moc w KM" at bounding box center [535, 224] width 526 height 45
type input "200"
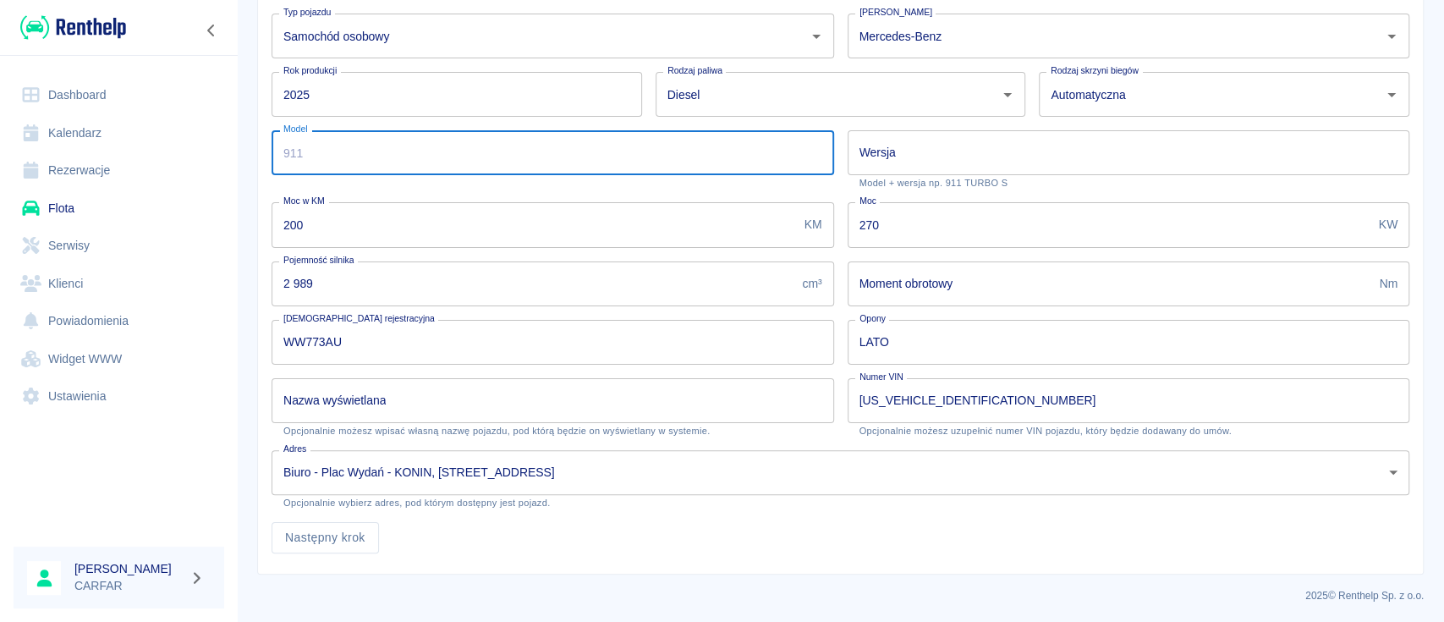
click at [430, 150] on input "Model" at bounding box center [553, 152] width 563 height 45
drag, startPoint x: 401, startPoint y: 150, endPoint x: 390, endPoint y: 151, distance: 11.0
click at [390, 151] on input "Mercedes Benz Cla 200" at bounding box center [553, 152] width 563 height 45
drag, startPoint x: 420, startPoint y: 151, endPoint x: 372, endPoint y: 148, distance: 47.4
click at [372, 148] on input "Mercedes Benz Cla 200" at bounding box center [553, 152] width 563 height 45
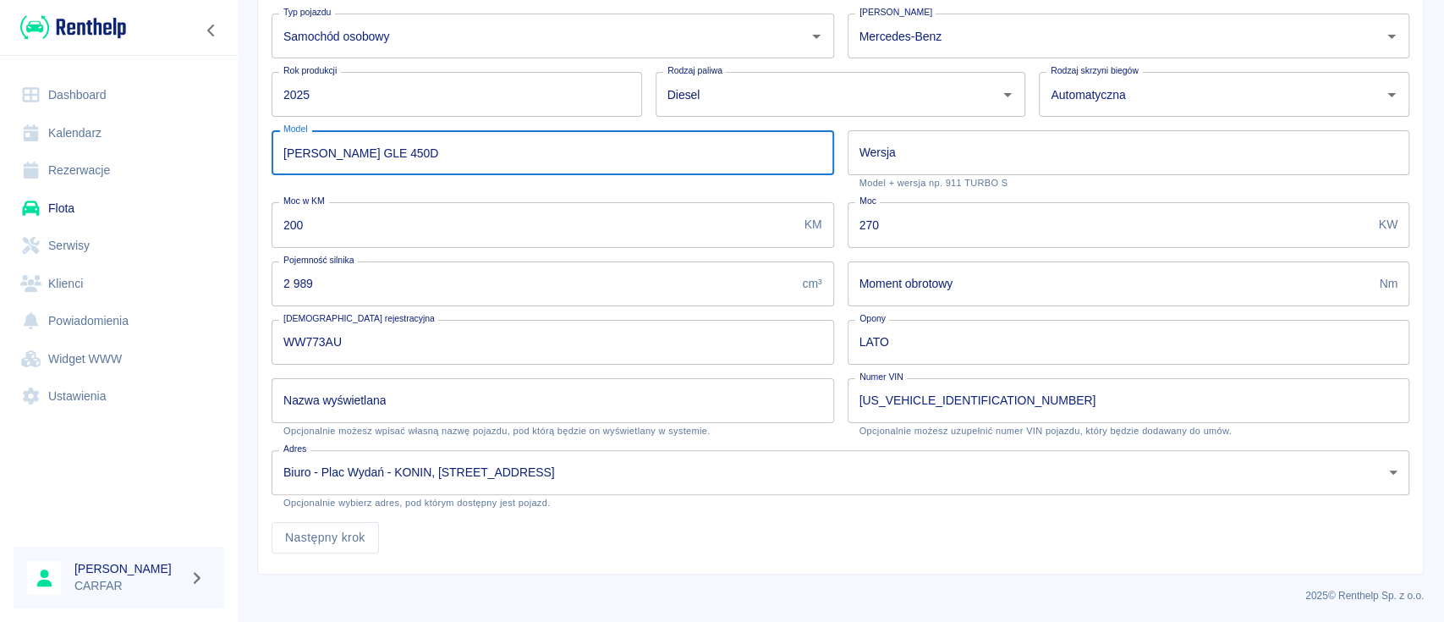
type input "Mercedes Benz GLE 450D"
click at [922, 156] on input "Wersja" at bounding box center [1129, 152] width 563 height 45
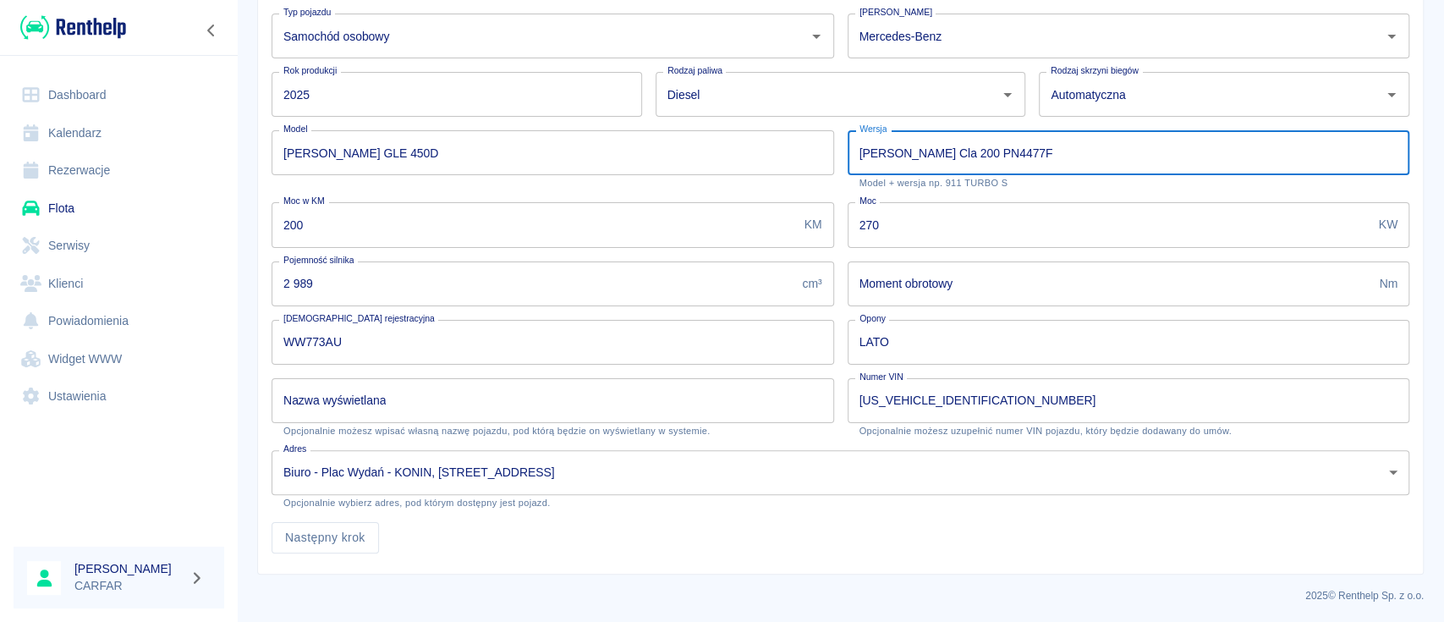
drag, startPoint x: 1034, startPoint y: 145, endPoint x: 937, endPoint y: 147, distance: 96.5
click at [937, 147] on input "Mercedes Benz Cla 200 PN4477F" at bounding box center [1129, 152] width 563 height 45
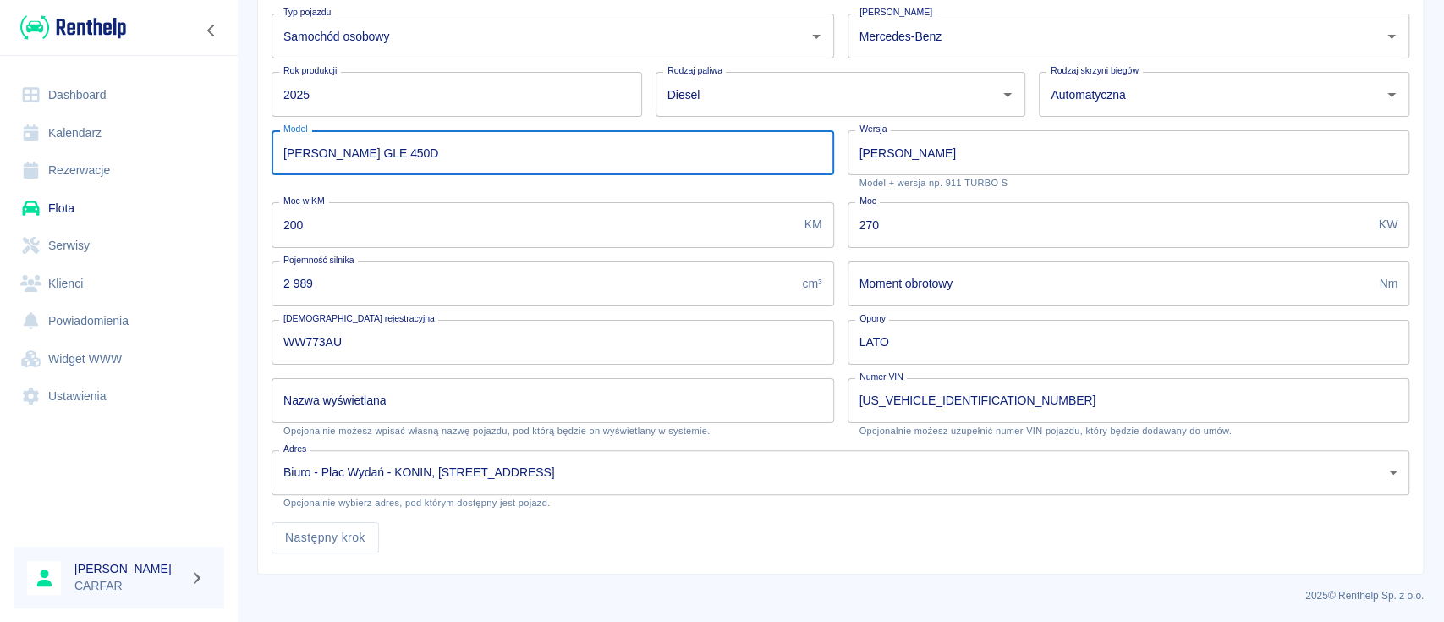
drag, startPoint x: 466, startPoint y: 155, endPoint x: 368, endPoint y: 149, distance: 98.3
click at [368, 149] on input "Mercedes Benz GLE 450D" at bounding box center [553, 152] width 563 height 45
click at [1076, 151] on input "Mercedes Benz" at bounding box center [1129, 152] width 563 height 45
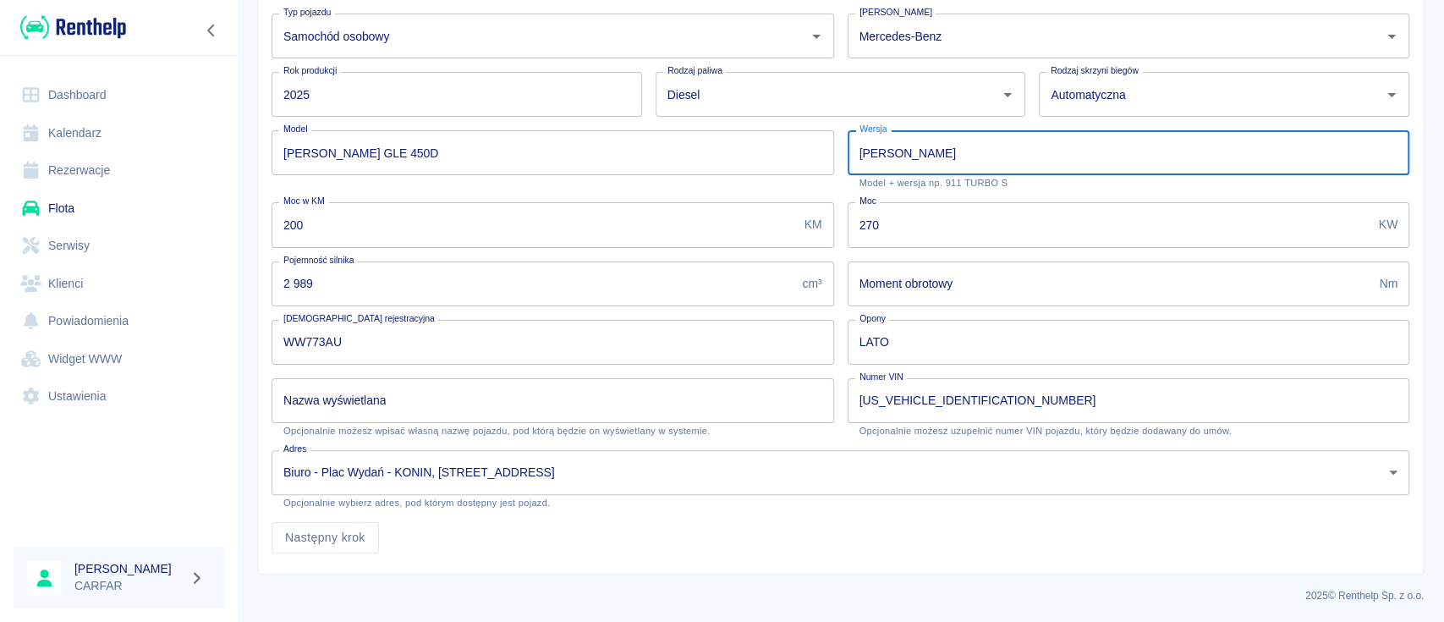
paste input "GLE 450D"
drag, startPoint x: 1096, startPoint y: 151, endPoint x: 764, endPoint y: 142, distance: 332.6
click at [773, 145] on div "Uzupełnij podstawowe informacje o pojeździe by dodać go do floty. Typ pojazdu S…" at bounding box center [833, 261] width 1151 height 585
type input "Mercedes Benz GLE 450D WW773AU"
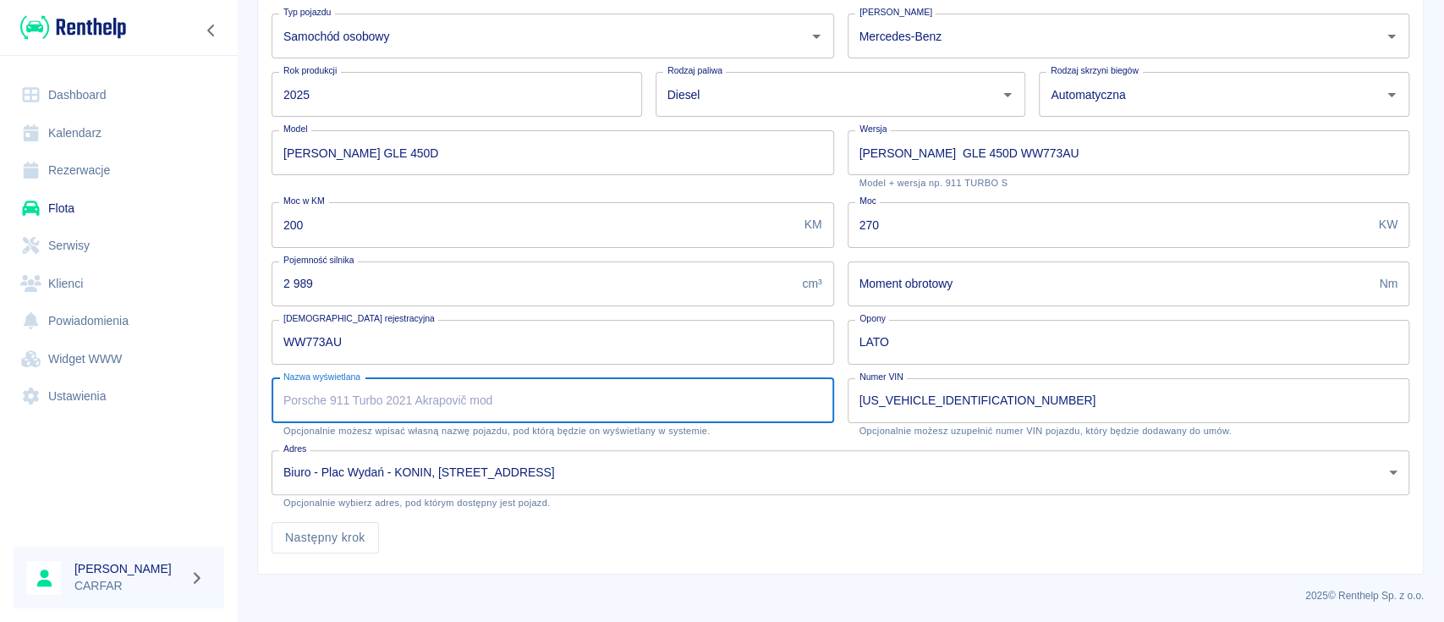
click at [404, 401] on input "Nazwa wyświetlana" at bounding box center [553, 400] width 563 height 45
paste input "Mercedes Benz GLE 450D WW773AU"
click at [335, 398] on input "Mercedes Benz GLE 450D WW773AU" at bounding box center [553, 400] width 563 height 45
click at [399, 396] on input "Mercedes-Benz GLE 450D WW773AU" at bounding box center [553, 400] width 563 height 45
click at [372, 396] on input "Mercedes-Benz GLE450D WW773AU" at bounding box center [553, 400] width 563 height 45
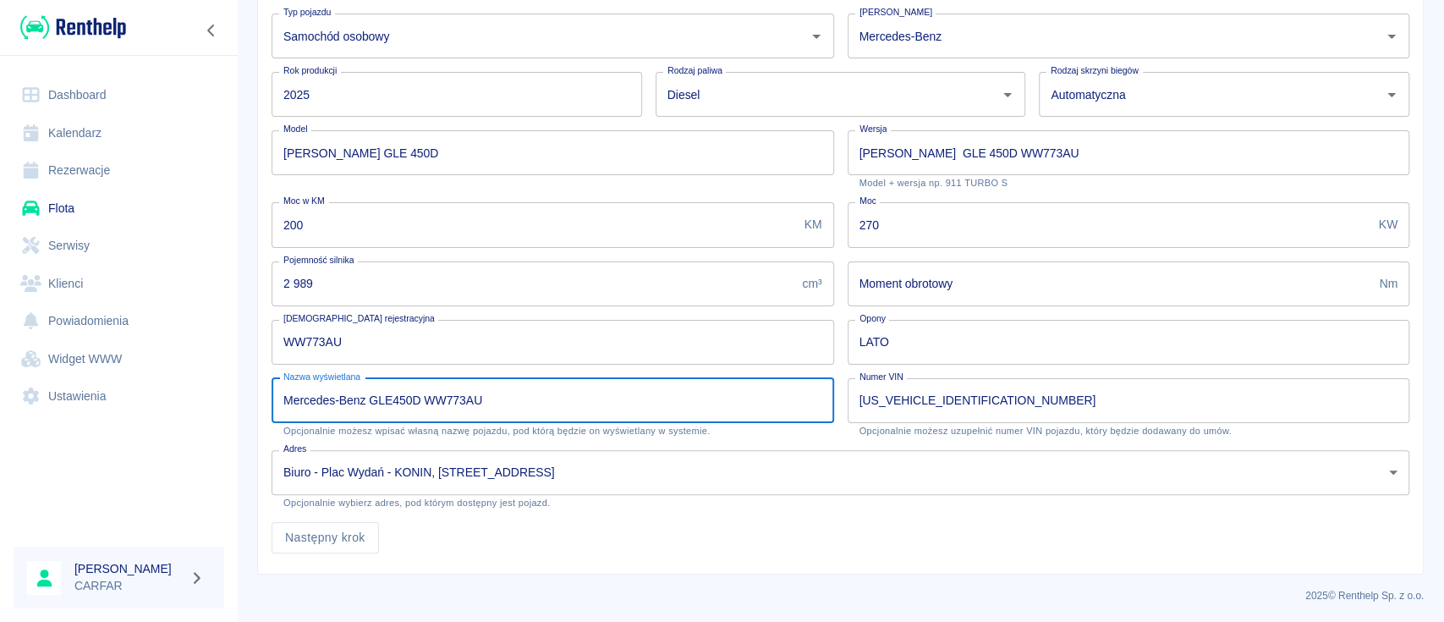
type input "Mercedes-Benz GLE450D WW773AU"
click at [964, 151] on input "Mercedes Benz GLE 450D WW773AU" at bounding box center [1129, 152] width 563 height 45
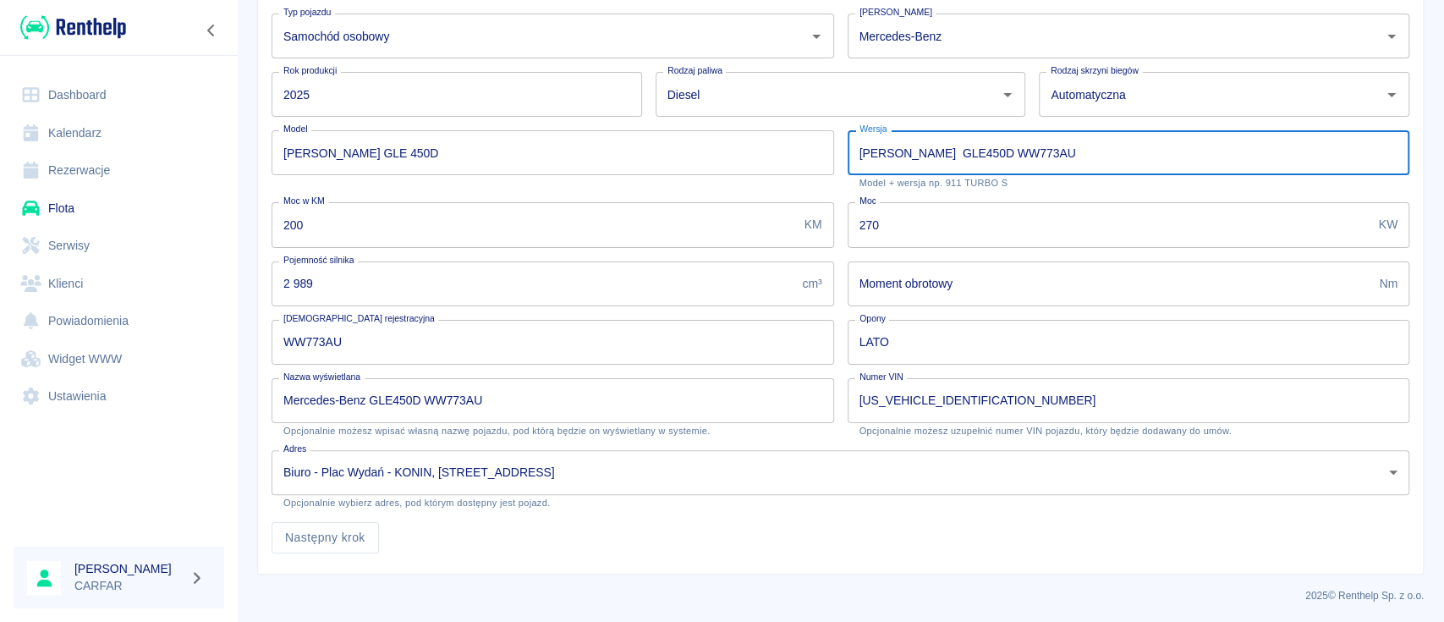
click at [938, 151] on input "Mercedes Benz GLE450D WW773AU" at bounding box center [1129, 152] width 563 height 45
type input "Mercedes Benz GLE450D WW773AU"
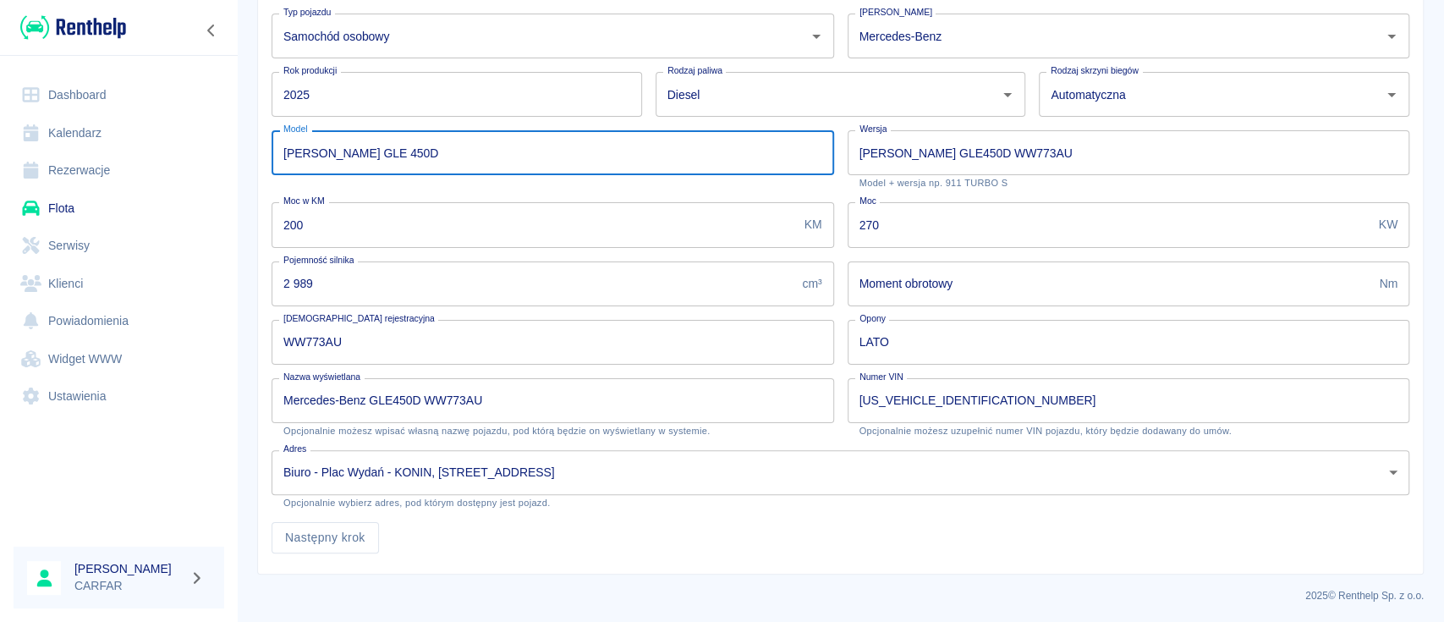
click at [397, 151] on input "Mercedes Benz GLE 450D" at bounding box center [553, 152] width 563 height 45
click at [368, 149] on input "Mercedes Benz GLE450D" at bounding box center [553, 152] width 563 height 45
type input "Mercedes Benz GLE450D"
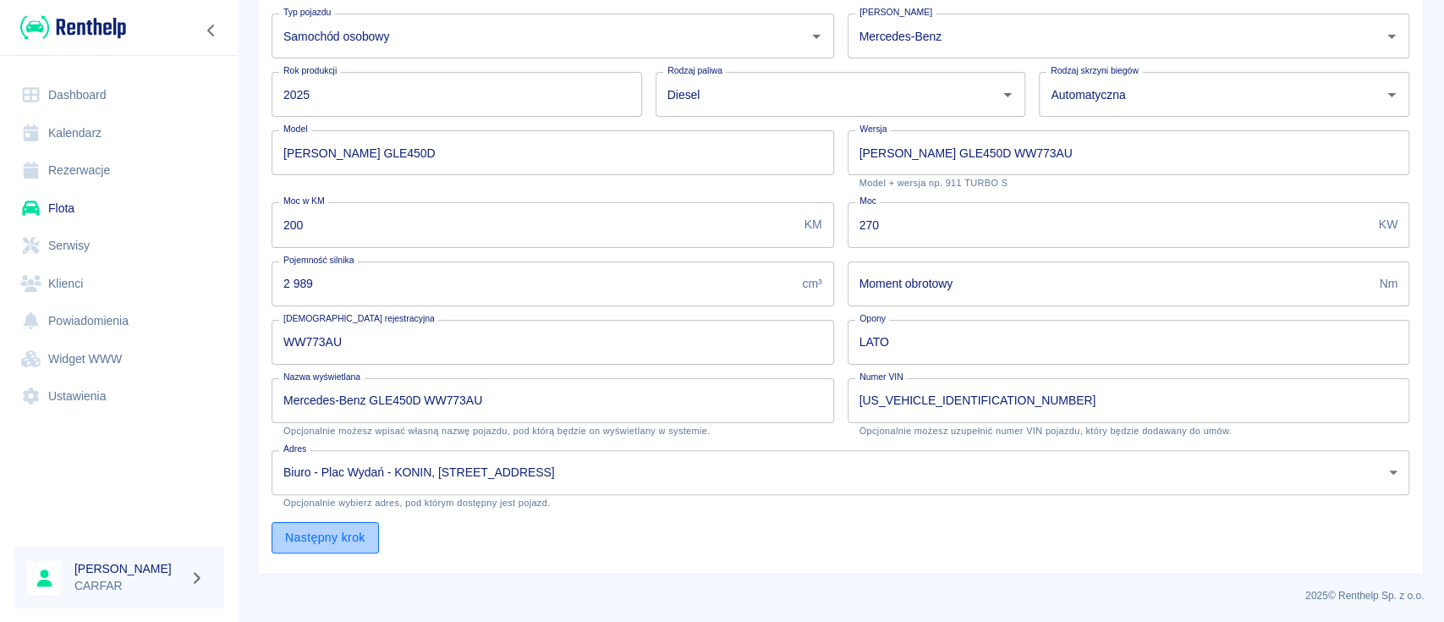
click at [356, 529] on button "Następny krok" at bounding box center [325, 537] width 107 height 31
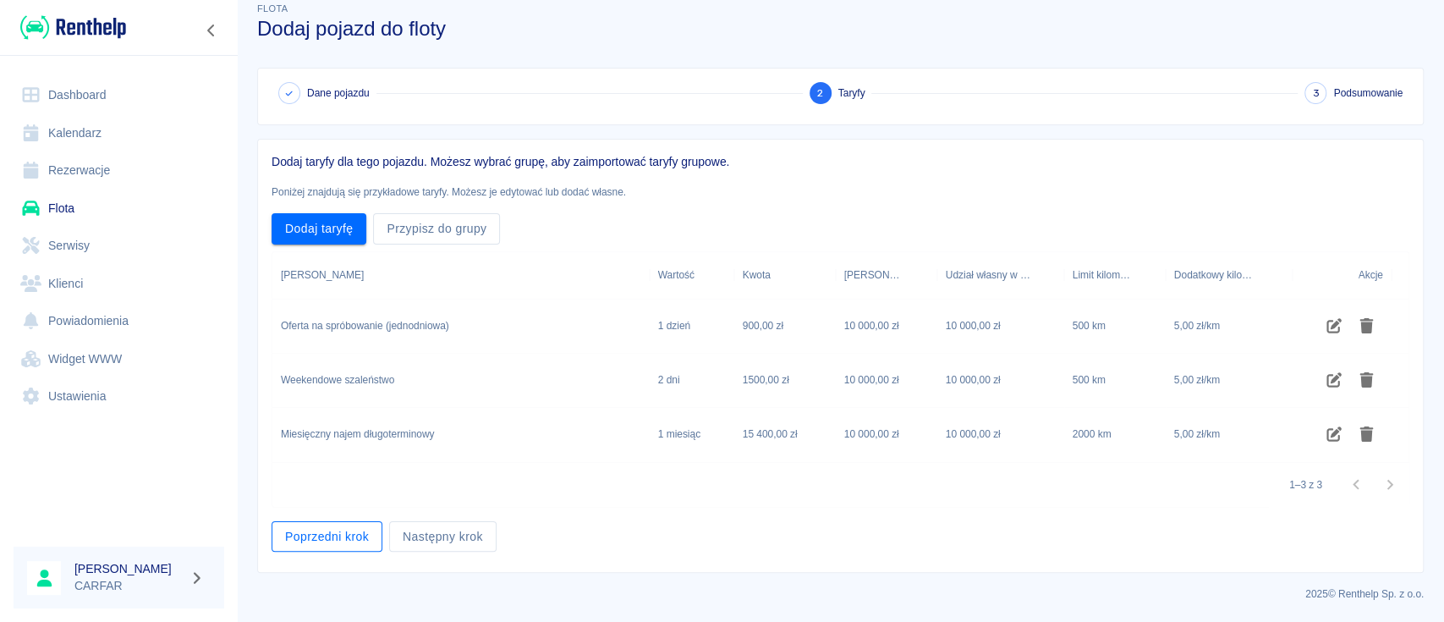
scroll to position [20, 0]
click at [449, 223] on button "Przypisz do grupy" at bounding box center [436, 229] width 127 height 31
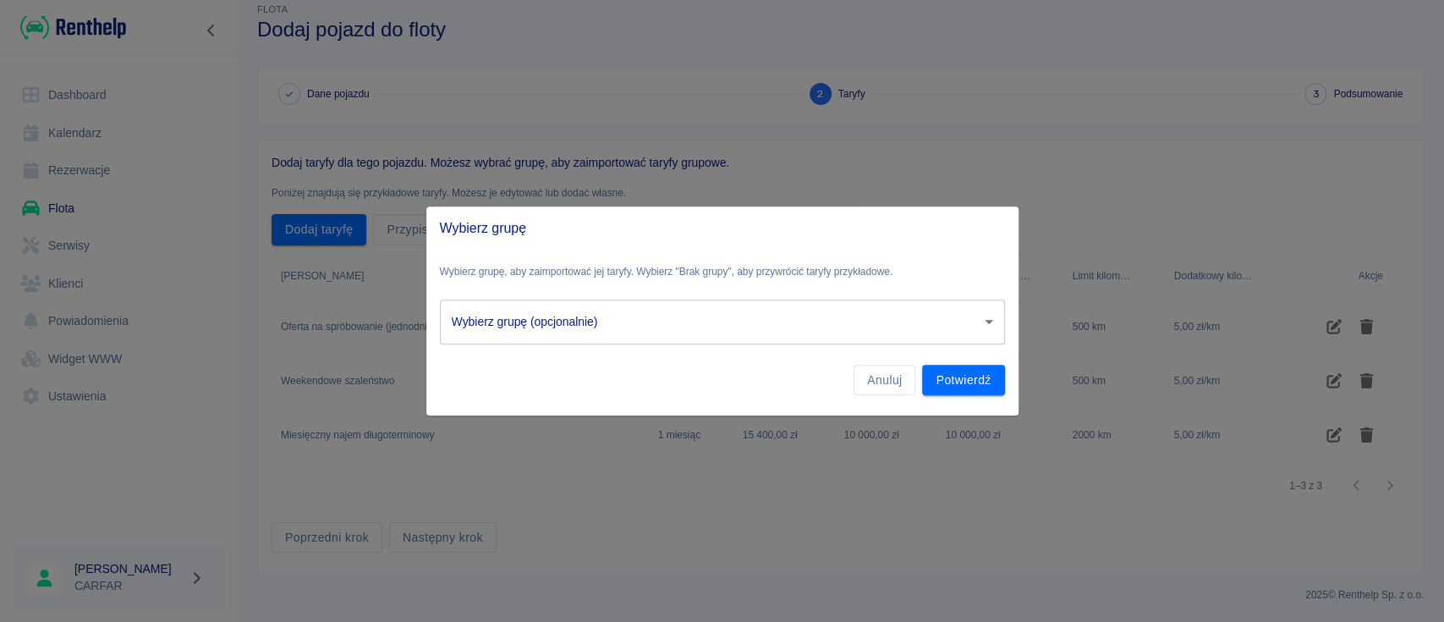
click at [826, 338] on body "Używamy plików Cookies, by zapewnić Ci najlepsze możliwe doświadczenie. Aby dow…" at bounding box center [722, 311] width 1444 height 622
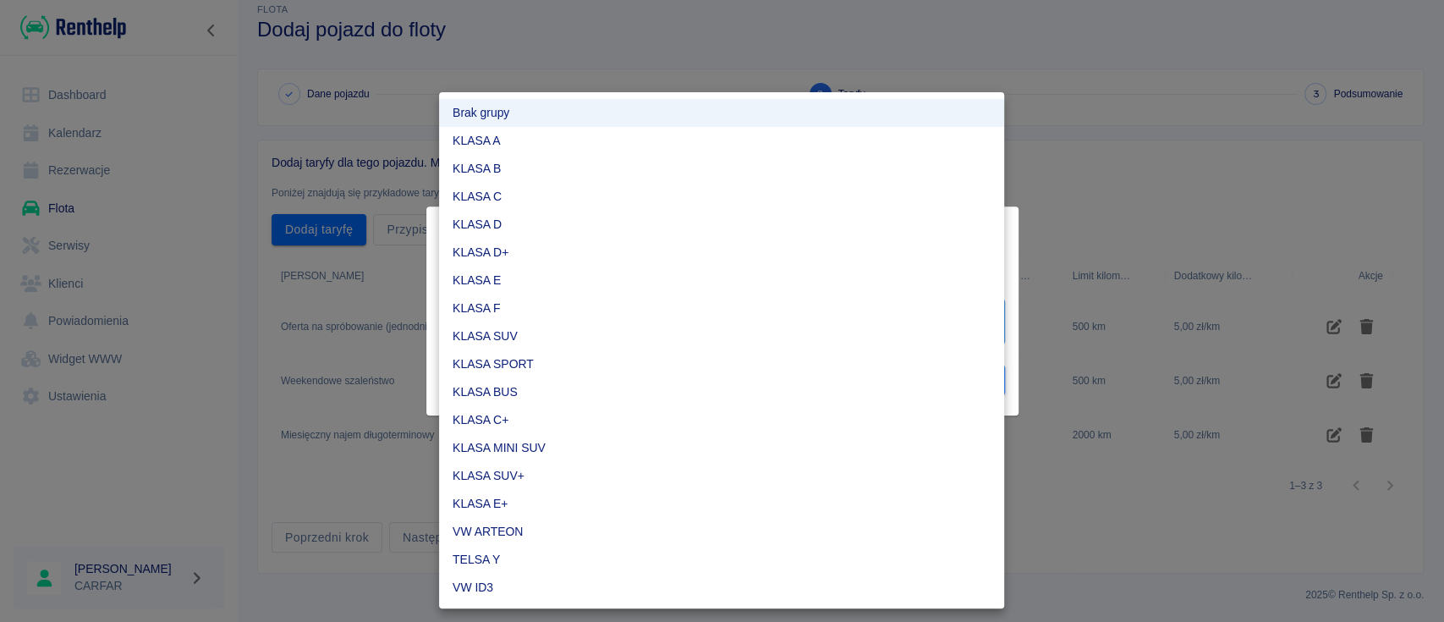
click at [721, 503] on li "KLASA E+" at bounding box center [721, 504] width 565 height 28
type input "dc3b2242-c353-4e35-b08a-68b399114456"
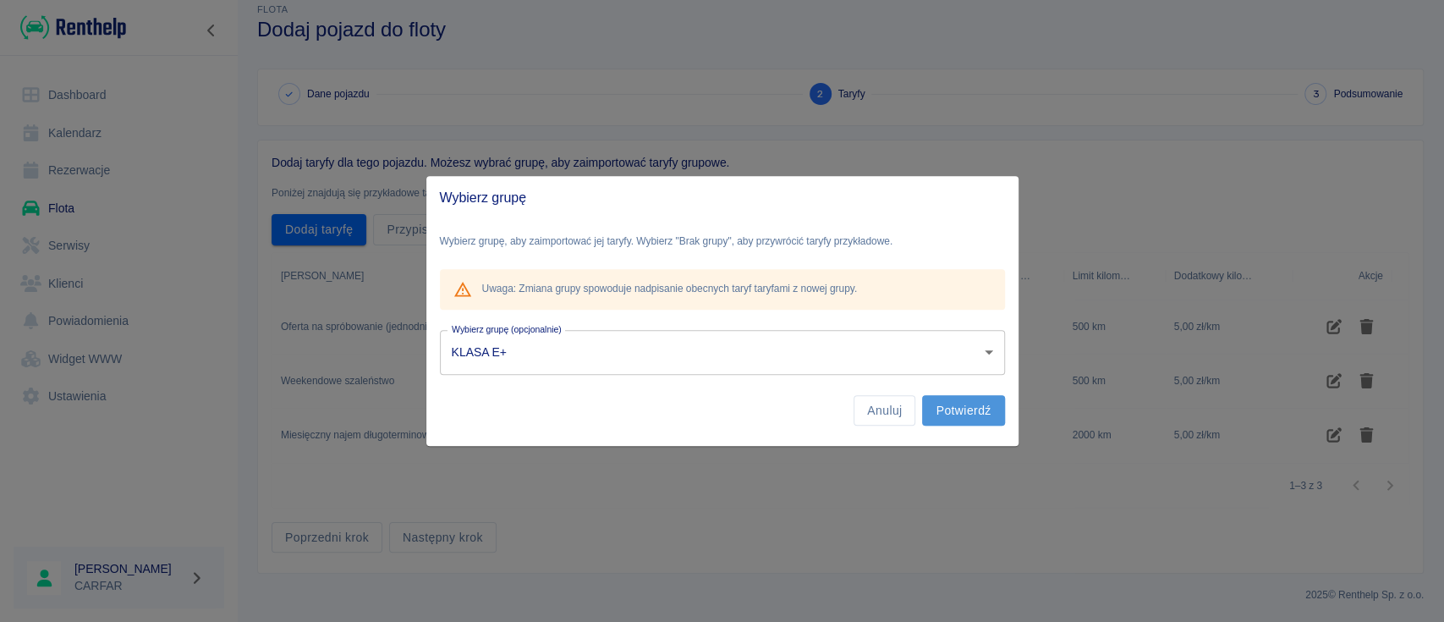
click at [966, 417] on button "Potwierdź" at bounding box center [963, 410] width 82 height 31
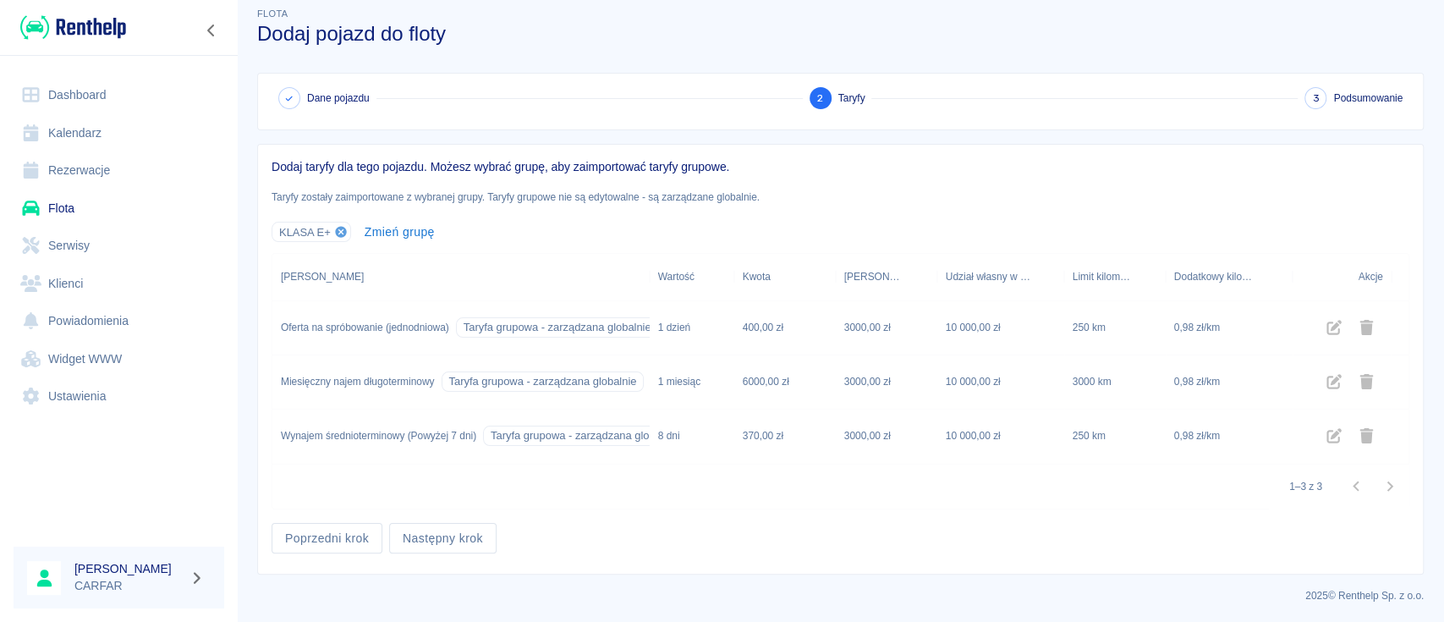
click at [98, 29] on img at bounding box center [73, 28] width 106 height 28
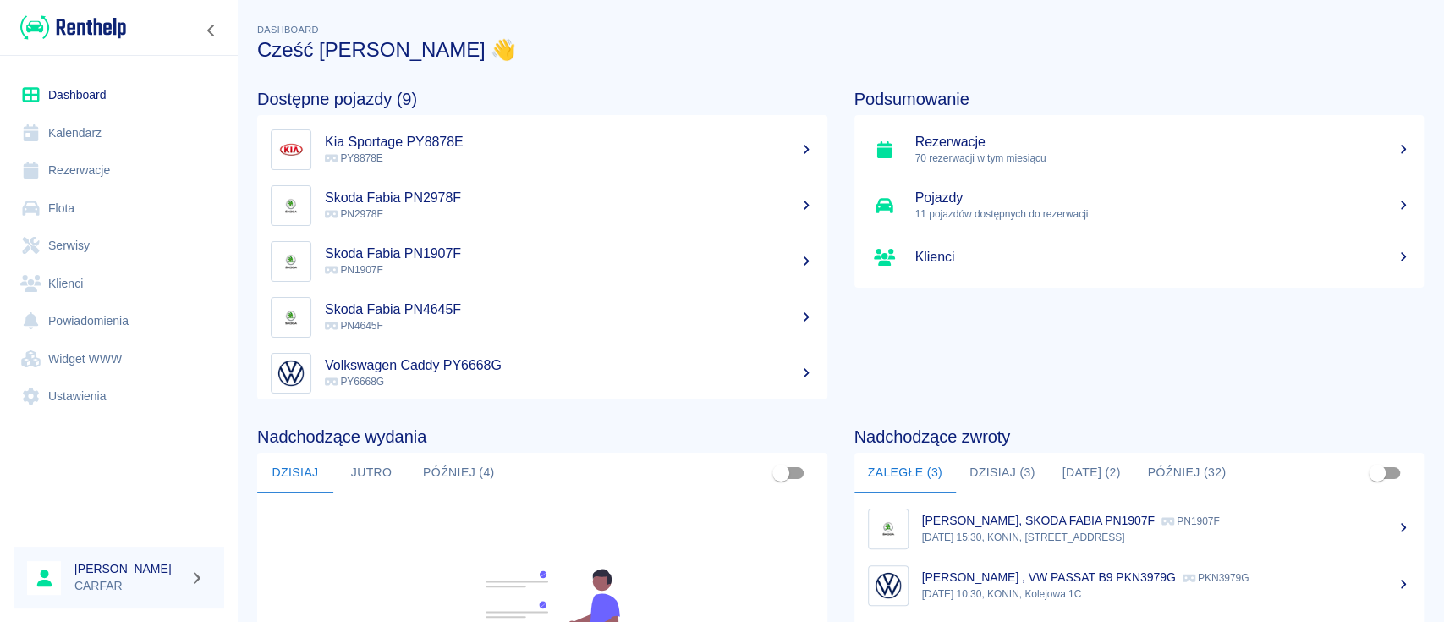
click at [481, 470] on button "Później (4)" at bounding box center [458, 473] width 99 height 41
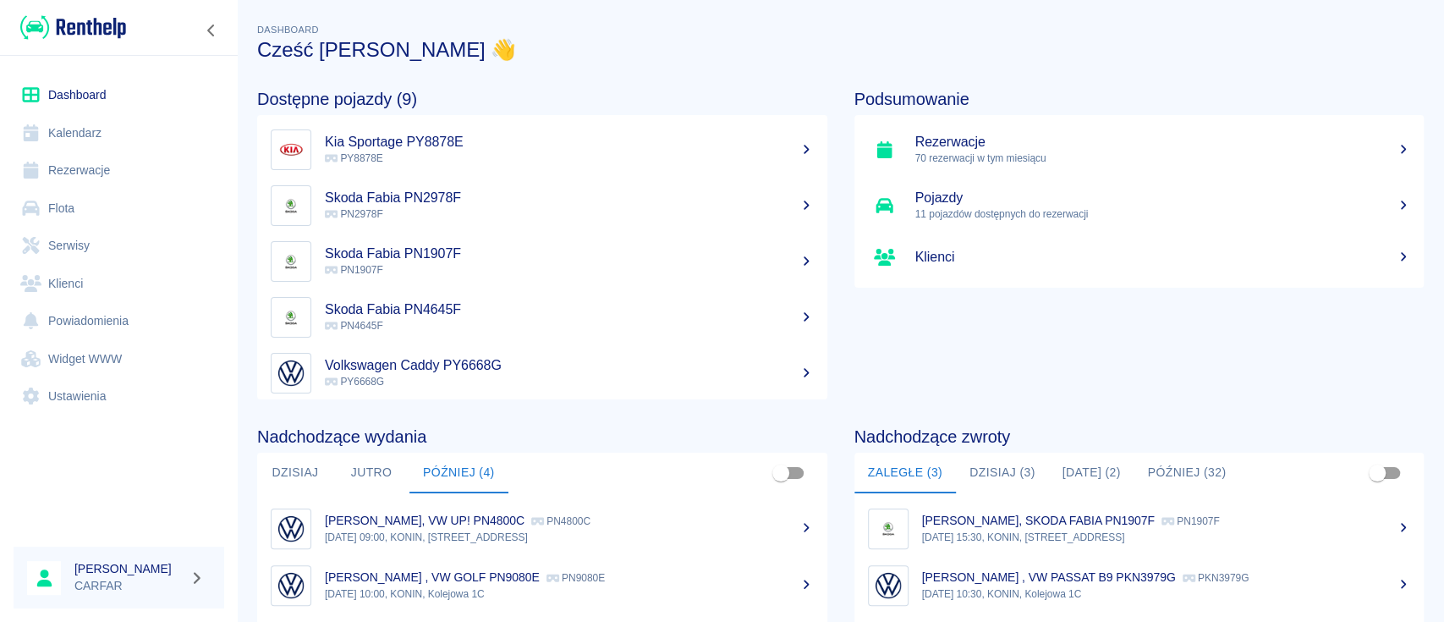
scroll to position [225, 0]
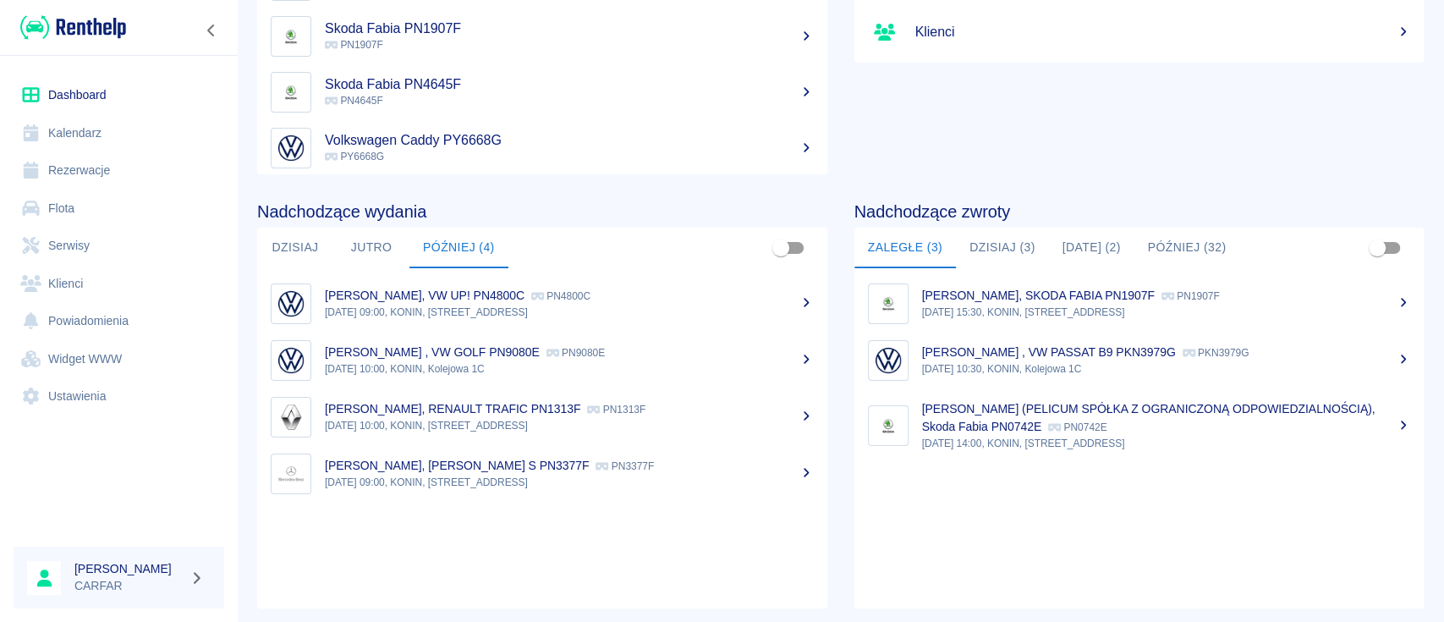
click at [540, 348] on p "PRZEMYSŁAW KRZYSZTOF WARZYCH , VW GOLF PN9080E" at bounding box center [432, 352] width 215 height 14
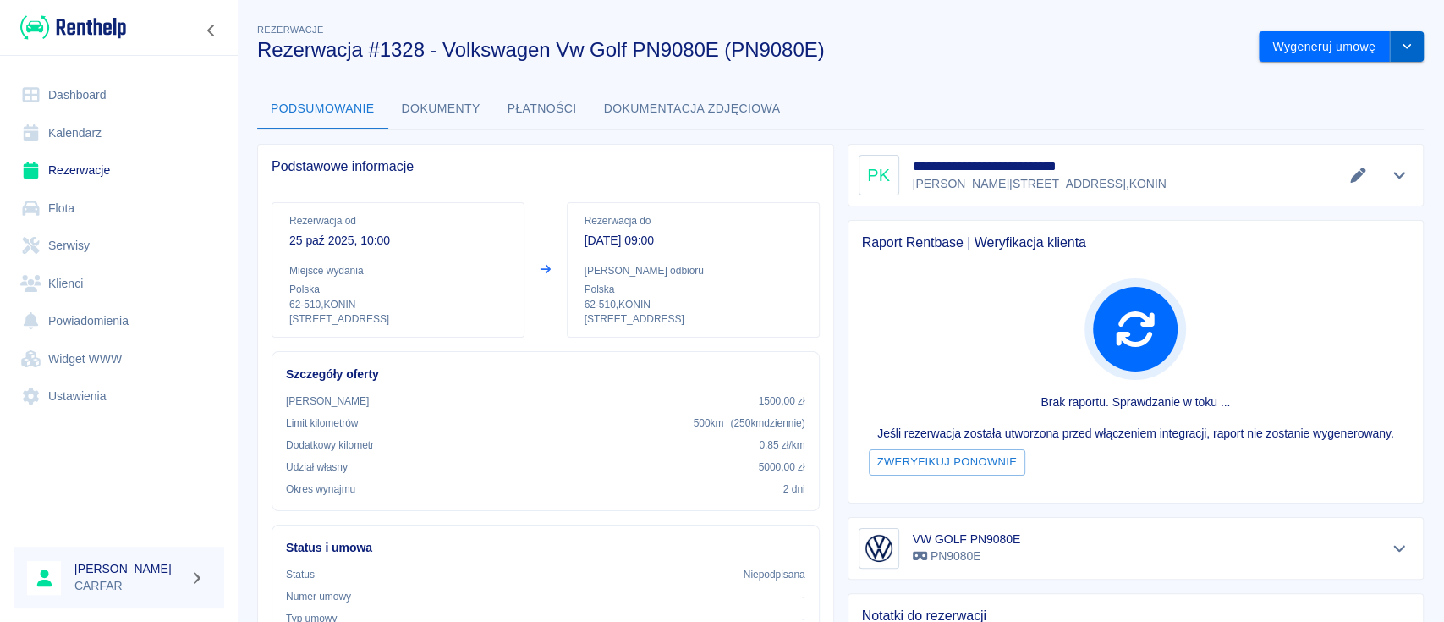
click at [1400, 51] on icon "drop-down" at bounding box center [1407, 46] width 14 height 11
click at [1313, 140] on li "Anuluj rezerwację" at bounding box center [1324, 138] width 137 height 28
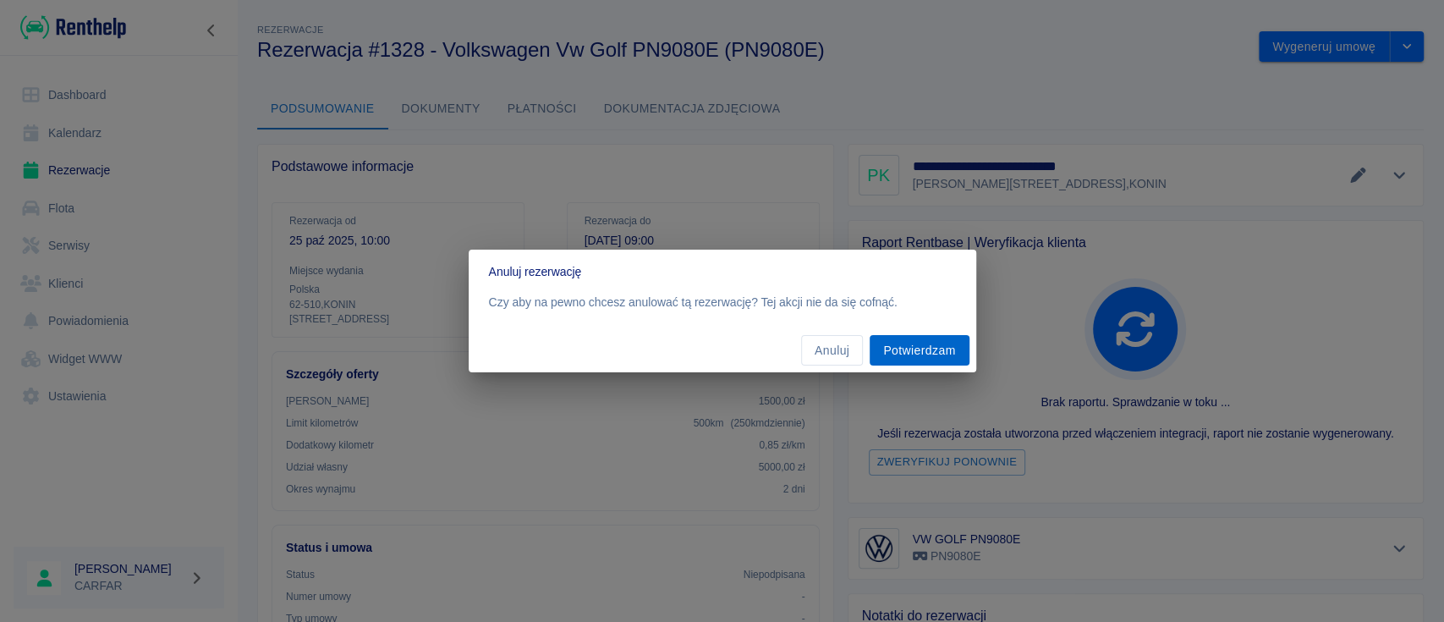
click at [923, 348] on button "Potwierdzam" at bounding box center [919, 350] width 99 height 31
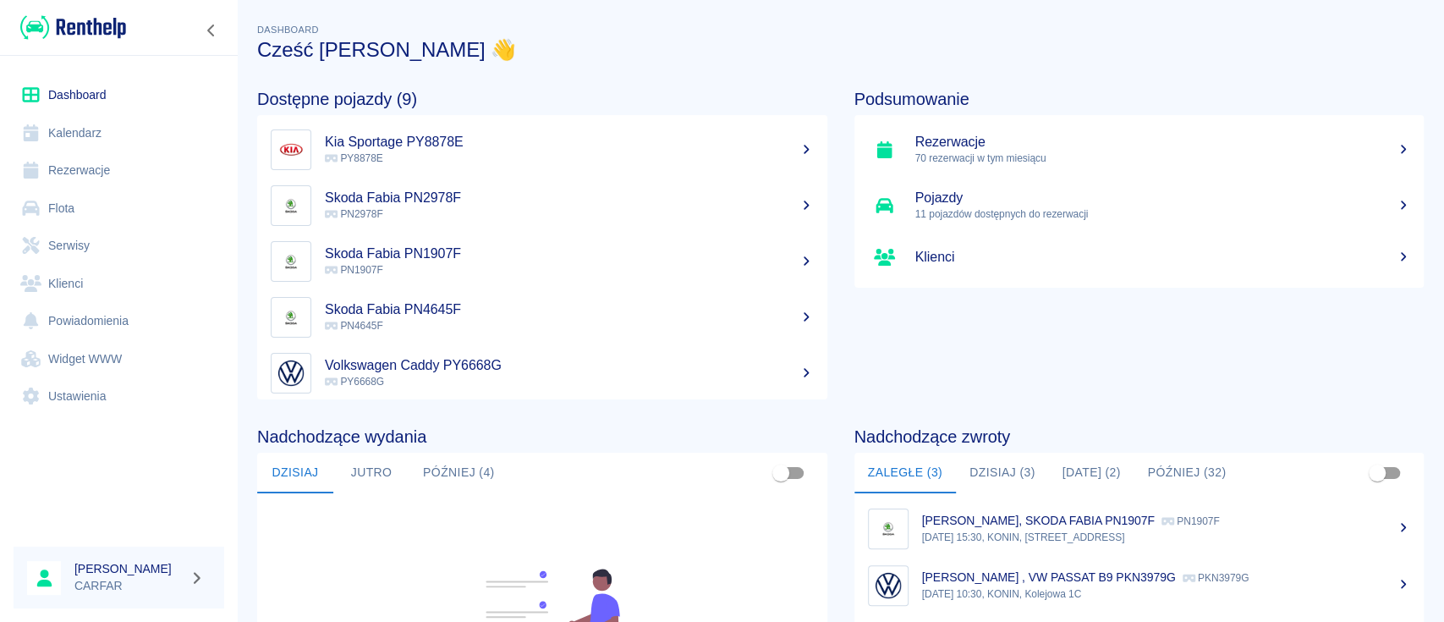
click at [398, 146] on h5 "Kia Sportage PY8878E" at bounding box center [569, 142] width 489 height 17
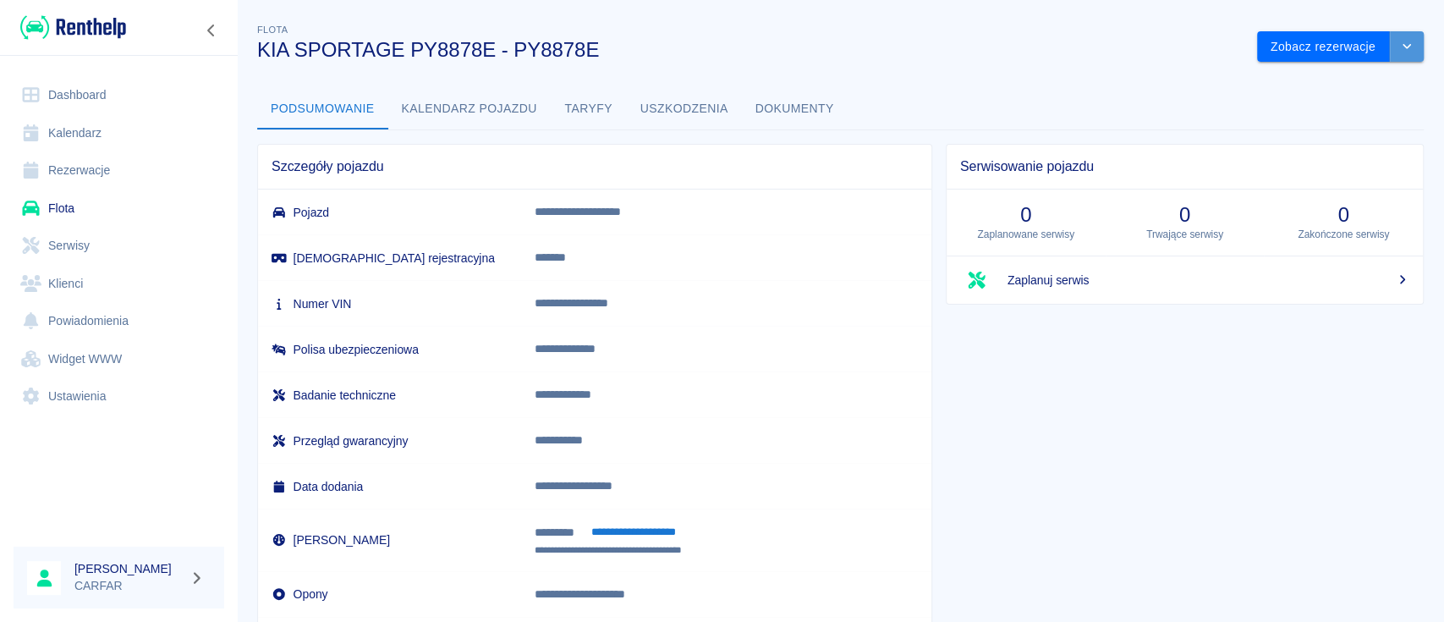
click at [1404, 49] on button "drop-down" at bounding box center [1407, 46] width 34 height 31
click at [1354, 88] on li "Zaktualizuj dane pojazdu" at bounding box center [1323, 83] width 157 height 28
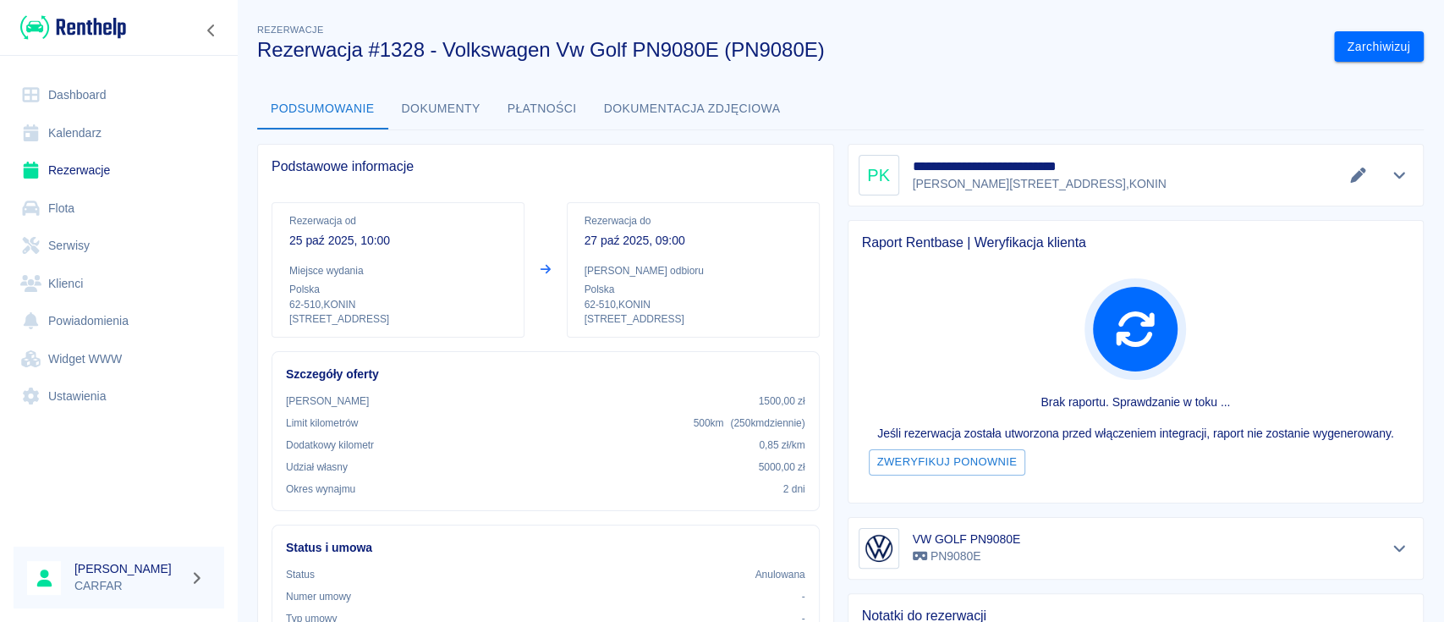
click at [88, 27] on img at bounding box center [73, 28] width 106 height 28
